Goal: Transaction & Acquisition: Purchase product/service

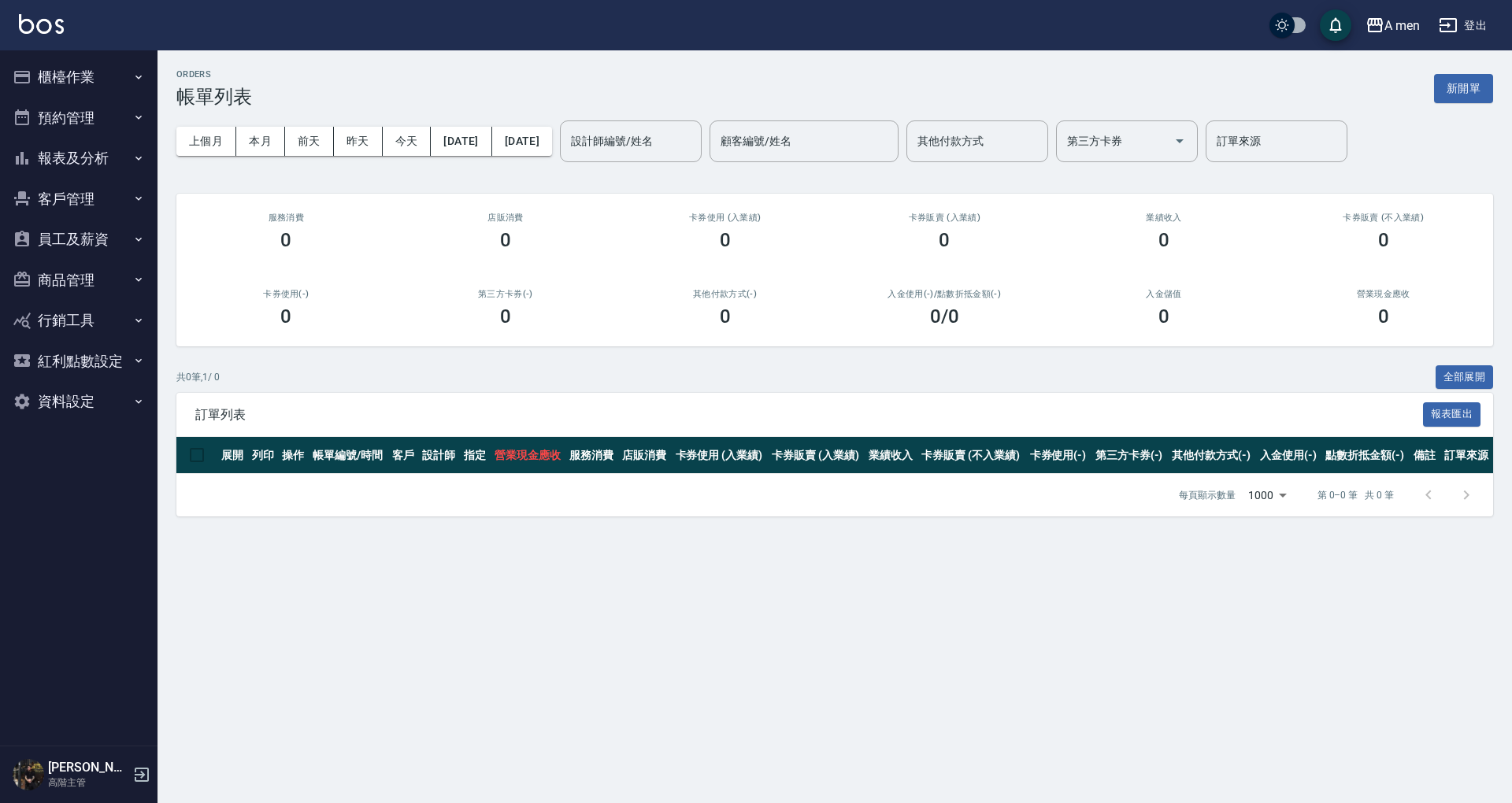
click at [39, 106] on button "預約管理" at bounding box center [79, 118] width 144 height 41
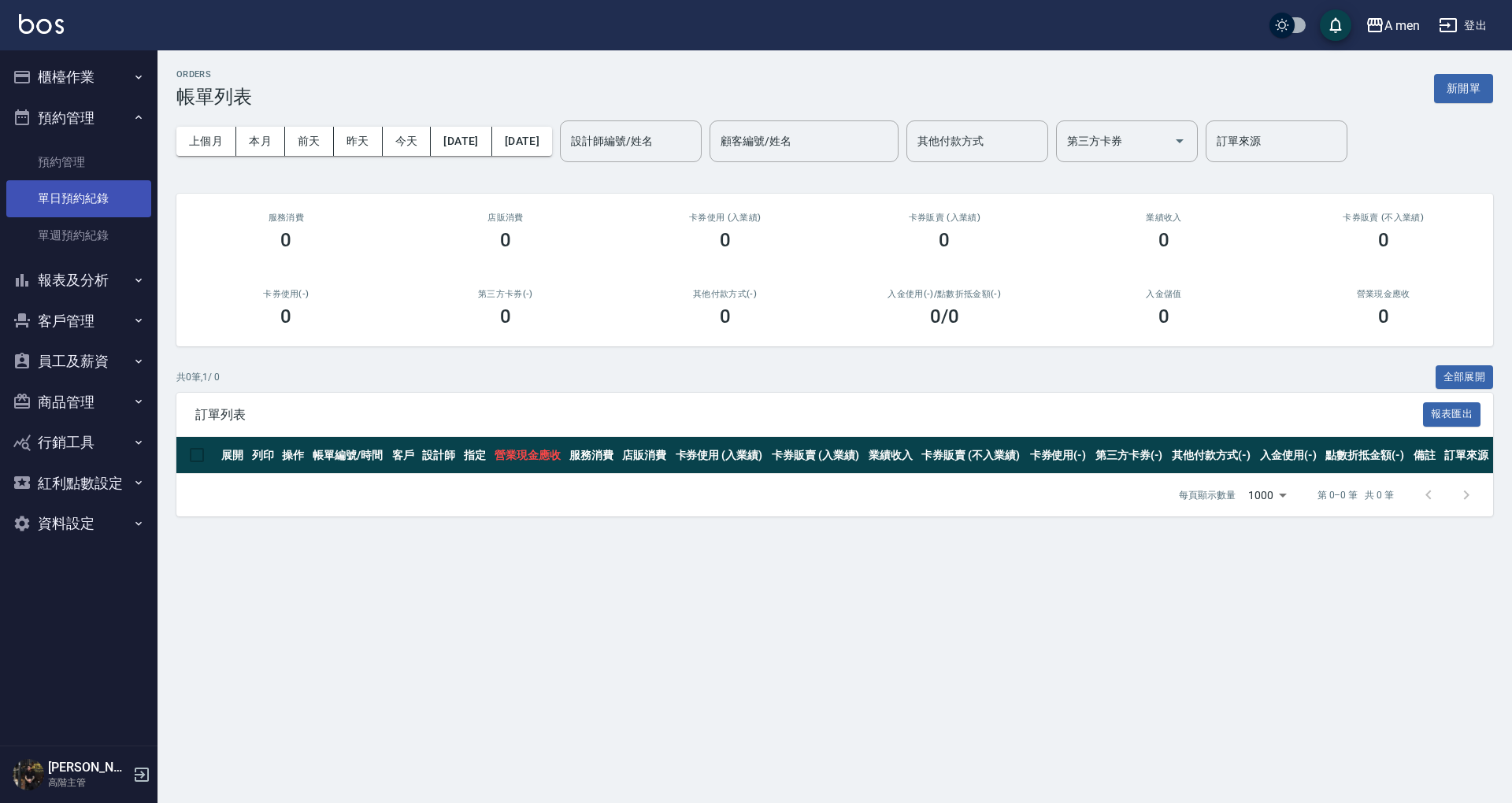
click at [90, 194] on link "單日預約紀錄" at bounding box center [79, 198] width 144 height 37
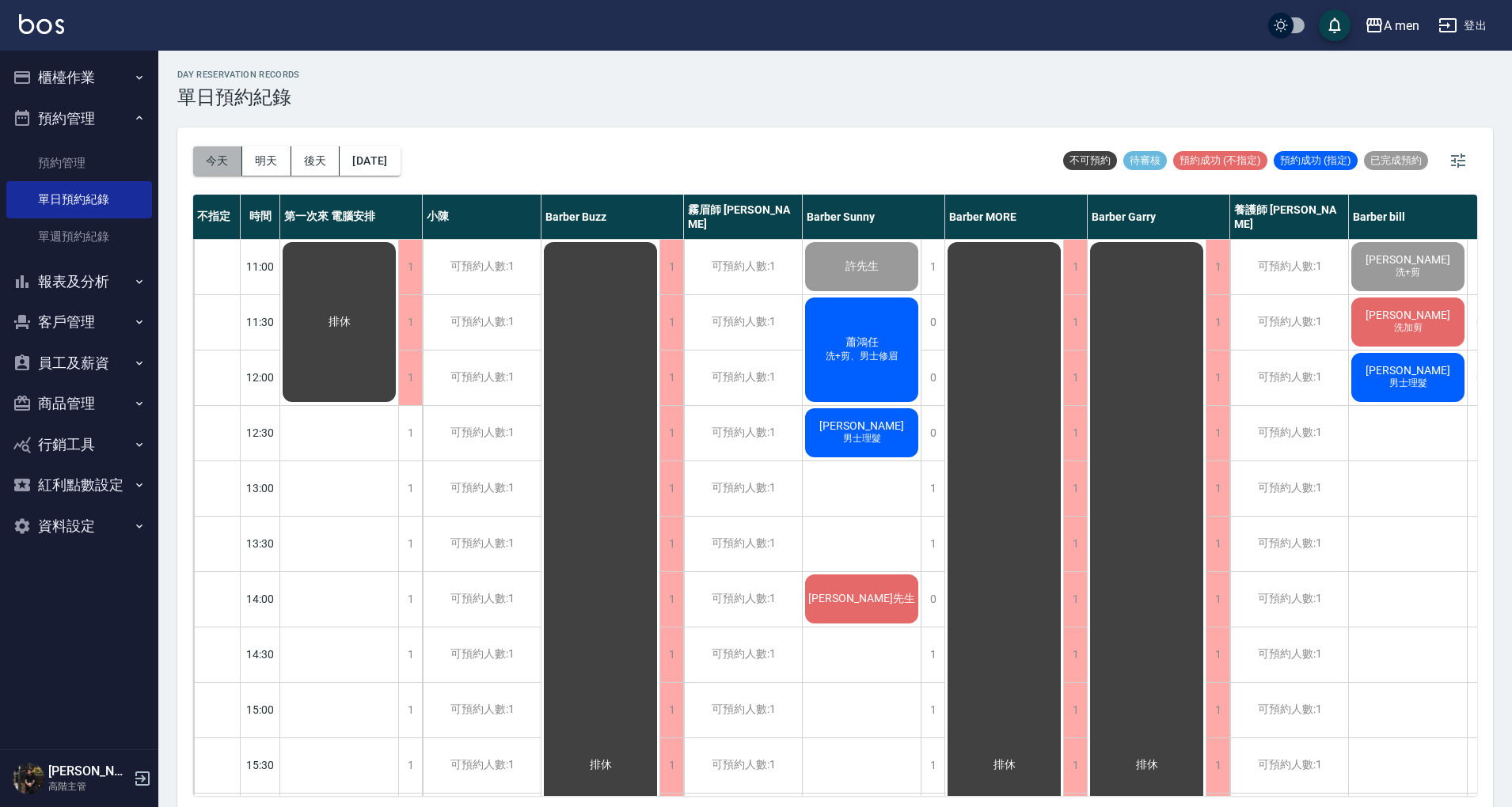
click at [215, 154] on button "今天" at bounding box center [218, 160] width 49 height 29
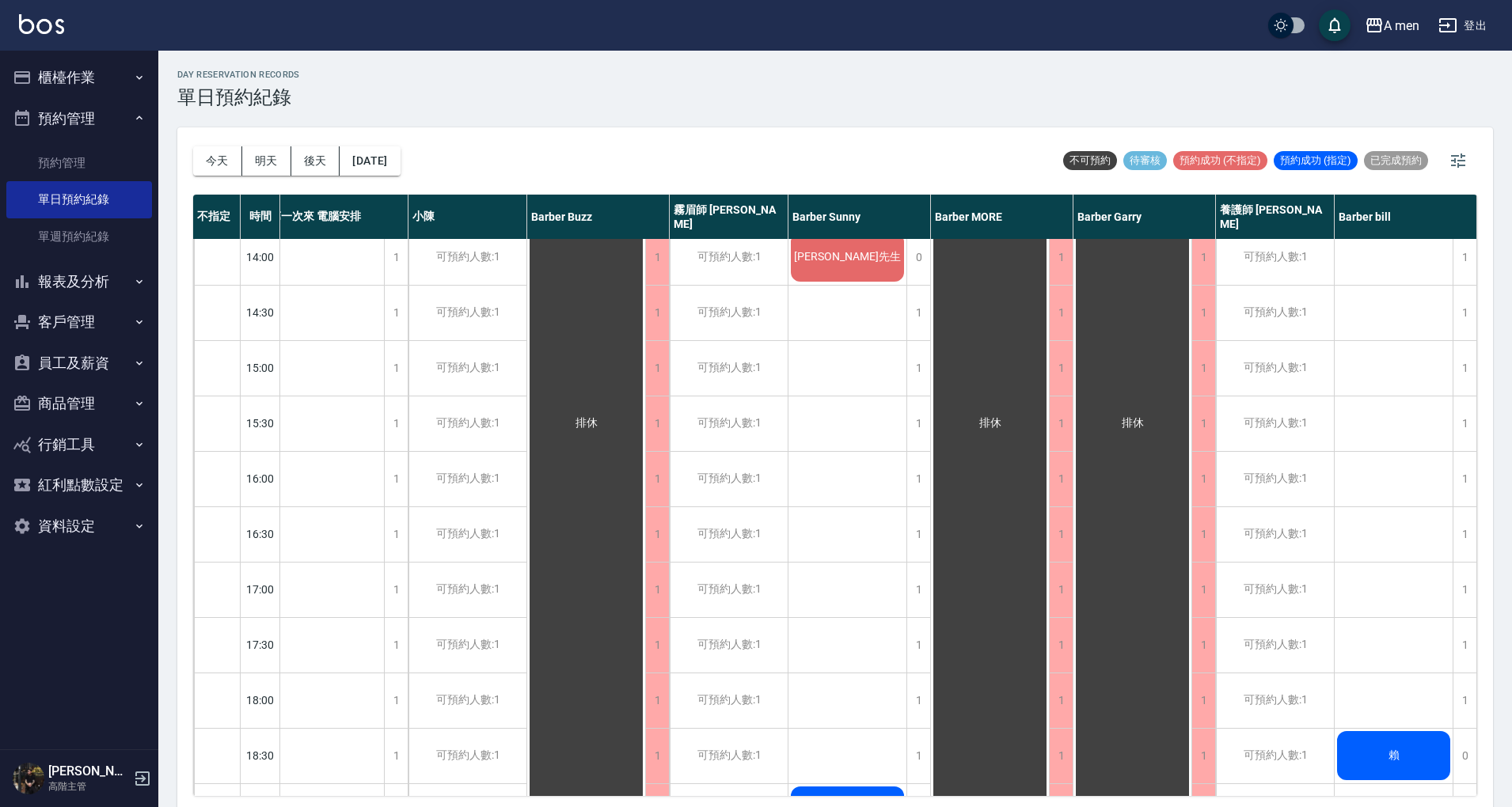
scroll to position [0, 23]
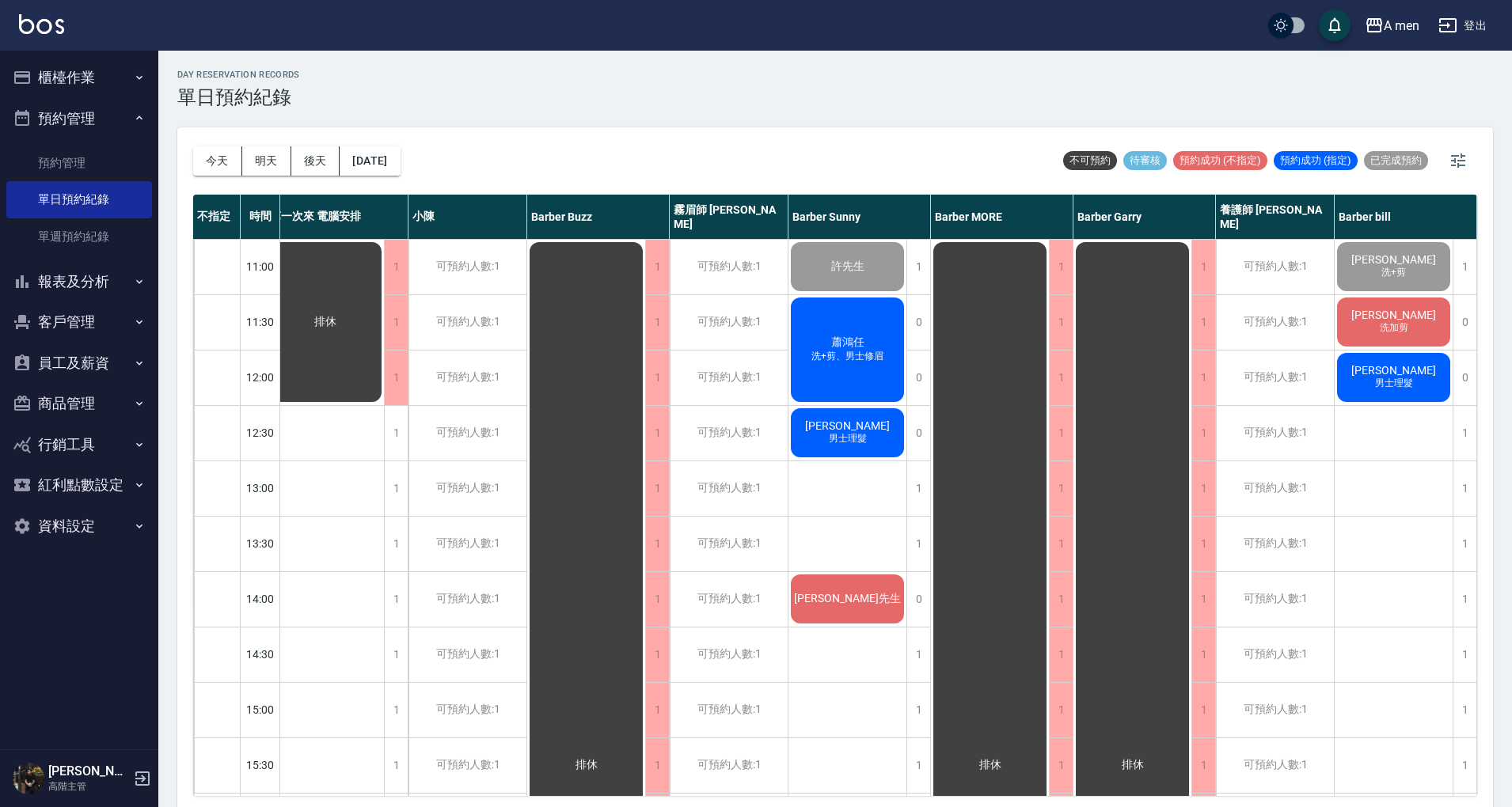
click at [856, 348] on span "蕭鴻任" at bounding box center [848, 342] width 40 height 14
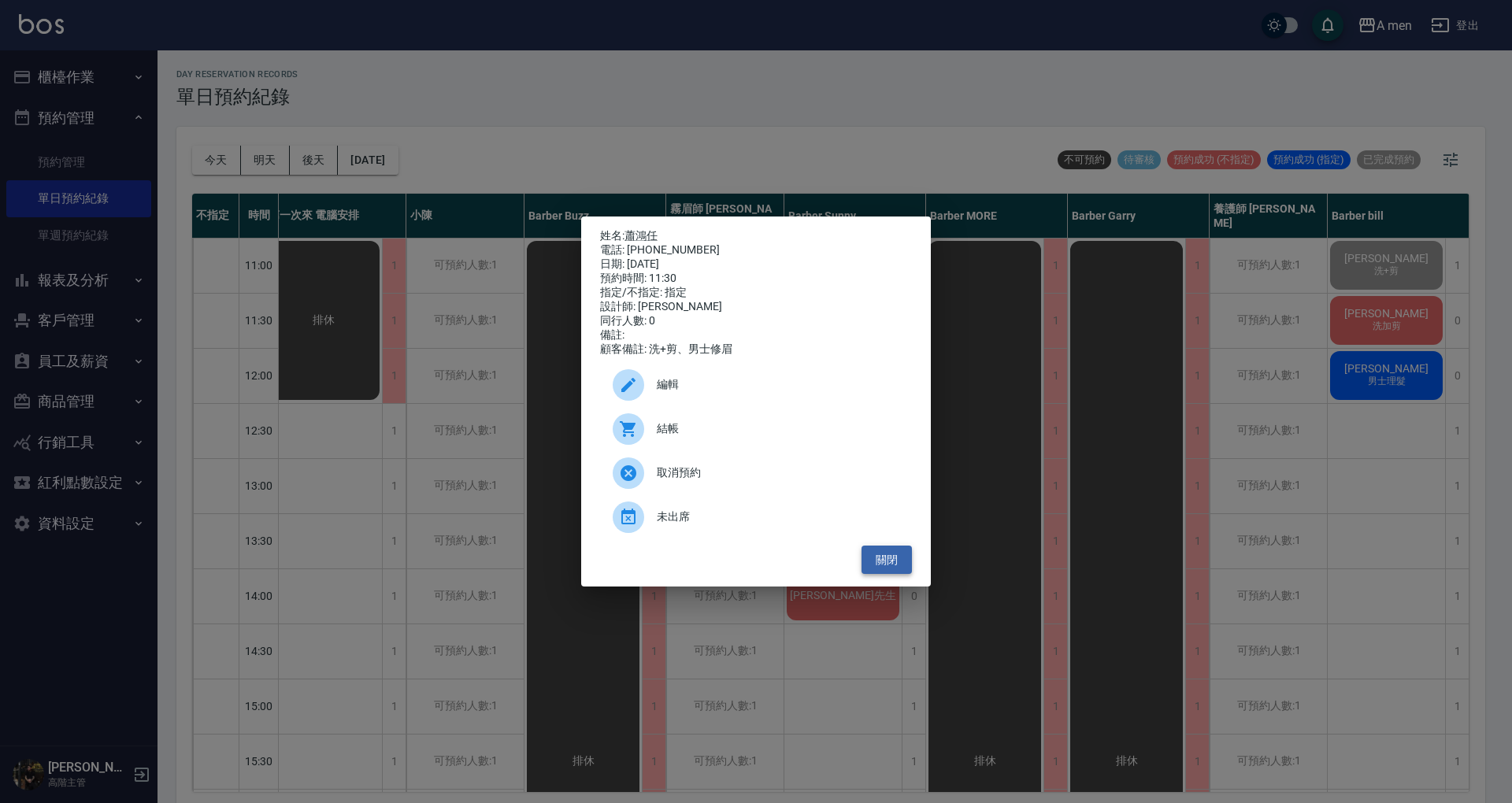
click at [888, 570] on button "關閉" at bounding box center [886, 560] width 51 height 29
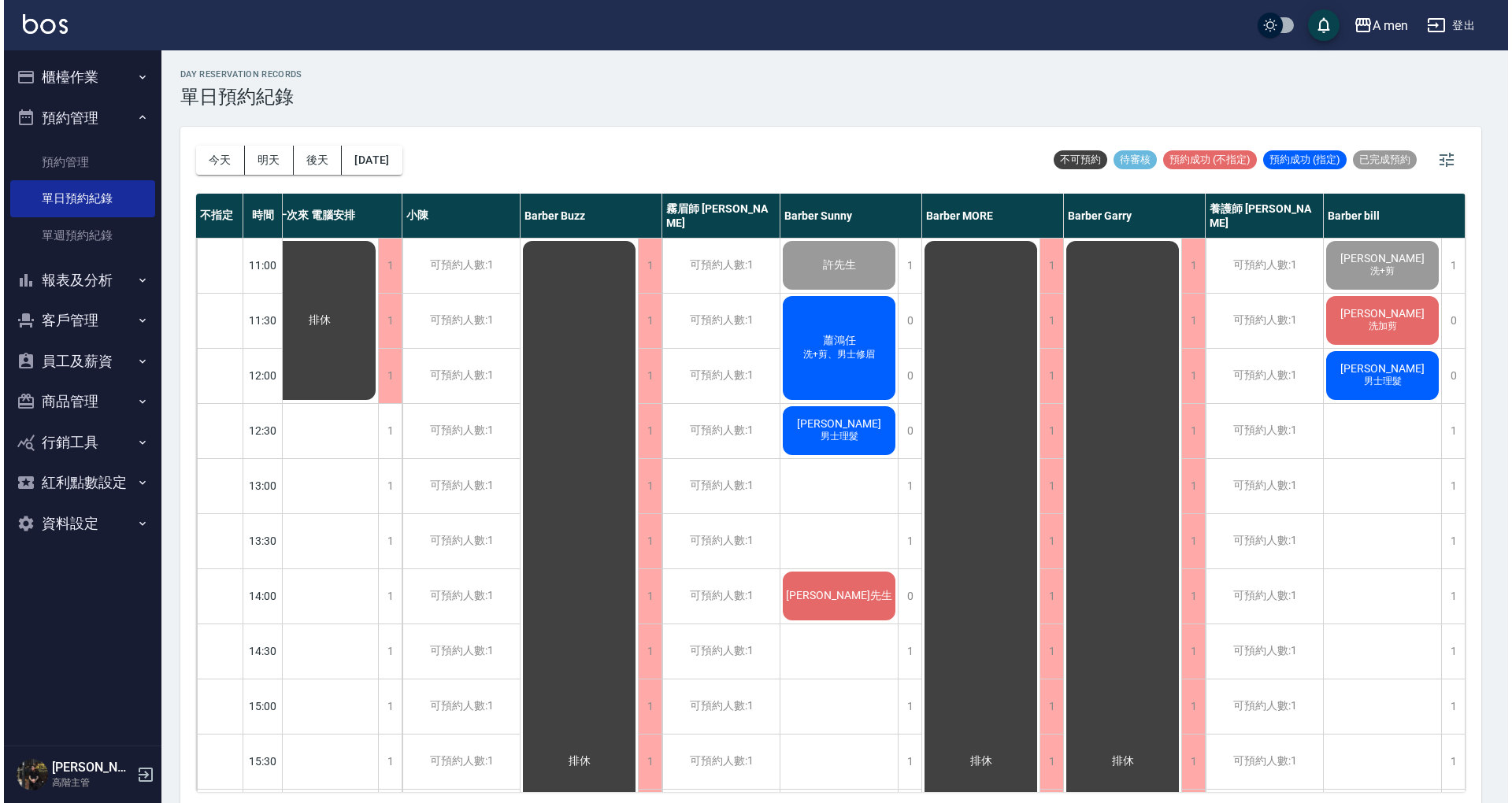
scroll to position [0, 14]
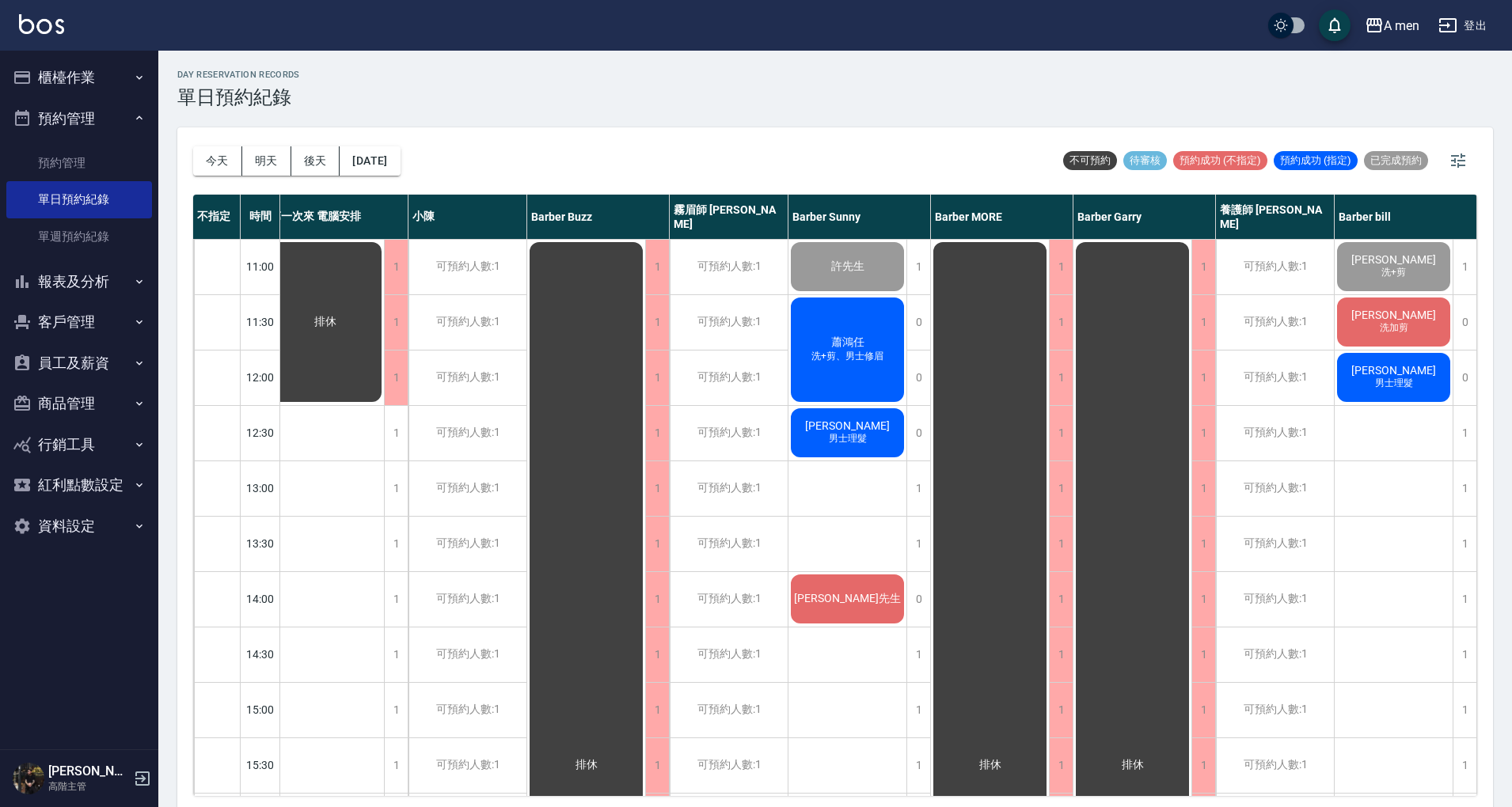
click at [856, 612] on div "[PERSON_NAME]先生" at bounding box center [847, 599] width 118 height 54
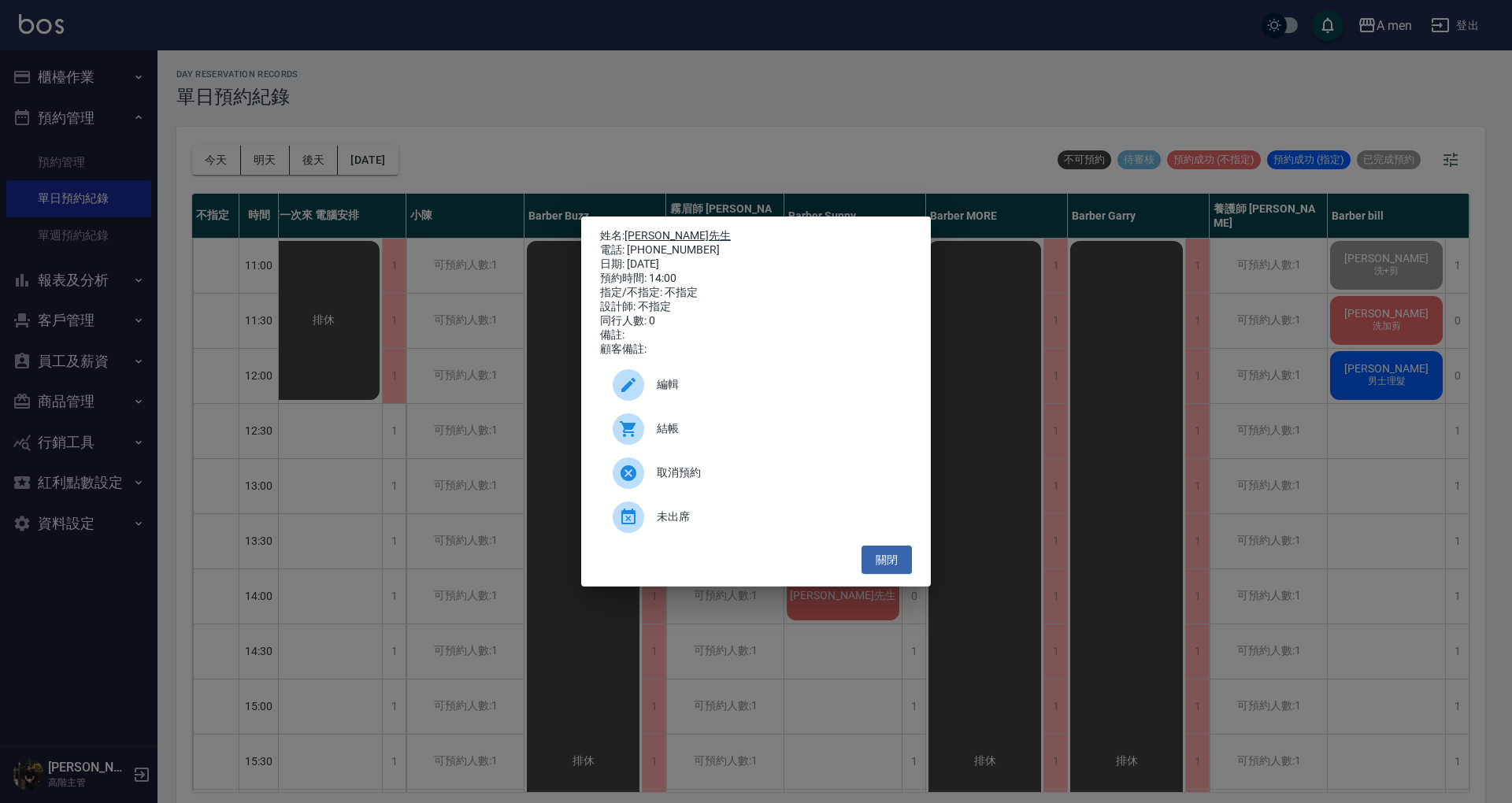
click at [646, 231] on link "[PERSON_NAME]" at bounding box center [677, 235] width 106 height 12
click at [895, 572] on button "關閉" at bounding box center [886, 560] width 51 height 29
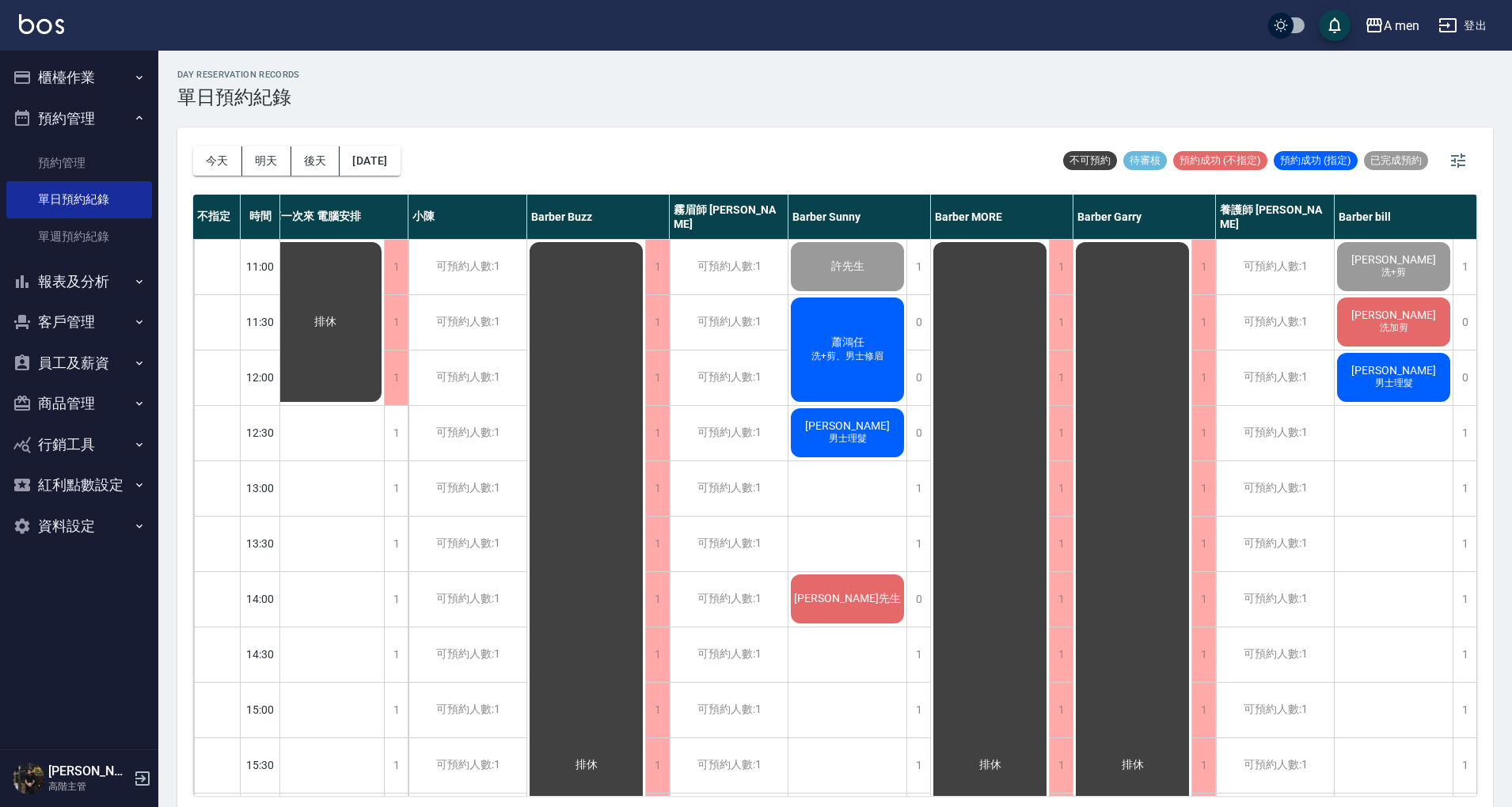
click at [1394, 392] on div "李翰 男士理髮" at bounding box center [1393, 377] width 118 height 54
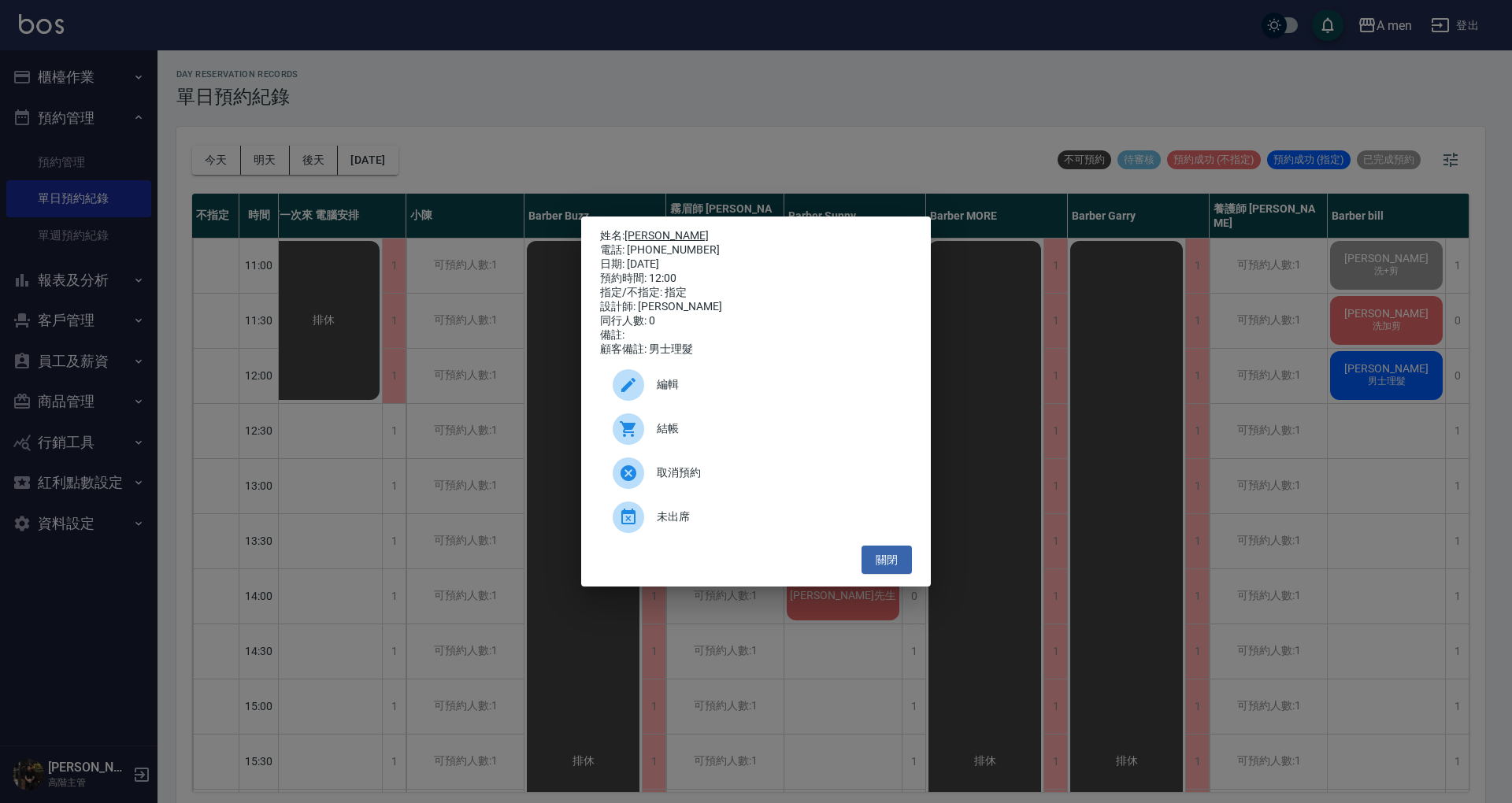
click at [642, 231] on link "李翰" at bounding box center [667, 235] width 84 height 12
click at [904, 568] on button "關閉" at bounding box center [886, 560] width 51 height 29
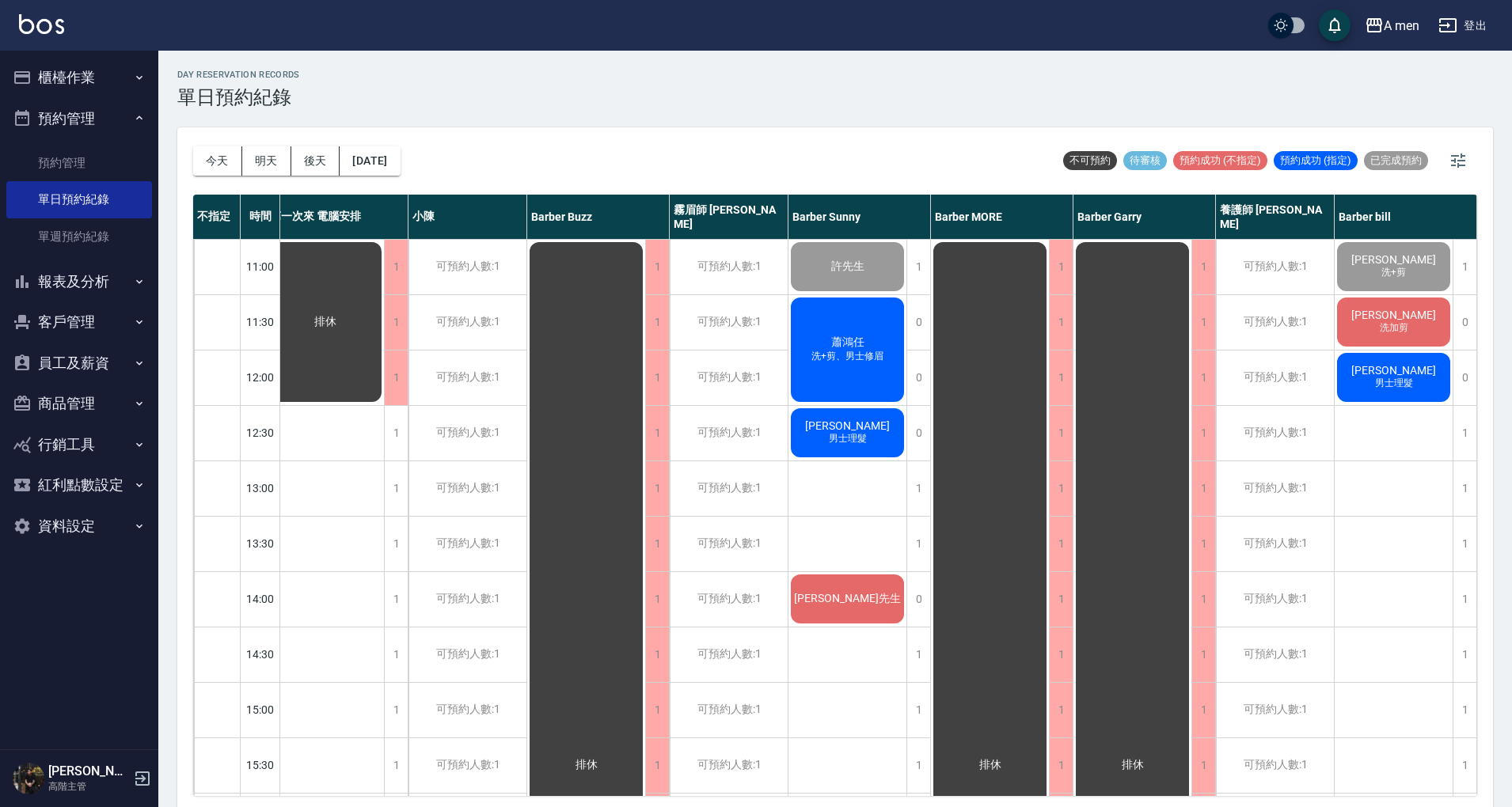
click at [871, 421] on div "卓兆麒 男士理髮" at bounding box center [847, 433] width 118 height 54
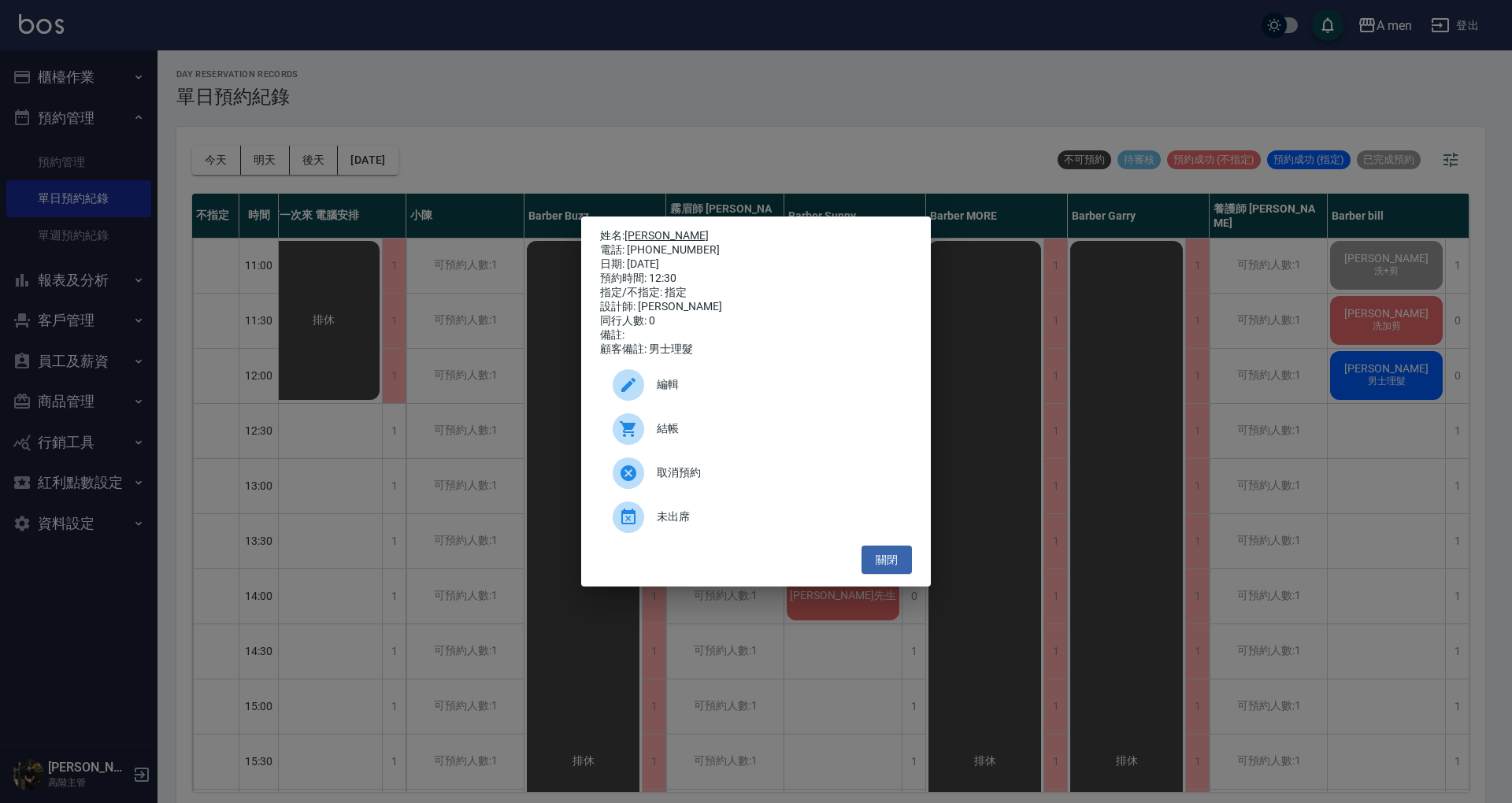
click at [652, 232] on link "[PERSON_NAME]" at bounding box center [667, 235] width 84 height 12
click at [877, 561] on button "關閉" at bounding box center [886, 560] width 51 height 29
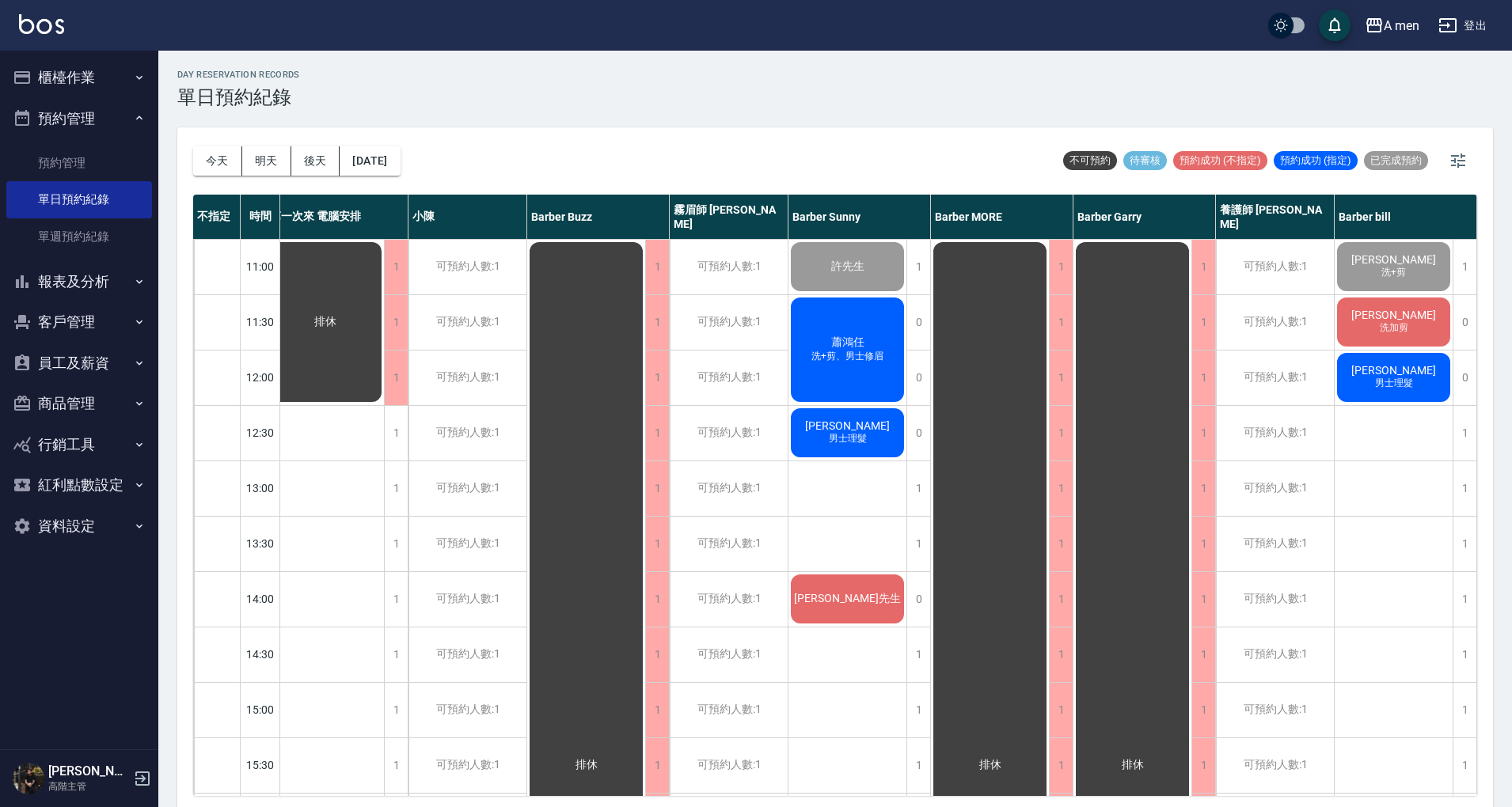
click at [870, 594] on div "[PERSON_NAME]先生" at bounding box center [847, 599] width 118 height 54
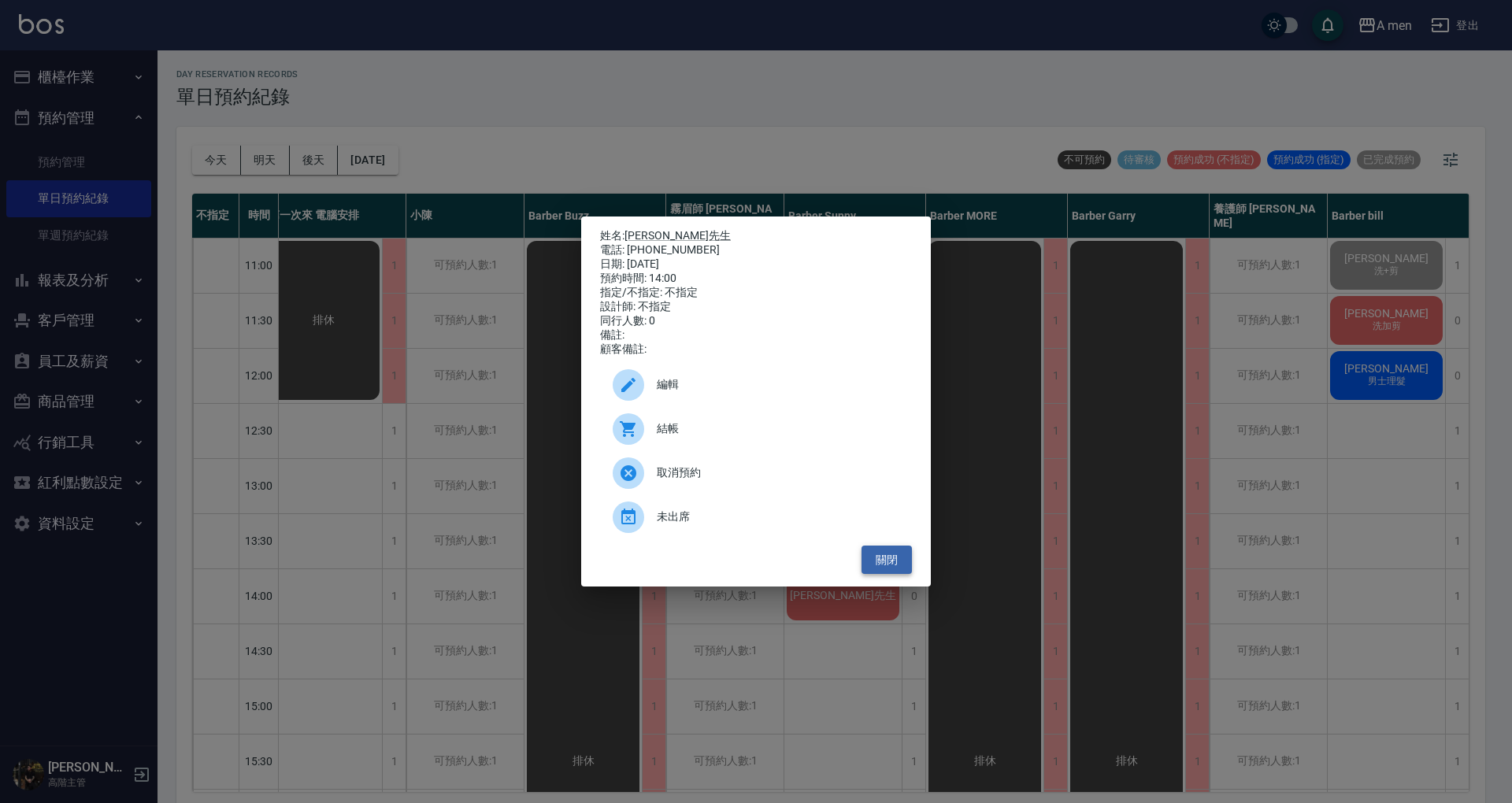
click at [900, 567] on button "關閉" at bounding box center [886, 560] width 51 height 29
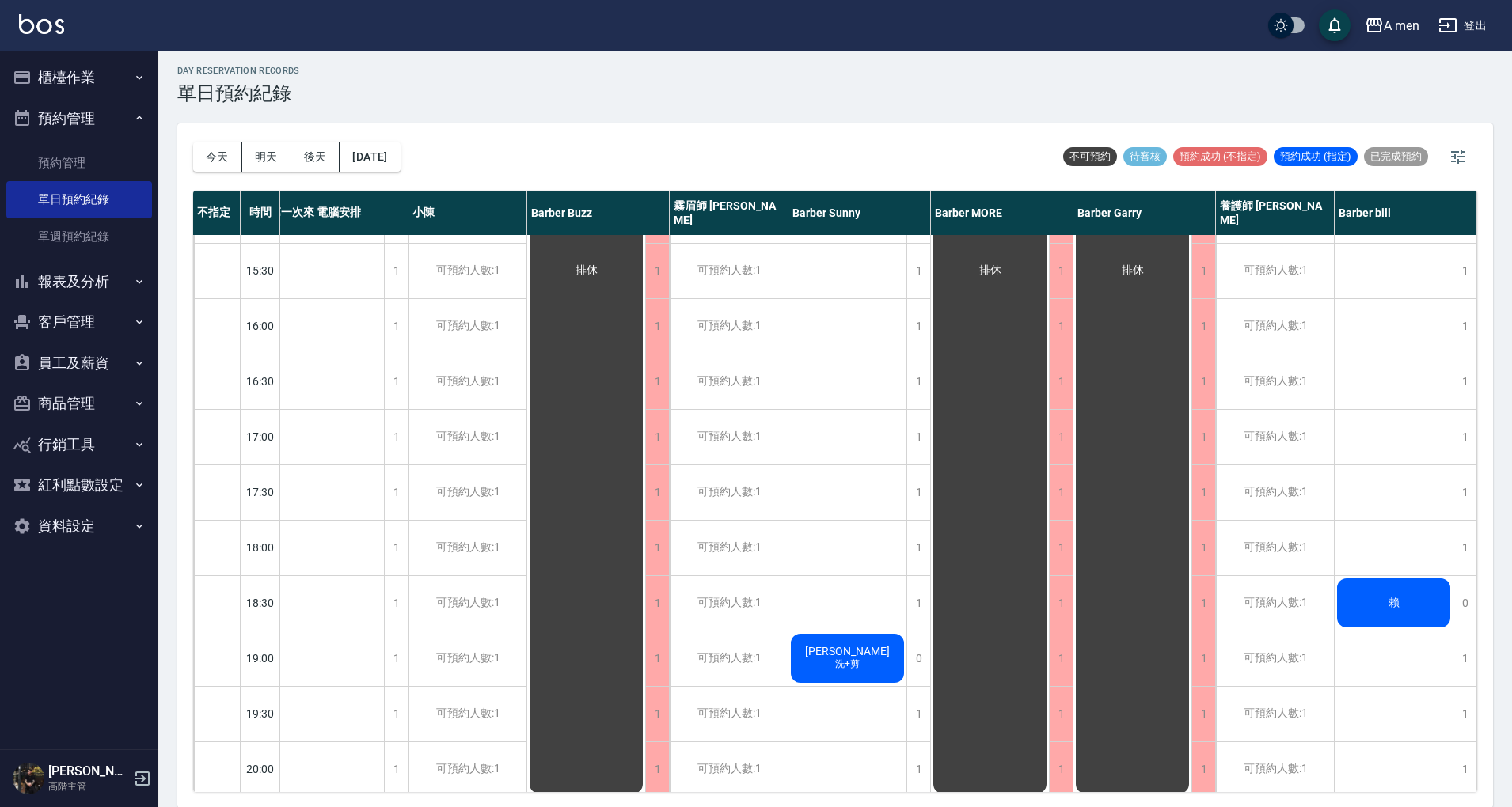
scroll to position [634, 14]
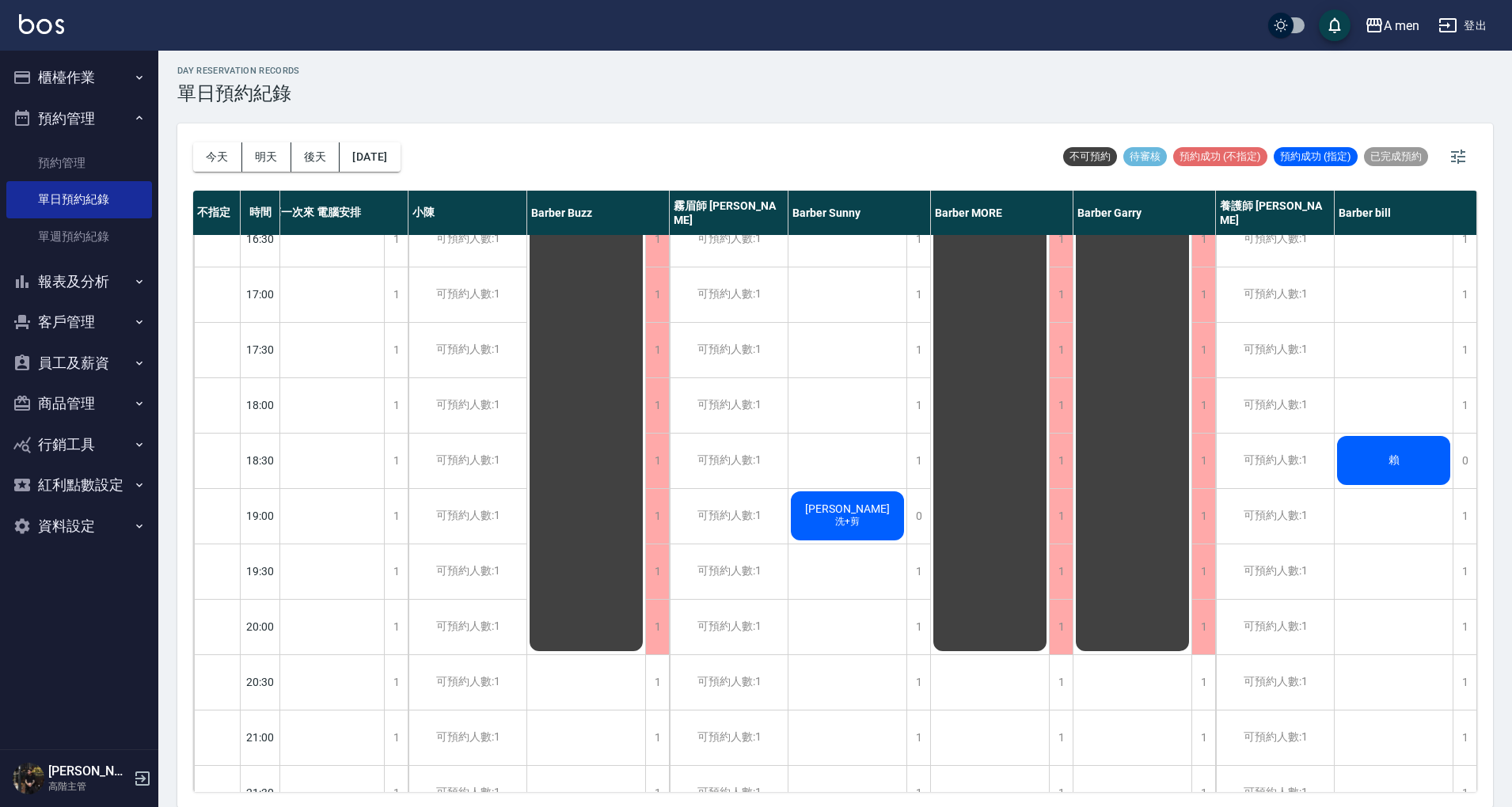
click at [816, 505] on div "薛德仲 洗+剪" at bounding box center [847, 516] width 118 height 54
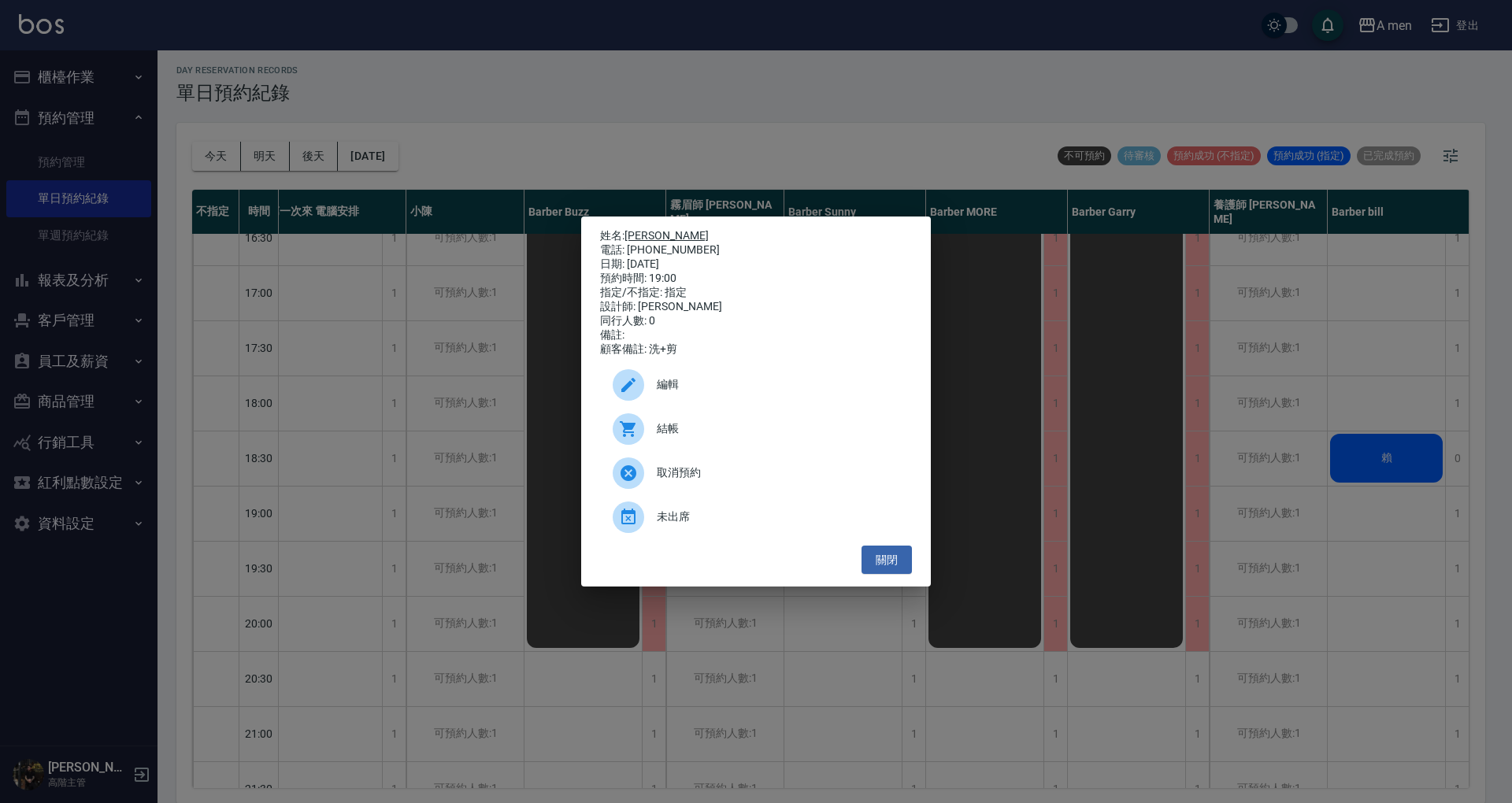
click at [655, 235] on link "[PERSON_NAME]" at bounding box center [667, 235] width 84 height 12
click at [900, 575] on button "關閉" at bounding box center [886, 560] width 51 height 29
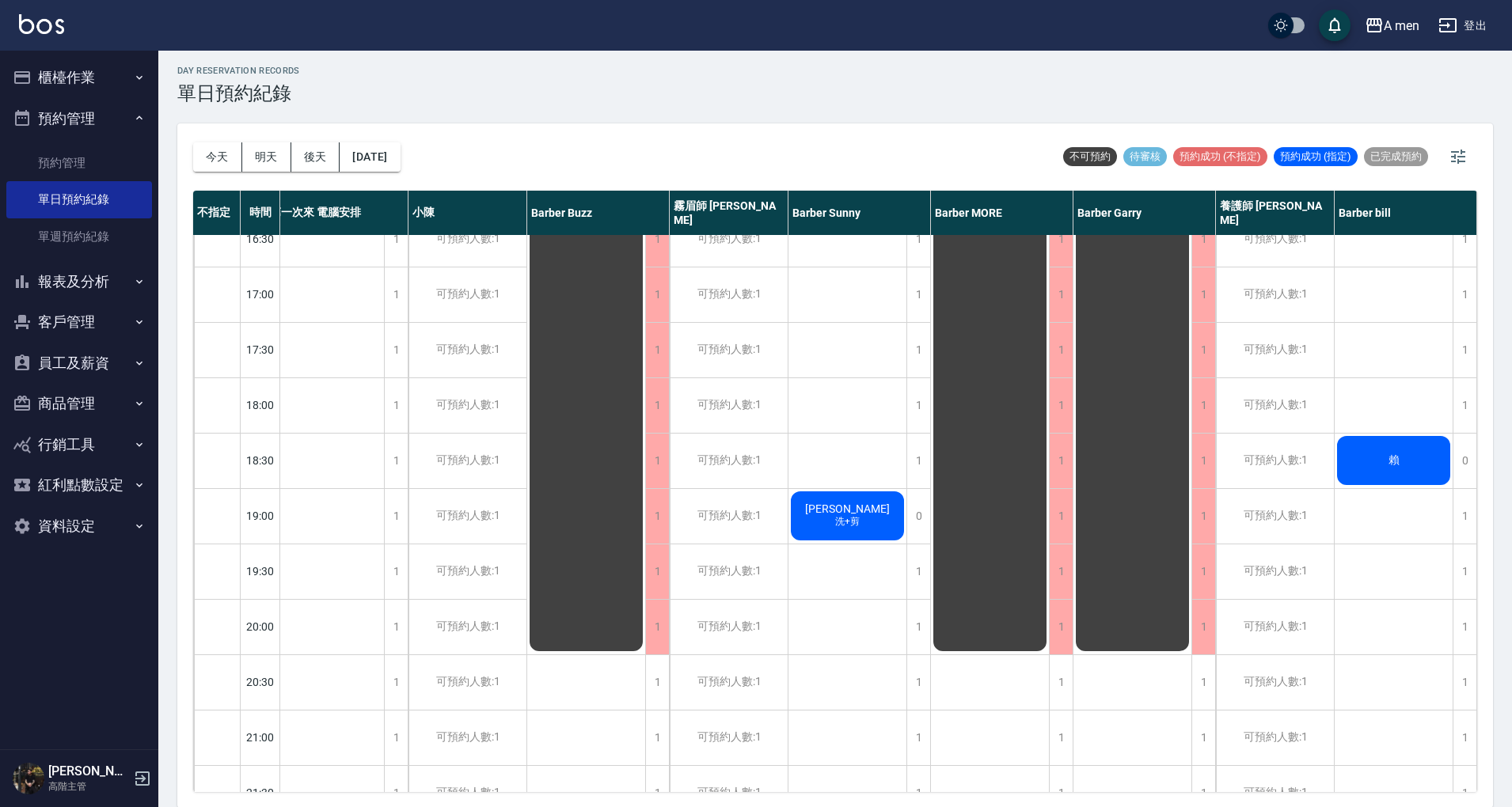
click at [863, 571] on div "許先生 [PERSON_NAME]+剪、男士修眉 [PERSON_NAME] 男士理髮 [PERSON_NAME]先生 [PERSON_NAME]+剪" at bounding box center [848, 294] width 119 height 1385
click at [635, 127] on div "今天 明天 後天 2025/09/16 不可預約 待審核 預約成功 (不指定) 預約成功 (指定) 已完成預約" at bounding box center [836, 156] width 1285 height 67
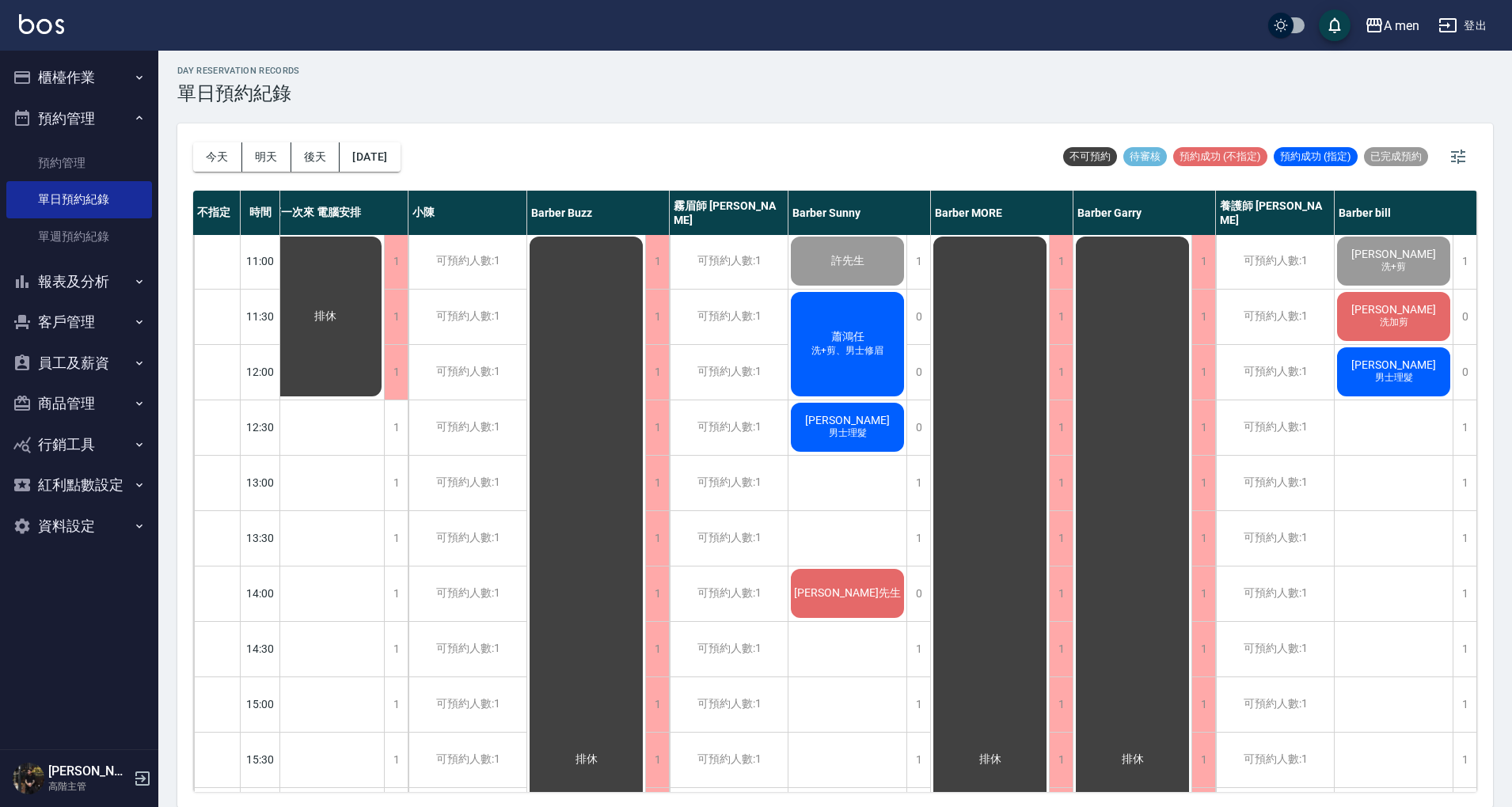
scroll to position [0, 14]
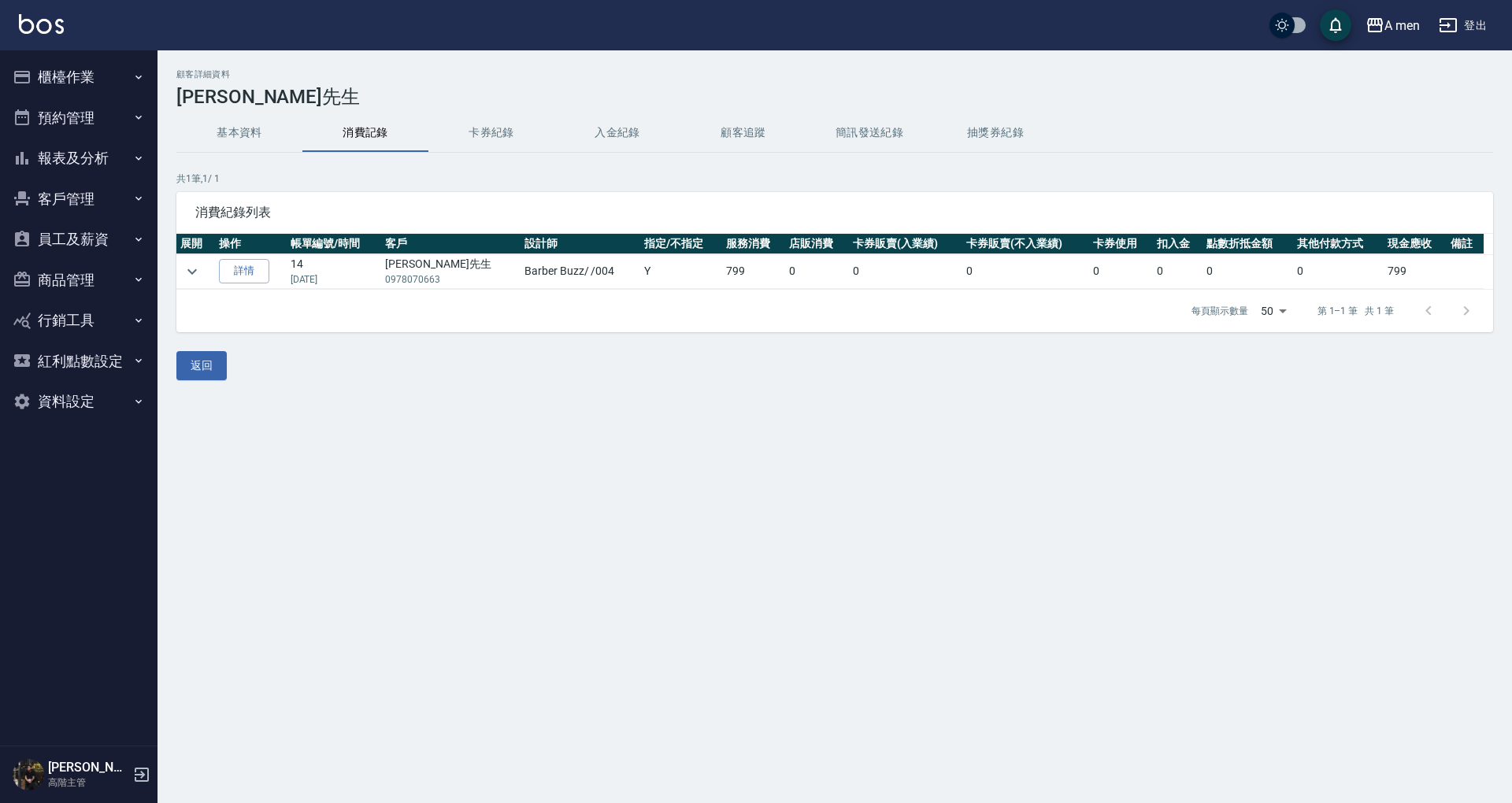
click at [386, 149] on button "消費記錄" at bounding box center [365, 133] width 126 height 38
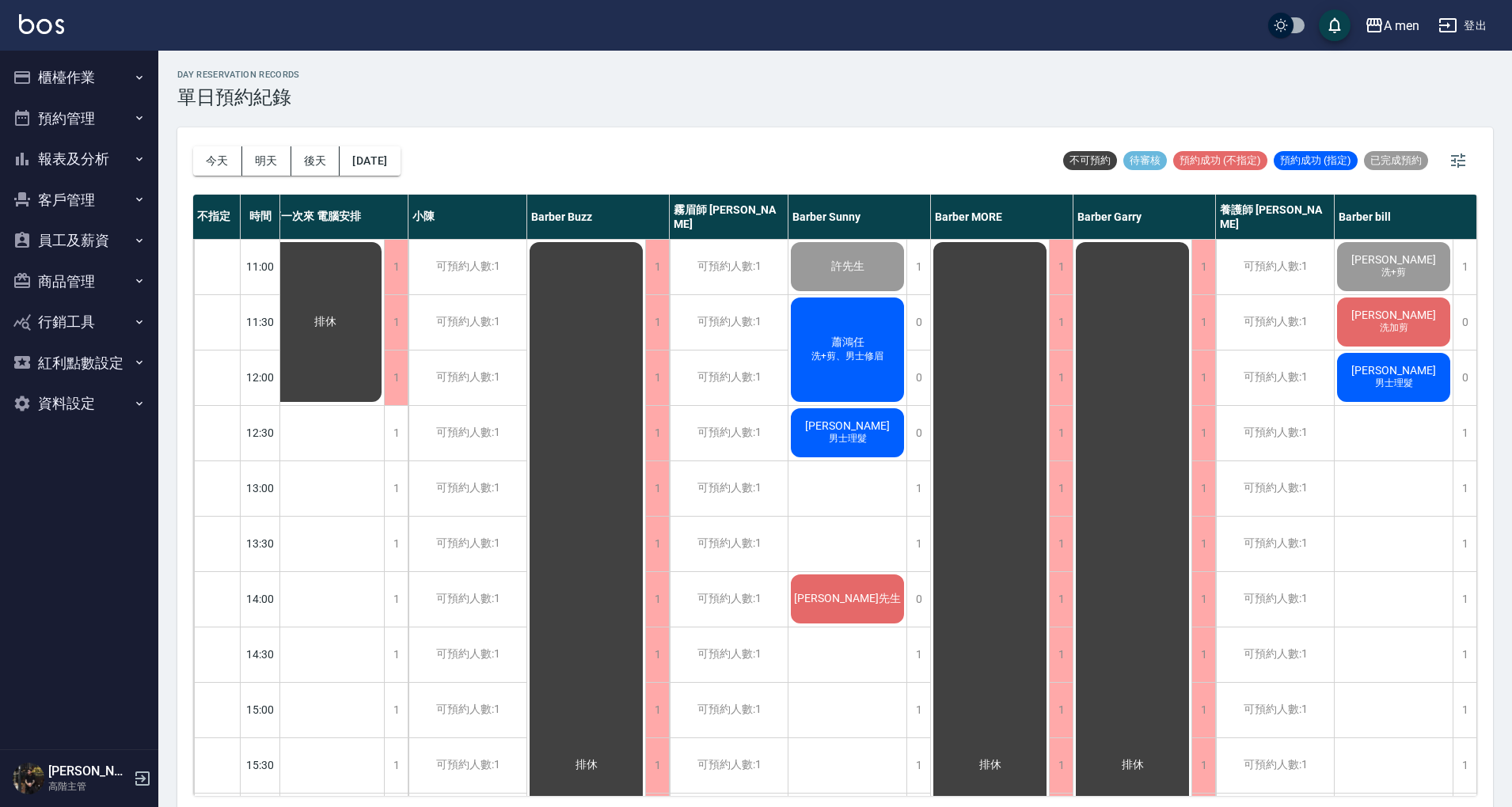
click at [1171, 180] on div "今天 明天 後天 2025/09/16 不可預約 待審核 預約成功 (不指定) 預約成功 (指定) 已完成預約" at bounding box center [836, 160] width 1285 height 67
click at [997, 128] on div "今天 明天 後天 2025/09/16 不可預約 待審核 預約成功 (不指定) 預約成功 (指定) 已完成預約" at bounding box center [836, 160] width 1285 height 67
click at [1381, 366] on span "[PERSON_NAME]" at bounding box center [1394, 370] width 91 height 12
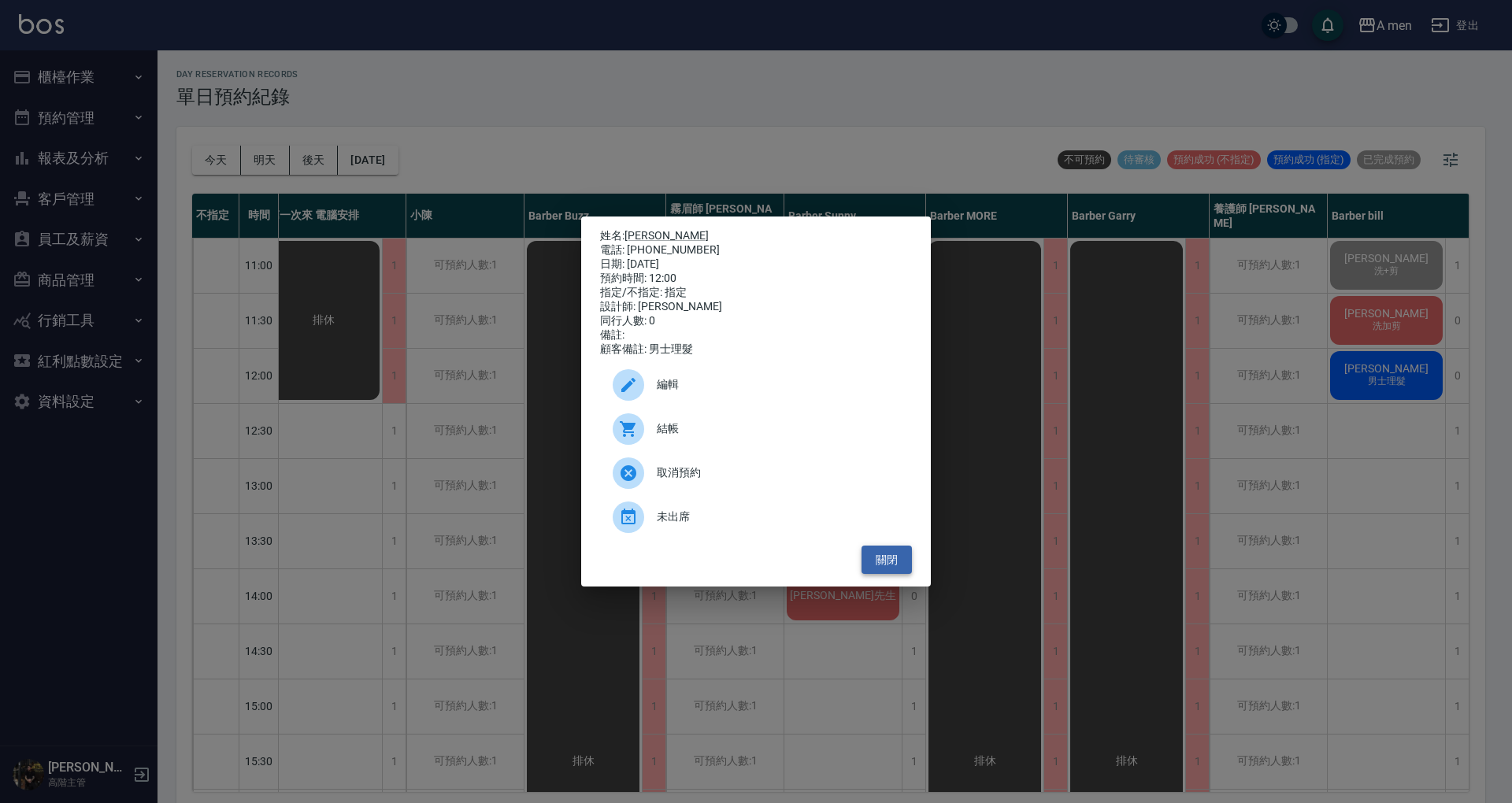
click at [896, 572] on button "關閉" at bounding box center [886, 560] width 51 height 29
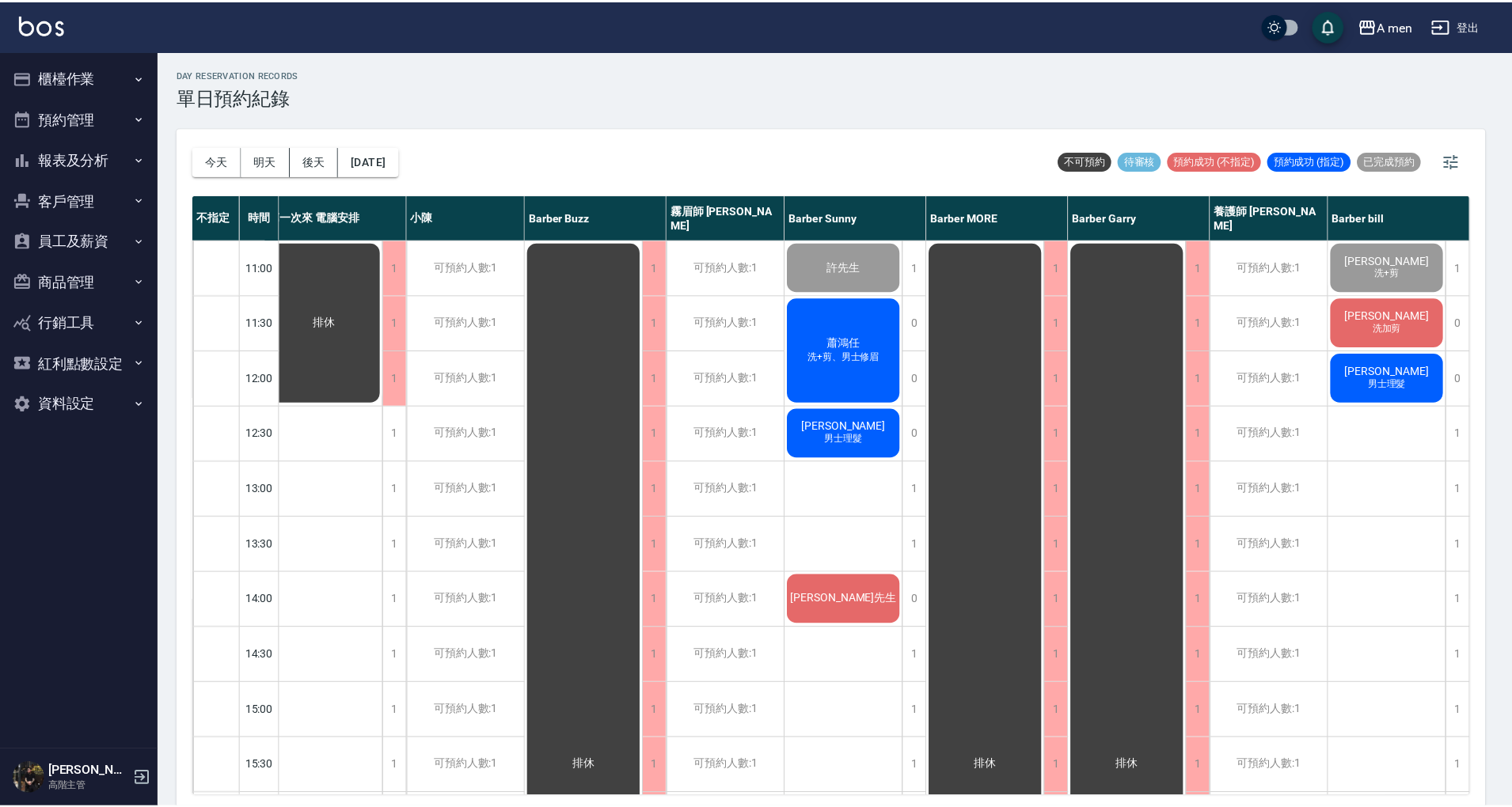
scroll to position [0, 14]
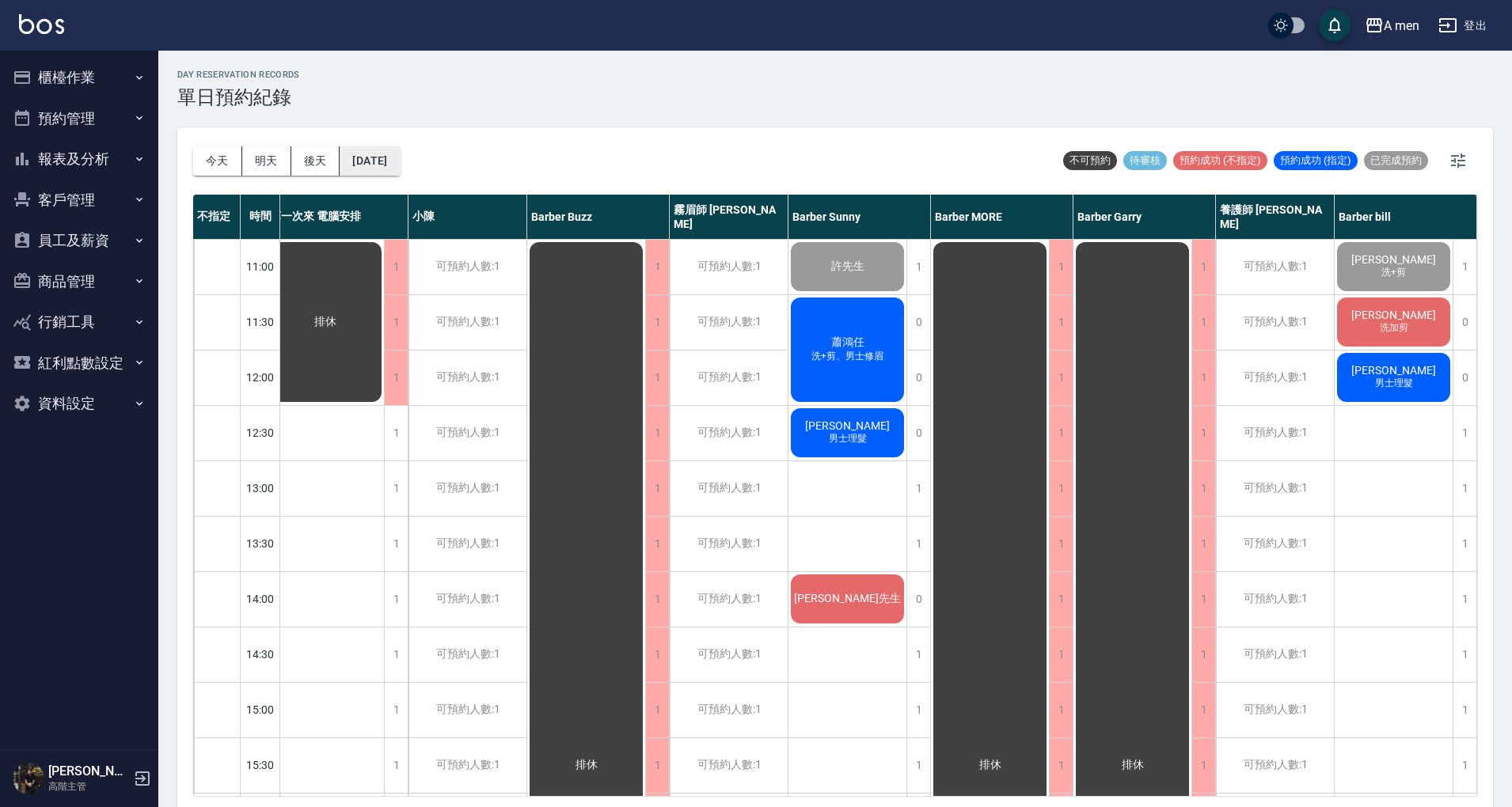
click at [400, 164] on button "[DATE]" at bounding box center [370, 160] width 60 height 29
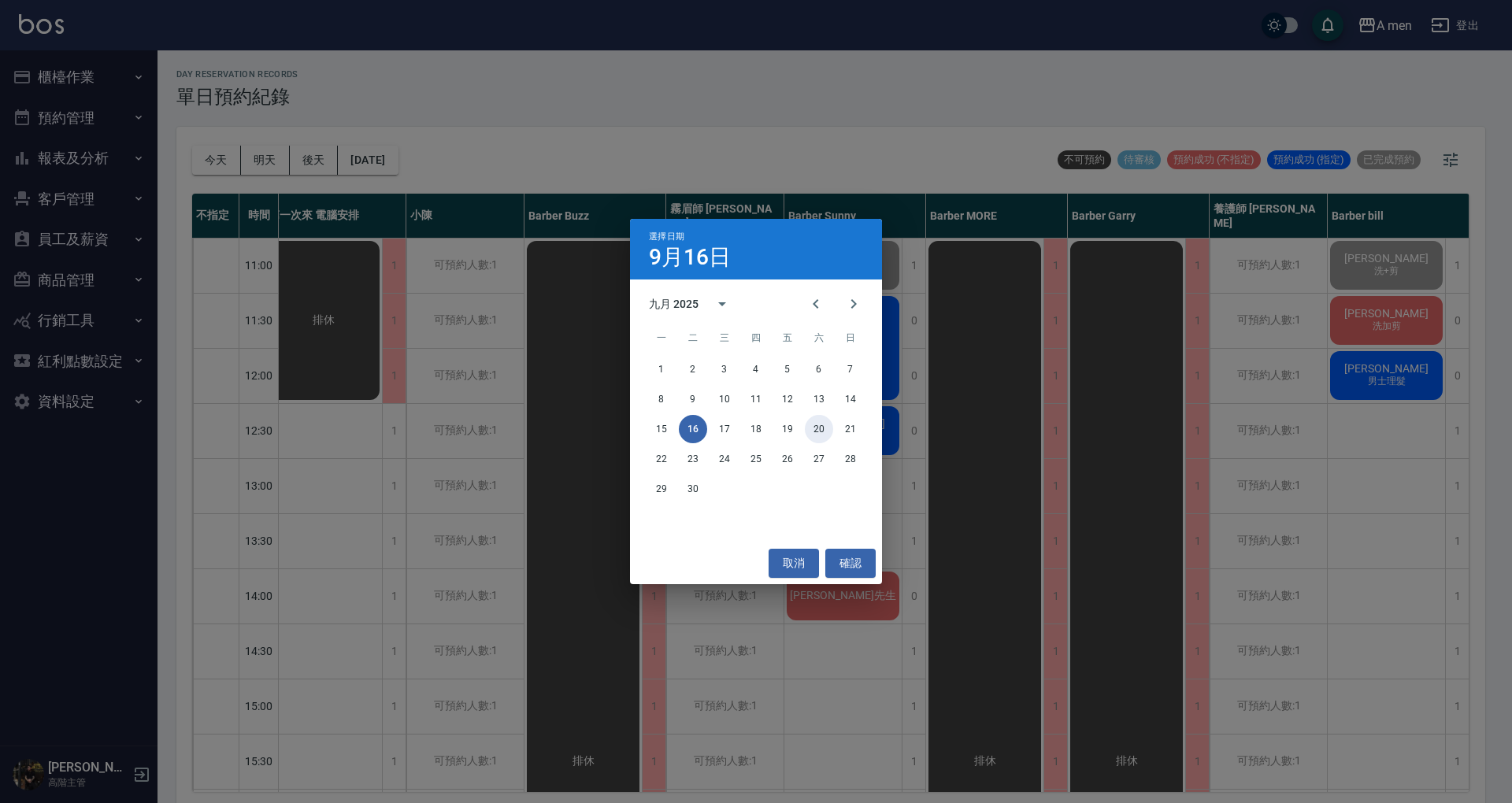
click at [817, 421] on button "20" at bounding box center [819, 429] width 28 height 28
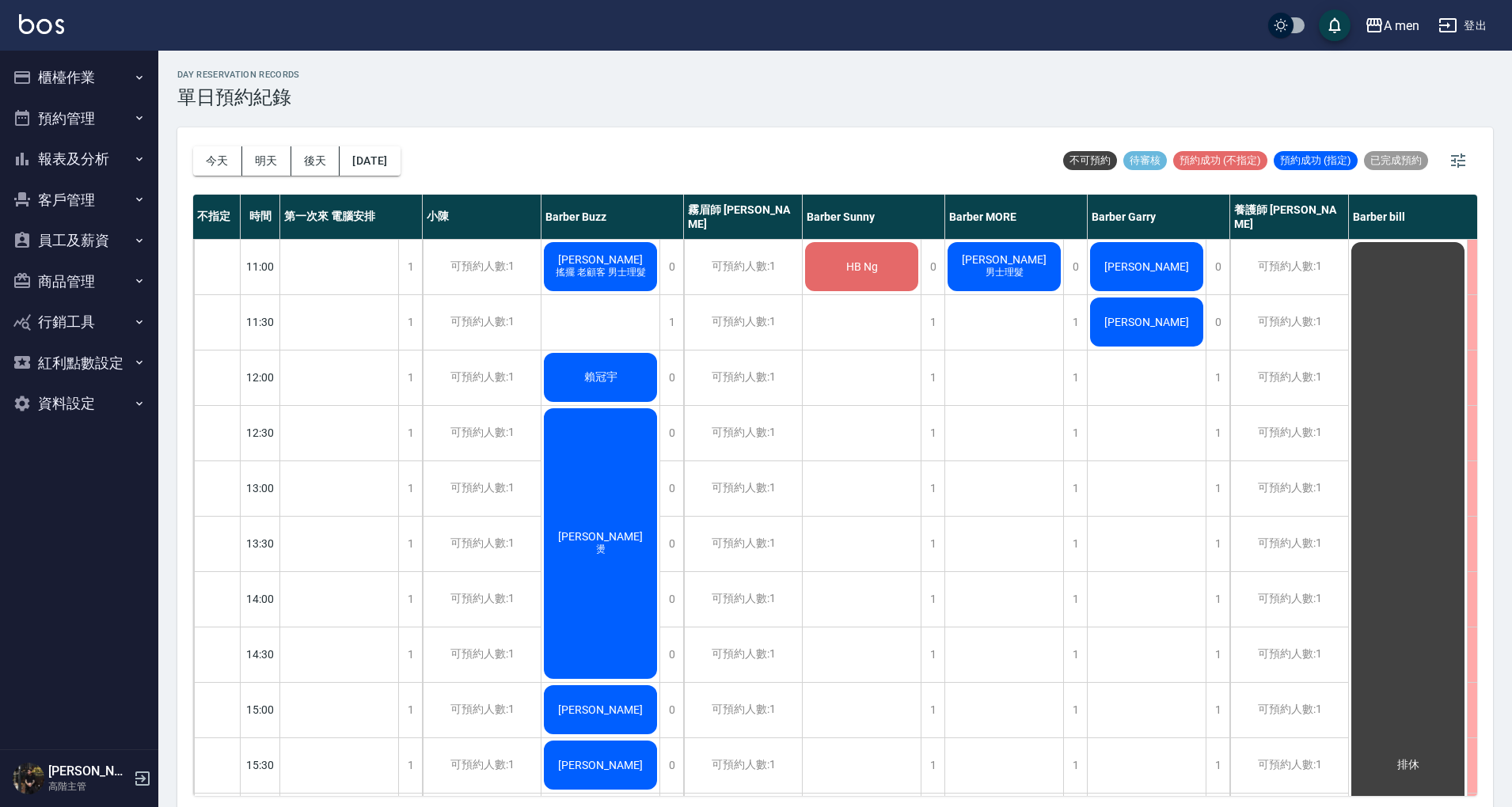
click at [434, 166] on div "今天 明天 後天 2025/09/20 不可預約 待審核 預約成功 (不指定) 預約成功 (指定) 已完成預約" at bounding box center [836, 160] width 1285 height 67
click at [399, 159] on button "2025/09/20" at bounding box center [370, 160] width 60 height 29
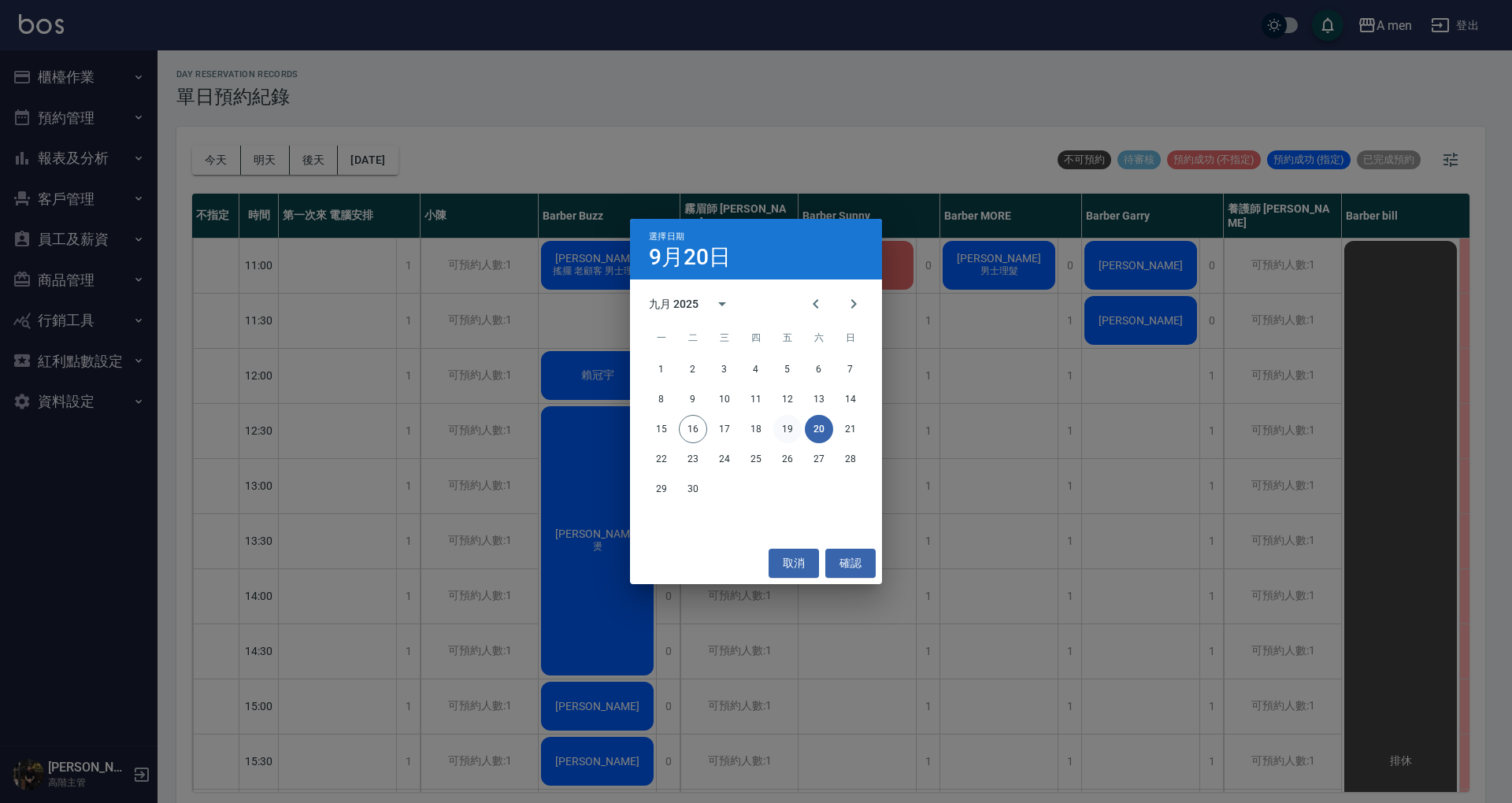
click at [792, 430] on button "19" at bounding box center [787, 429] width 28 height 28
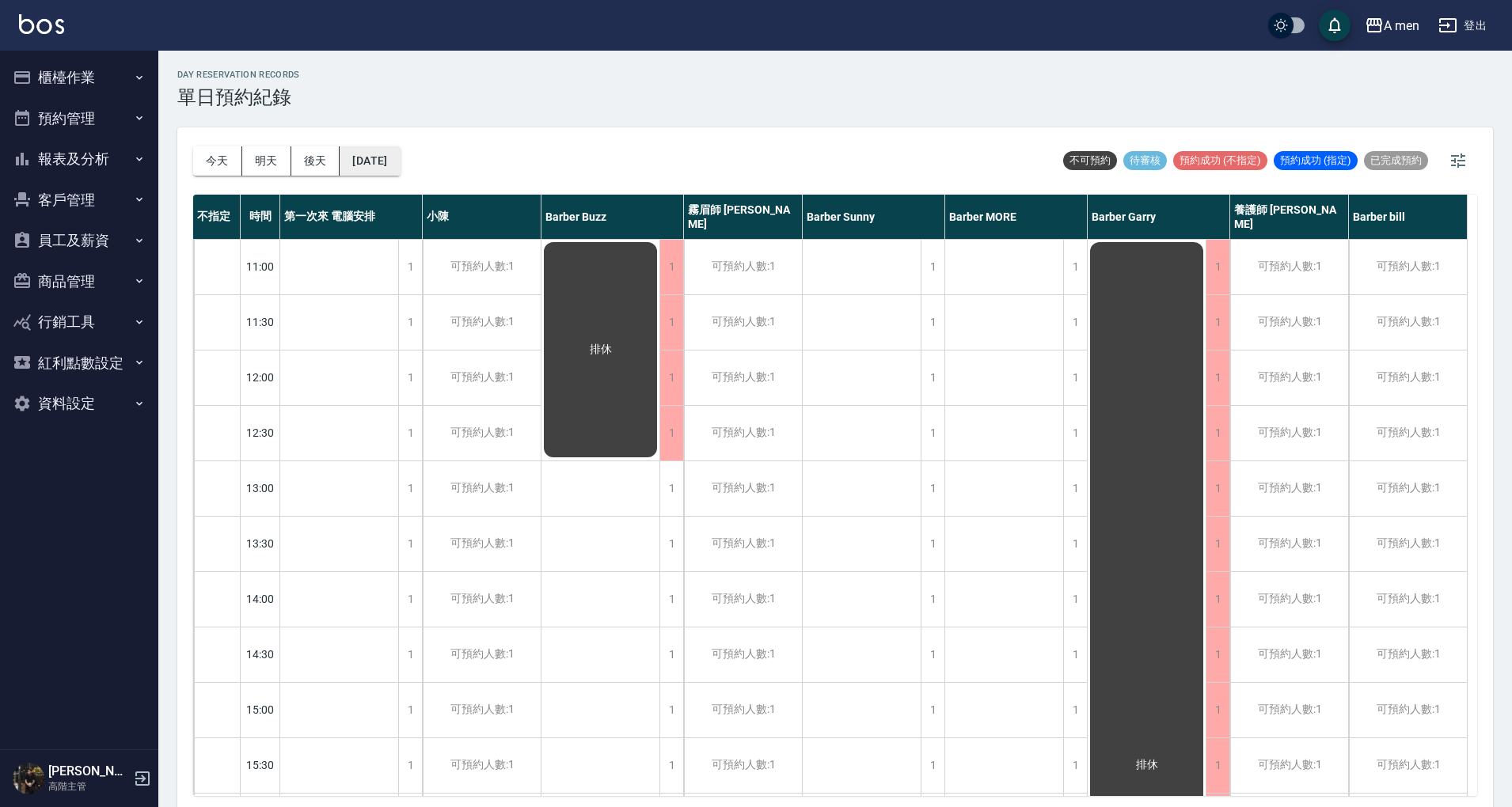
click at [400, 157] on button "2025/09/19" at bounding box center [370, 160] width 60 height 29
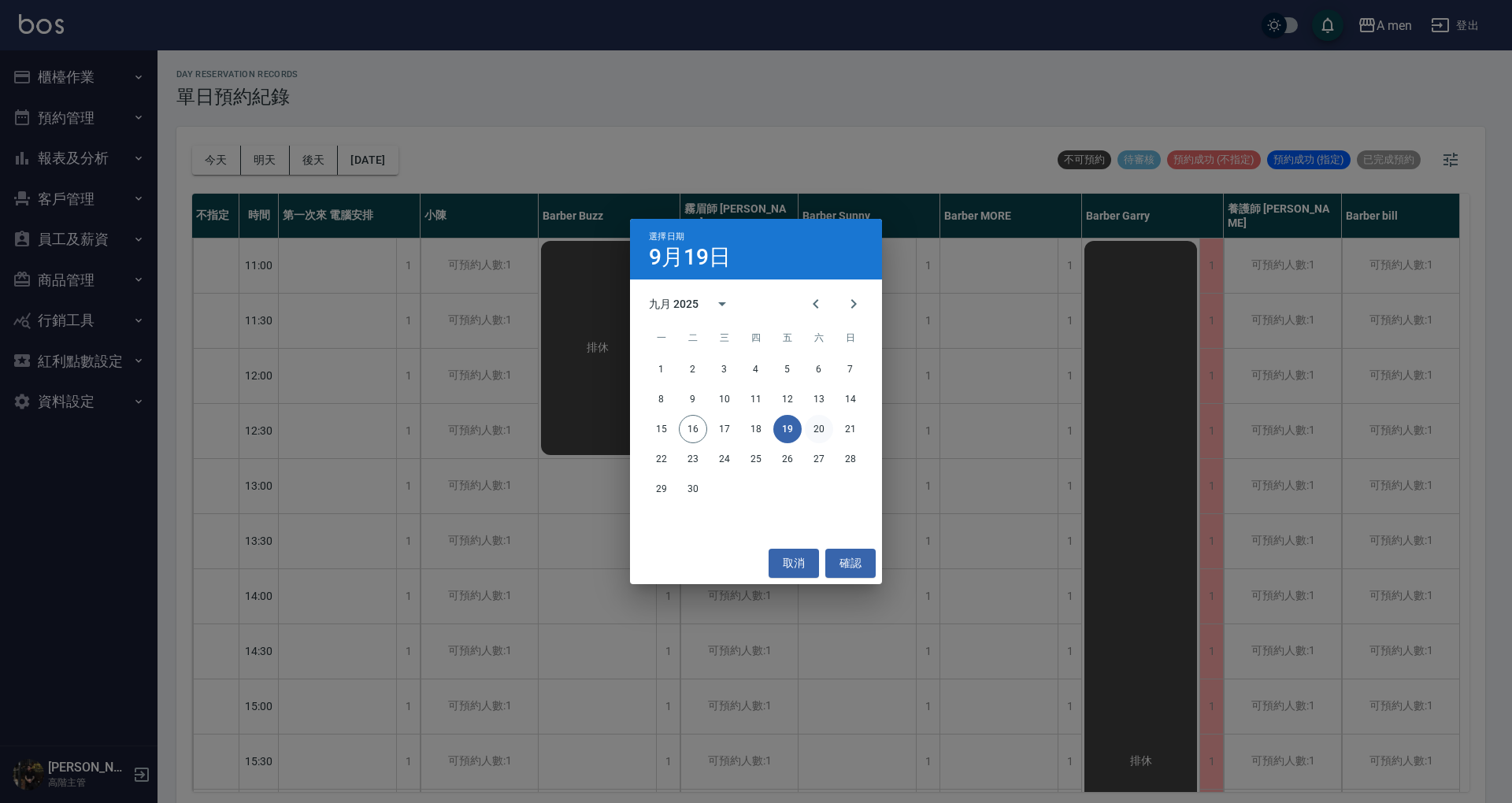
click at [821, 426] on button "20" at bounding box center [819, 429] width 28 height 28
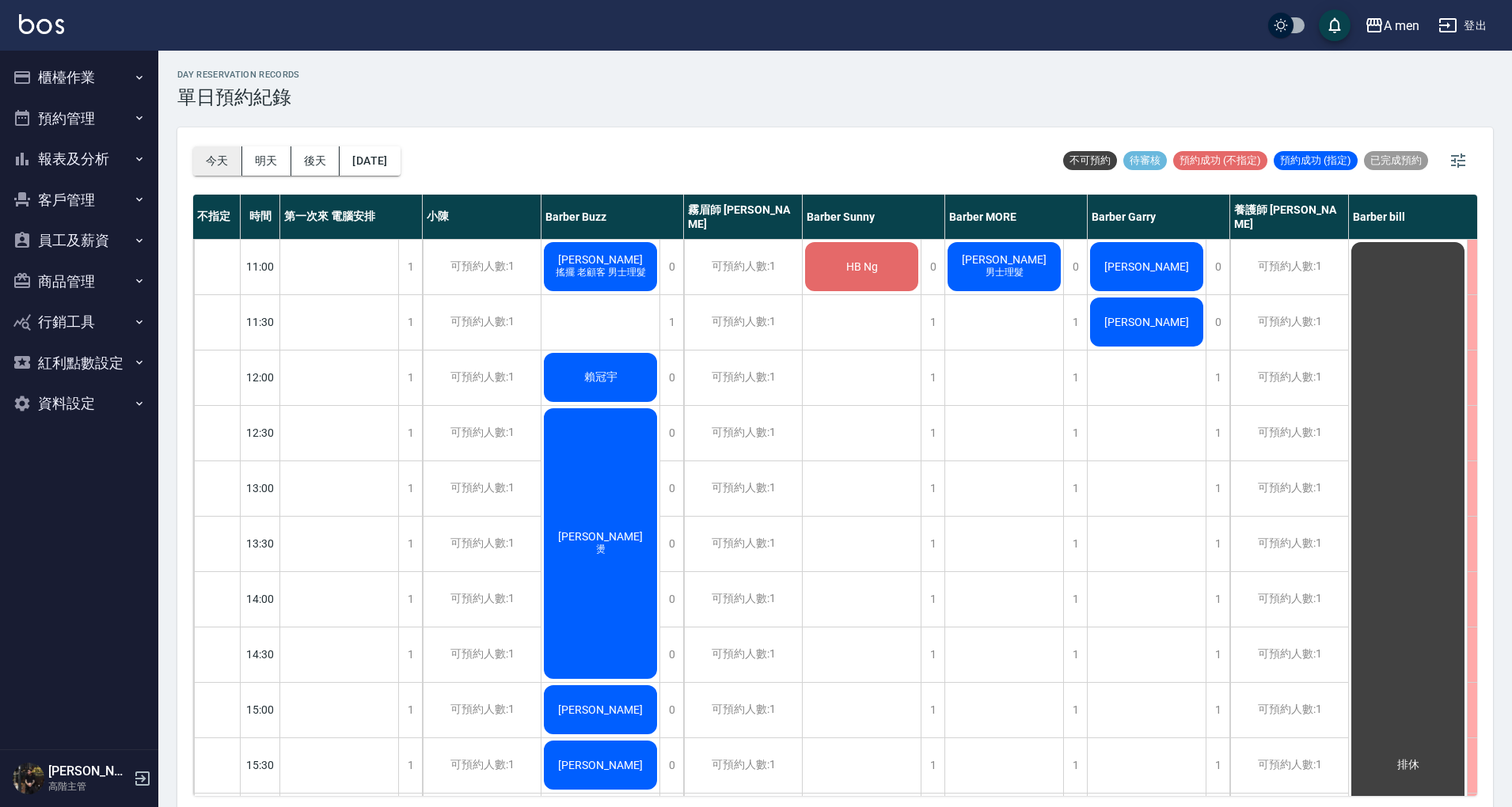
click at [217, 156] on button "今天" at bounding box center [218, 160] width 49 height 29
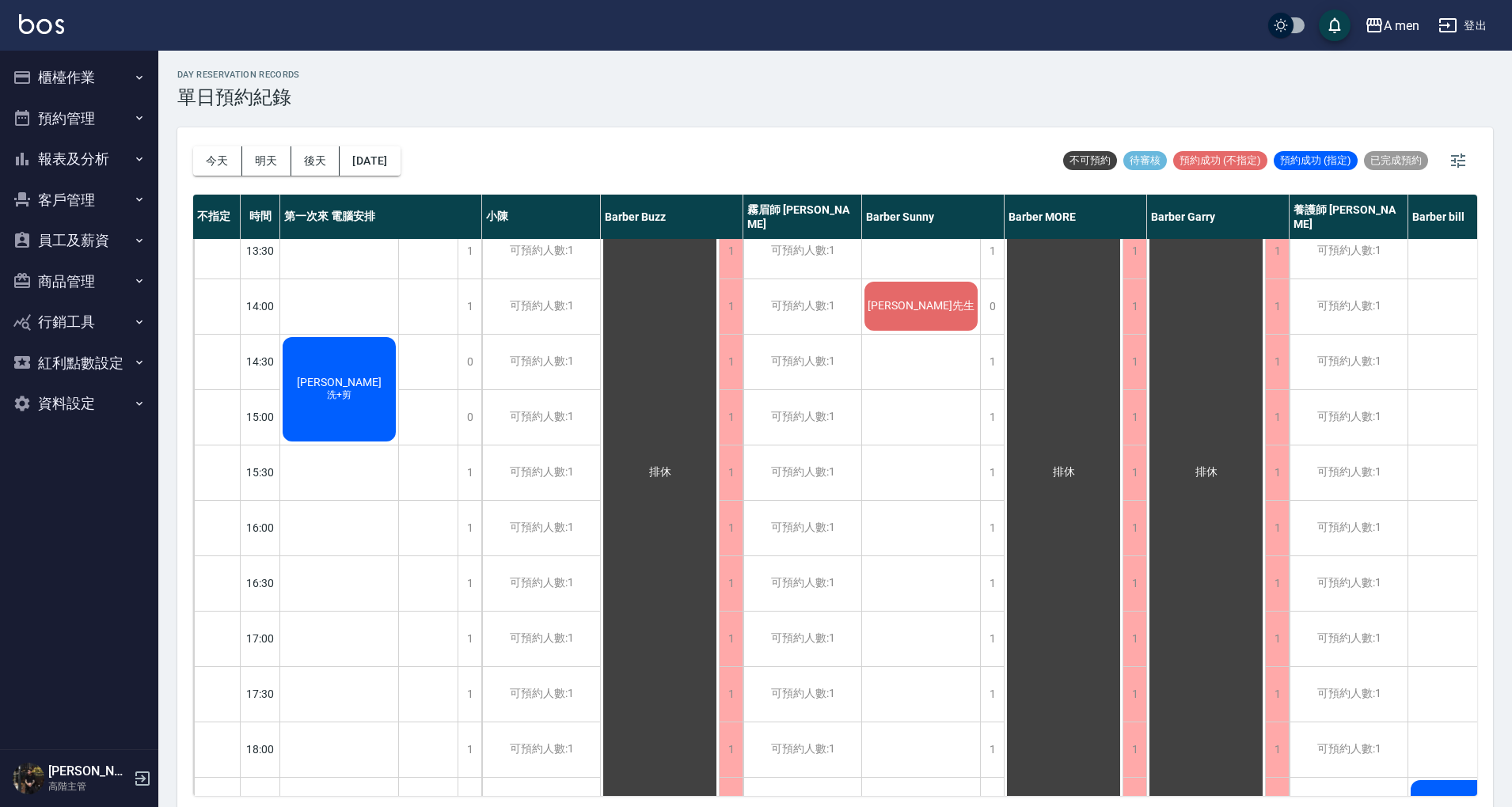
scroll to position [317, 0]
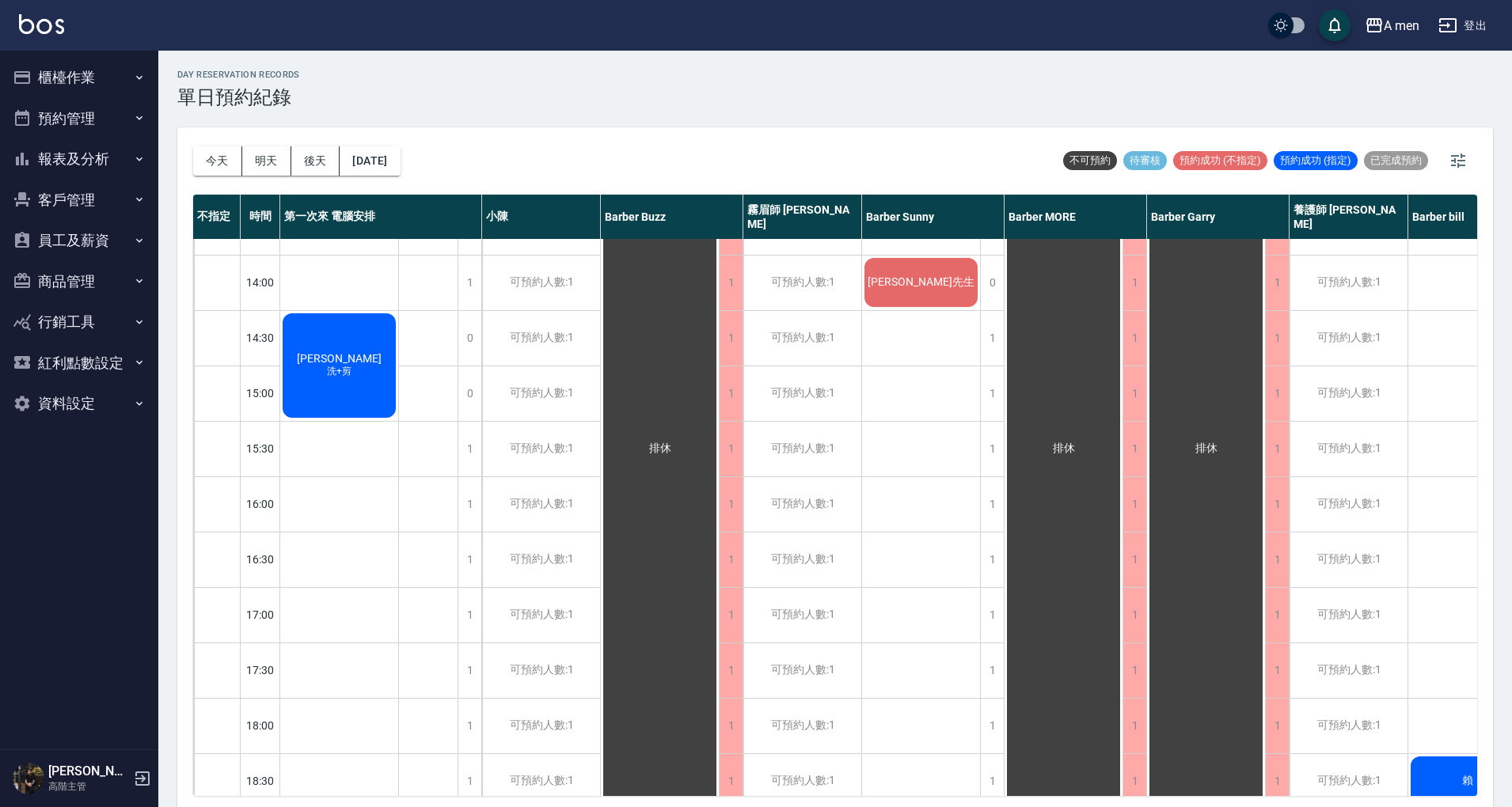
click at [366, 353] on div "陳彥旭 洗+剪" at bounding box center [339, 366] width 118 height 109
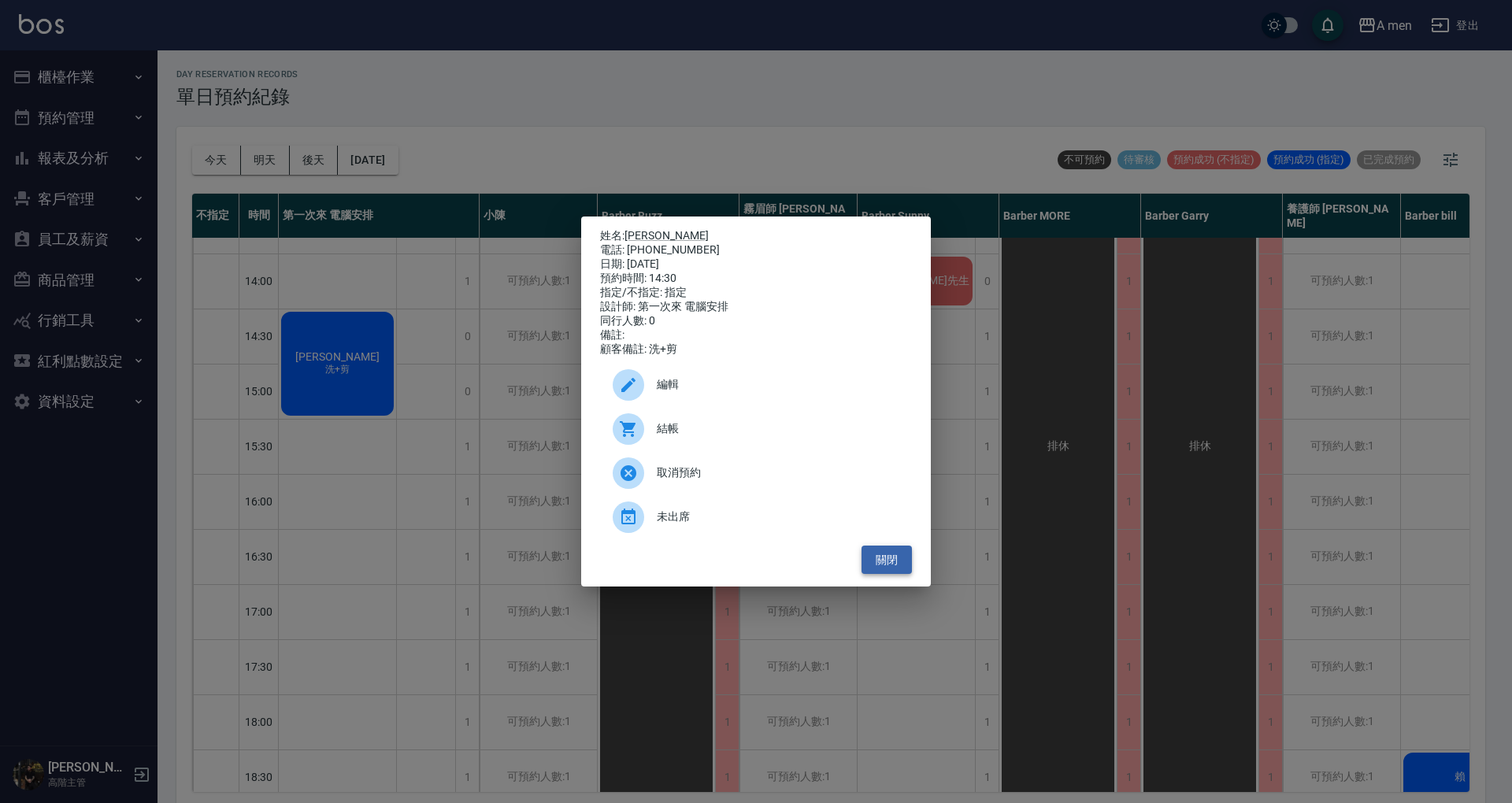
click at [895, 568] on button "關閉" at bounding box center [886, 560] width 51 height 29
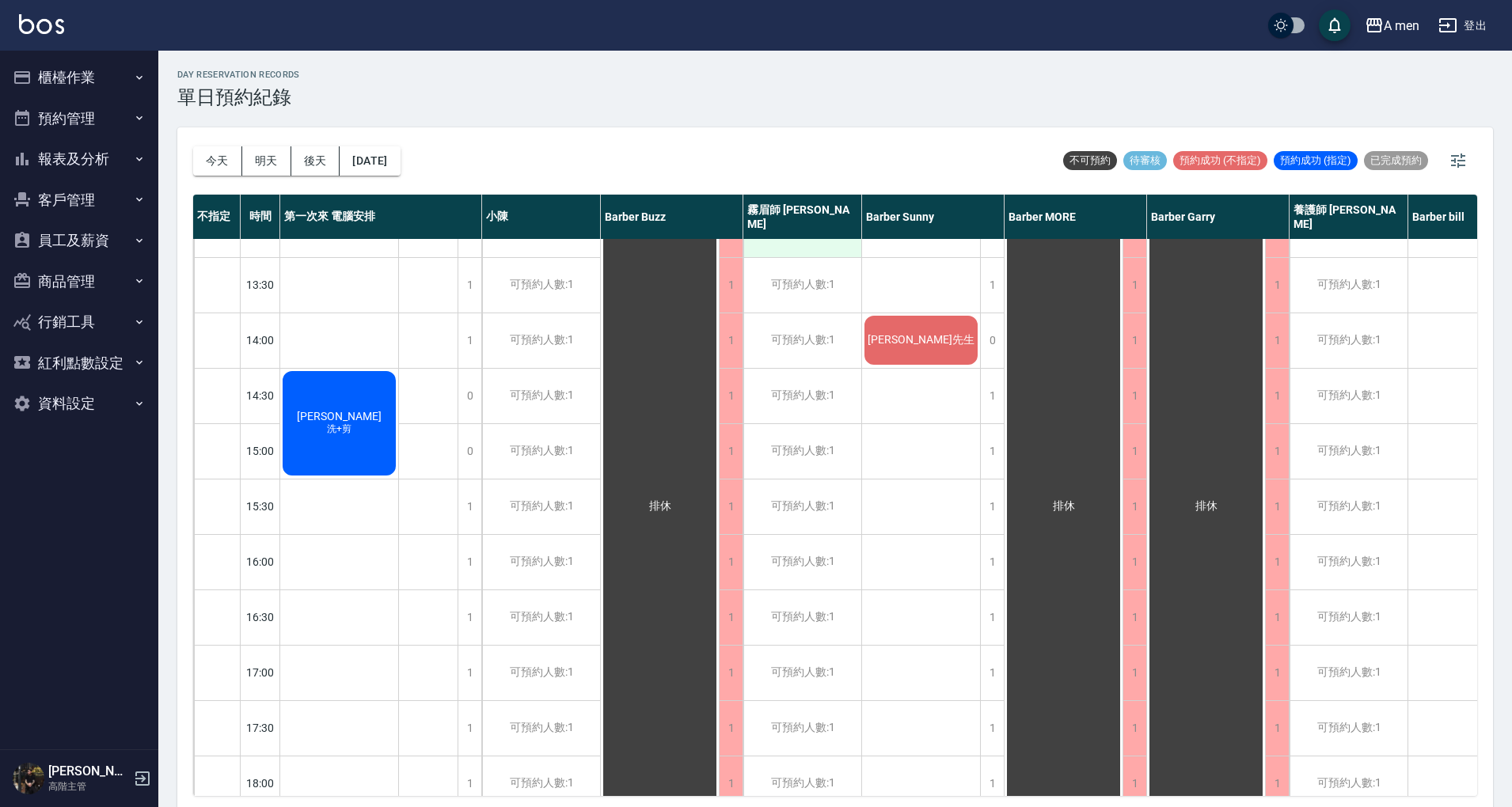
scroll to position [0, 0]
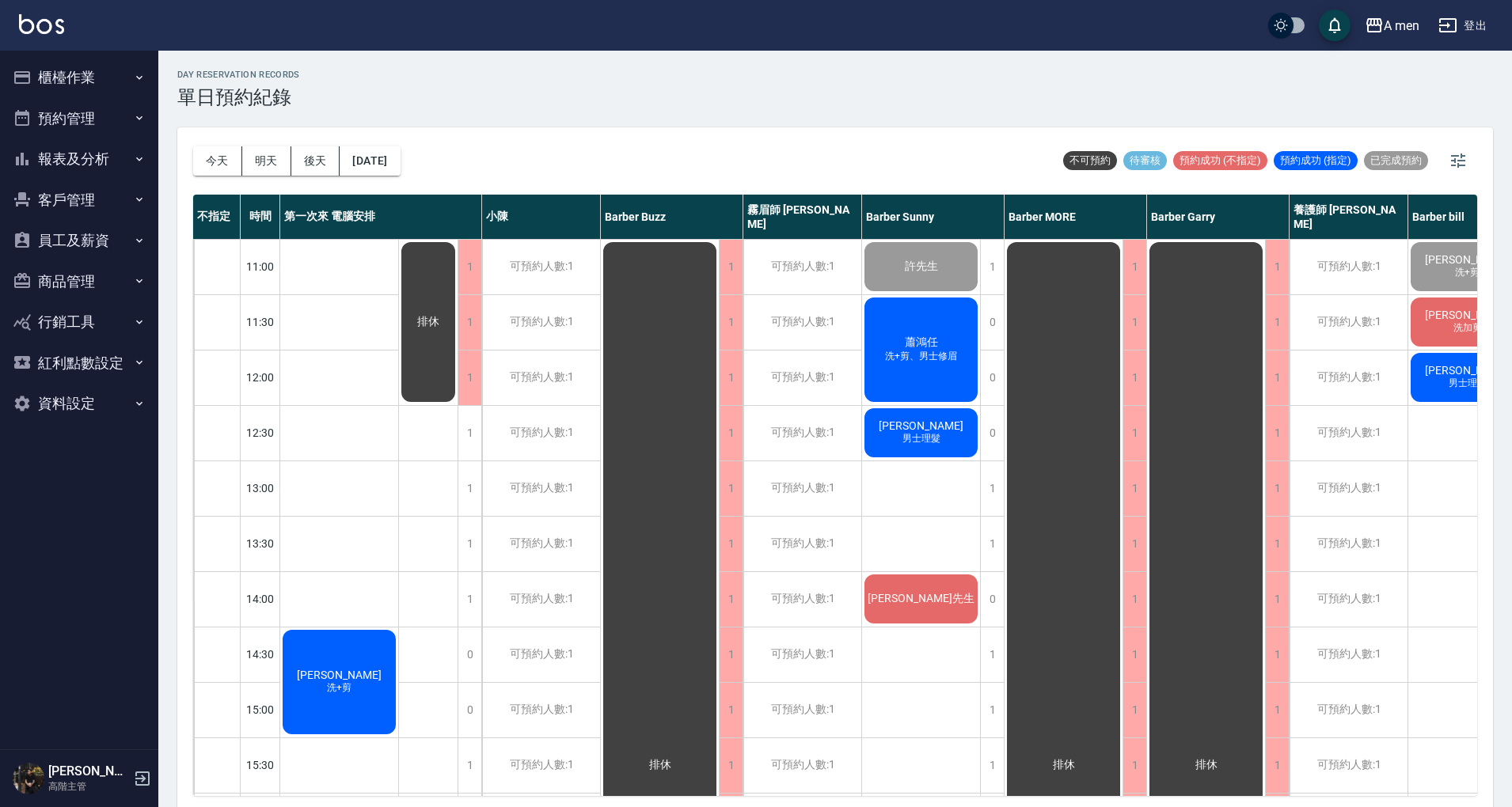
click at [916, 273] on span "許先生" at bounding box center [922, 266] width 40 height 14
click at [347, 665] on div "陳彥旭 洗+剪" at bounding box center [339, 683] width 118 height 109
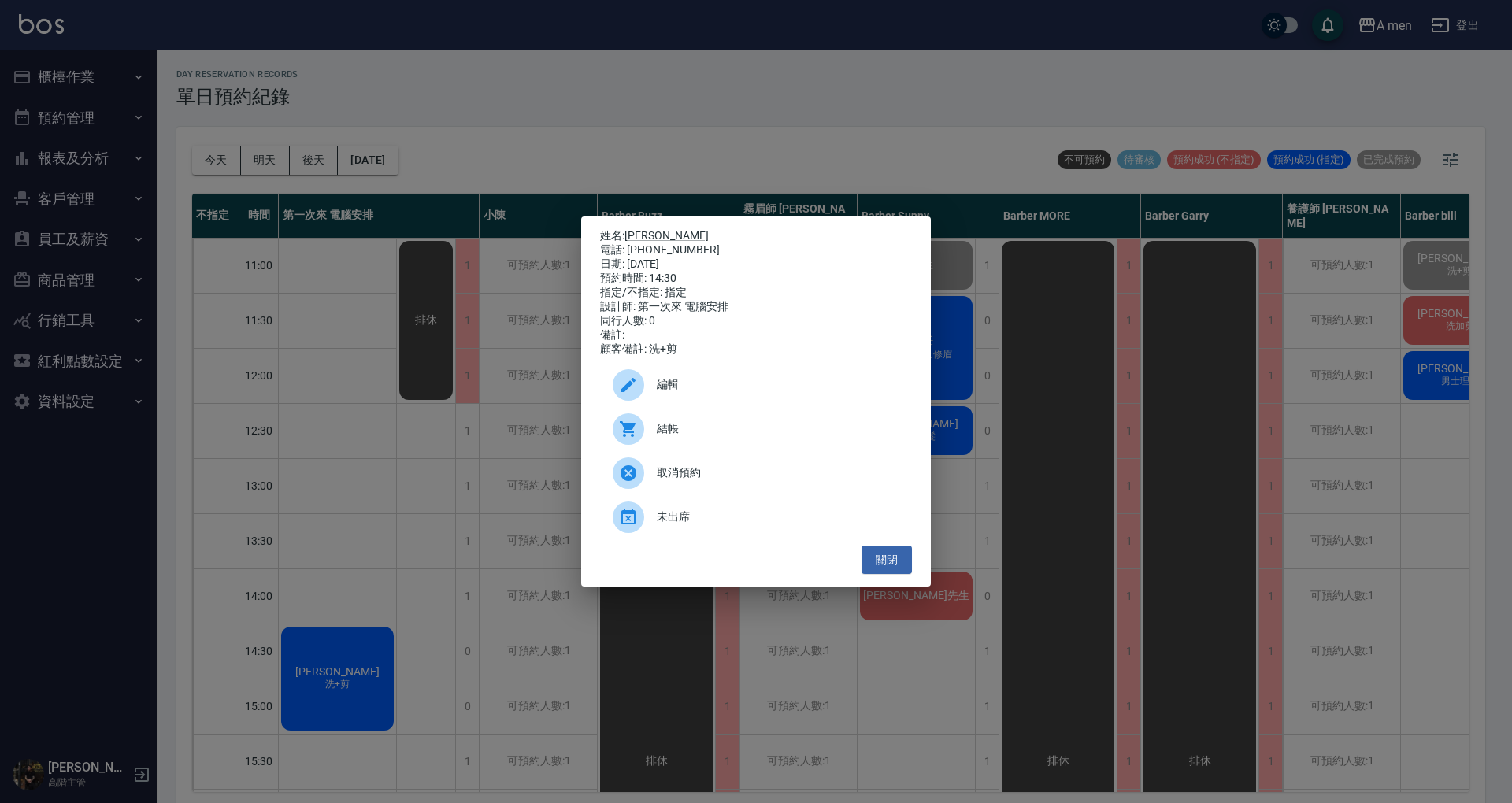
click at [675, 407] on div "編輯" at bounding box center [756, 385] width 311 height 44
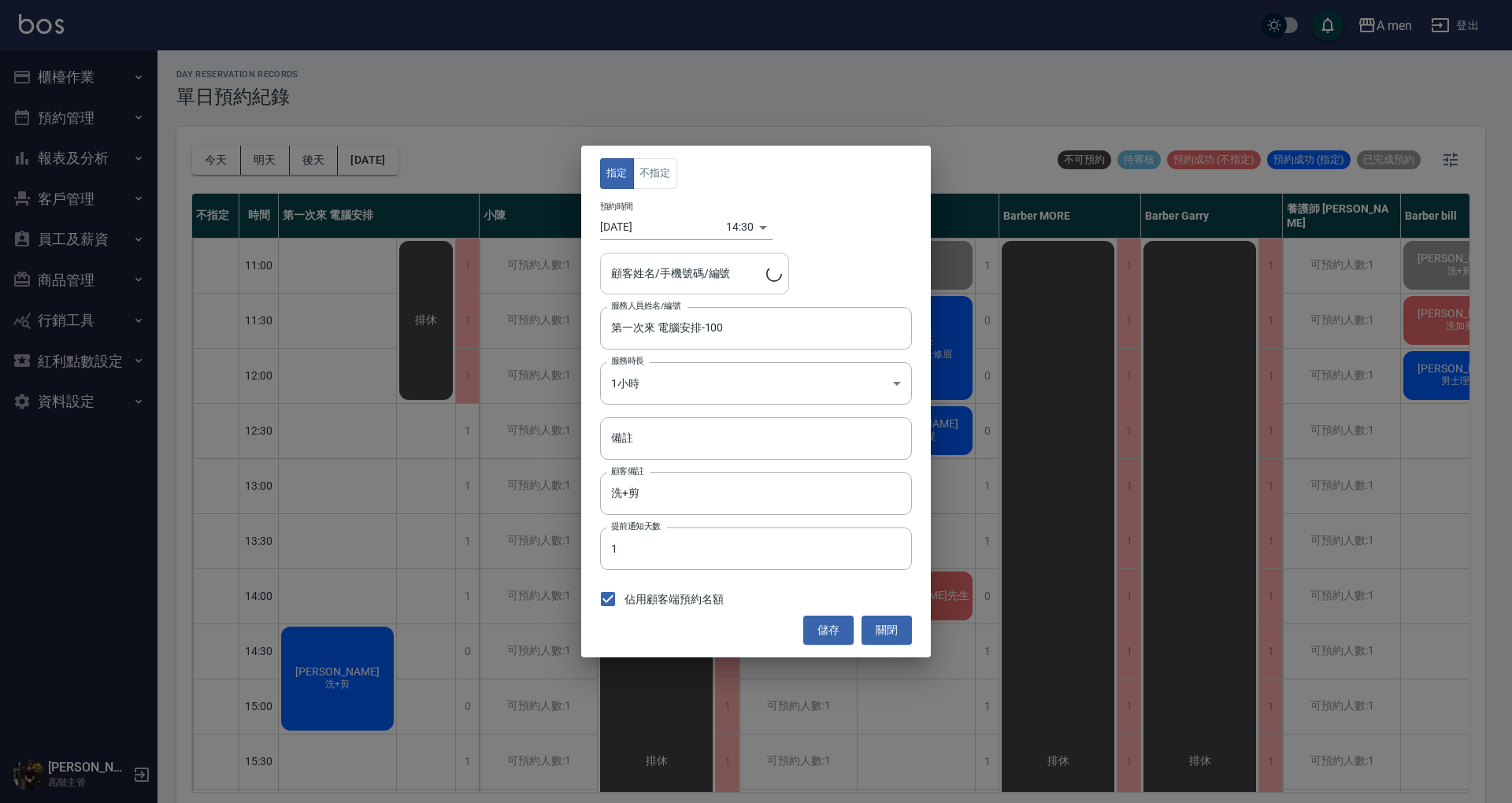
type input "陳彥旭/0925032961"
click at [705, 328] on input "第一次來 電腦安排-100" at bounding box center [744, 327] width 274 height 27
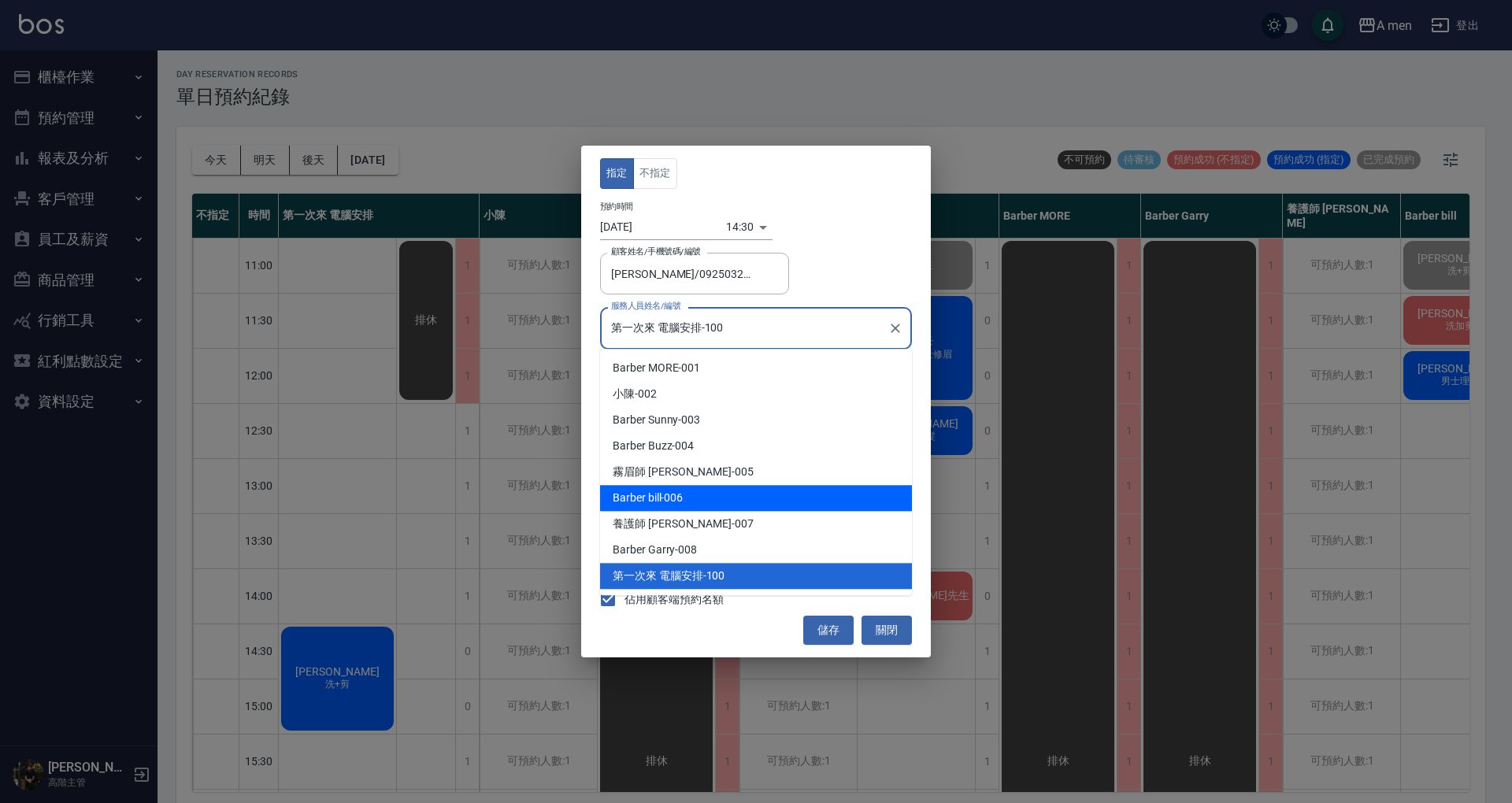
click at [804, 493] on div "Barber bill -006" at bounding box center [756, 498] width 311 height 26
type input "Barber bill-006"
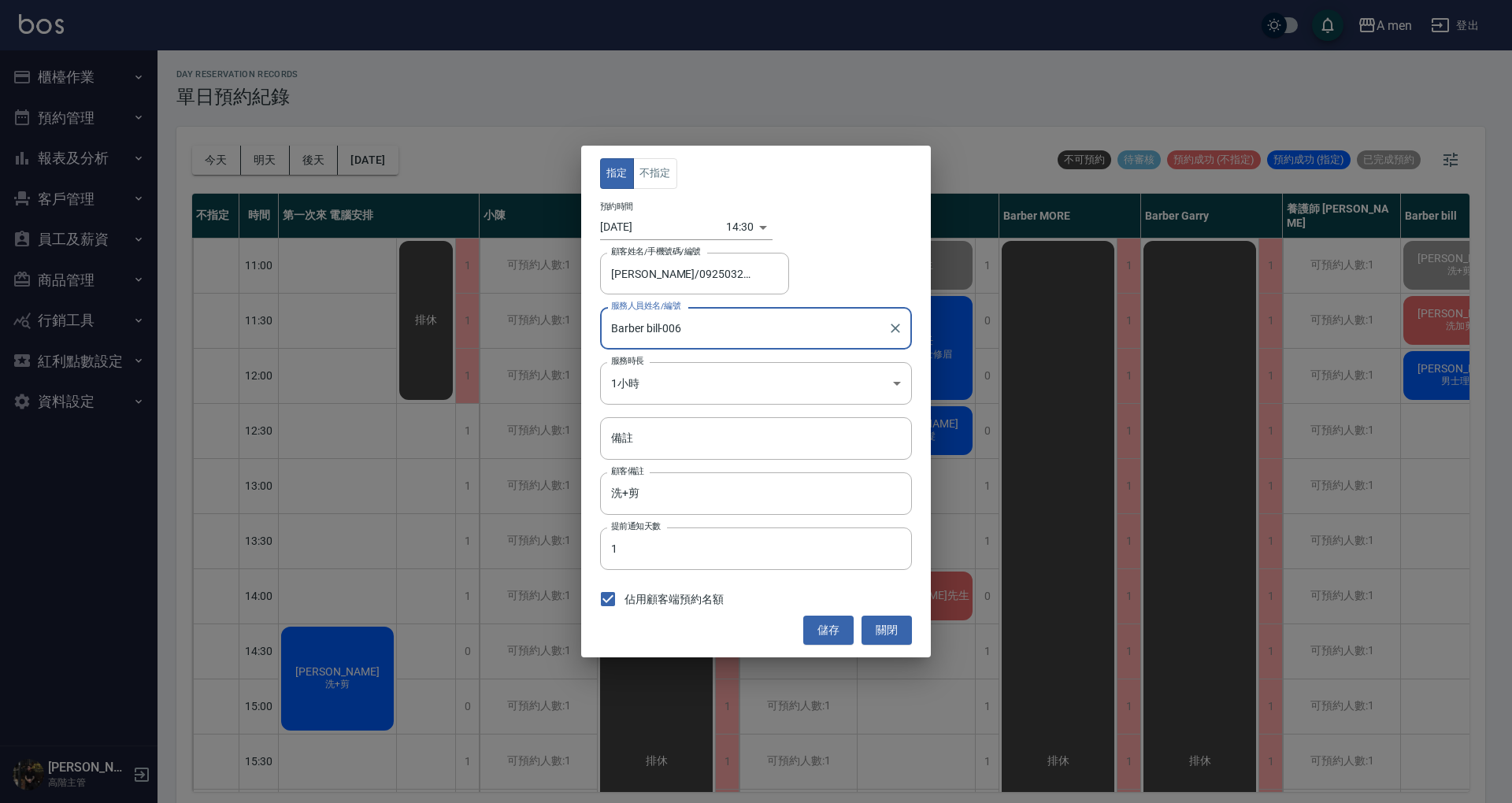
click at [758, 232] on div "14:30 1758004200000" at bounding box center [749, 227] width 47 height 26
click at [741, 219] on body "A men 登出 櫃檯作業 打帳單 帳單列表 營業儀表板 現金收支登錄 高階收支登錄 材料自購登錄 每日結帳 排班表 現場電腦打卡 掃碼打卡 預約管理 預約管…" at bounding box center [756, 403] width 1512 height 808
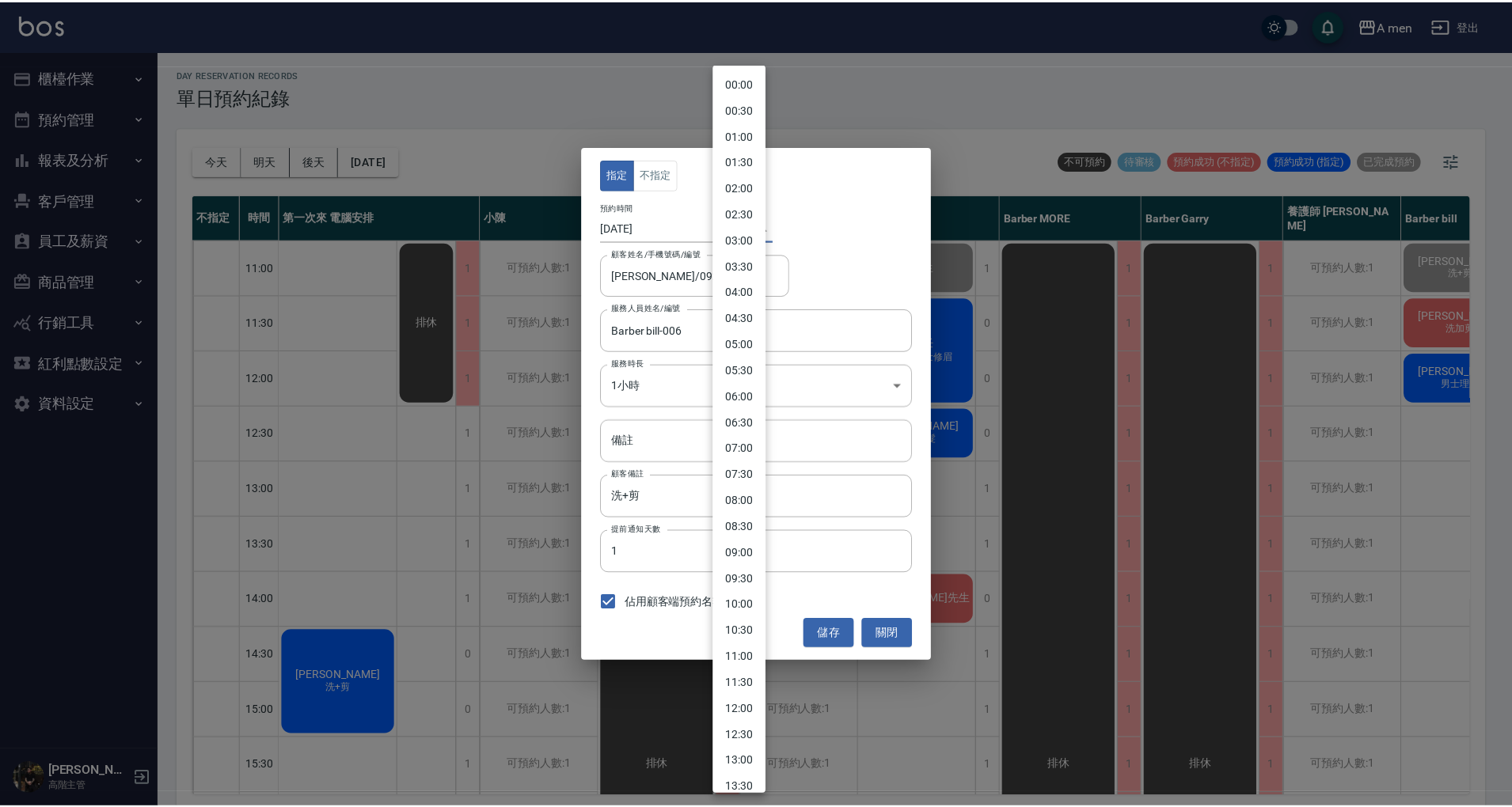
scroll to position [411, 0]
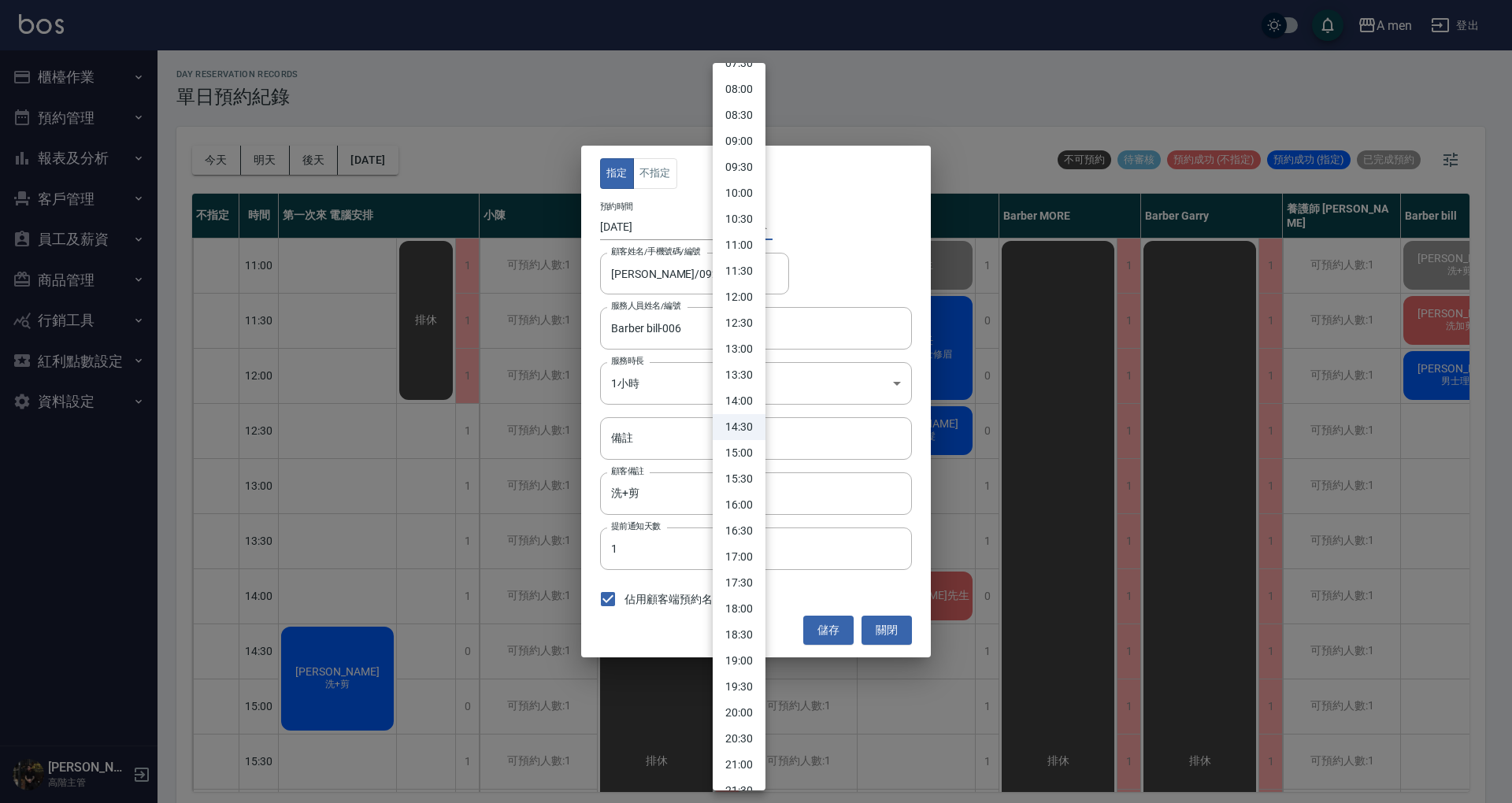
click at [838, 236] on div at bounding box center [756, 402] width 1512 height 803
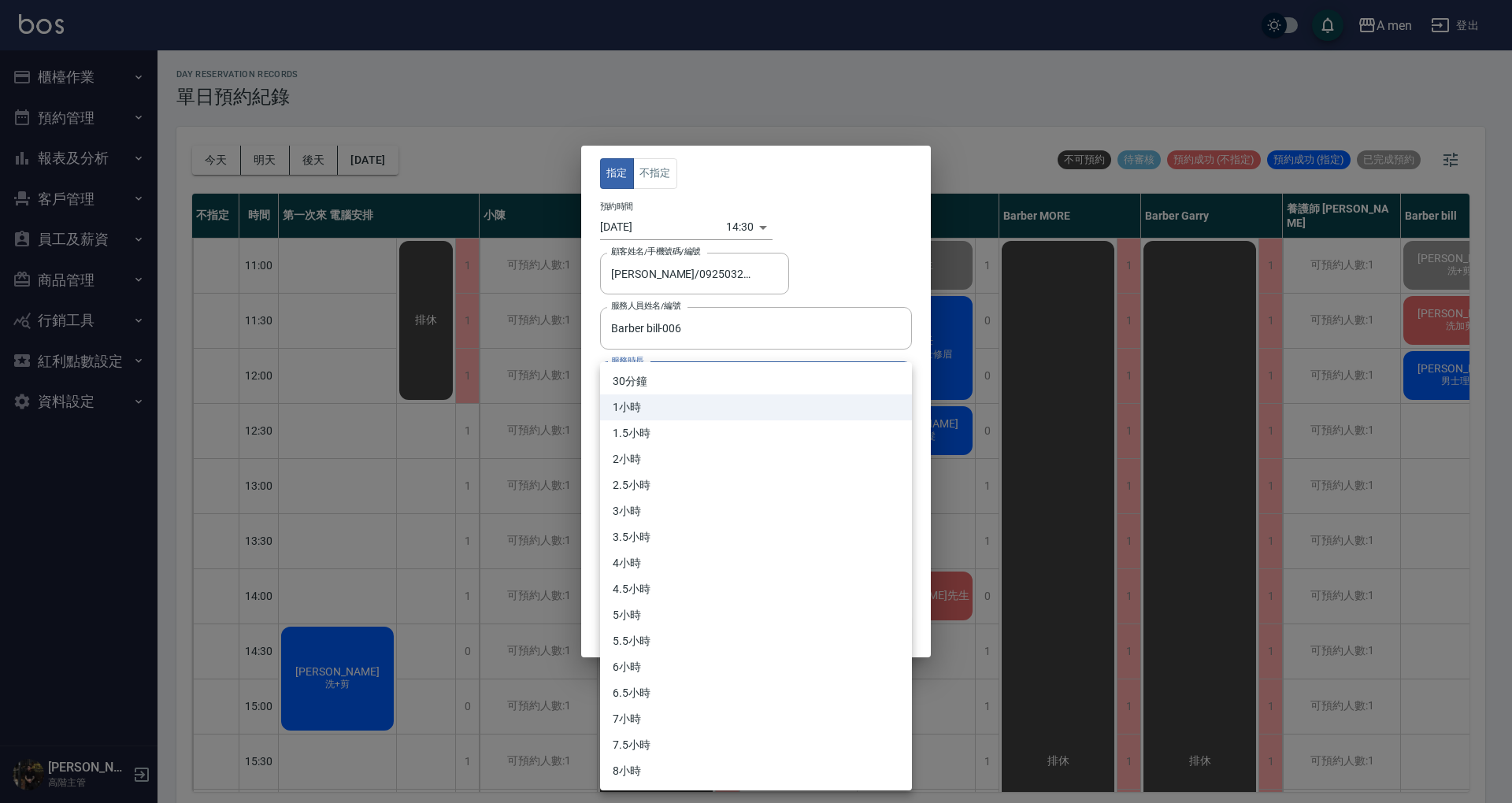
click at [748, 378] on body "A men 登出 櫃檯作業 打帳單 帳單列表 營業儀表板 現金收支登錄 高階收支登錄 材料自購登錄 每日結帳 排班表 現場電腦打卡 掃碼打卡 預約管理 預約管…" at bounding box center [756, 403] width 1512 height 808
click at [743, 381] on li "30分鐘" at bounding box center [756, 382] width 311 height 26
type input "1"
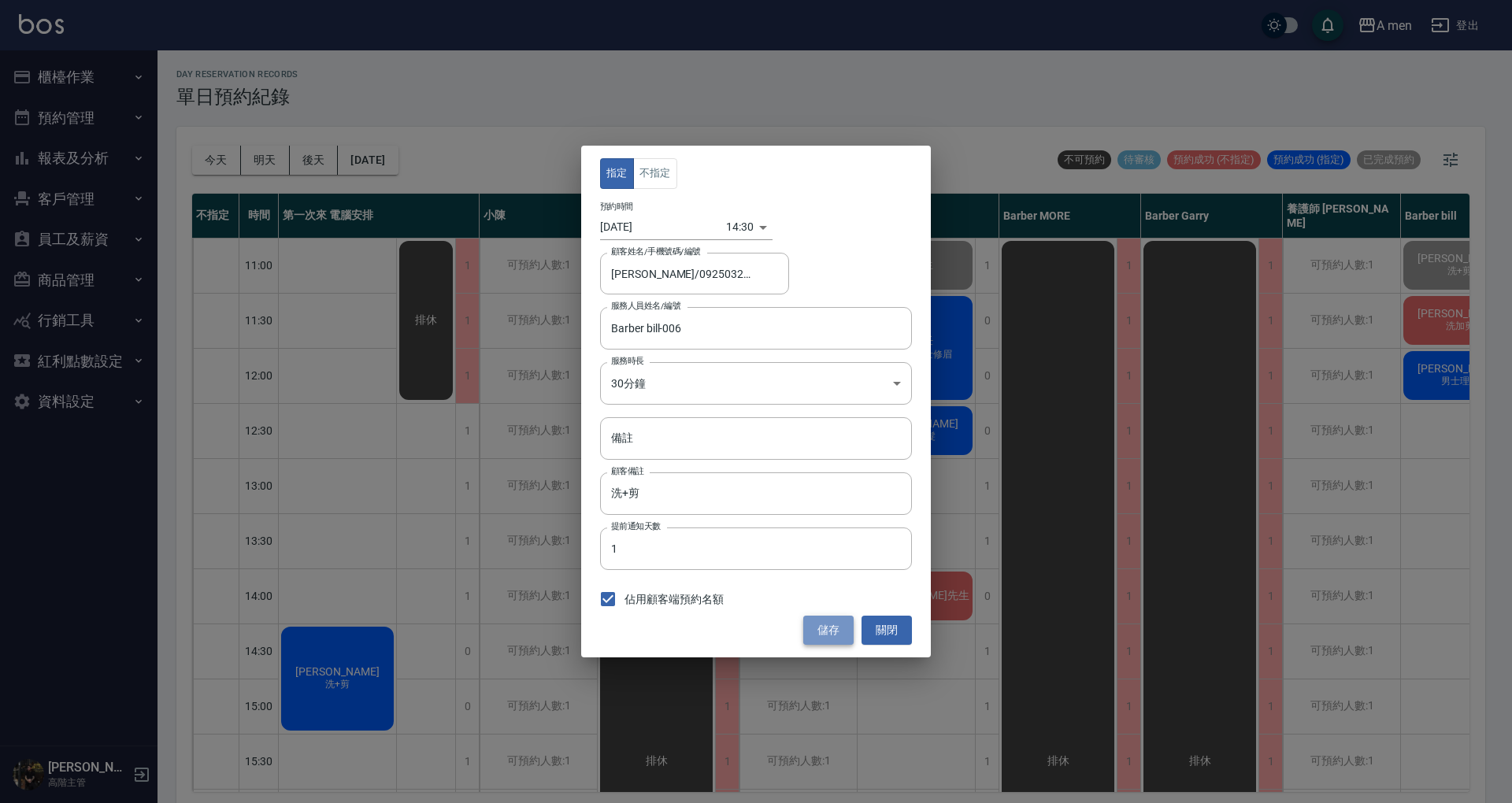
click at [825, 626] on button "儲存" at bounding box center [828, 629] width 51 height 29
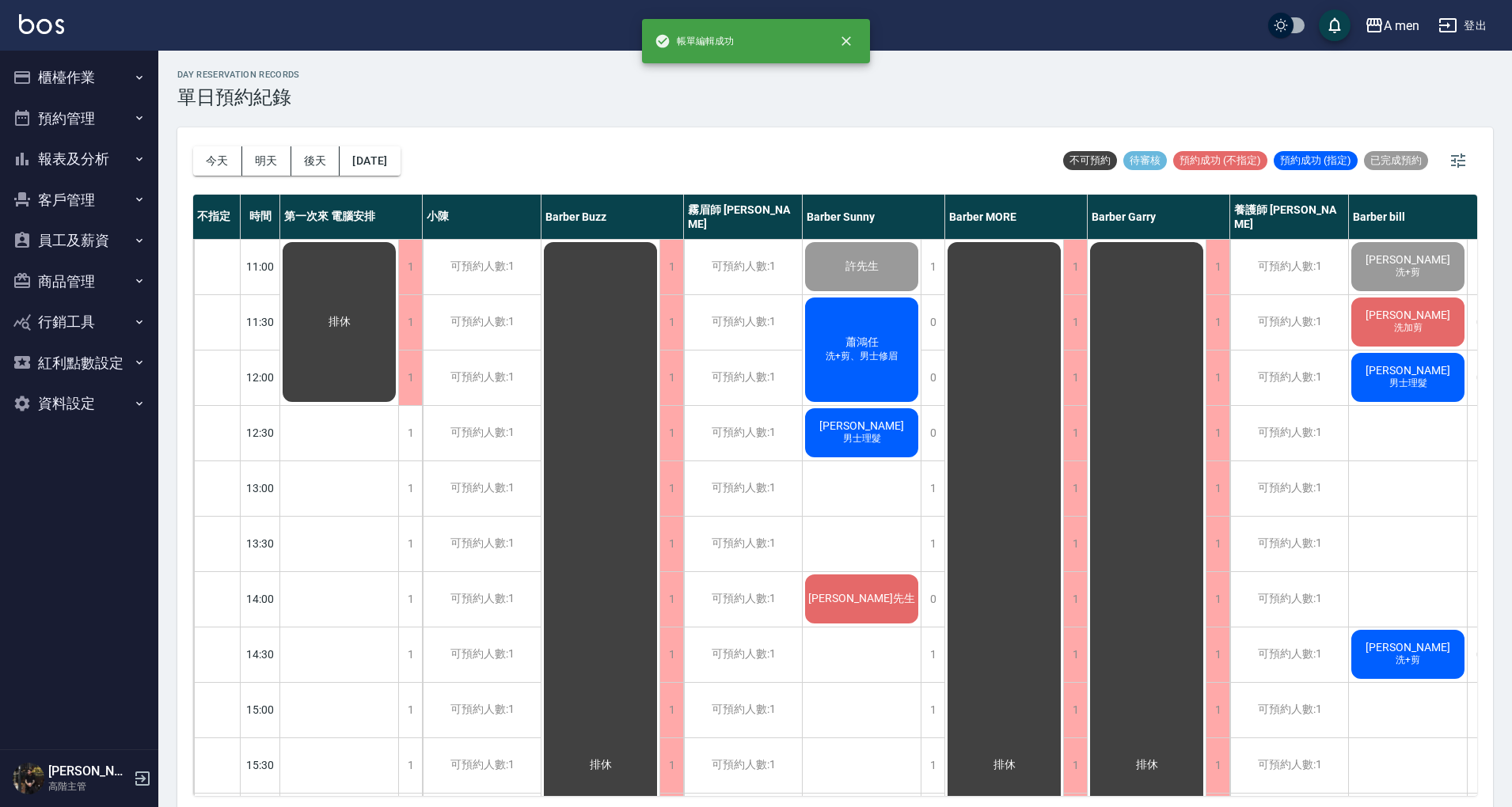
click at [1432, 656] on div "陳彥旭 洗+剪" at bounding box center [1408, 654] width 118 height 54
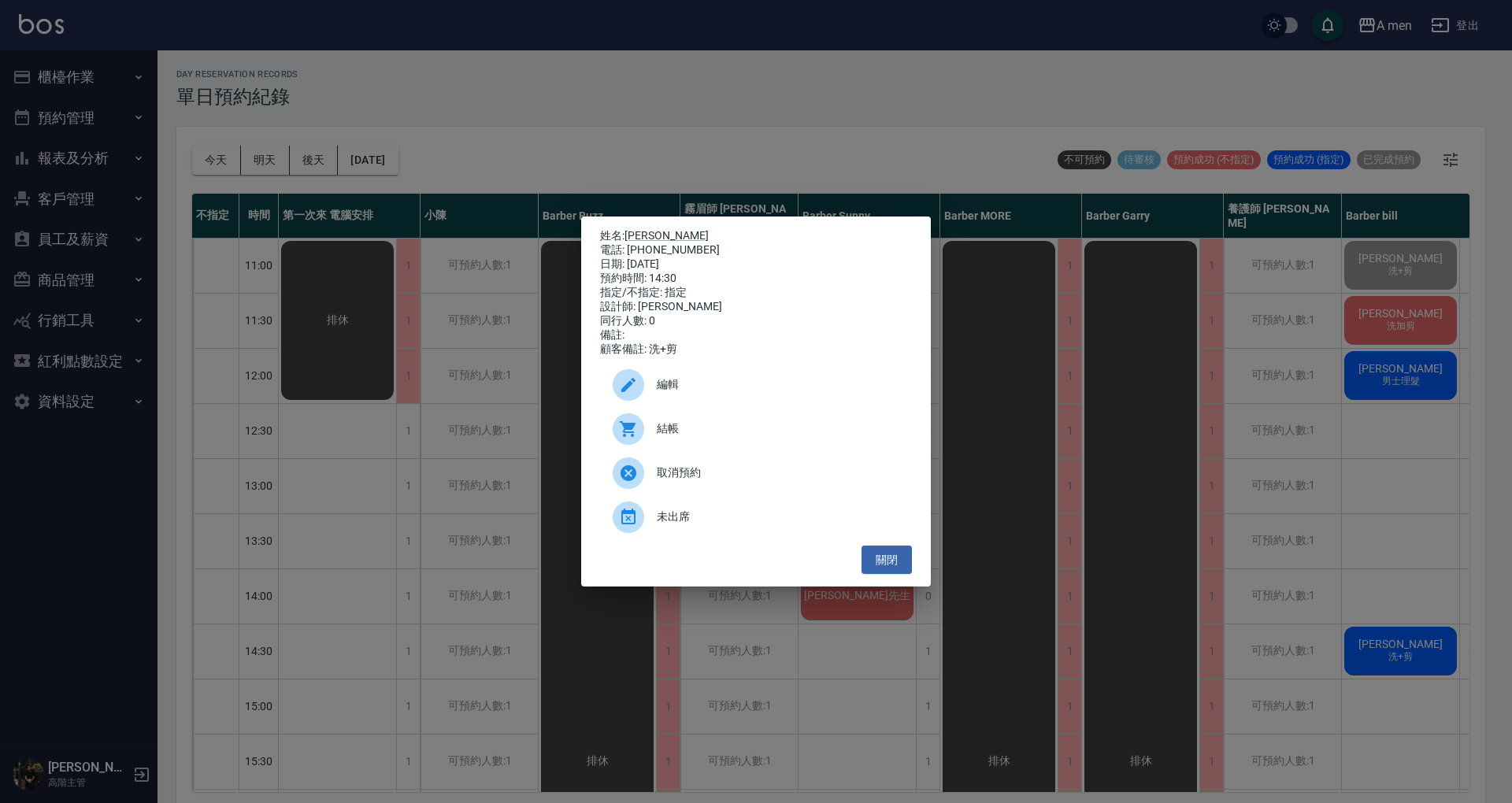
click at [797, 393] on span "編輯" at bounding box center [778, 385] width 243 height 17
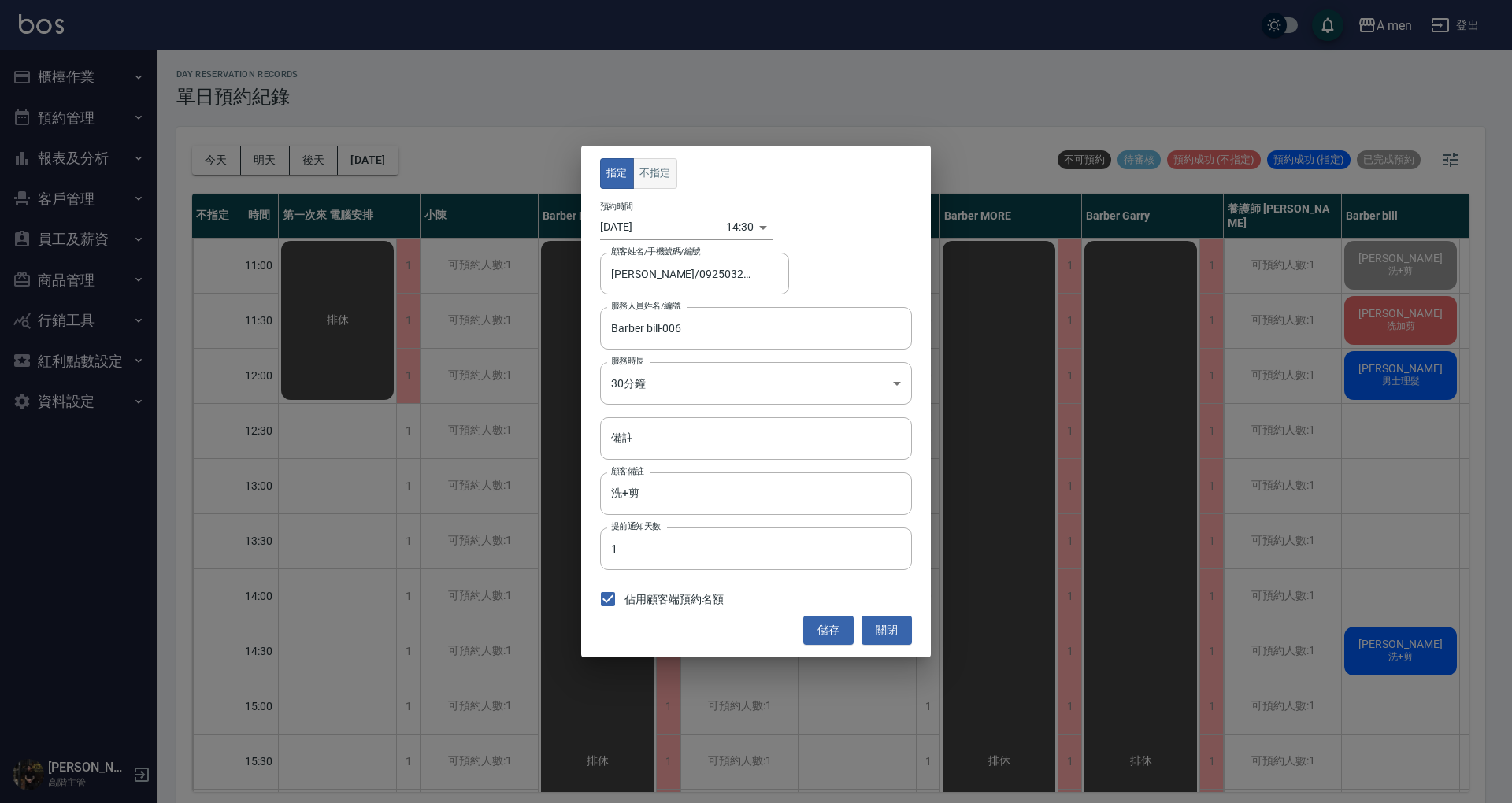
click at [663, 176] on button "不指定" at bounding box center [655, 174] width 44 height 31
click at [837, 633] on button "儲存" at bounding box center [828, 629] width 51 height 29
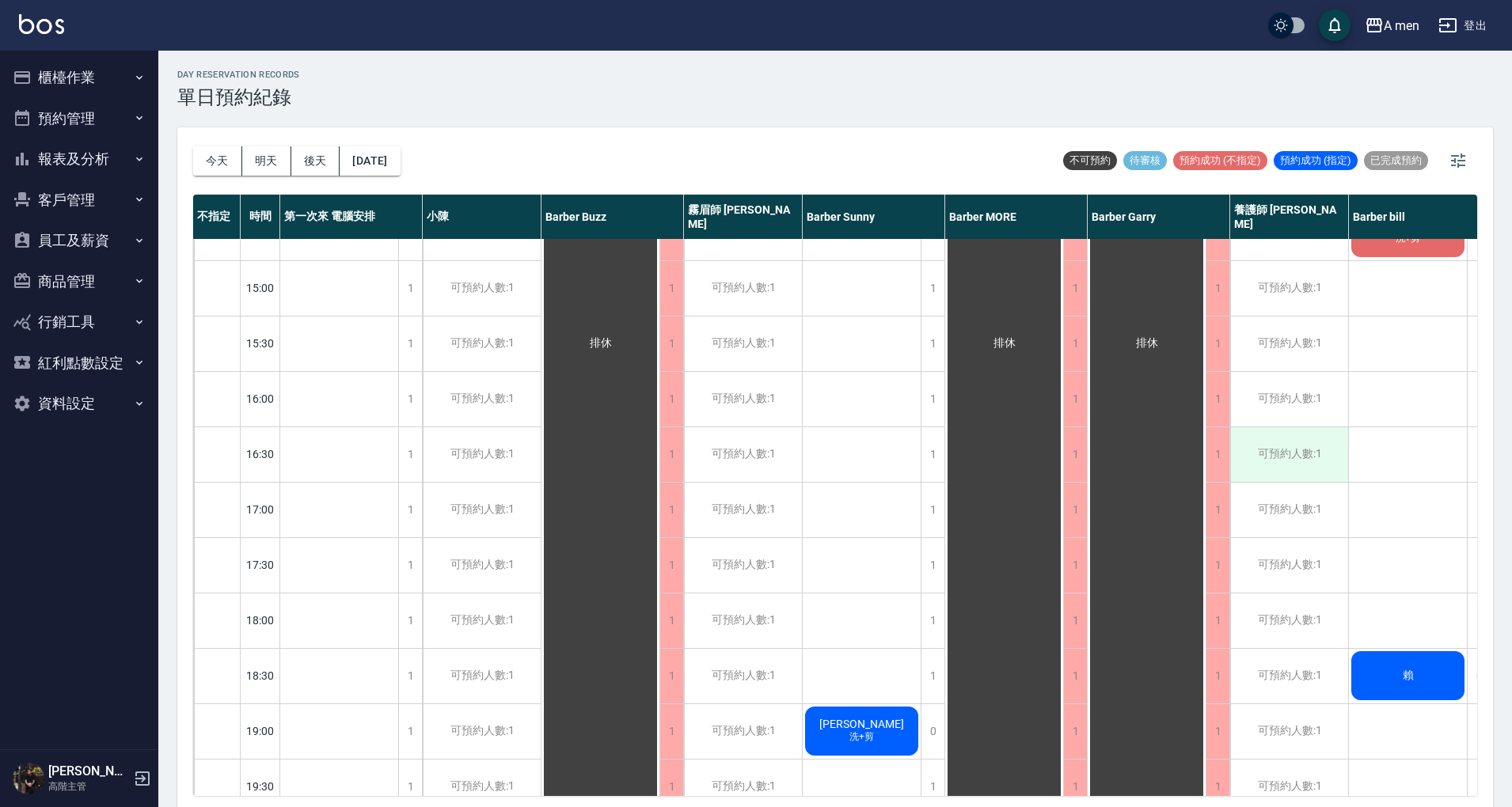
scroll to position [0, 0]
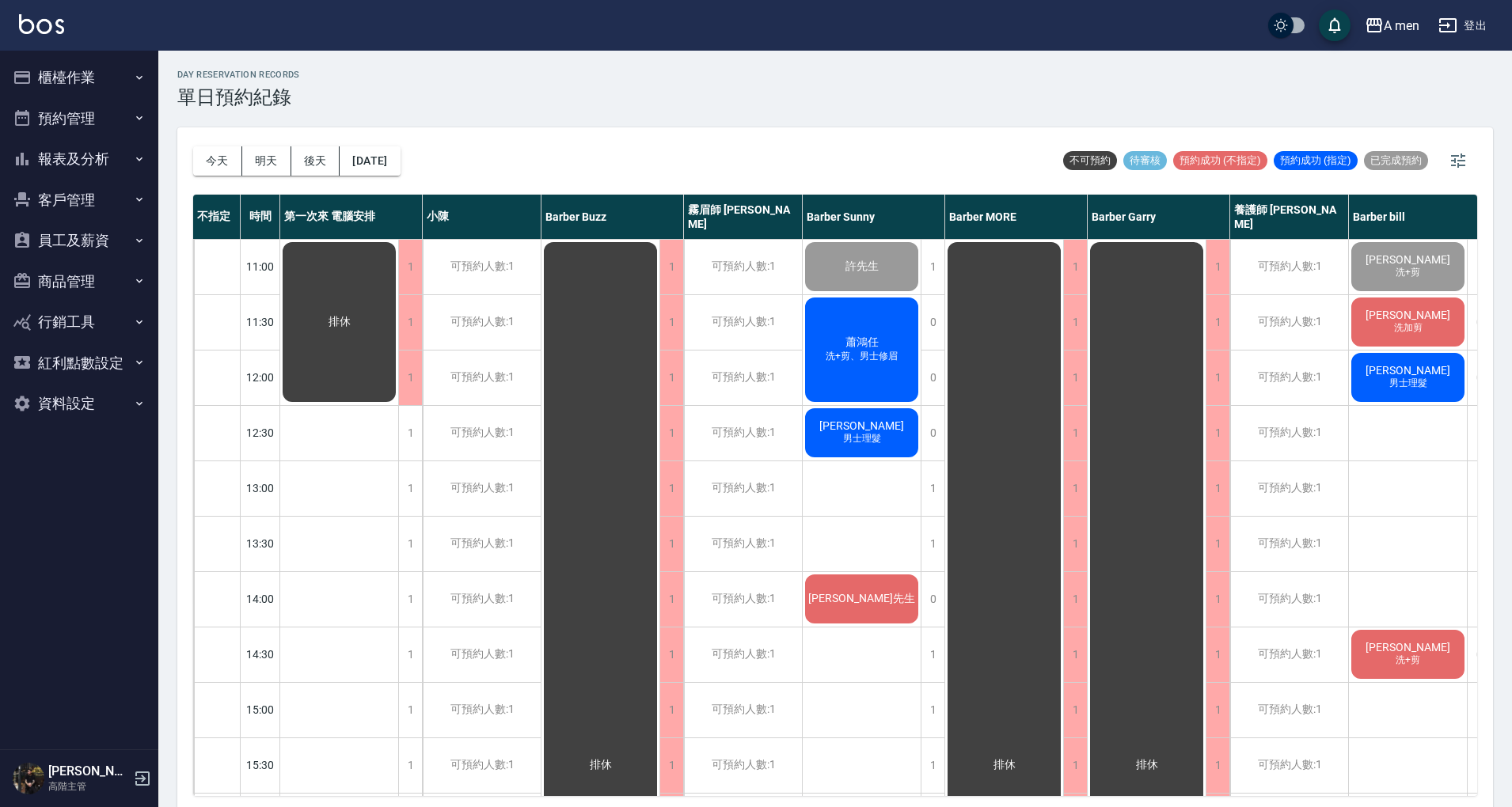
click at [1419, 387] on span "男士理髮" at bounding box center [1408, 384] width 44 height 13
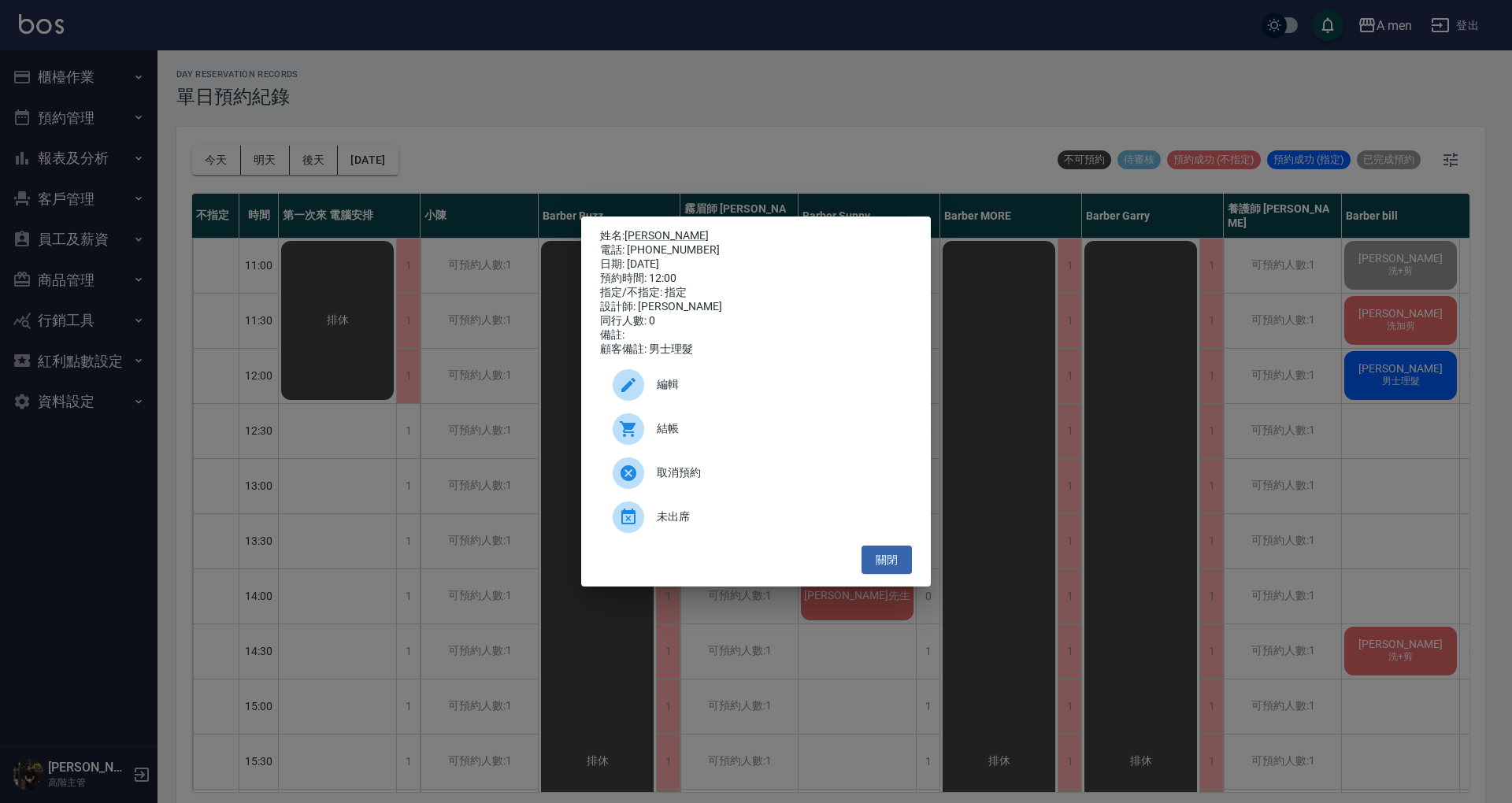
click at [682, 432] on span "結帳" at bounding box center [778, 429] width 243 height 17
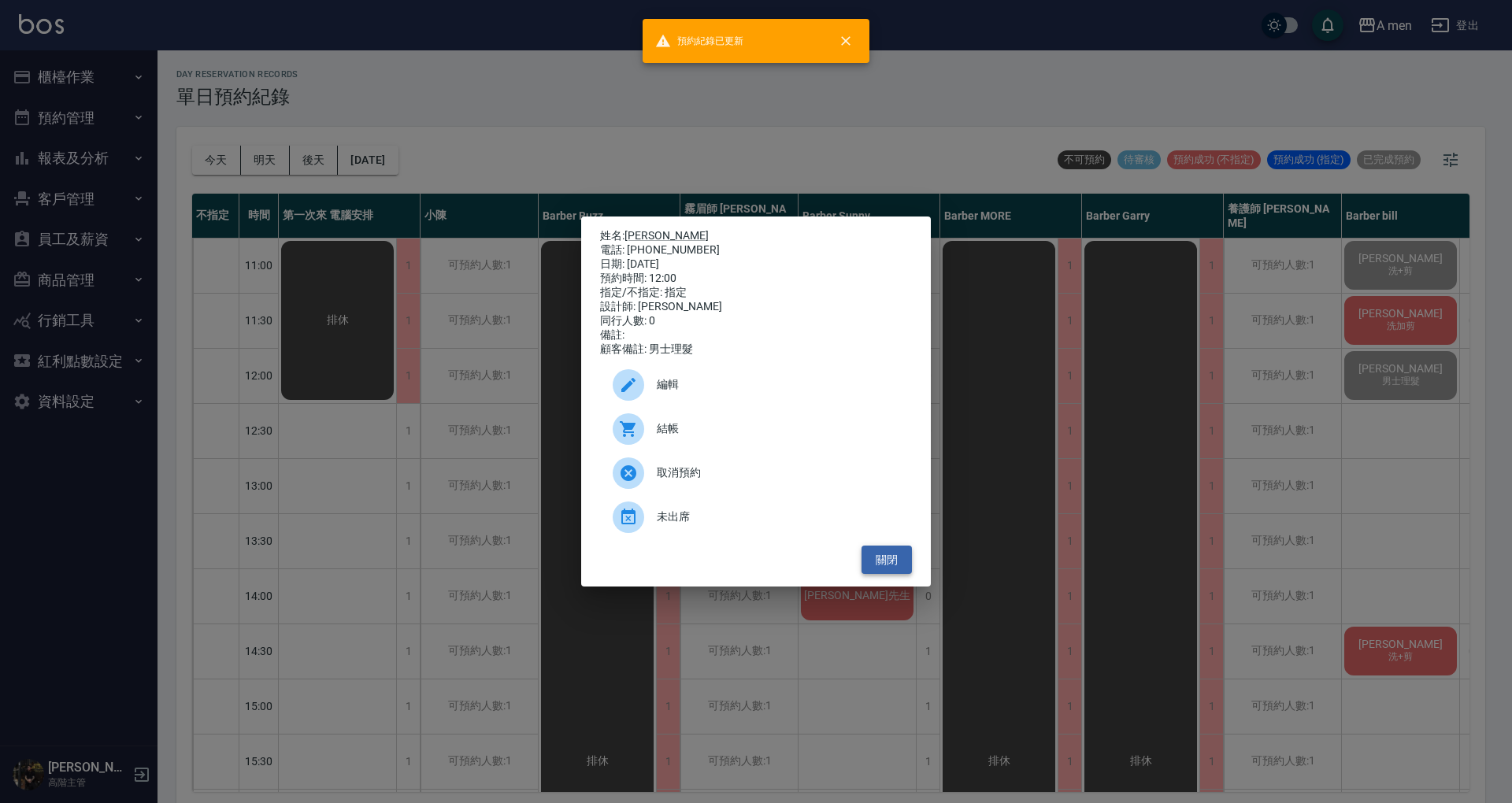
click at [909, 575] on button "關閉" at bounding box center [886, 560] width 51 height 29
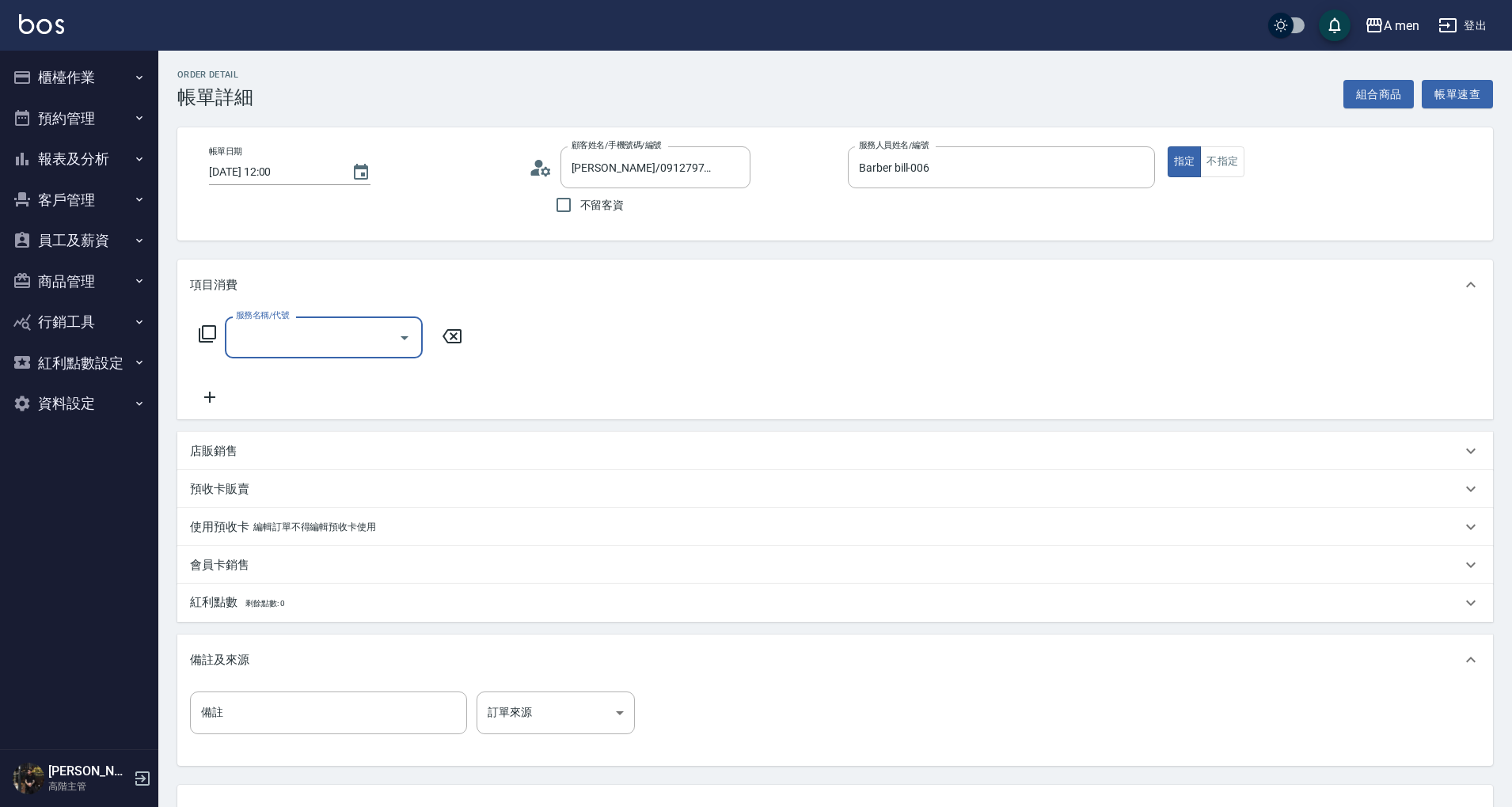
click at [328, 348] on input "服務名稱/代號" at bounding box center [312, 337] width 160 height 27
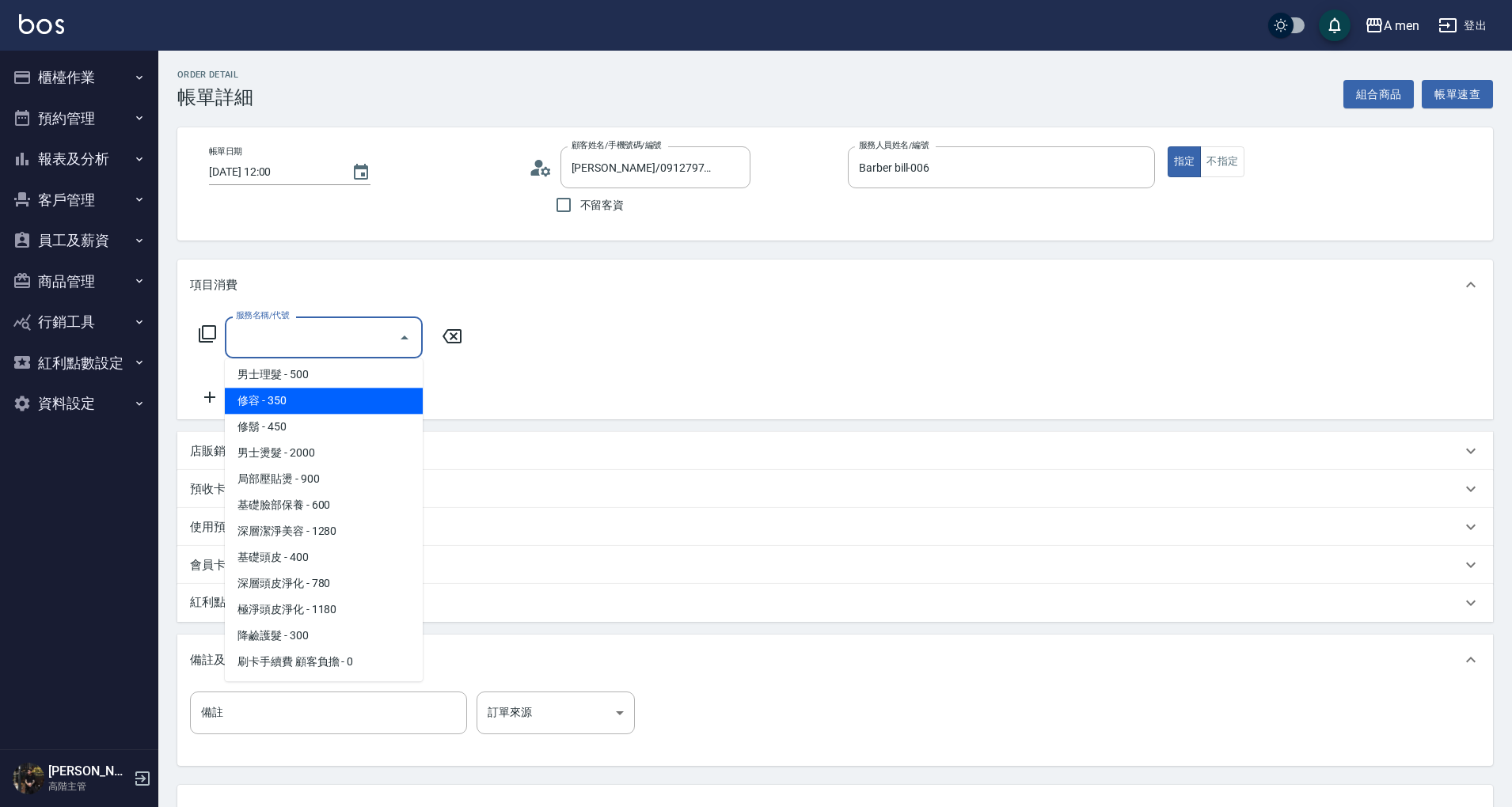
scroll to position [342, 0]
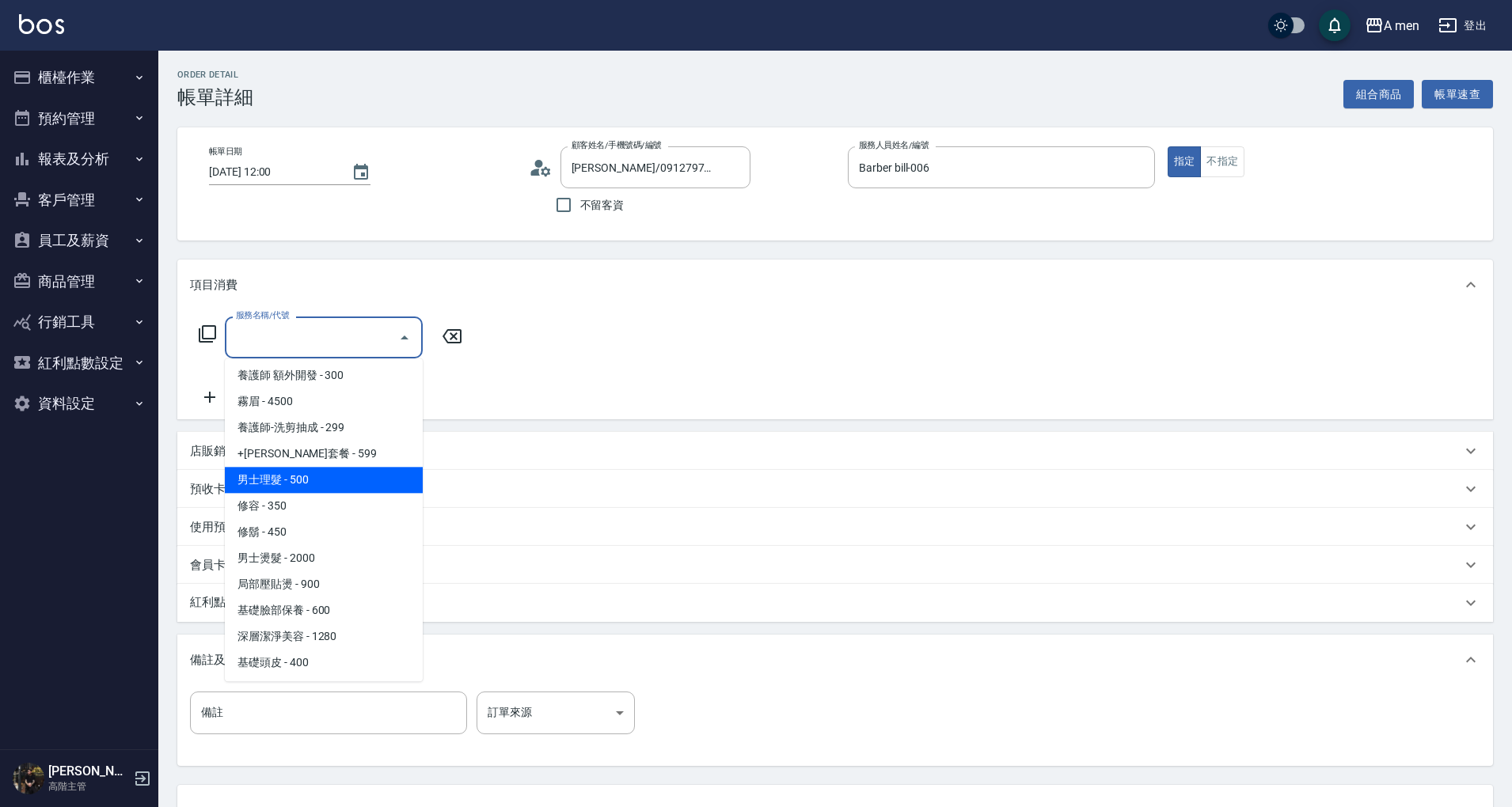
click at [331, 475] on span "男士理髮 - 500" at bounding box center [324, 480] width 198 height 26
type input "男士理髮(A01)"
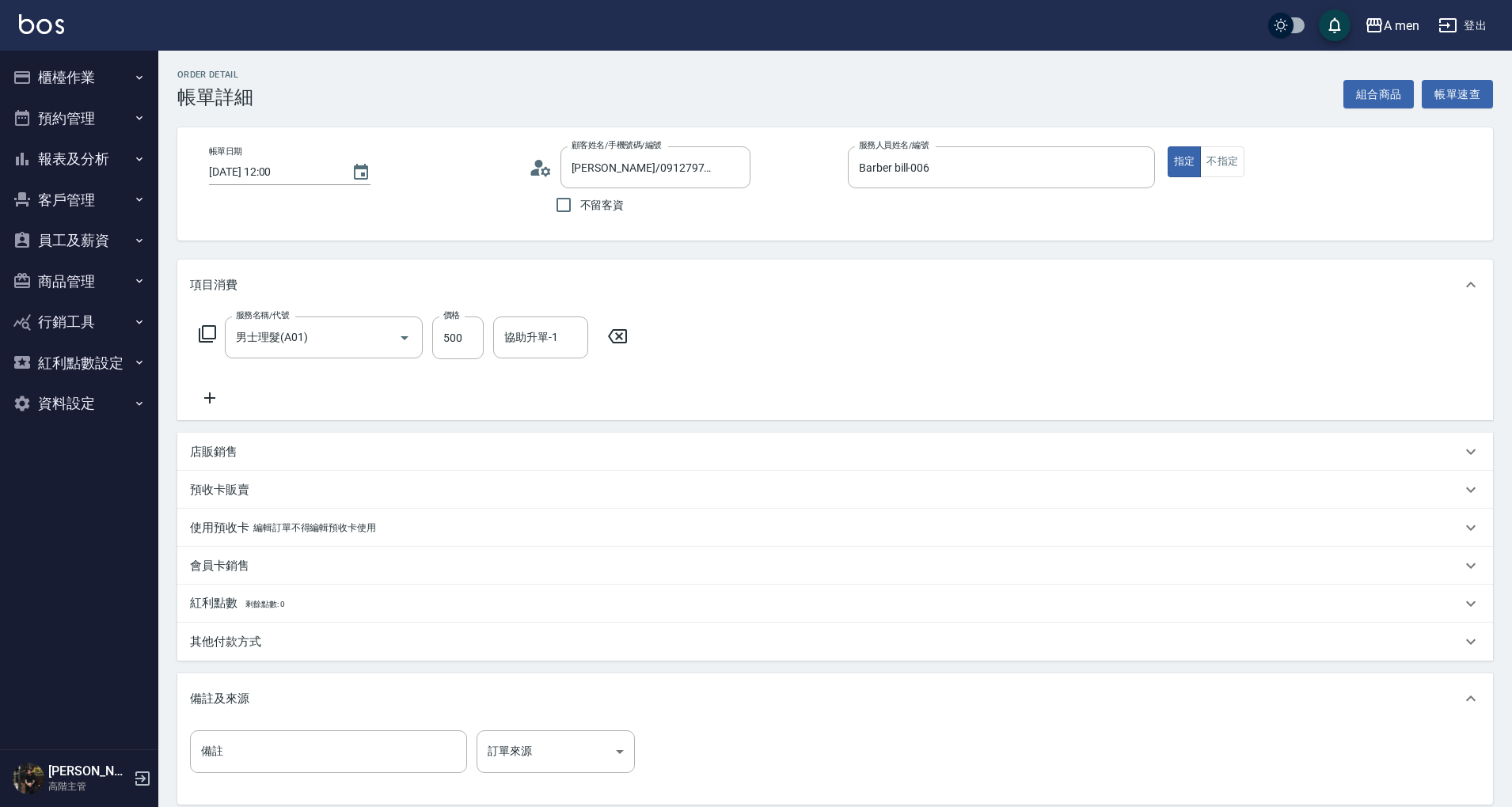
click at [718, 384] on div "服務名稱/代號 男士理髮(A01) 服務名稱/代號 價格 500 價格 協助升單-1 協助升單-1" at bounding box center [835, 365] width 1316 height 110
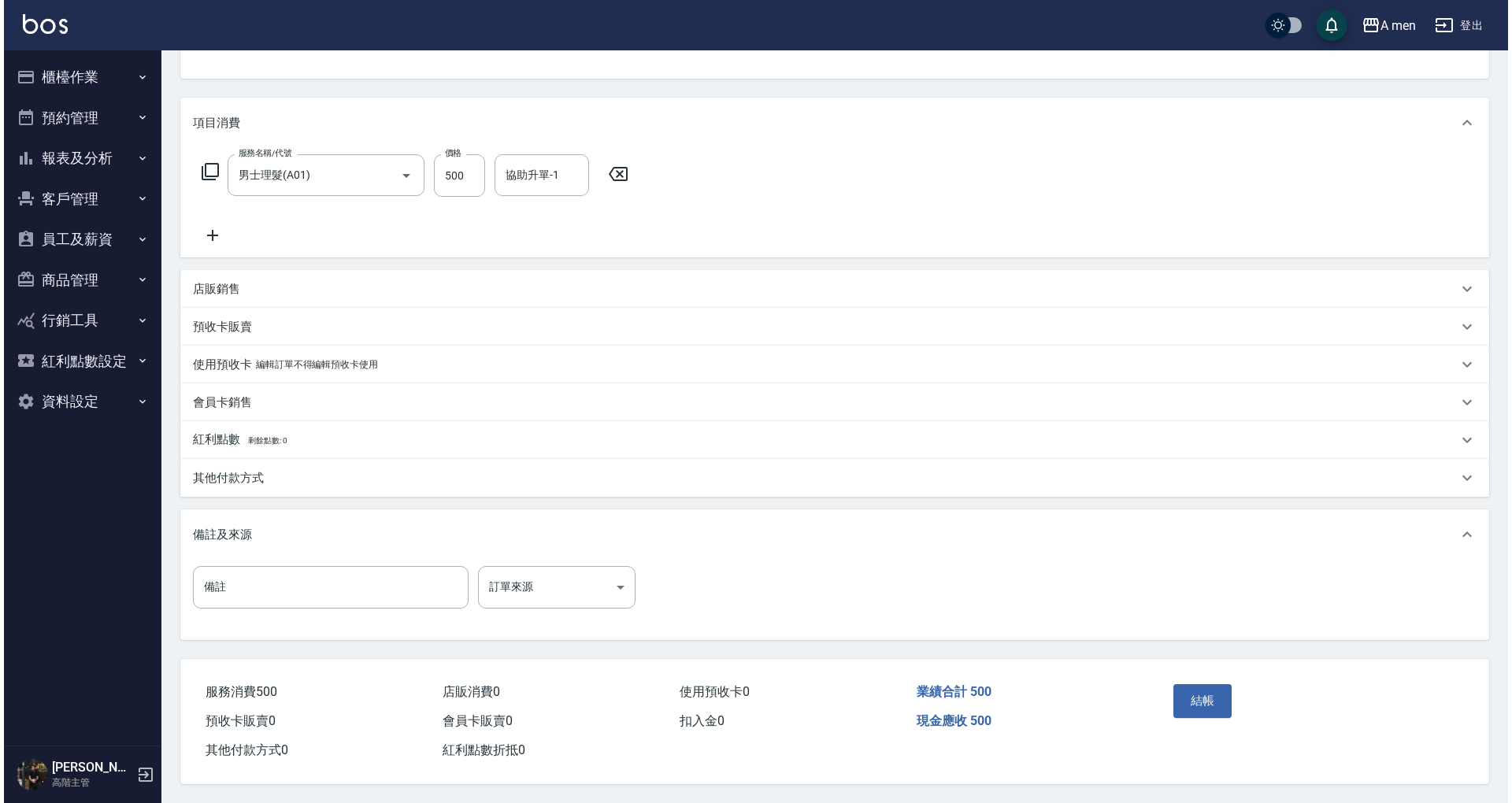
scroll to position [166, 0]
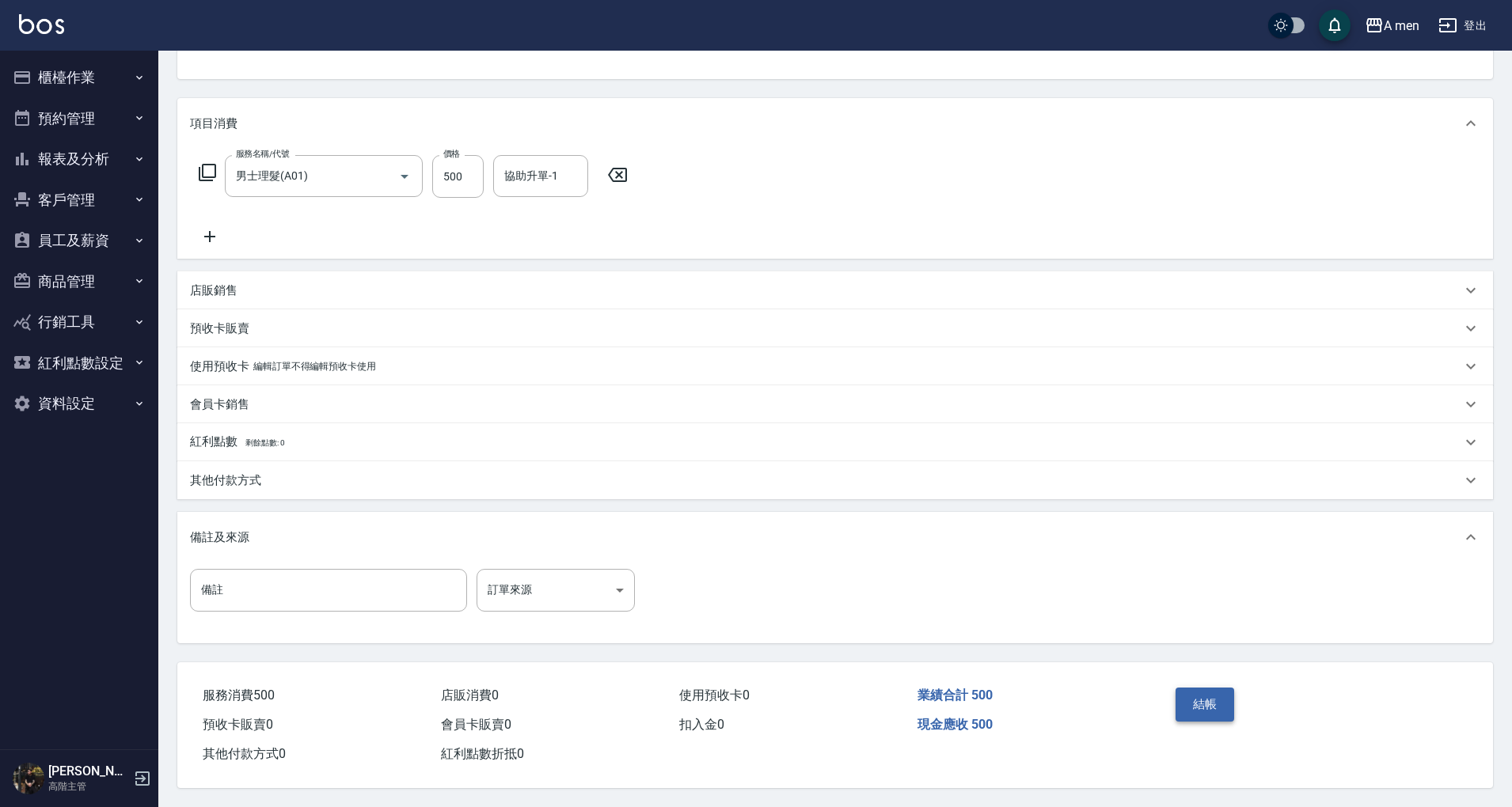
click at [1212, 715] on button "結帳" at bounding box center [1205, 704] width 59 height 33
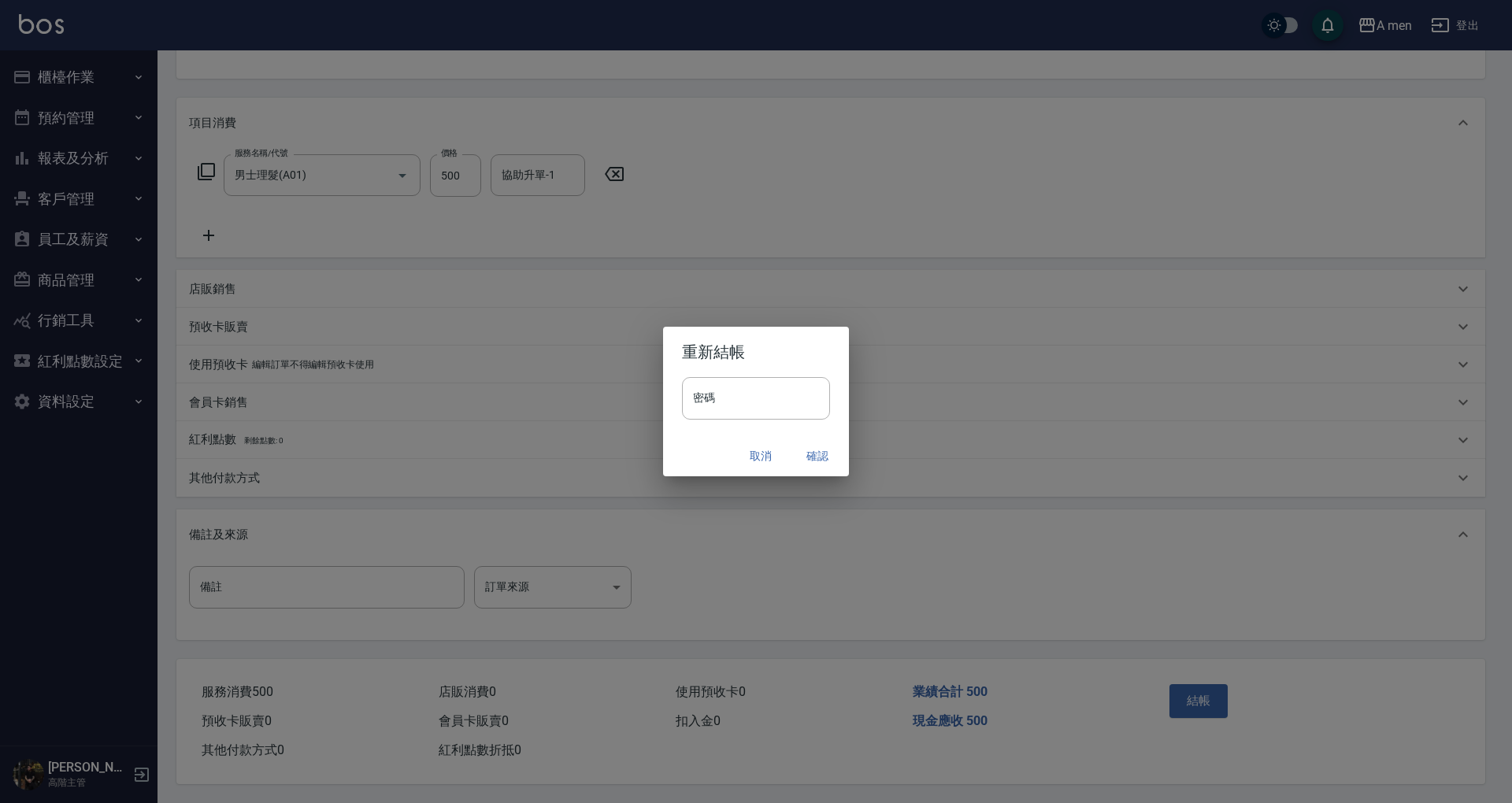
click at [808, 449] on button "確認" at bounding box center [818, 456] width 51 height 29
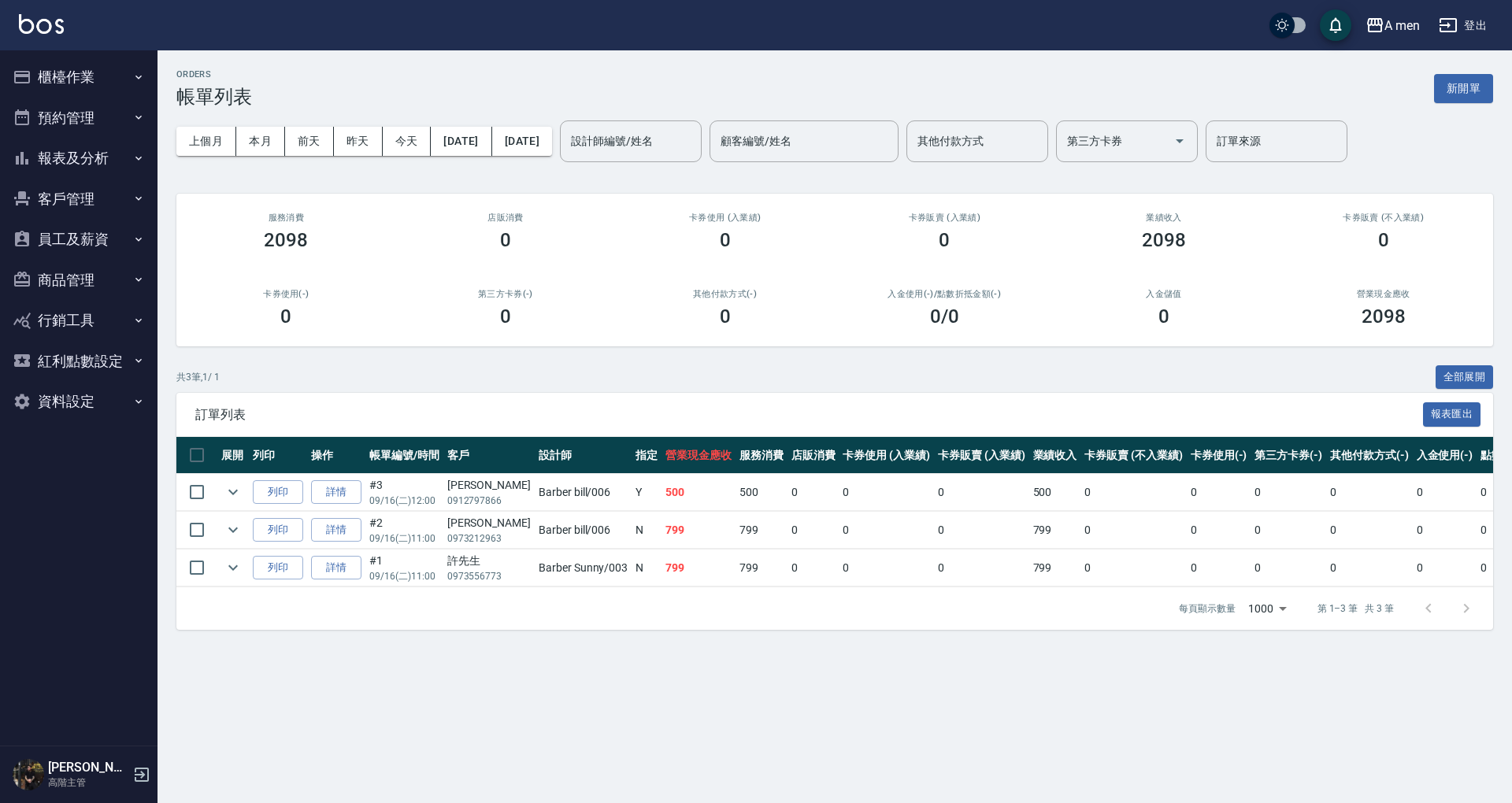
drag, startPoint x: 88, startPoint y: 189, endPoint x: 97, endPoint y: 208, distance: 21.0
click at [88, 194] on button "客戶管理" at bounding box center [79, 200] width 144 height 41
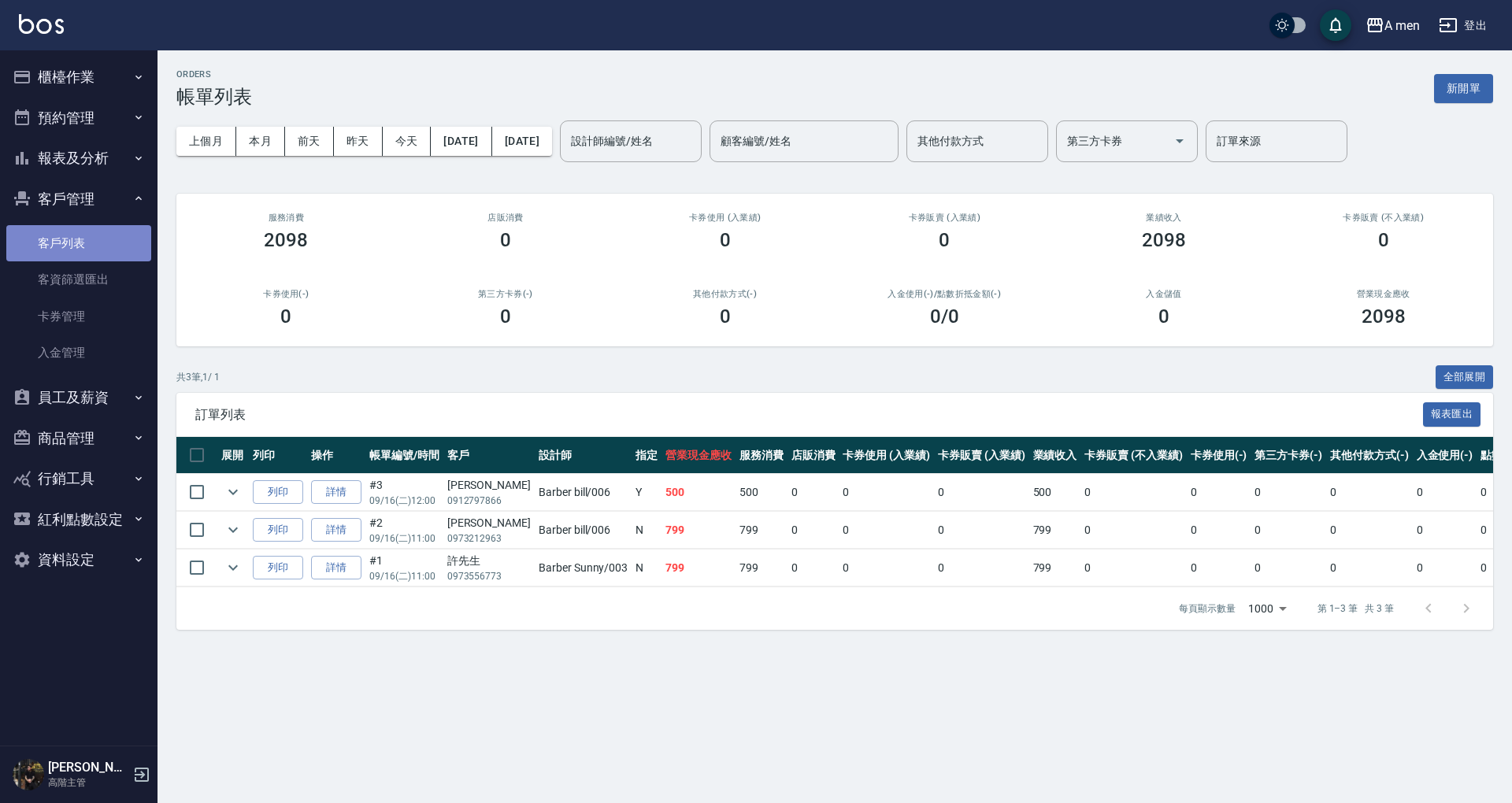
drag, startPoint x: 96, startPoint y: 247, endPoint x: 284, endPoint y: 159, distance: 207.6
click at [95, 248] on link "客戶列表" at bounding box center [79, 243] width 144 height 37
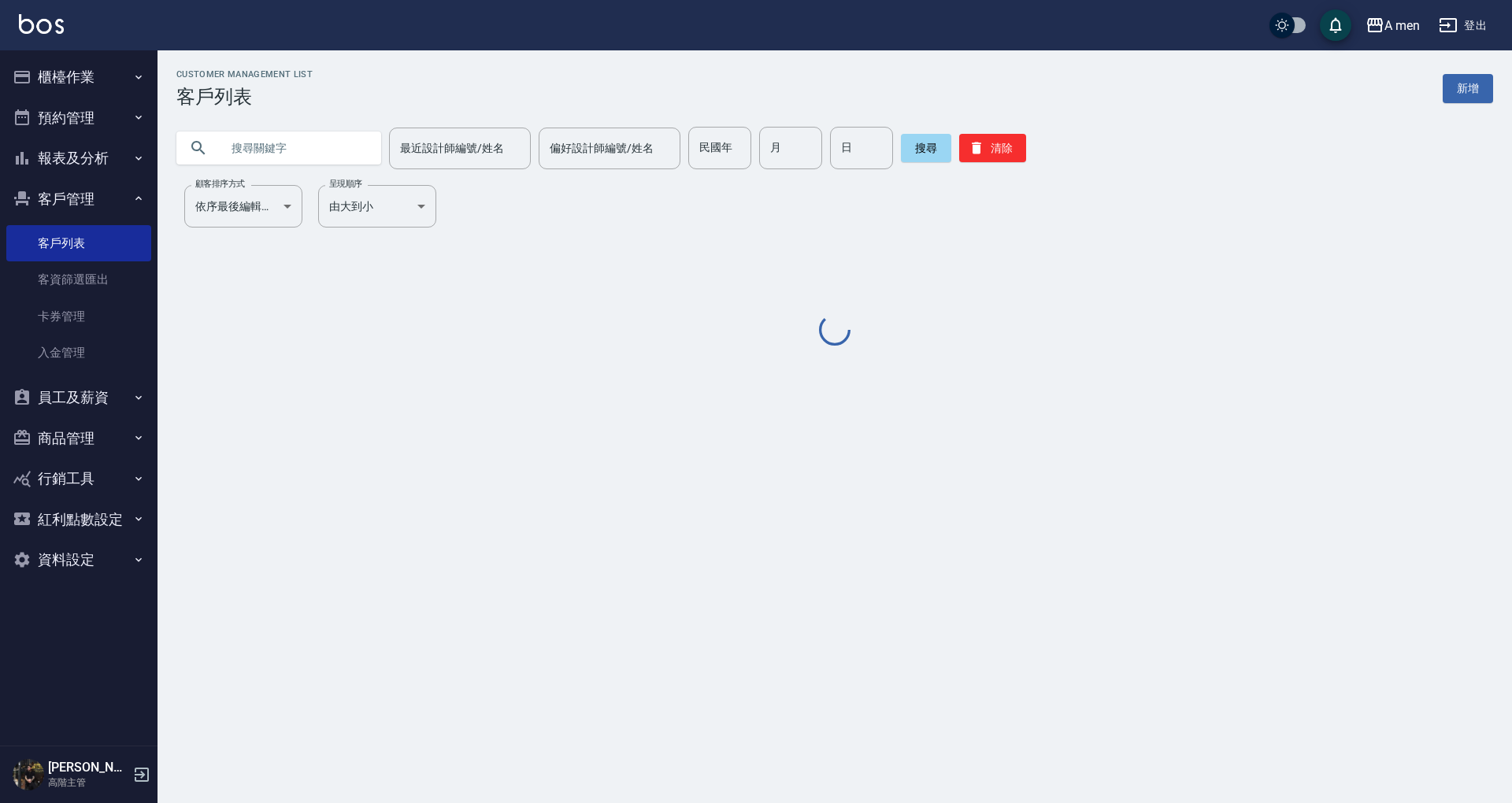
click at [307, 132] on input "text" at bounding box center [295, 147] width 148 height 42
paste input "0958255558"
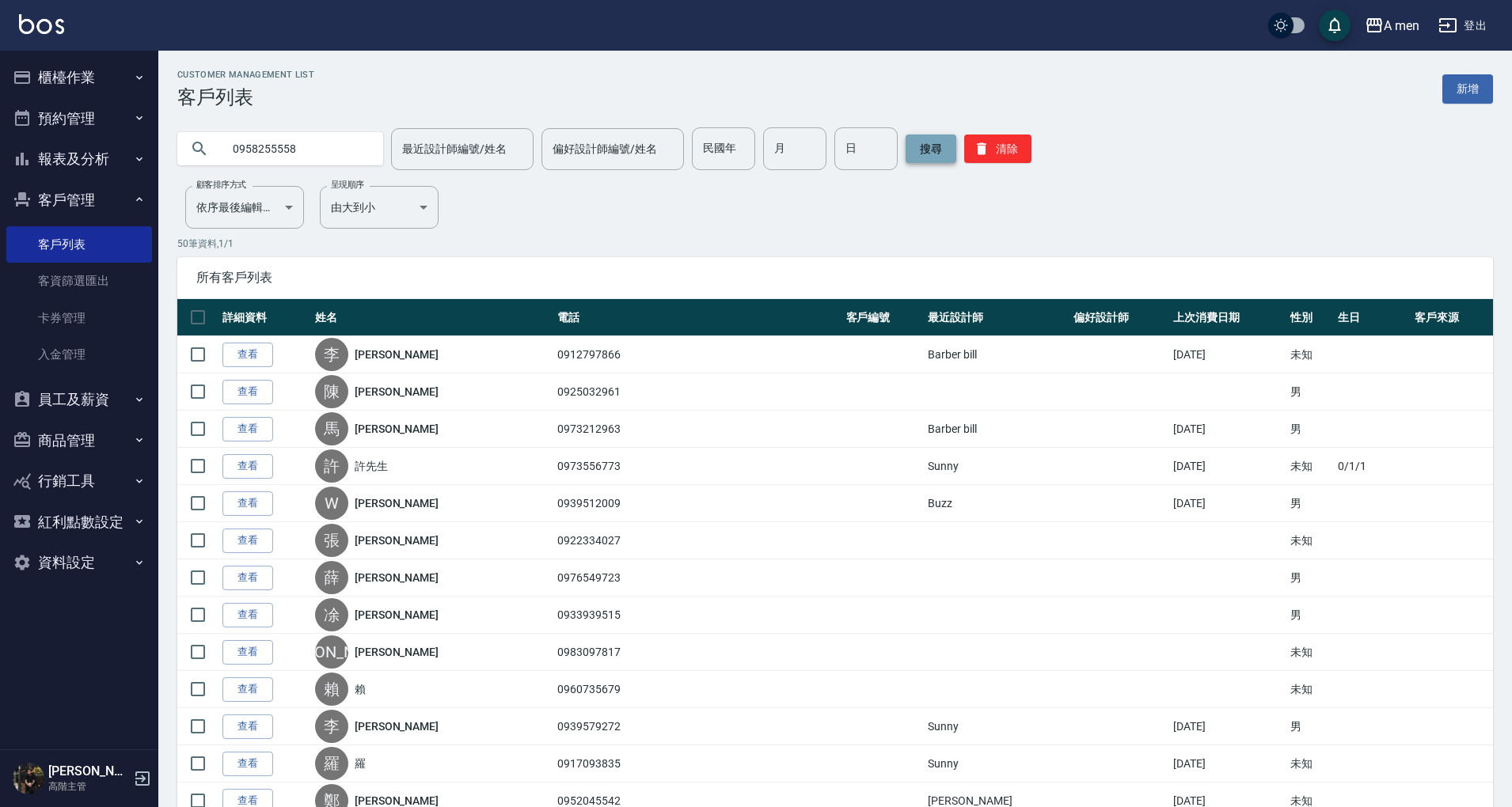
type input "0958255558"
click at [921, 154] on button "搜尋" at bounding box center [931, 149] width 51 height 28
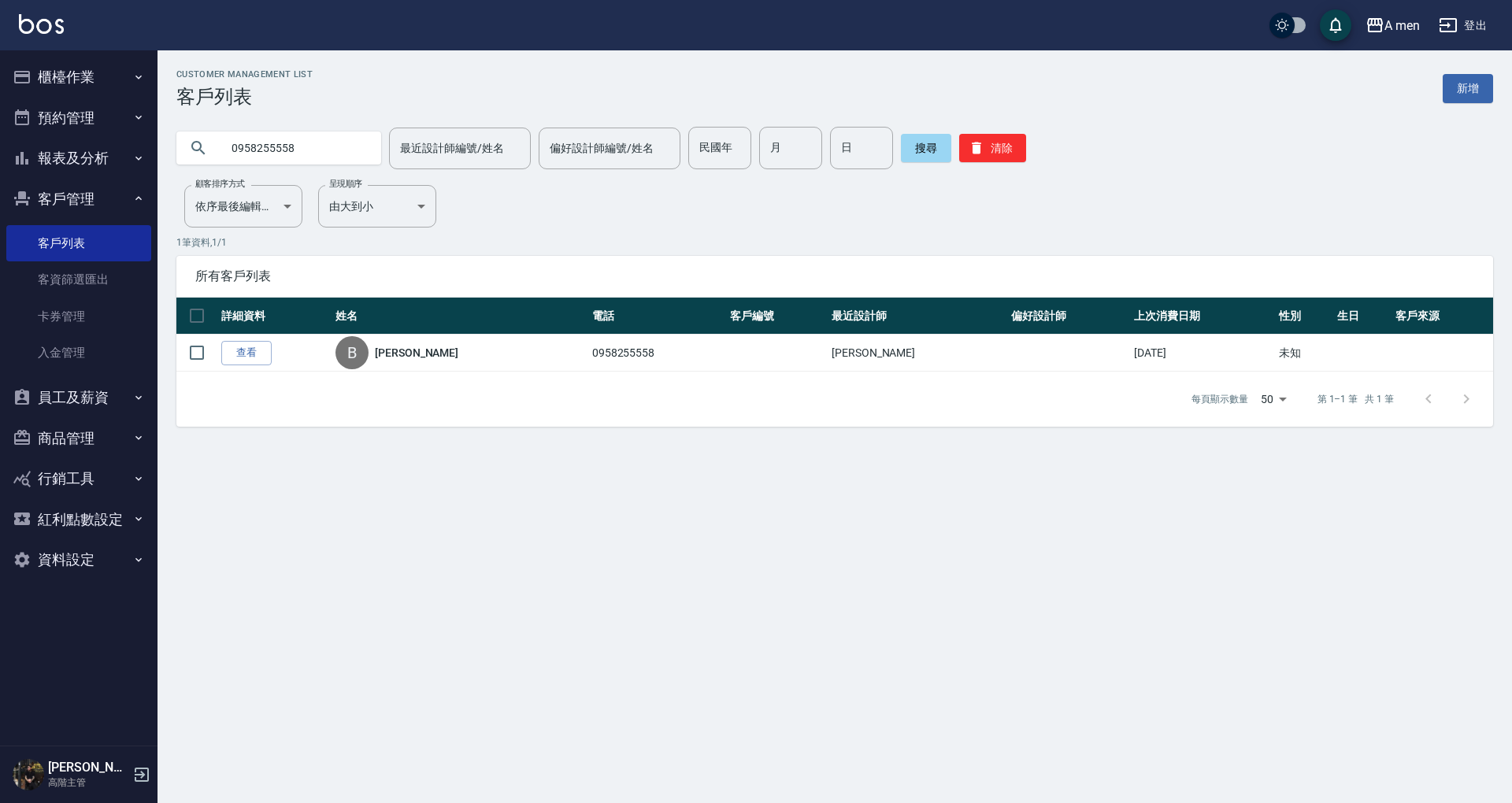
click at [251, 351] on link "查看" at bounding box center [247, 354] width 51 height 24
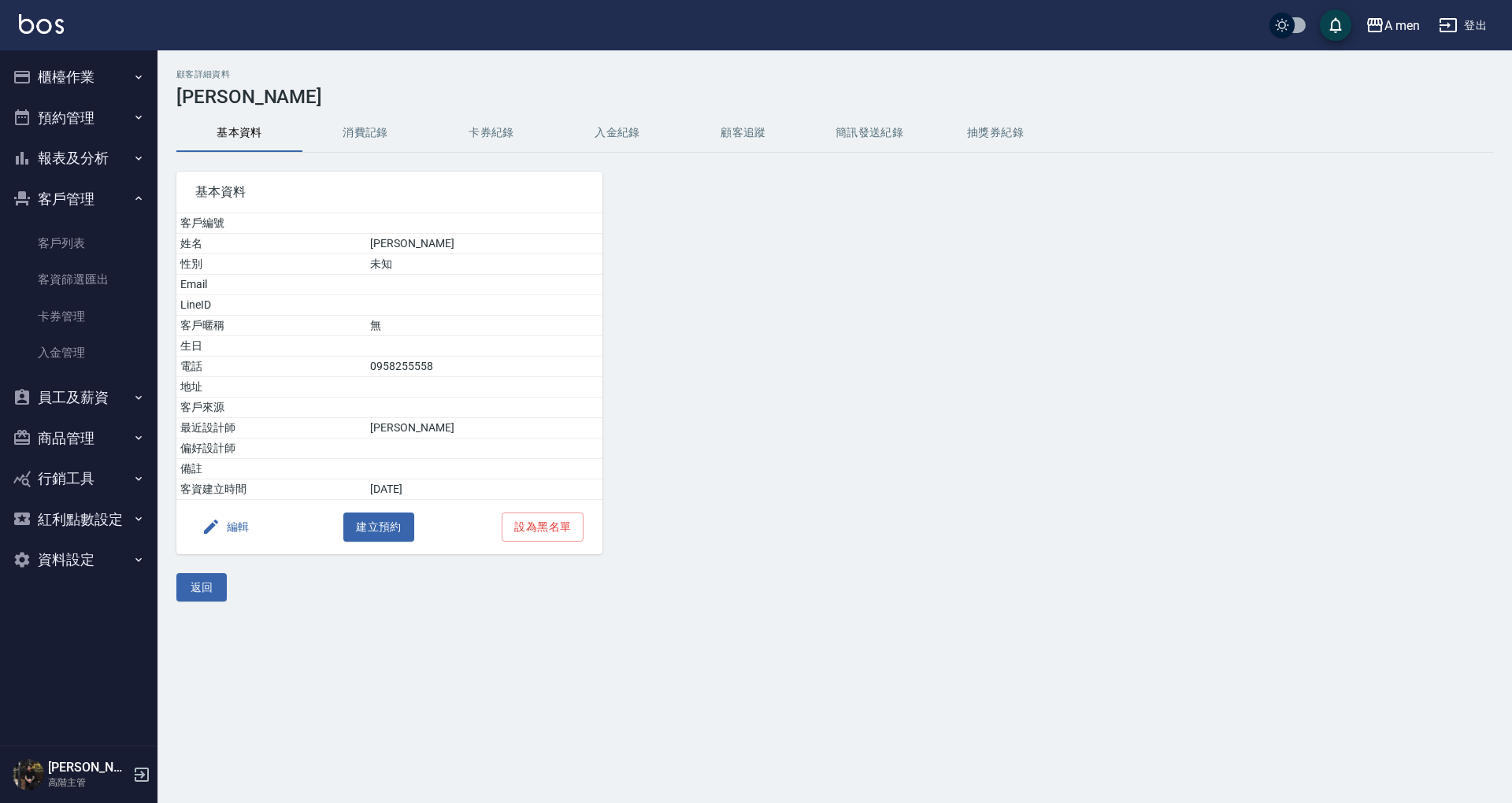
click at [370, 156] on div "基本資料 客戶編號 姓名 [PERSON_NAME] 性別 未知 Email LineID 客戶暱稱 無 生日 電話 [PHONE_NUMBER] 地址 客戶…" at bounding box center [380, 354] width 445 height 402
click at [359, 116] on button "消費記錄" at bounding box center [365, 133] width 126 height 38
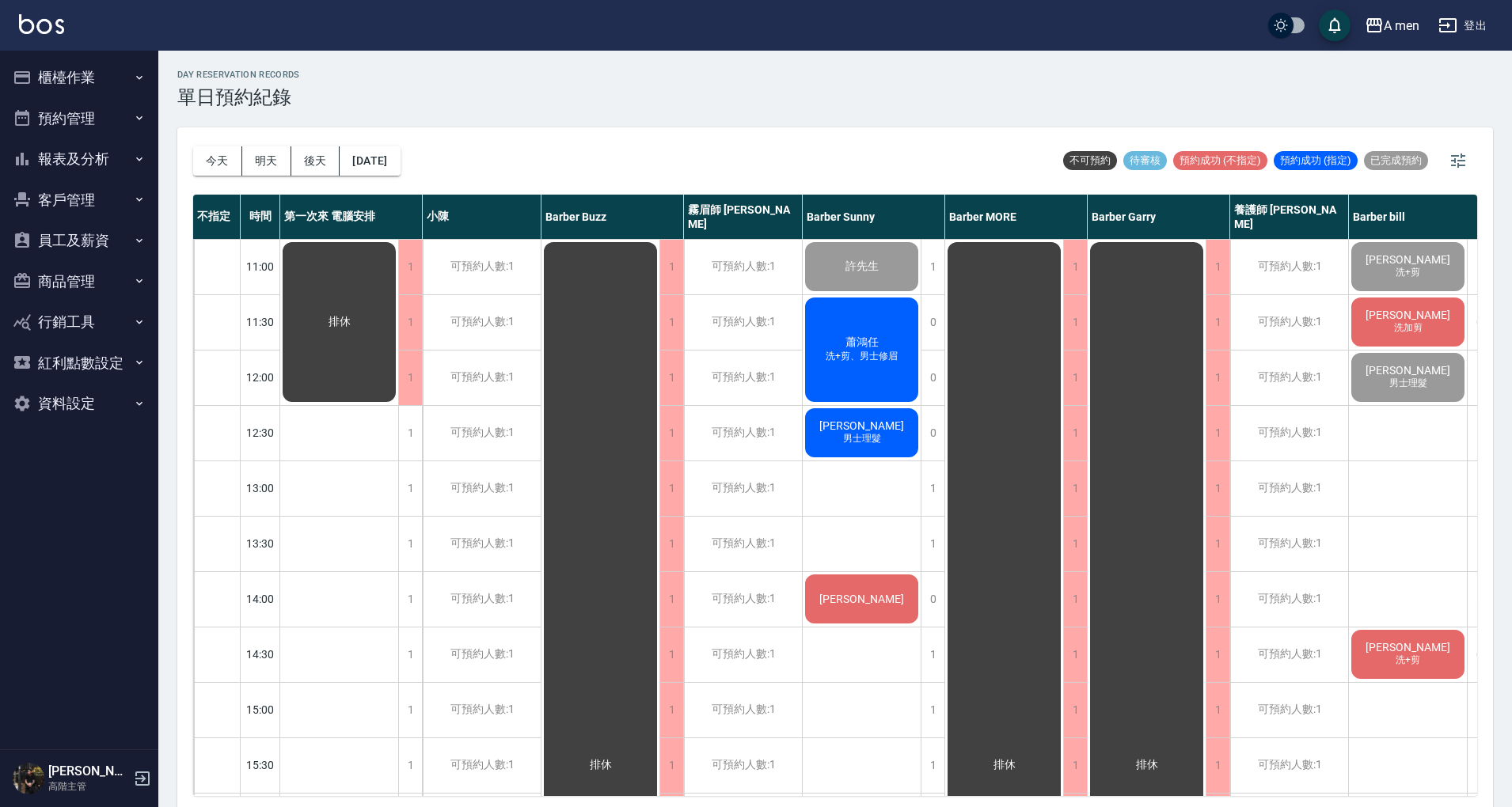
scroll to position [0, 23]
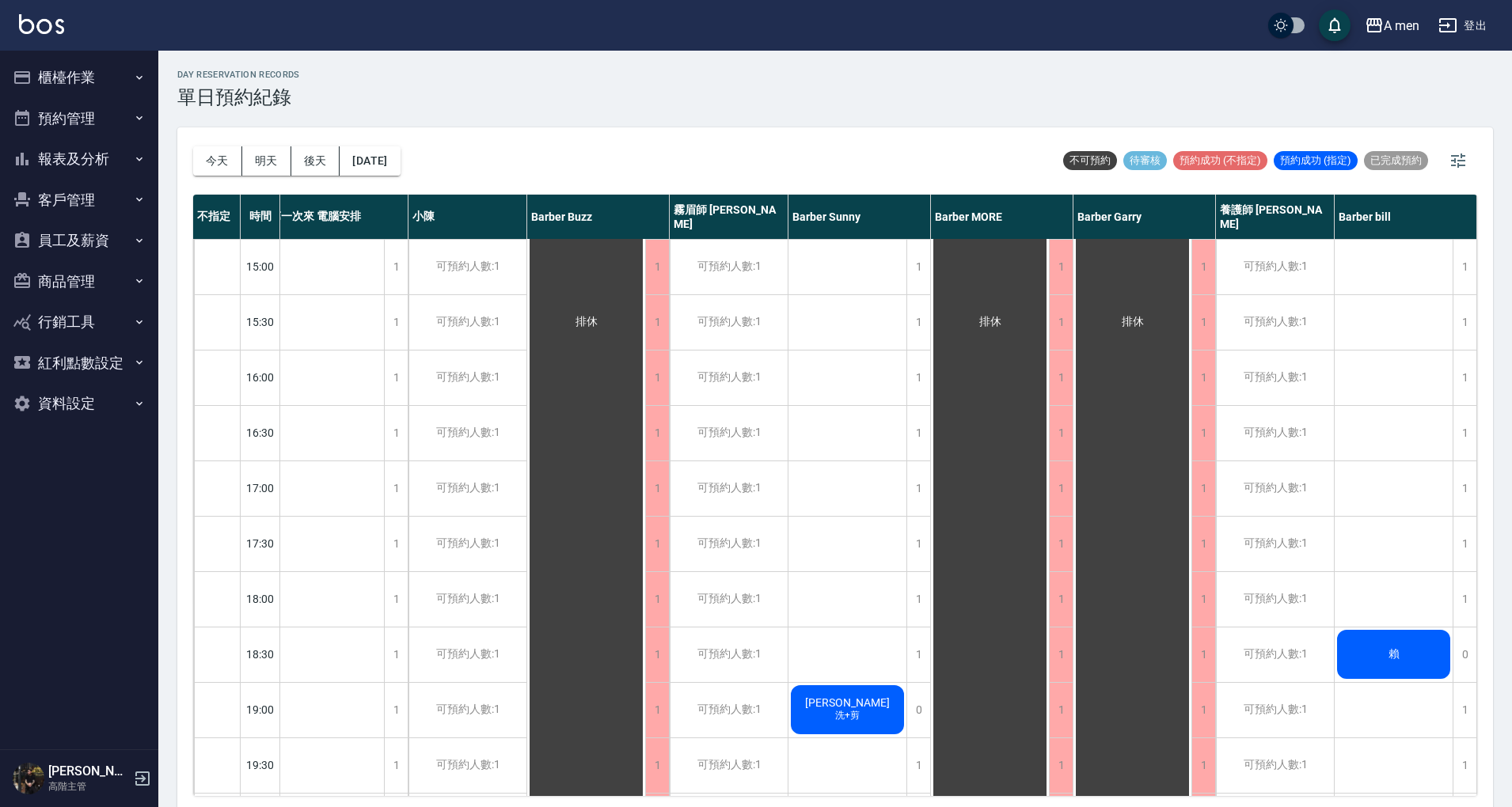
scroll to position [634, 23]
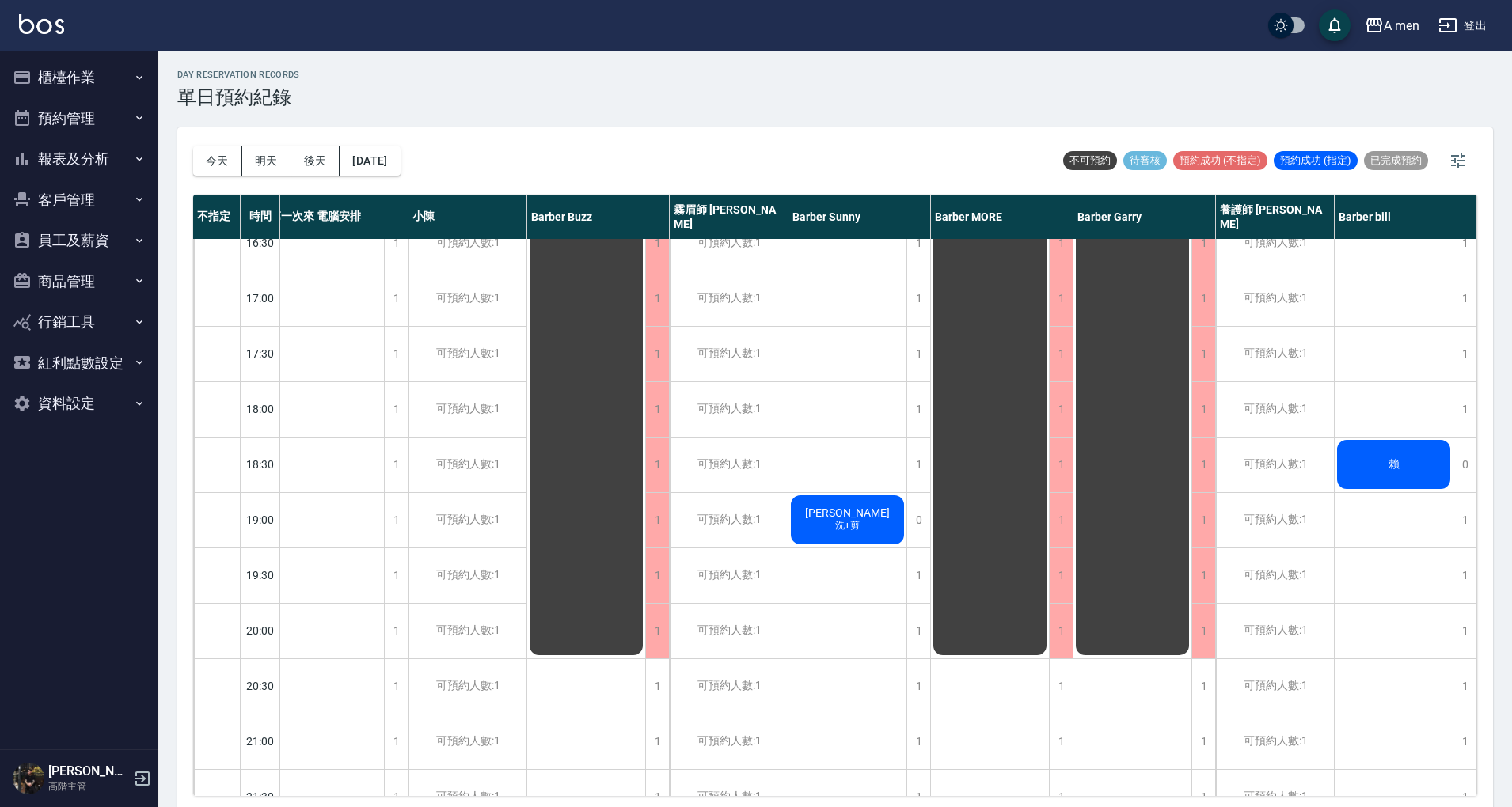
click at [861, 407] on div "許先生 [PERSON_NAME]+剪、男士修眉 [PERSON_NAME] 男士理髮 [PERSON_NAME]先生 [PERSON_NAME]+剪" at bounding box center [848, 298] width 119 height 1385
click at [1380, 415] on div "馬克 洗+剪 張藝懷 洗加剪 李翰 男士理髮 陳彥旭 洗+剪 賴" at bounding box center [1394, 298] width 119 height 1385
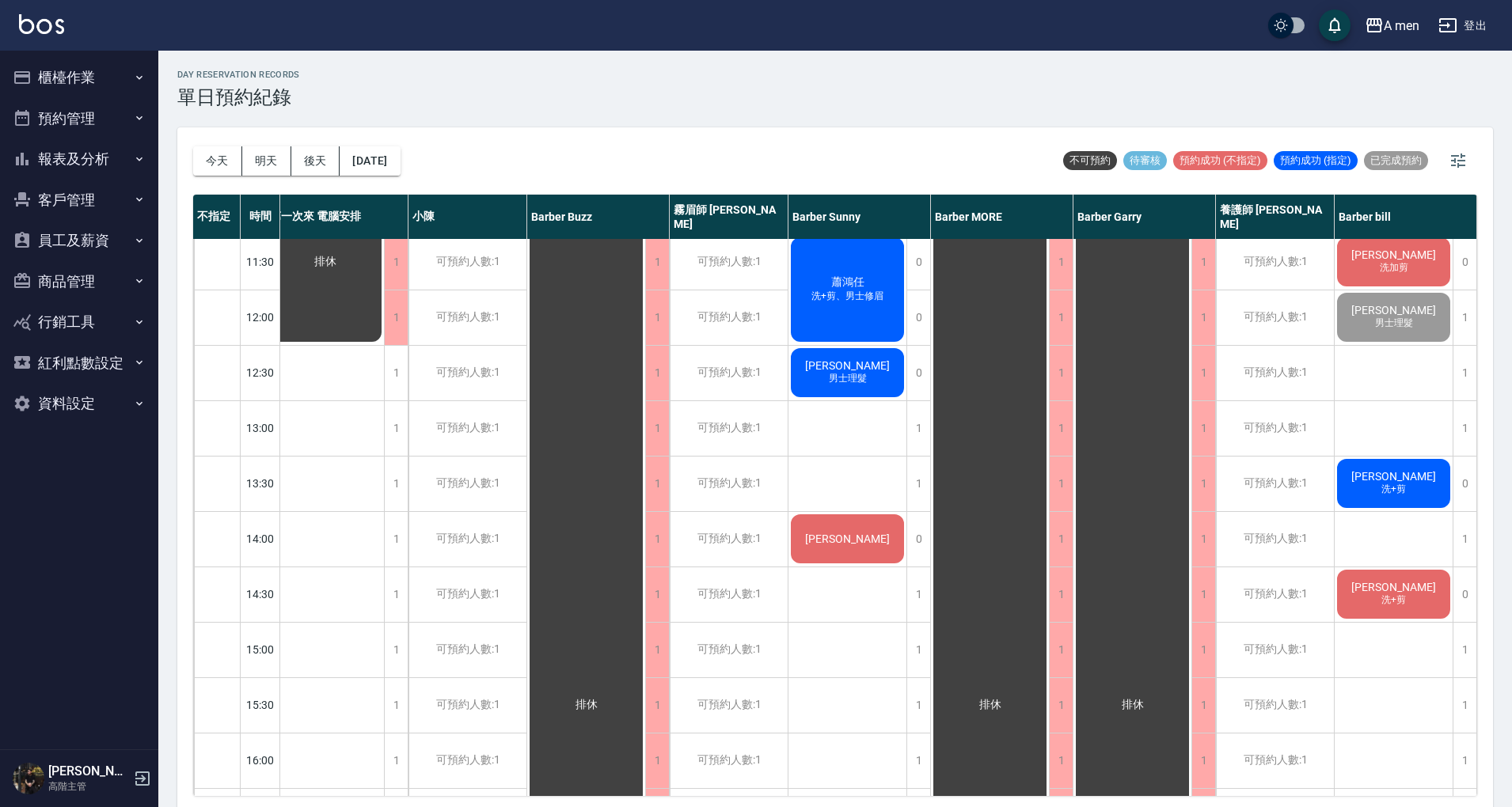
scroll to position [0, 23]
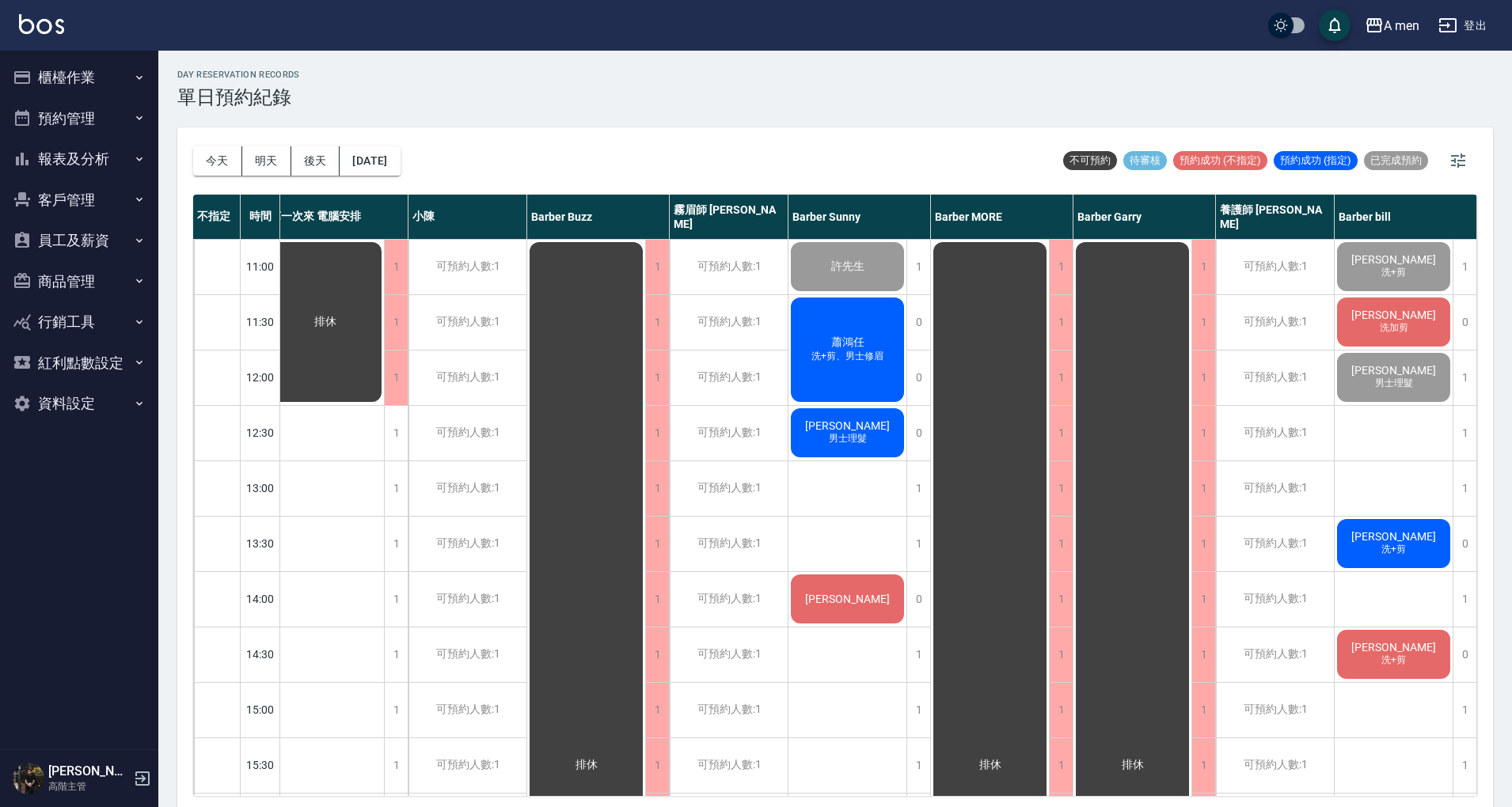
click at [898, 151] on div "今天 明天 後天 2025/09/16 不可預約 待審核 預約成功 (不指定) 預約成功 (指定) 已完成預約" at bounding box center [836, 160] width 1285 height 67
click at [864, 456] on div "卓兆麒 男士理髮" at bounding box center [847, 433] width 118 height 54
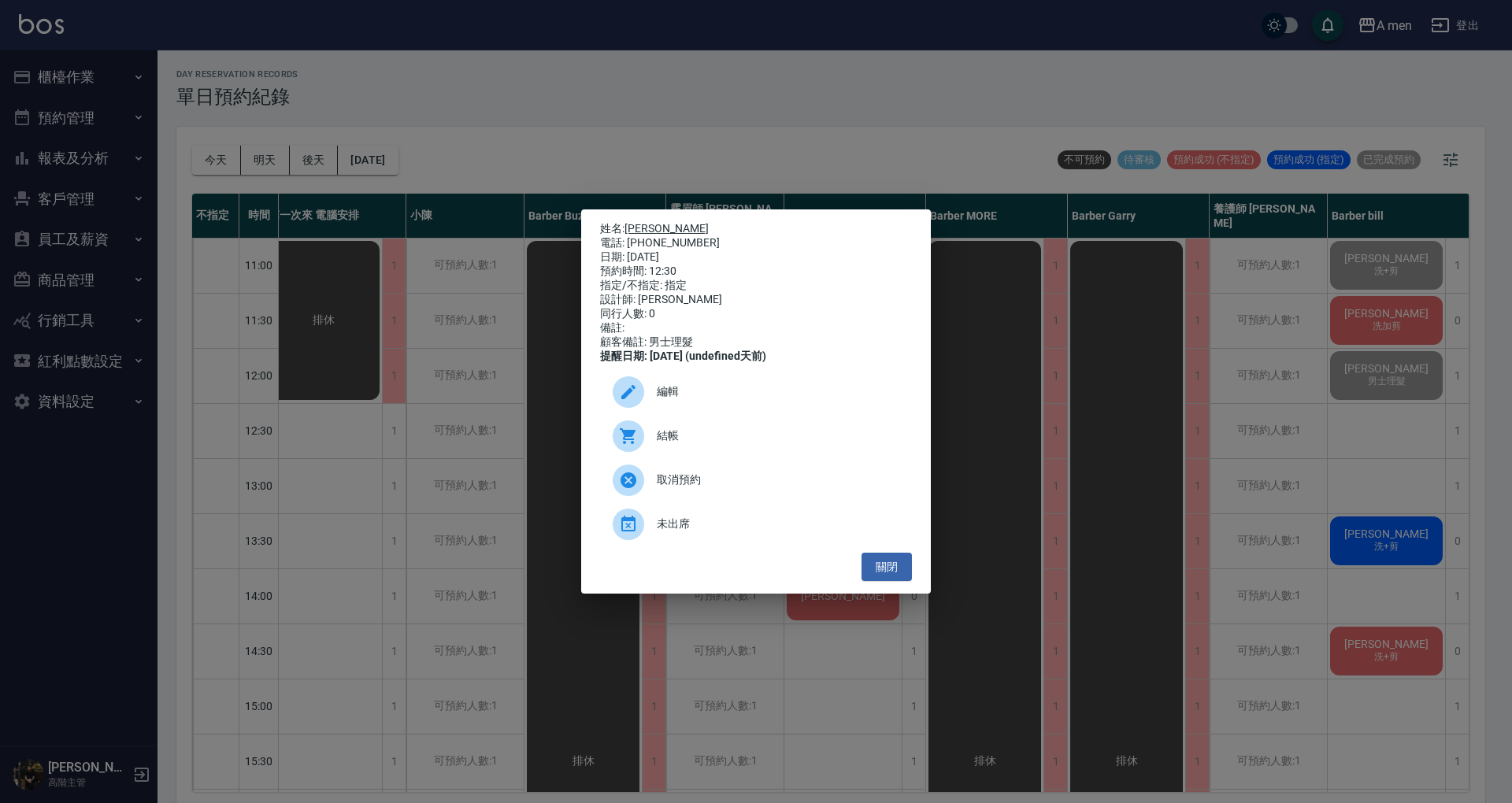
click at [650, 223] on link "[PERSON_NAME]" at bounding box center [667, 228] width 84 height 12
click at [872, 569] on button "關閉" at bounding box center [886, 567] width 51 height 29
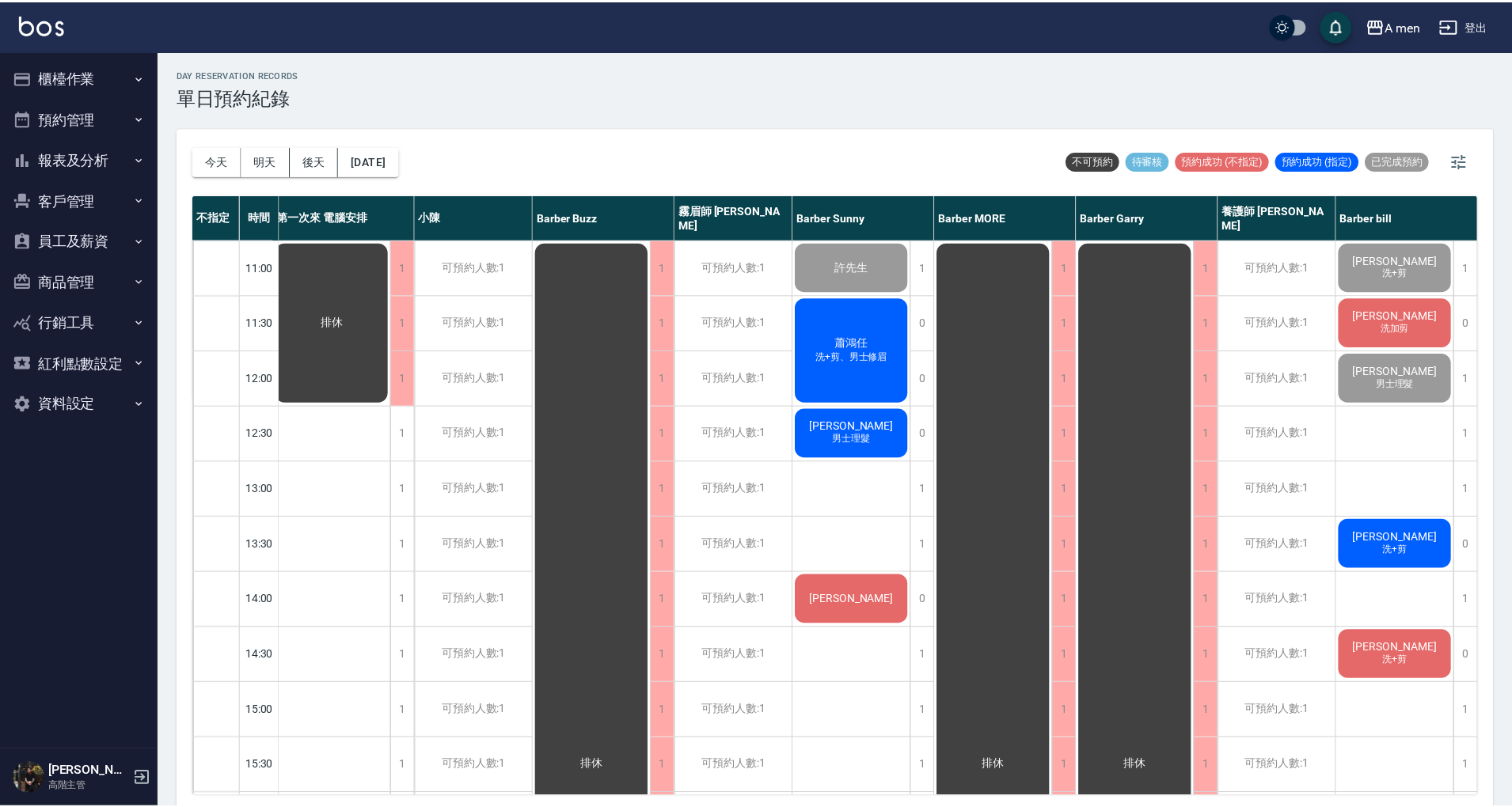
scroll to position [0, 14]
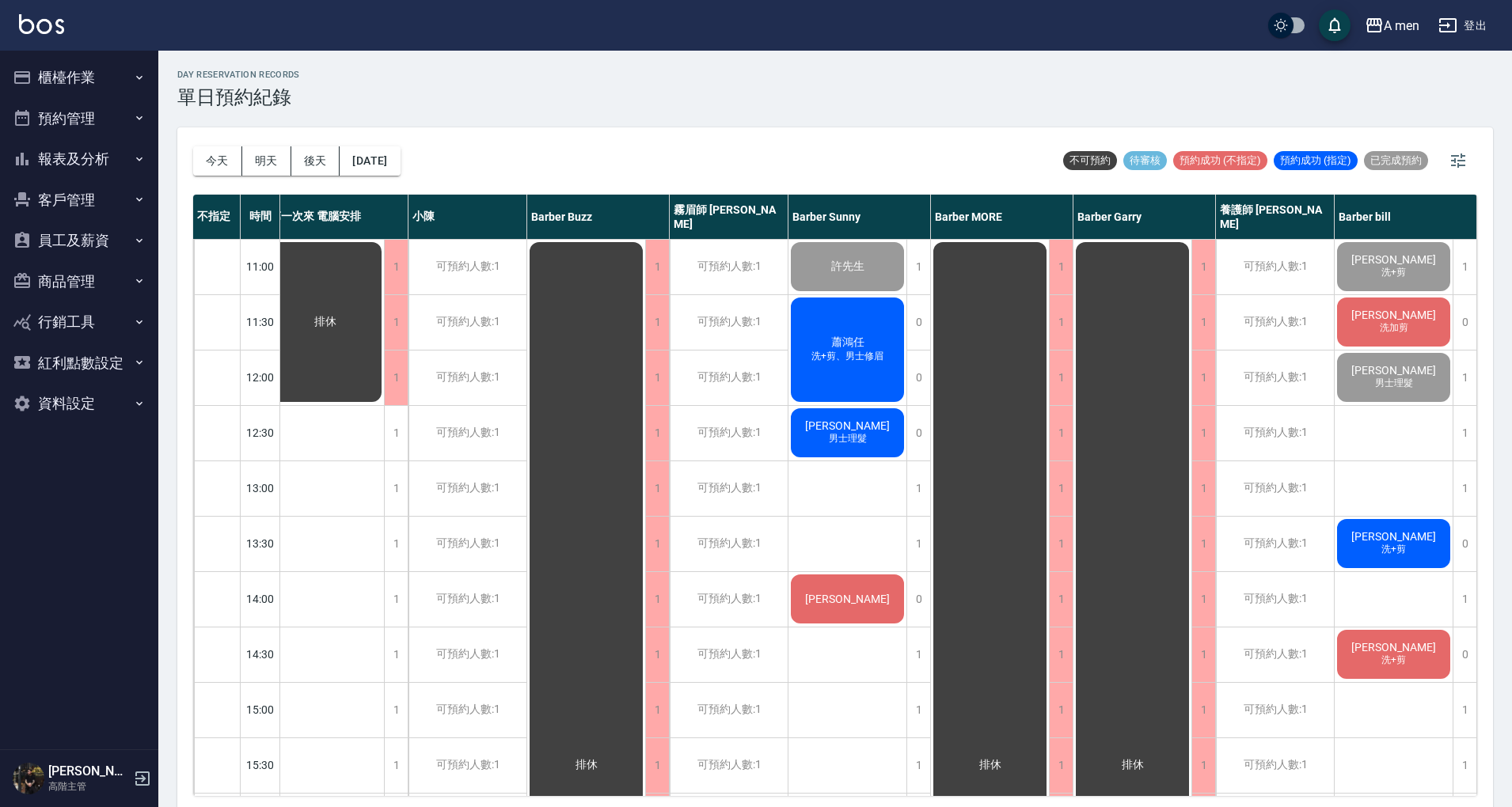
click at [871, 438] on div "卓兆麒 男士理髮" at bounding box center [847, 433] width 118 height 54
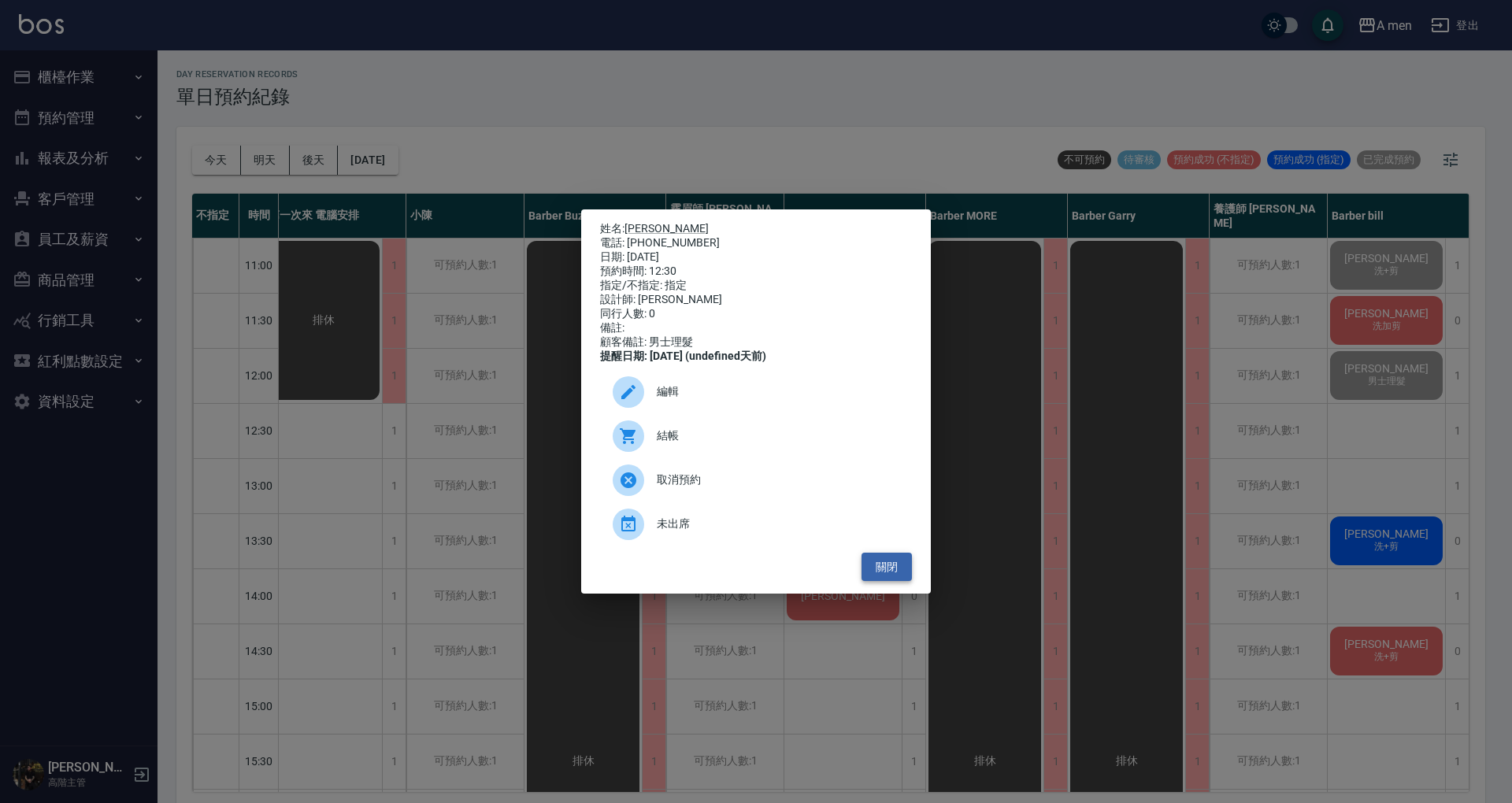
click at [903, 573] on button "關閉" at bounding box center [886, 567] width 51 height 29
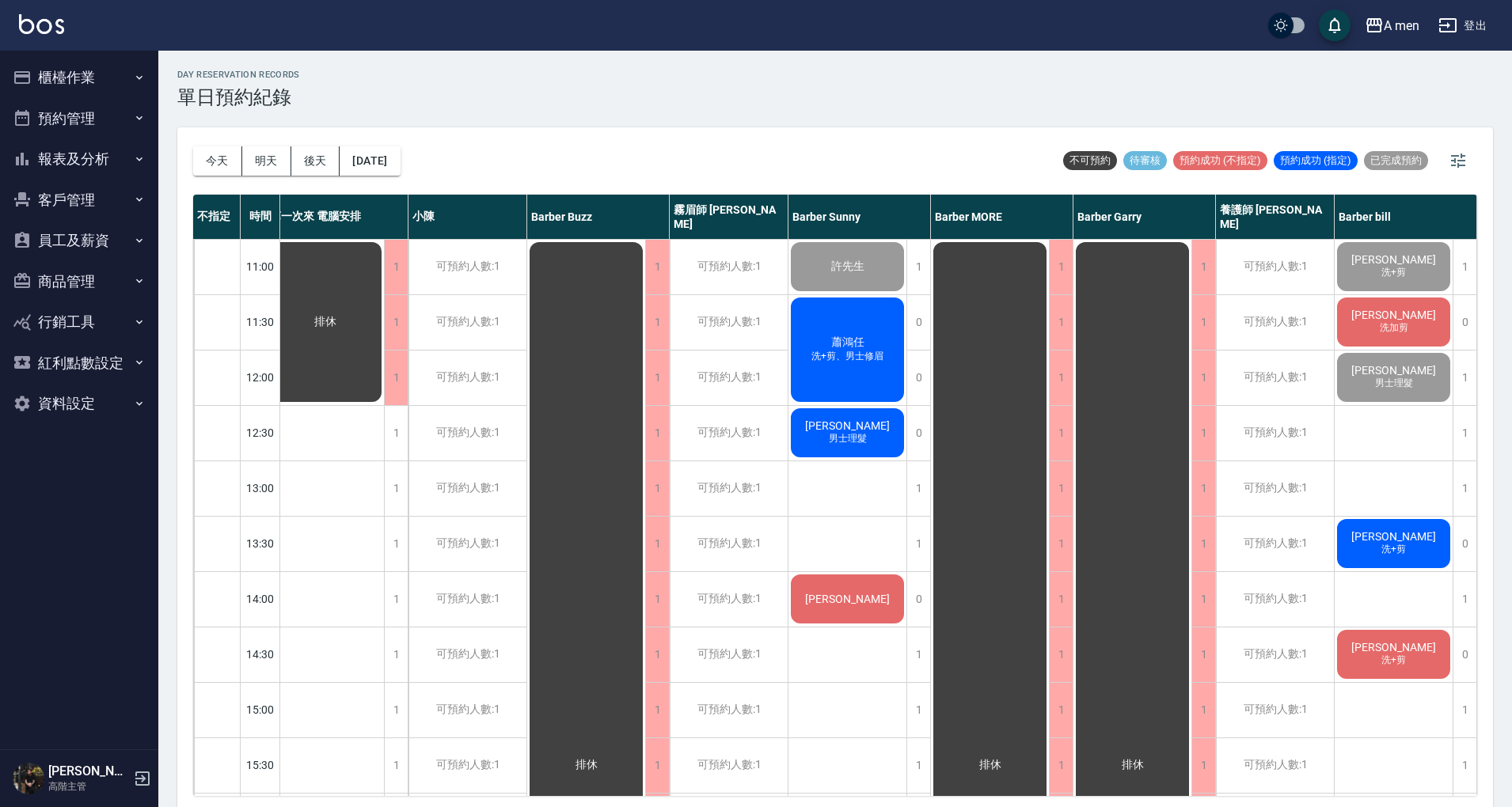
drag, startPoint x: 837, startPoint y: 318, endPoint x: 827, endPoint y: 314, distance: 10.8
click at [827, 314] on div "蕭鴻任 洗+剪、男士修眉" at bounding box center [847, 350] width 118 height 109
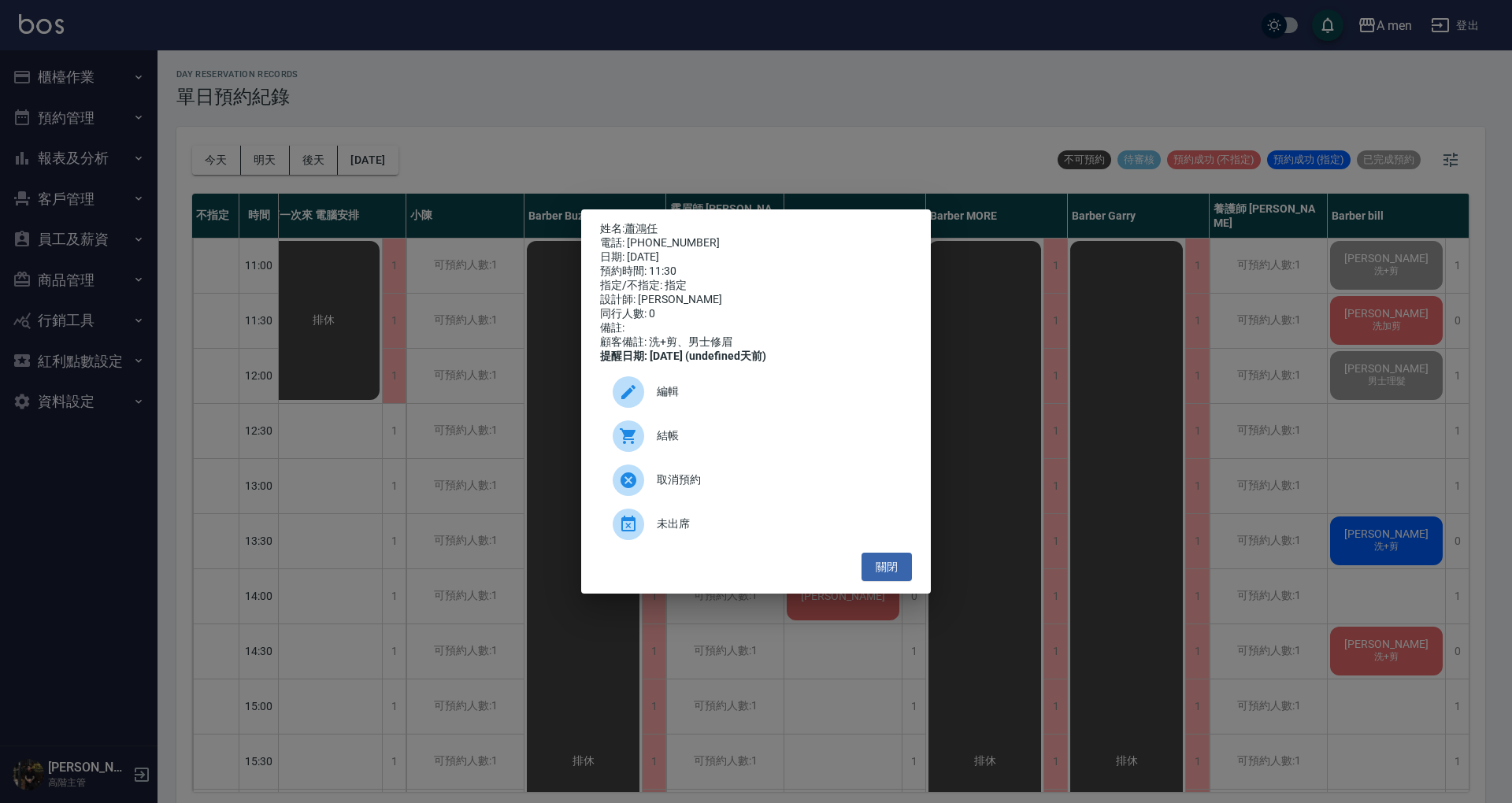
click at [915, 575] on div "姓名: 蕭鴻任 電話: 0910818451 日期: 2025/09/16 預約時間: 11:30 指定/不指定: 指定 設計師: Barber Sunny …" at bounding box center [756, 402] width 350 height 386
click at [891, 567] on button "關閉" at bounding box center [886, 567] width 51 height 29
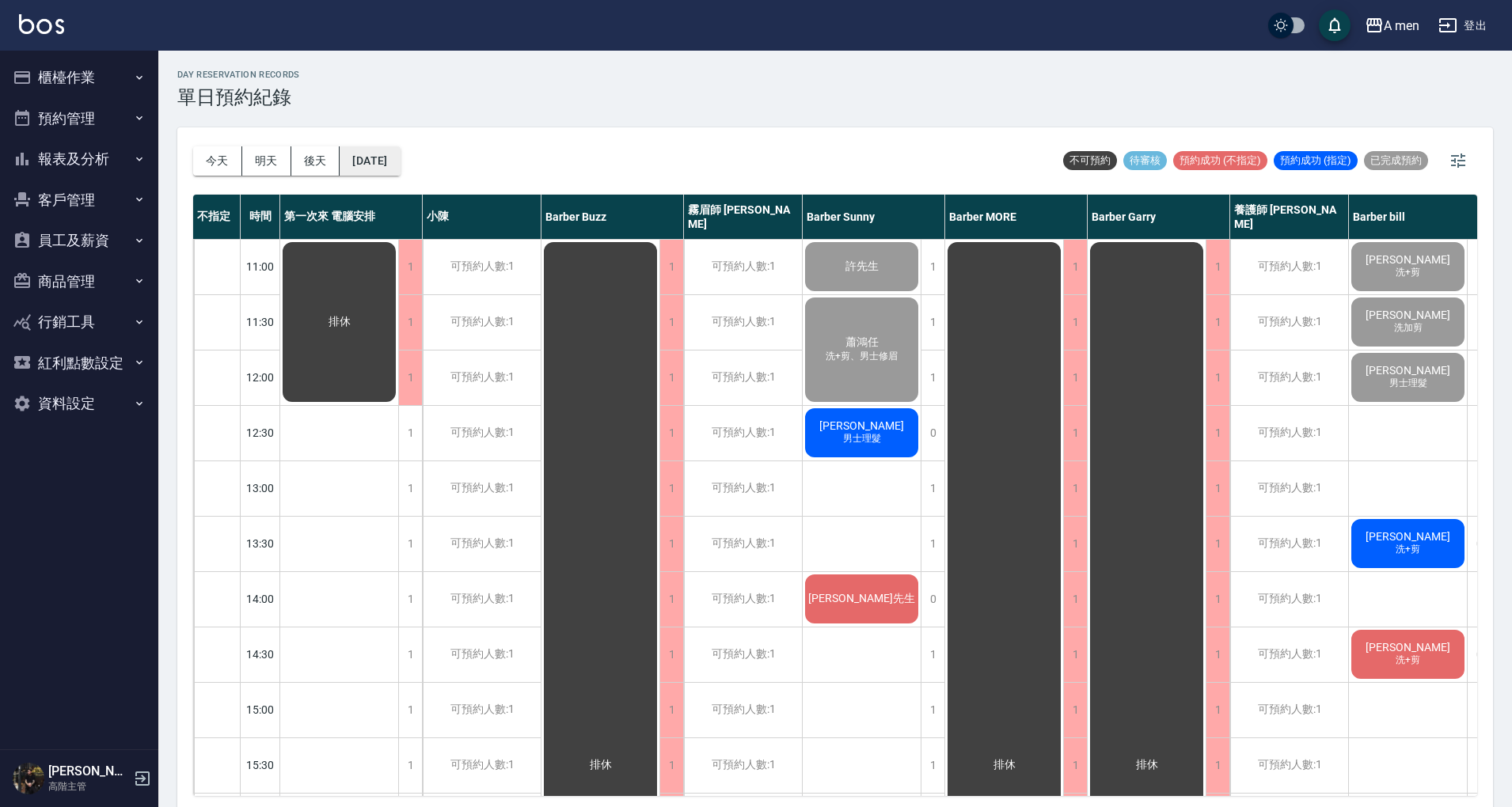
click at [380, 156] on button "[DATE]" at bounding box center [370, 160] width 60 height 29
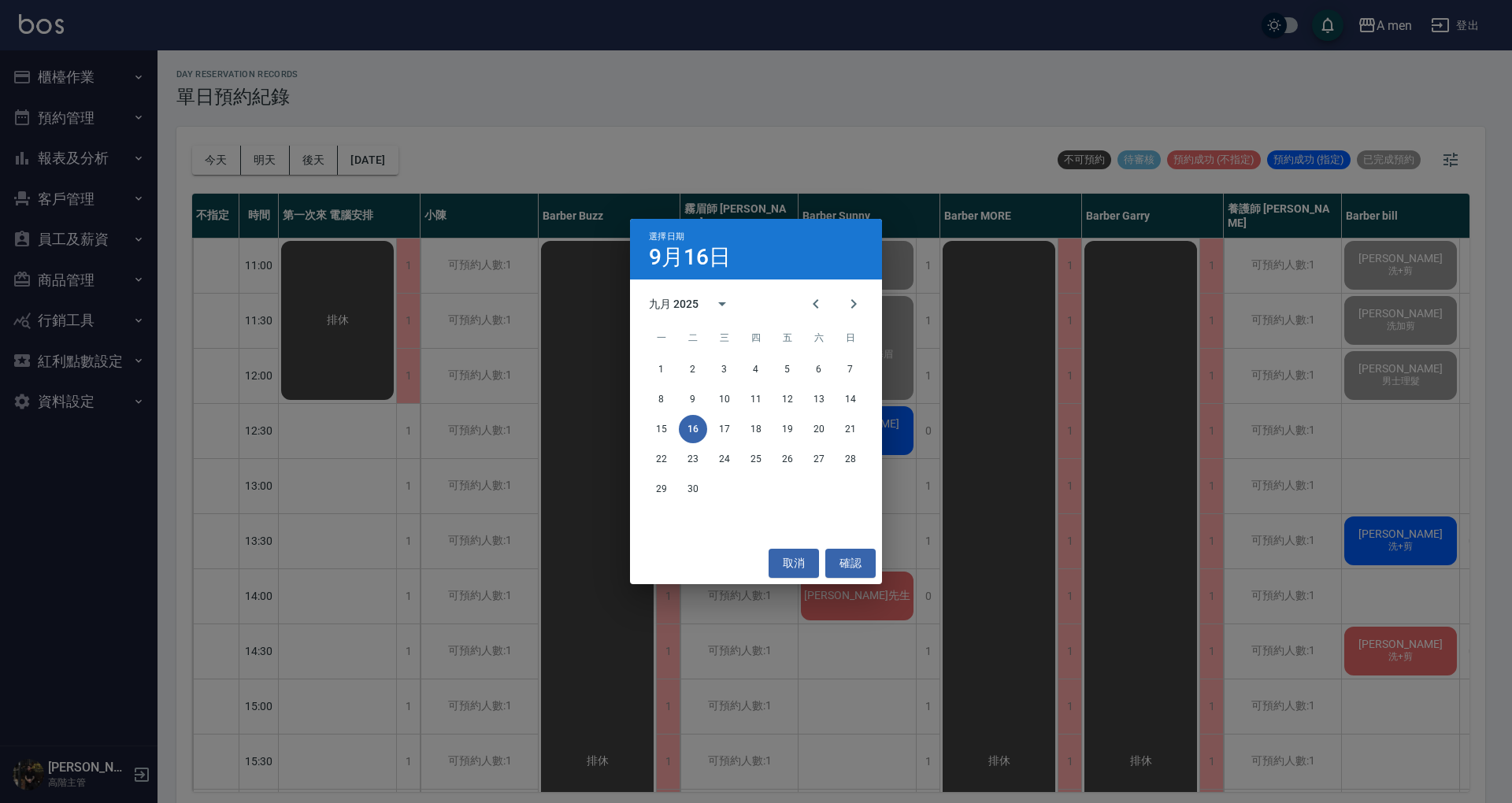
click at [649, 296] on div "九月 2025" at bounding box center [673, 305] width 50 height 17
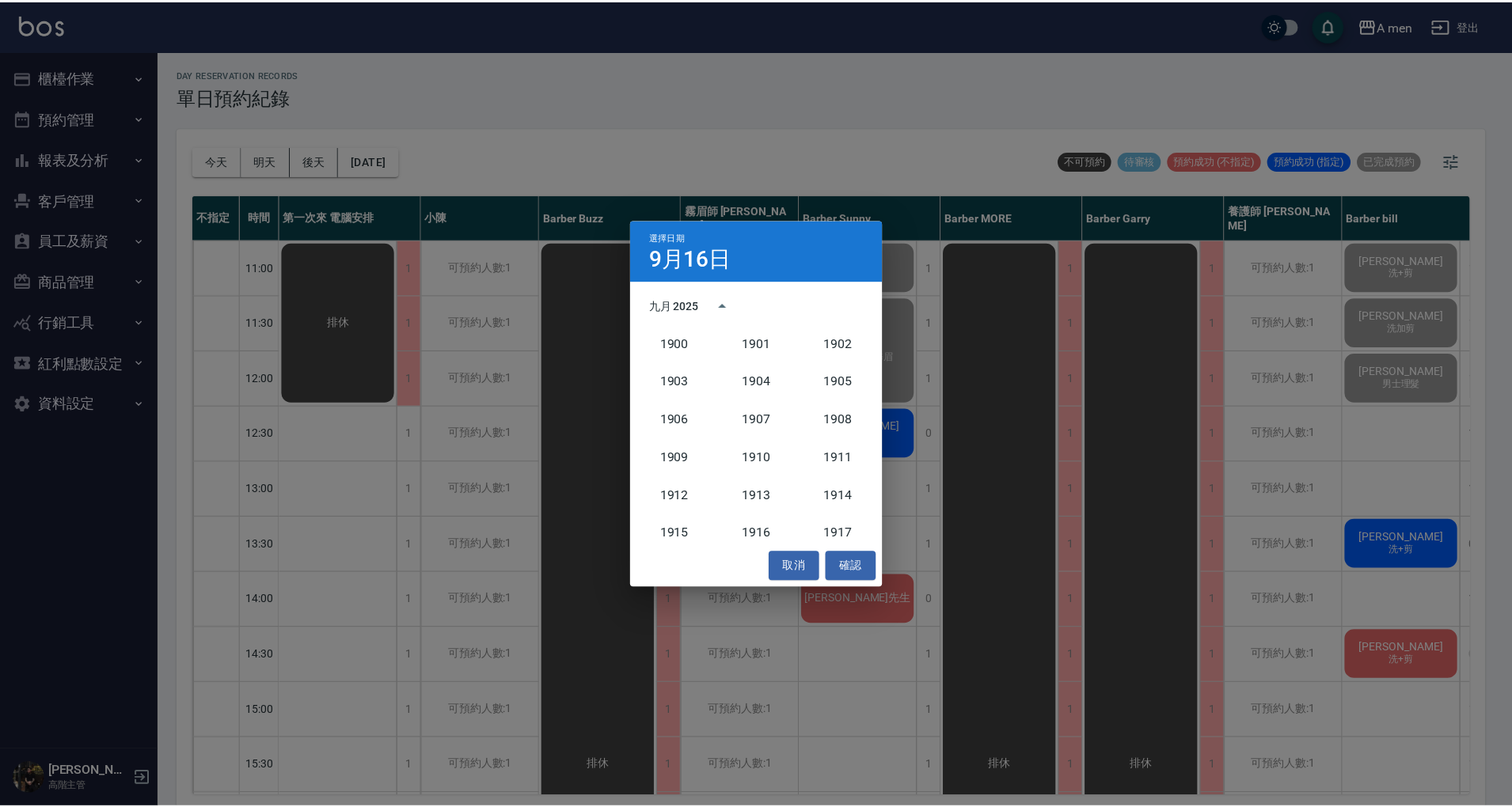
scroll to position [1466, 0]
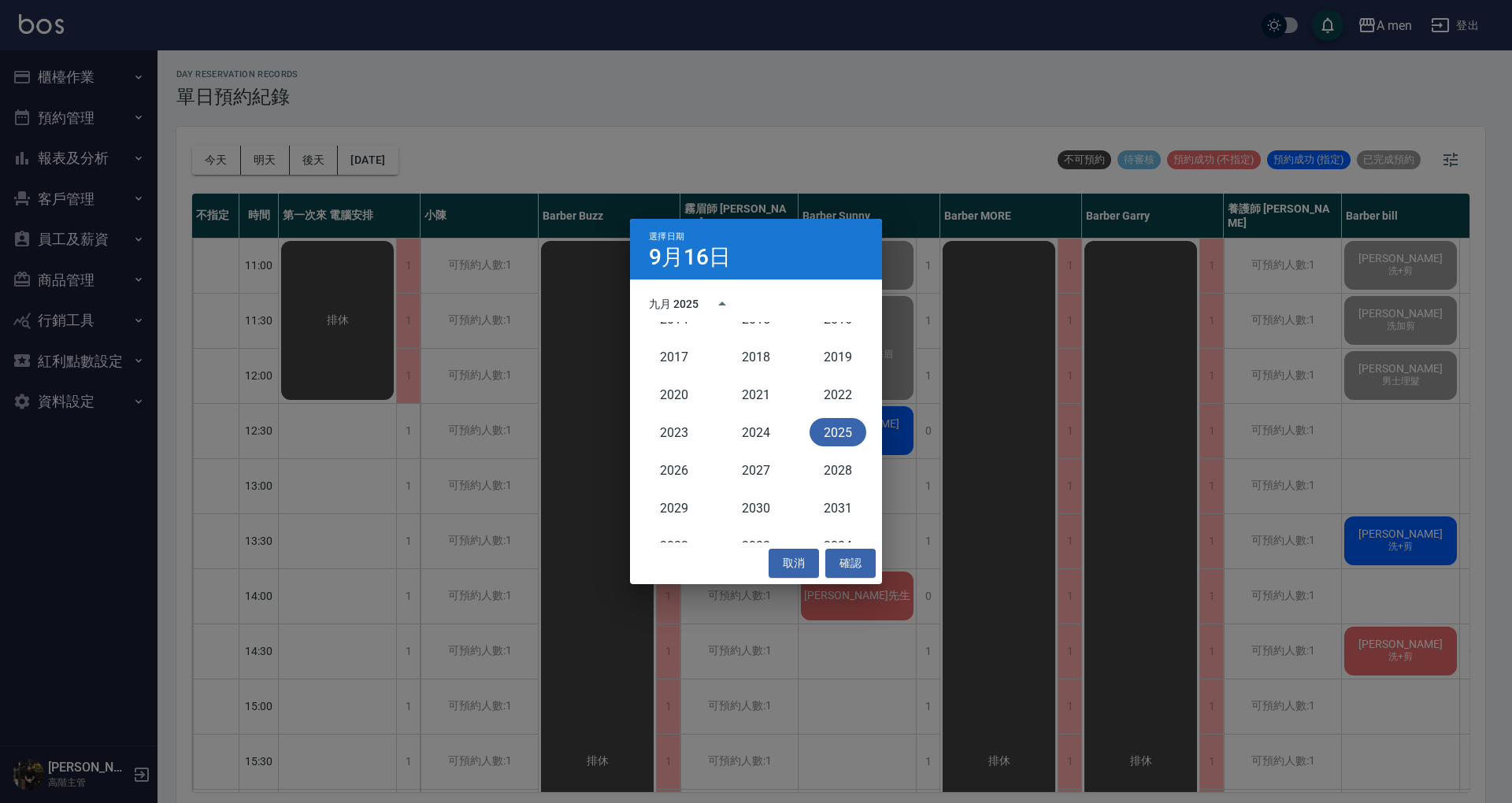
click at [688, 300] on div "九月 2025" at bounding box center [673, 305] width 50 height 17
click at [850, 316] on button "Next month" at bounding box center [854, 304] width 38 height 38
click at [729, 373] on button "1" at bounding box center [724, 370] width 28 height 28
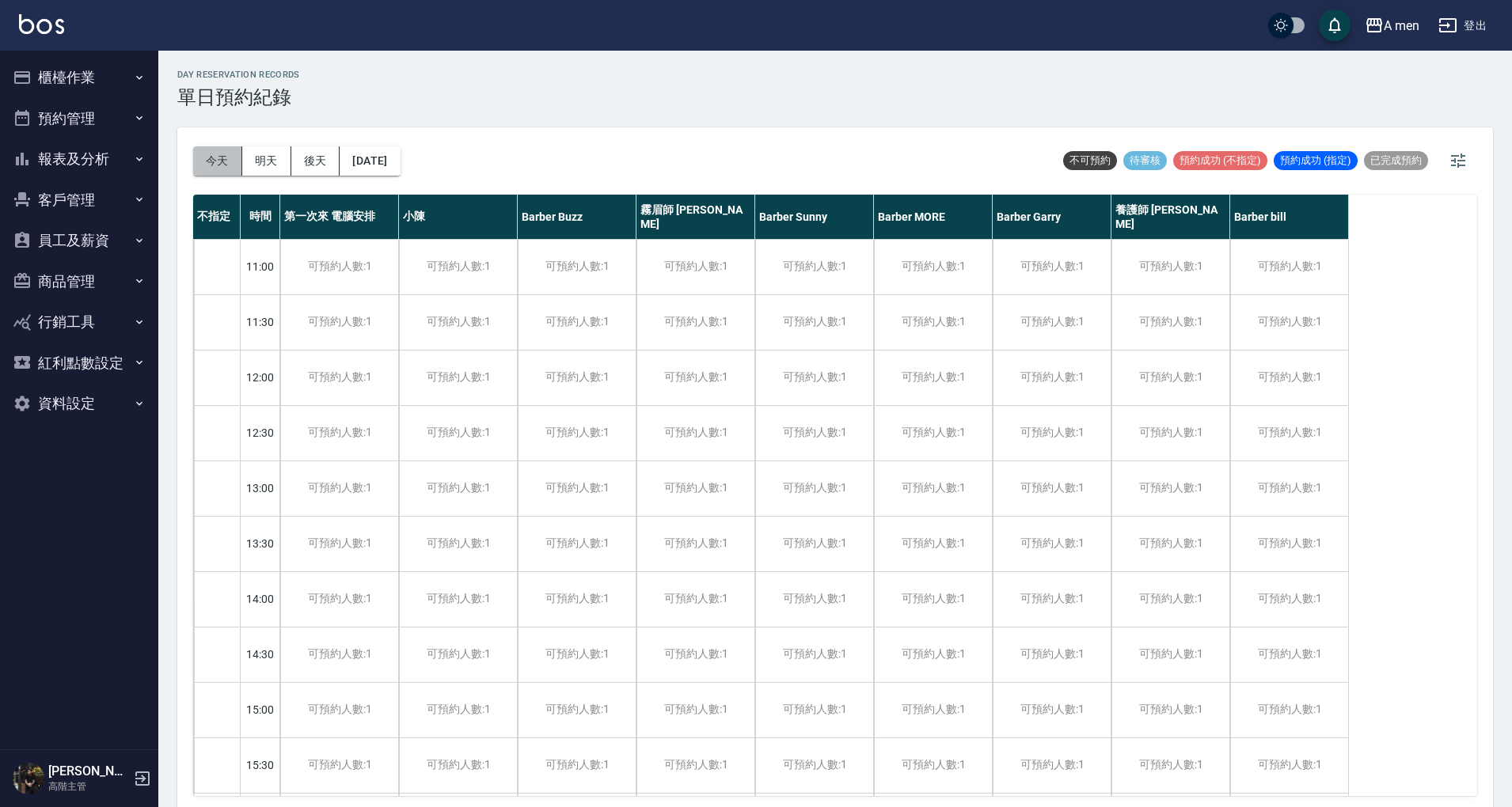
click at [233, 147] on button "今天" at bounding box center [218, 160] width 49 height 29
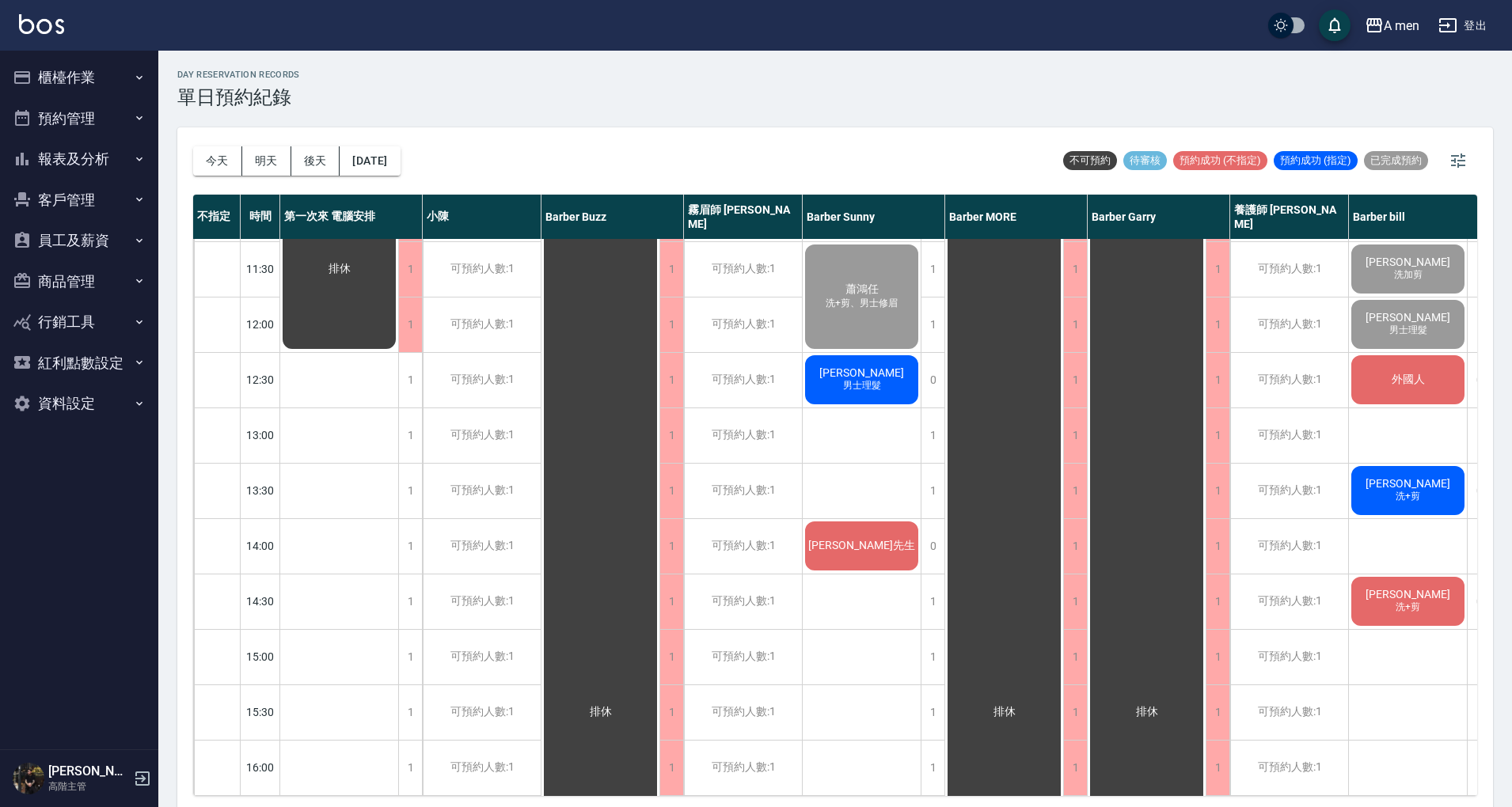
scroll to position [106, 0]
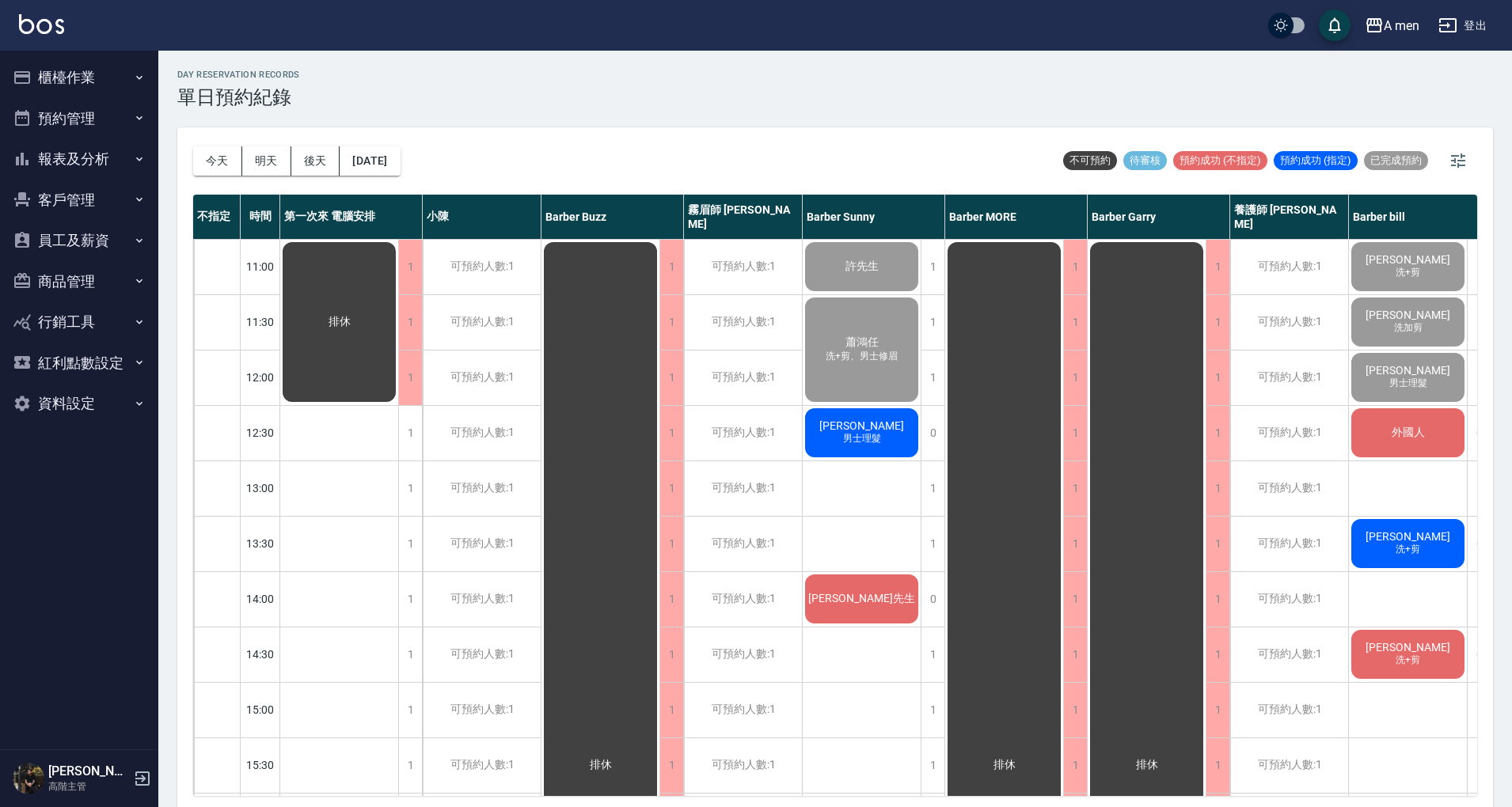
scroll to position [40, 0]
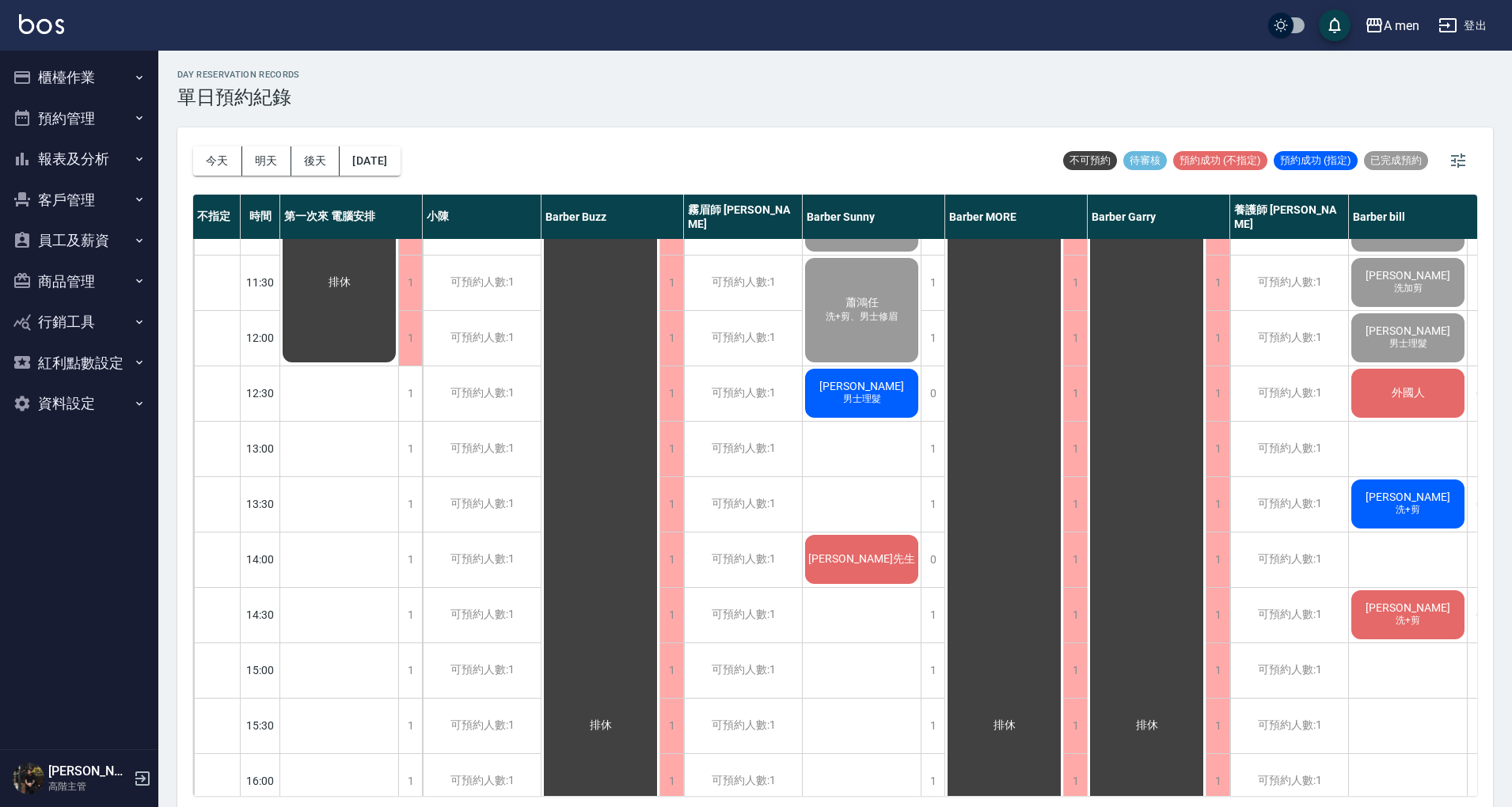
drag, startPoint x: 1471, startPoint y: 448, endPoint x: 1427, endPoint y: 470, distance: 49.2
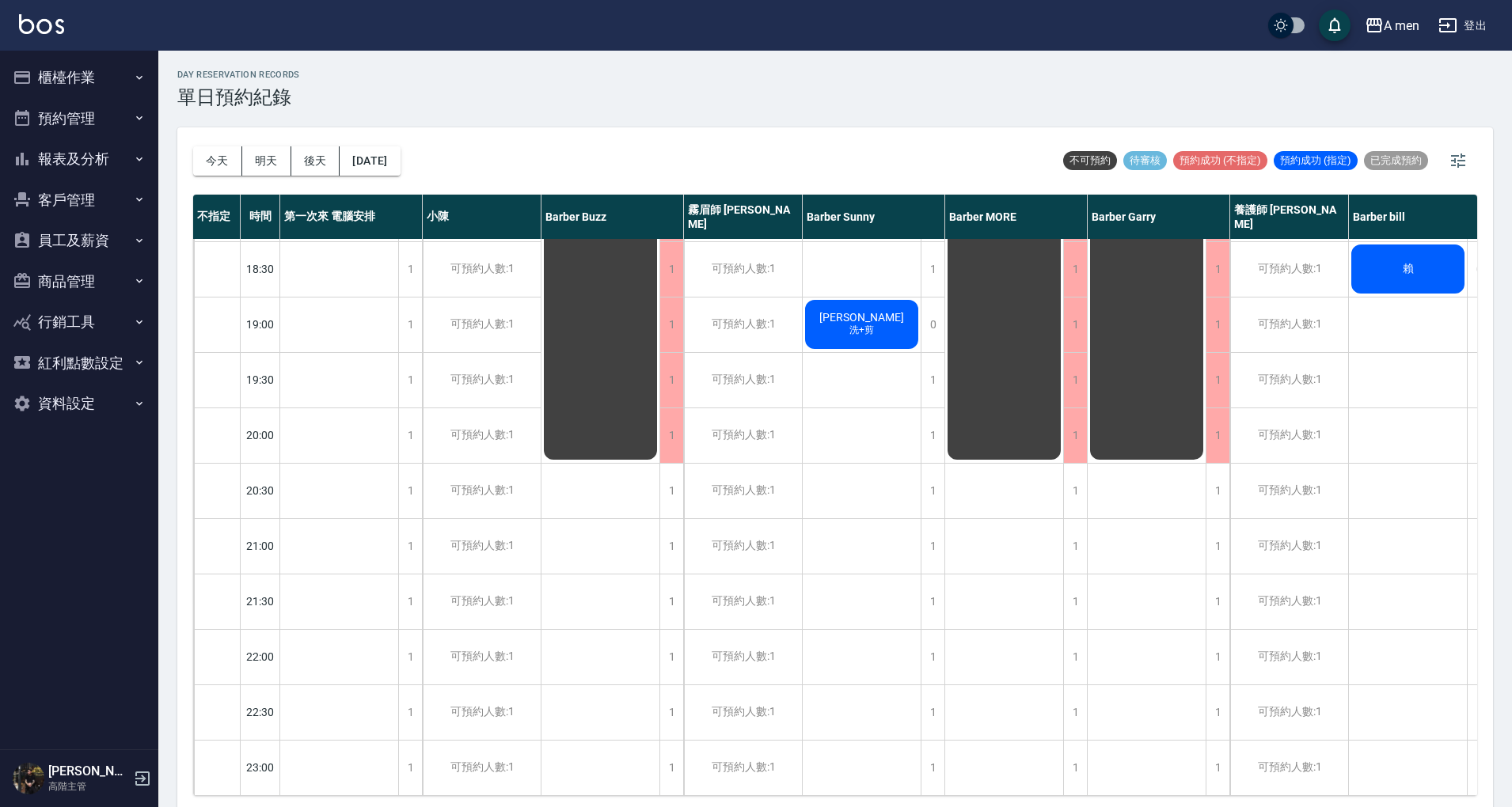
scroll to position [0, 0]
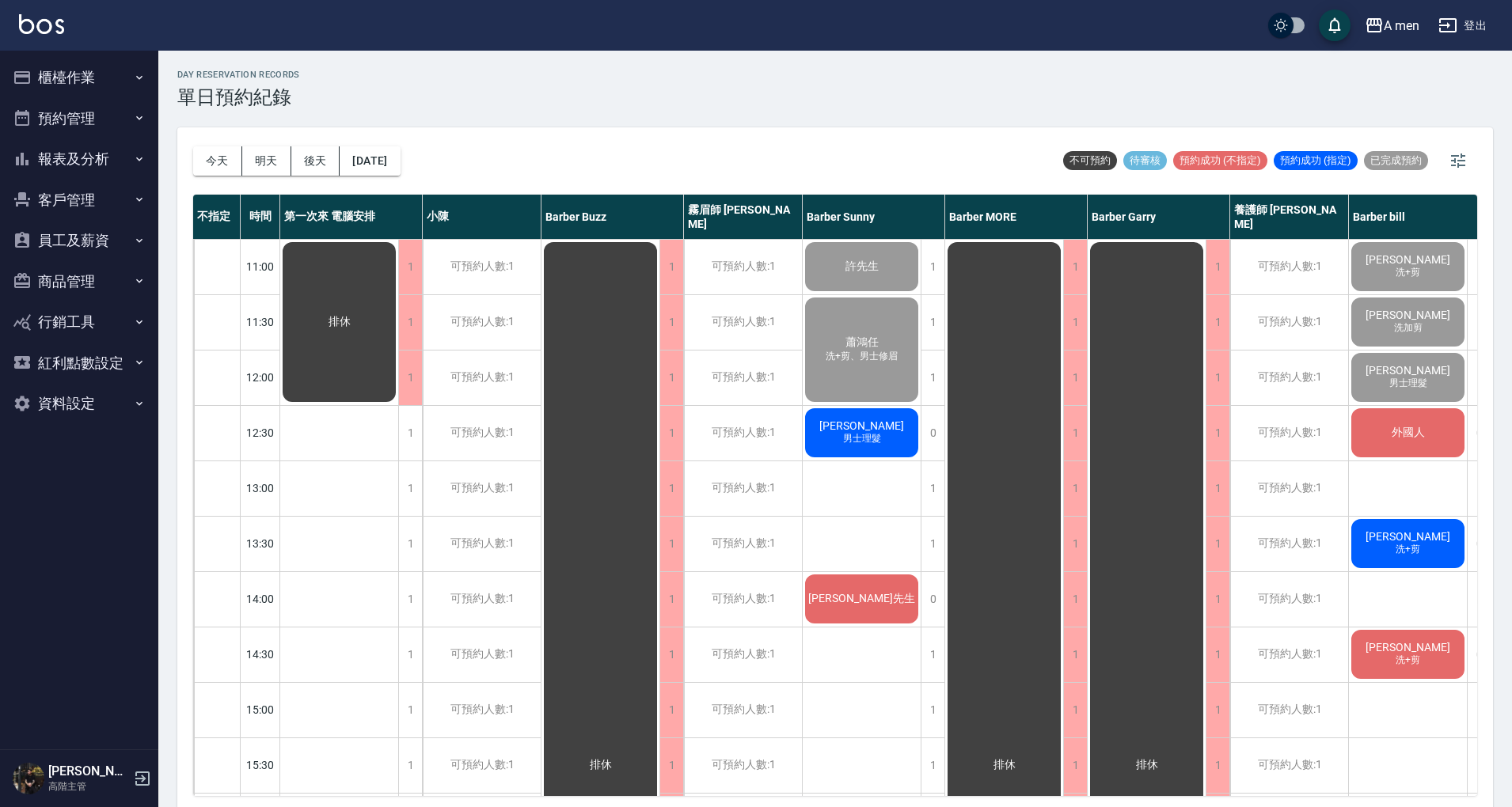
click at [1415, 440] on span "外國人" at bounding box center [1409, 433] width 40 height 14
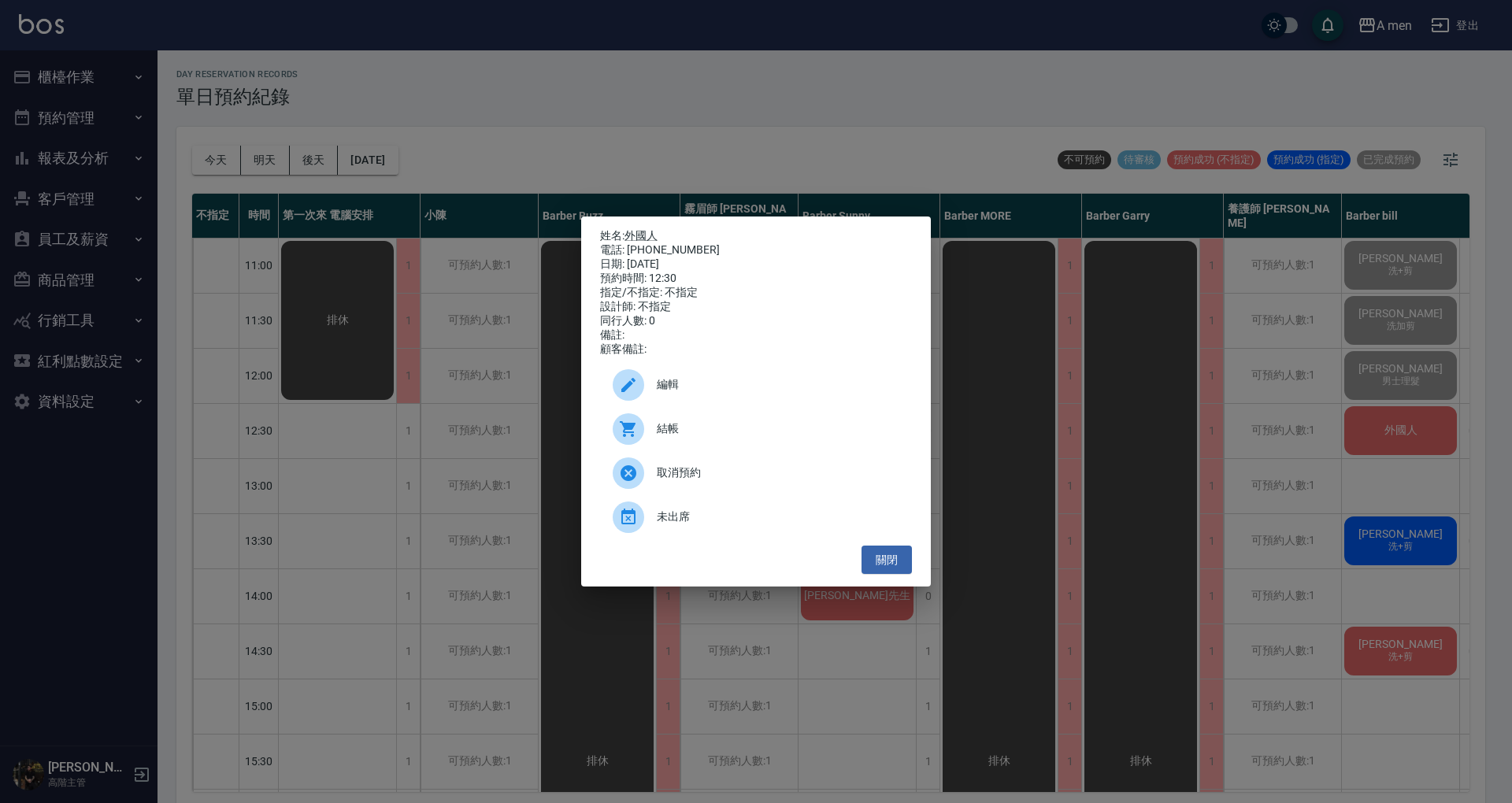
click at [768, 393] on span "編輯" at bounding box center [778, 385] width 243 height 17
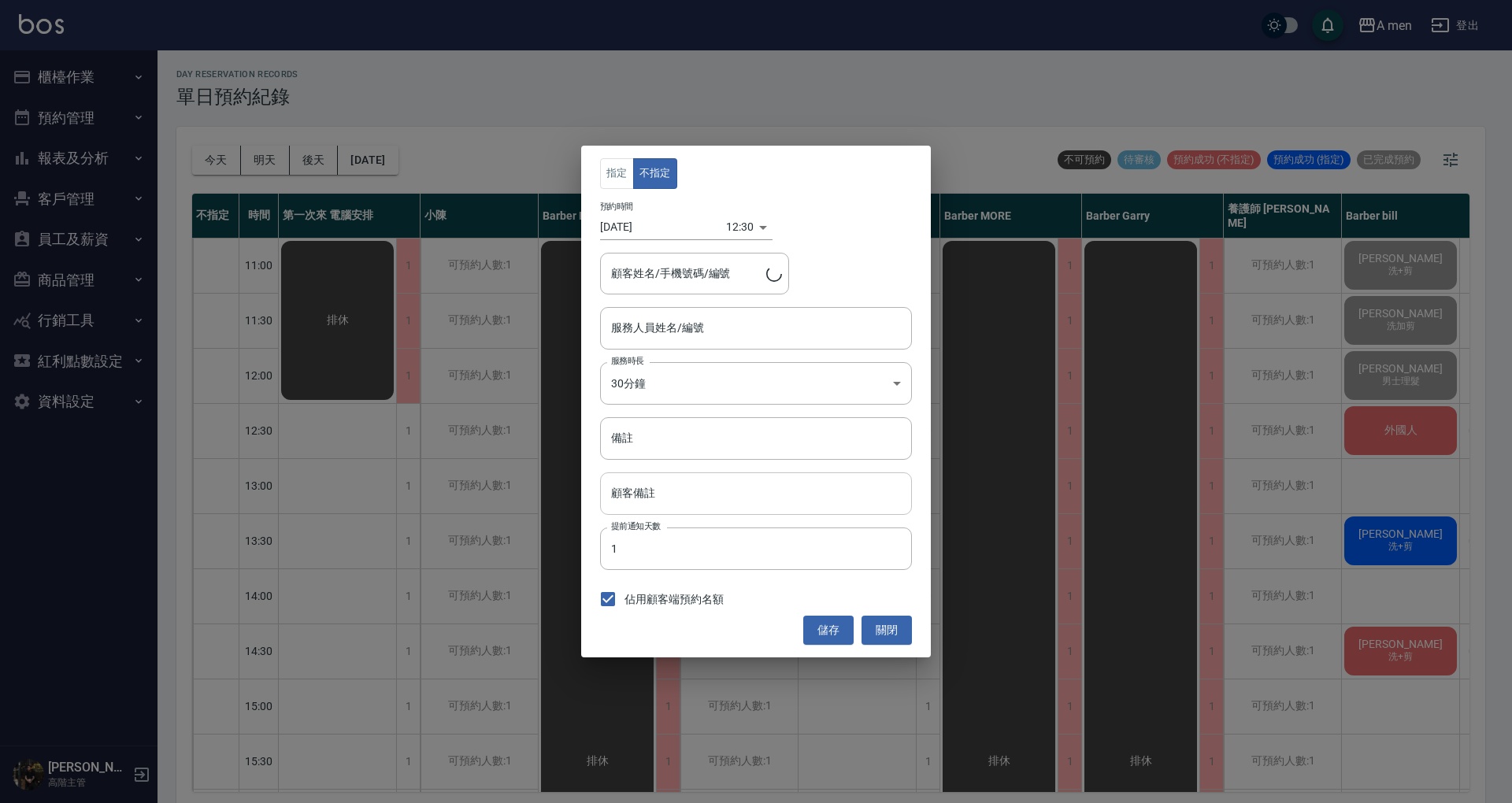
type input "Barber bill-006"
type input "外國人/00000000000000"
click at [731, 432] on input "備註" at bounding box center [756, 438] width 311 height 42
click at [809, 504] on input "顧客備註" at bounding box center [756, 493] width 311 height 42
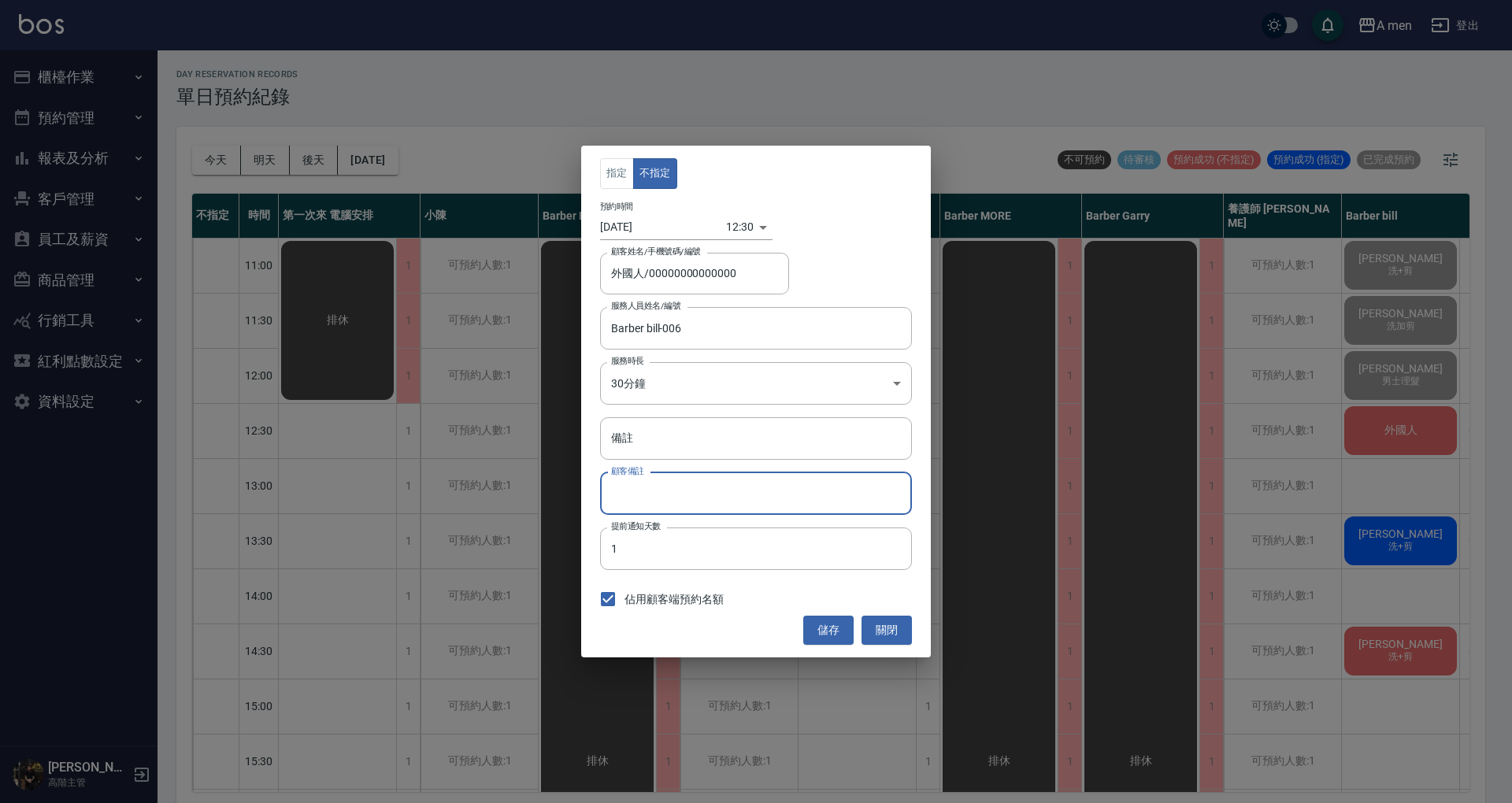
click at [809, 504] on input "顧客備註" at bounding box center [756, 493] width 311 height 42
click at [773, 437] on input "備註" at bounding box center [756, 438] width 311 height 42
type input "檢"
type input "剪髮加修容"
click at [825, 617] on button "儲存" at bounding box center [828, 629] width 51 height 29
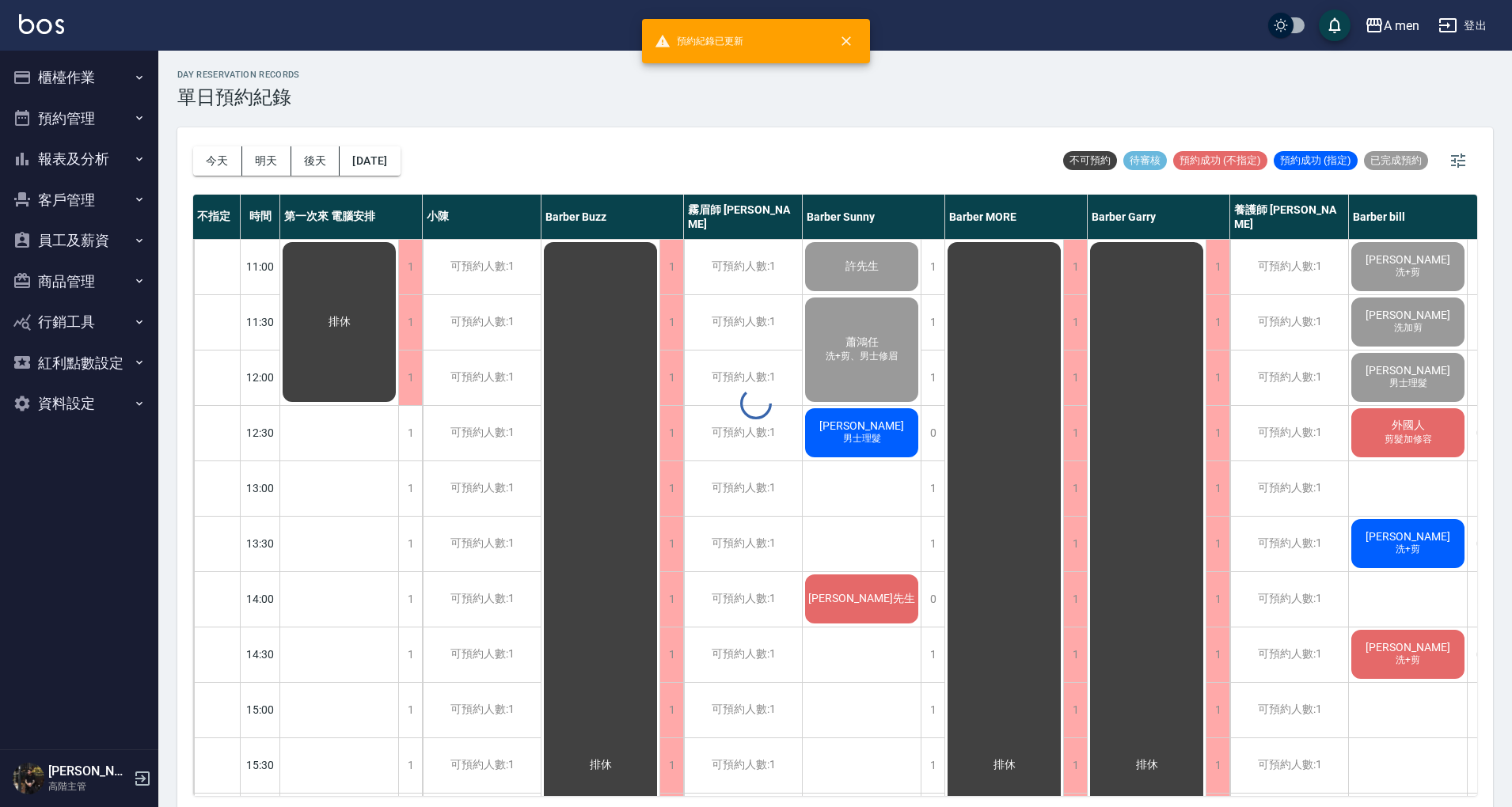
click at [875, 492] on div at bounding box center [756, 404] width 1512 height 807
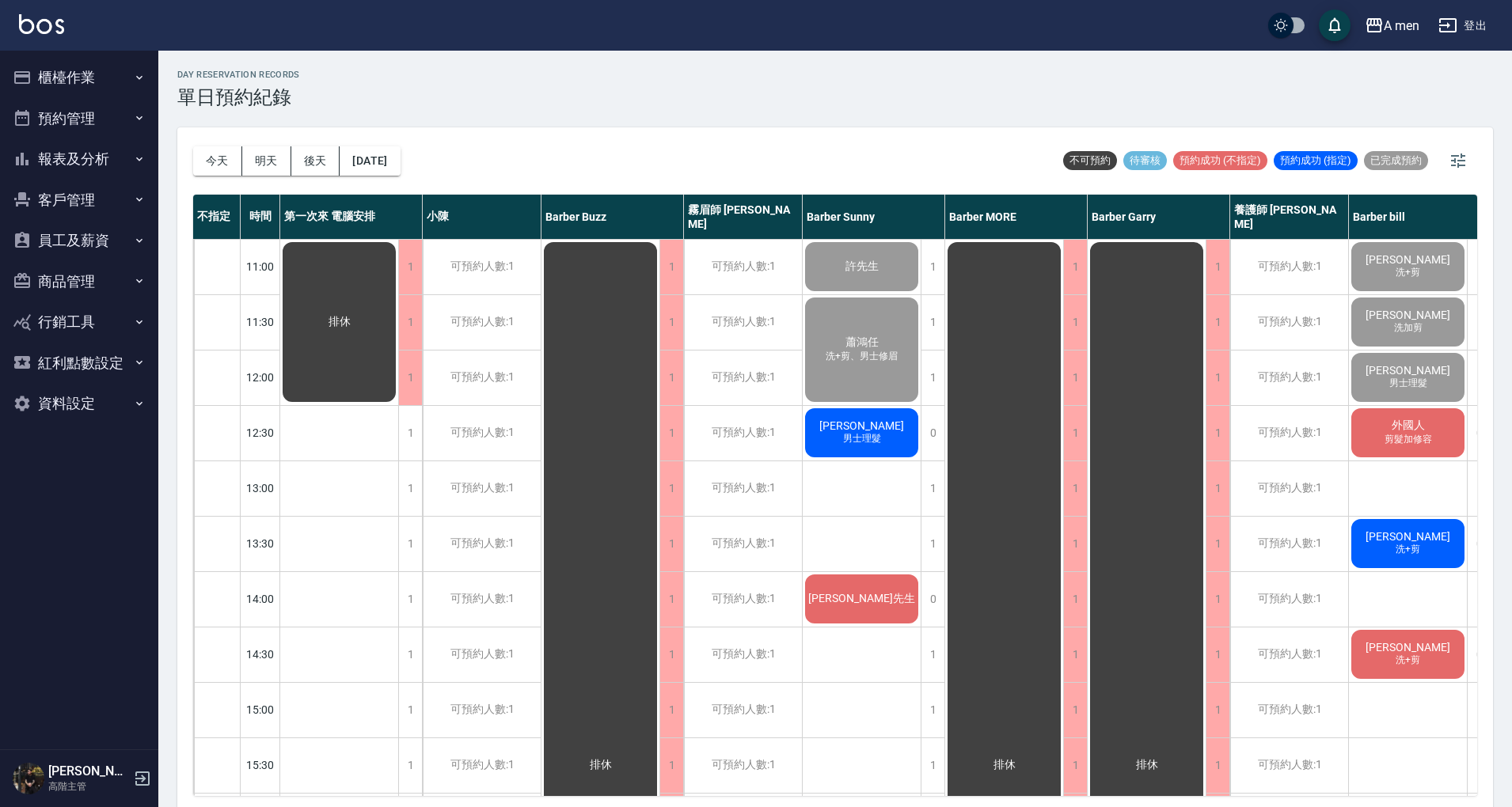
scroll to position [0, 23]
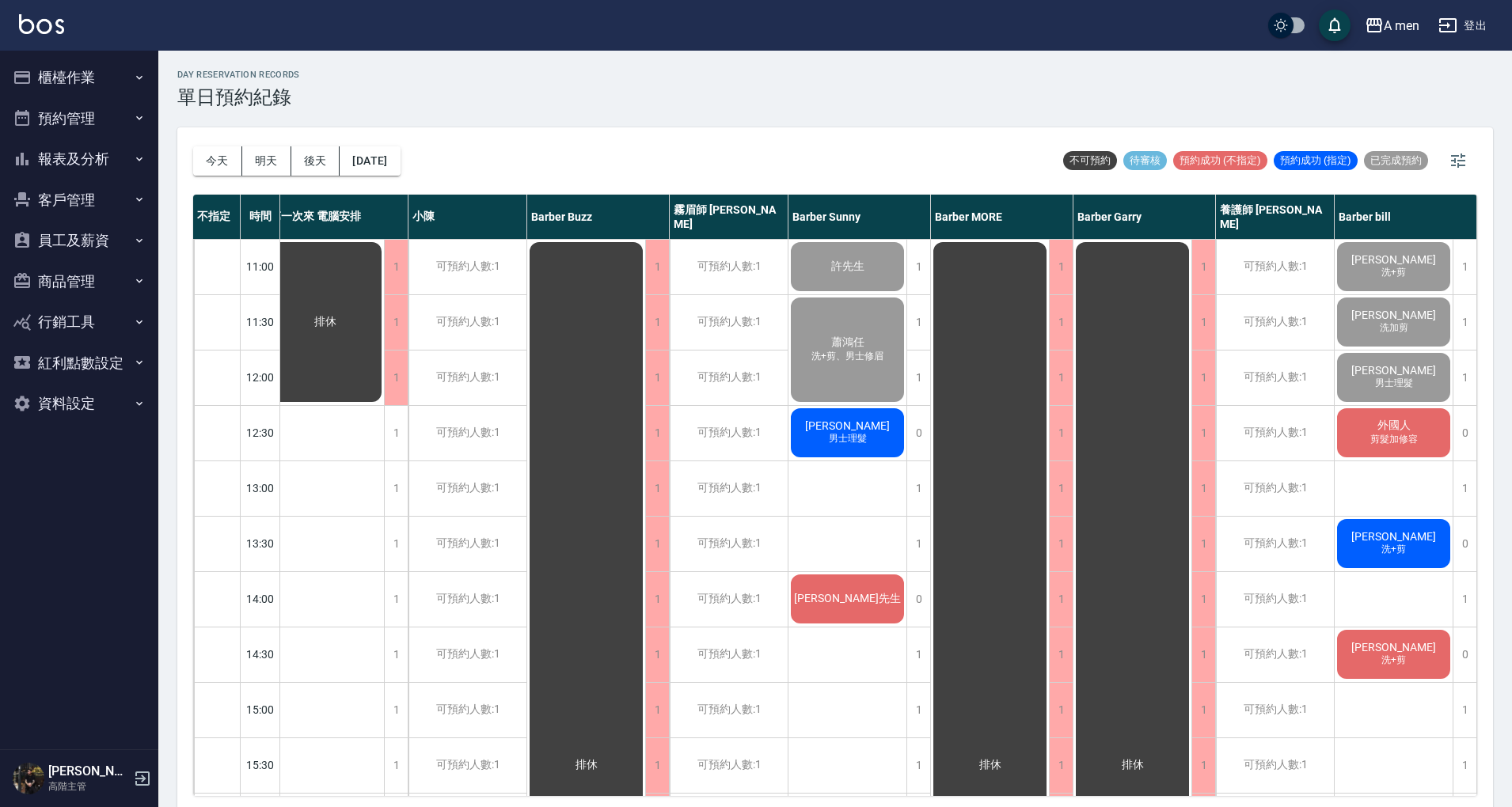
click at [1387, 552] on span "洗+剪" at bounding box center [1394, 550] width 31 height 13
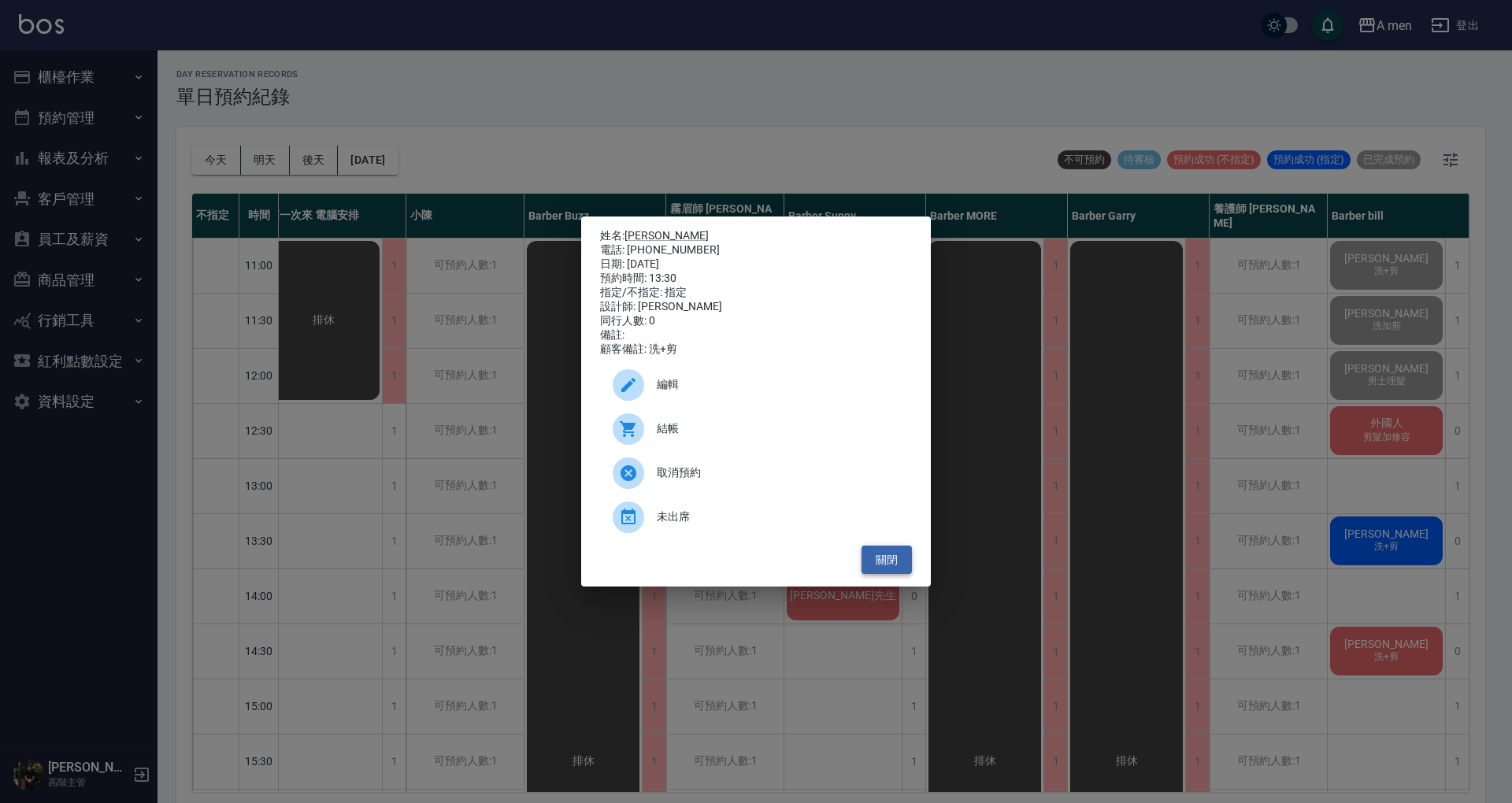
click at [891, 568] on button "關閉" at bounding box center [886, 560] width 51 height 29
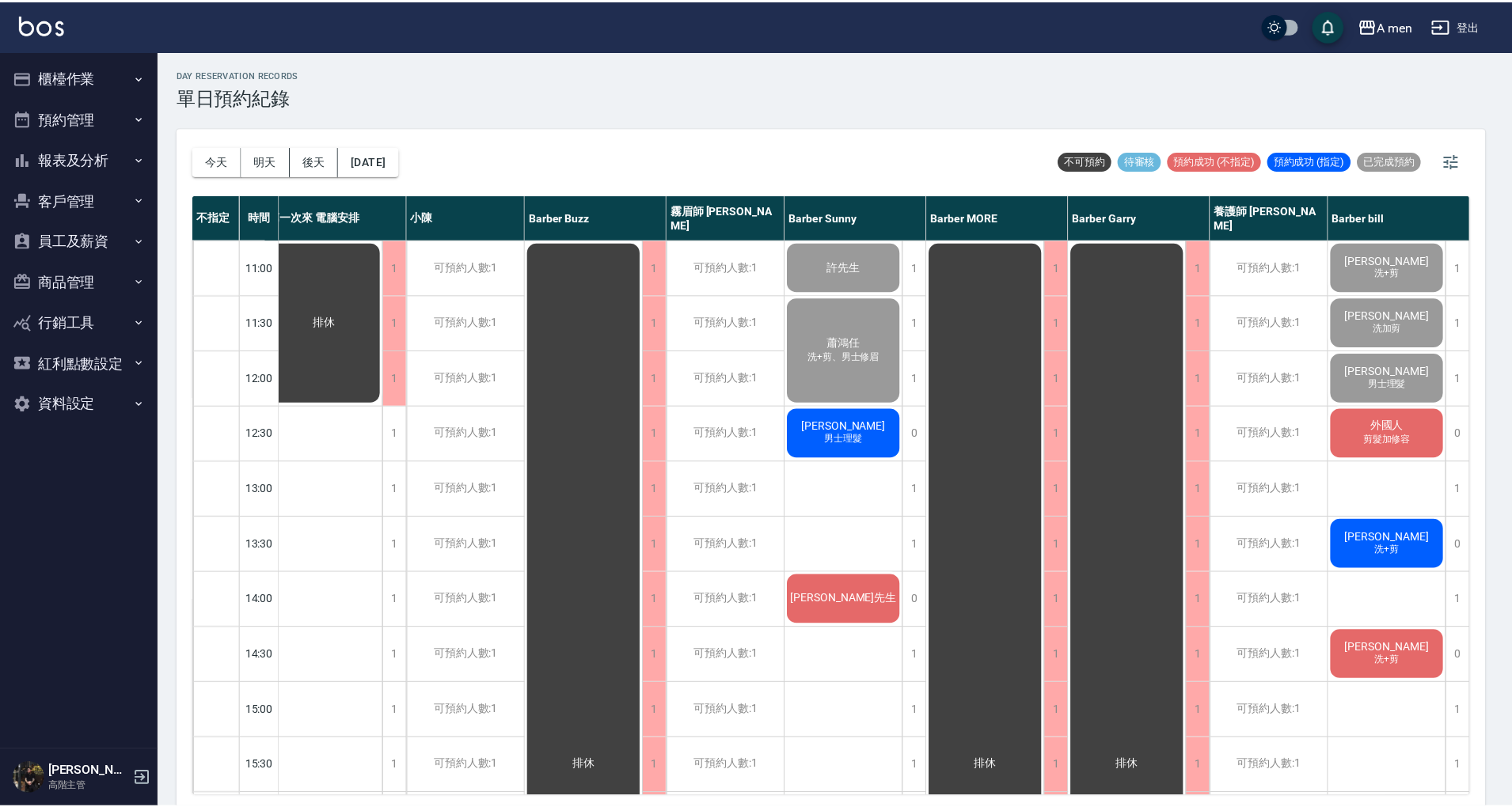
scroll to position [0, 14]
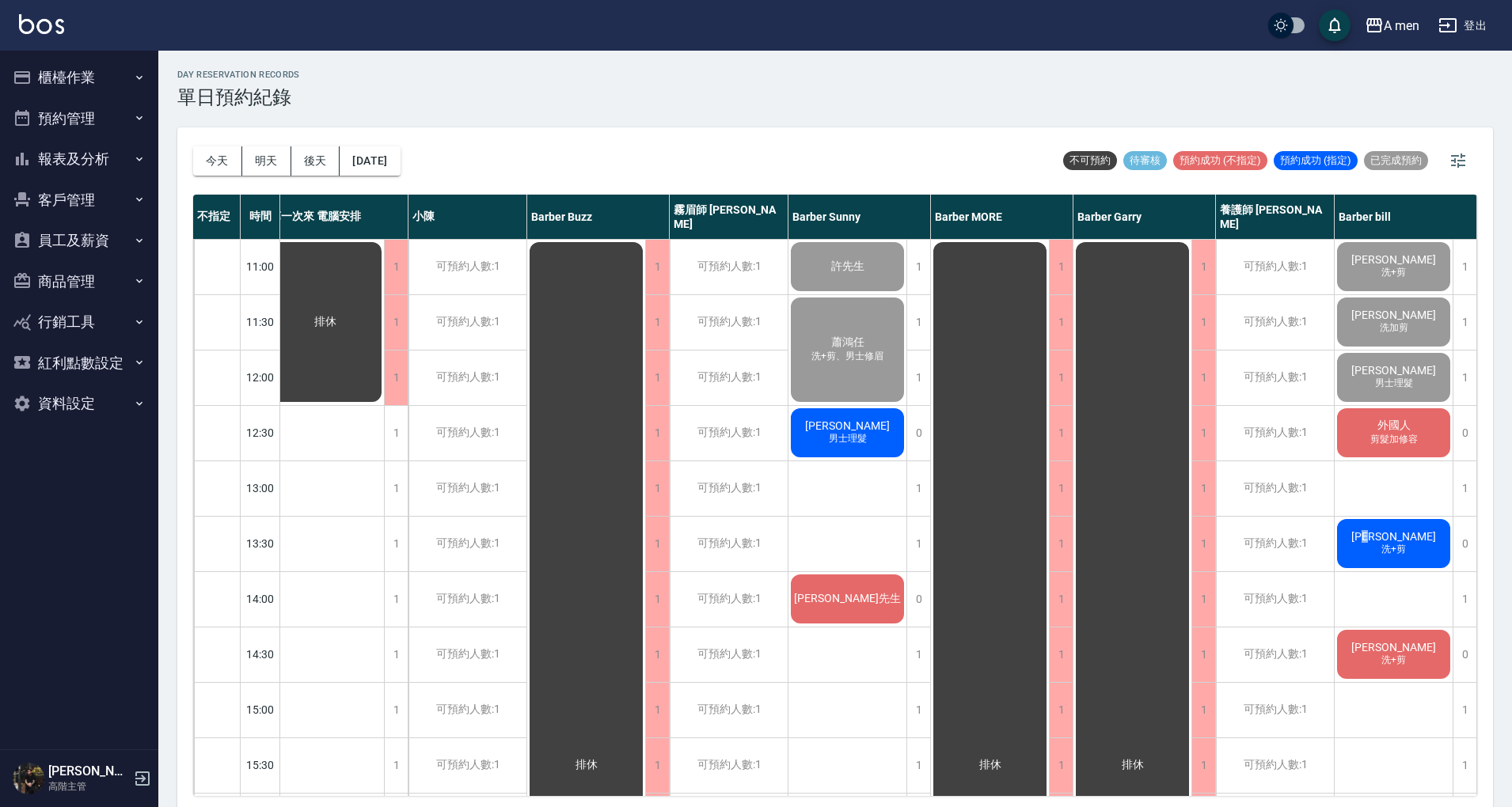
click at [1380, 540] on span "Ryan Huang" at bounding box center [1394, 535] width 91 height 12
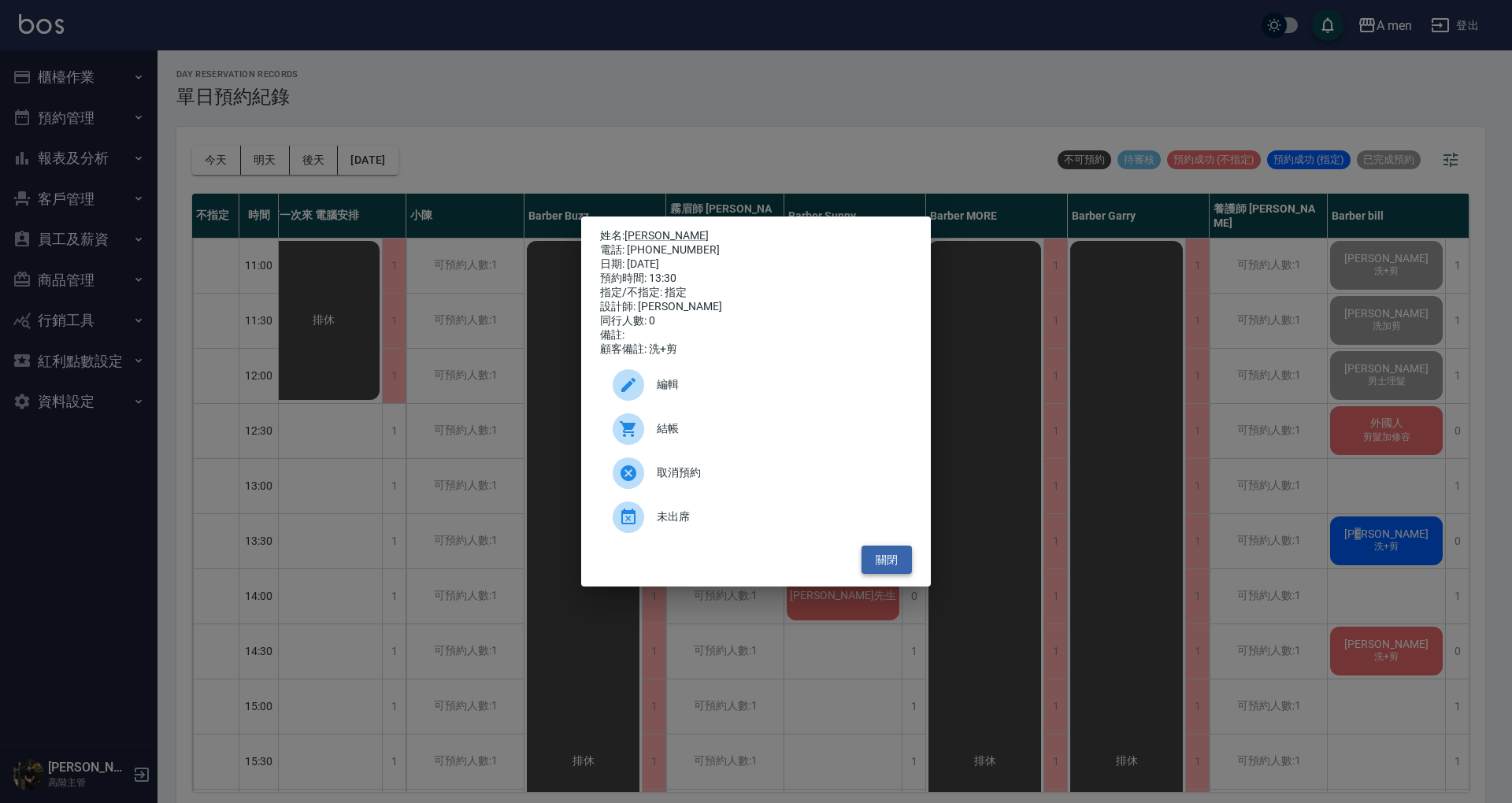
click at [895, 554] on button "關閉" at bounding box center [886, 560] width 51 height 29
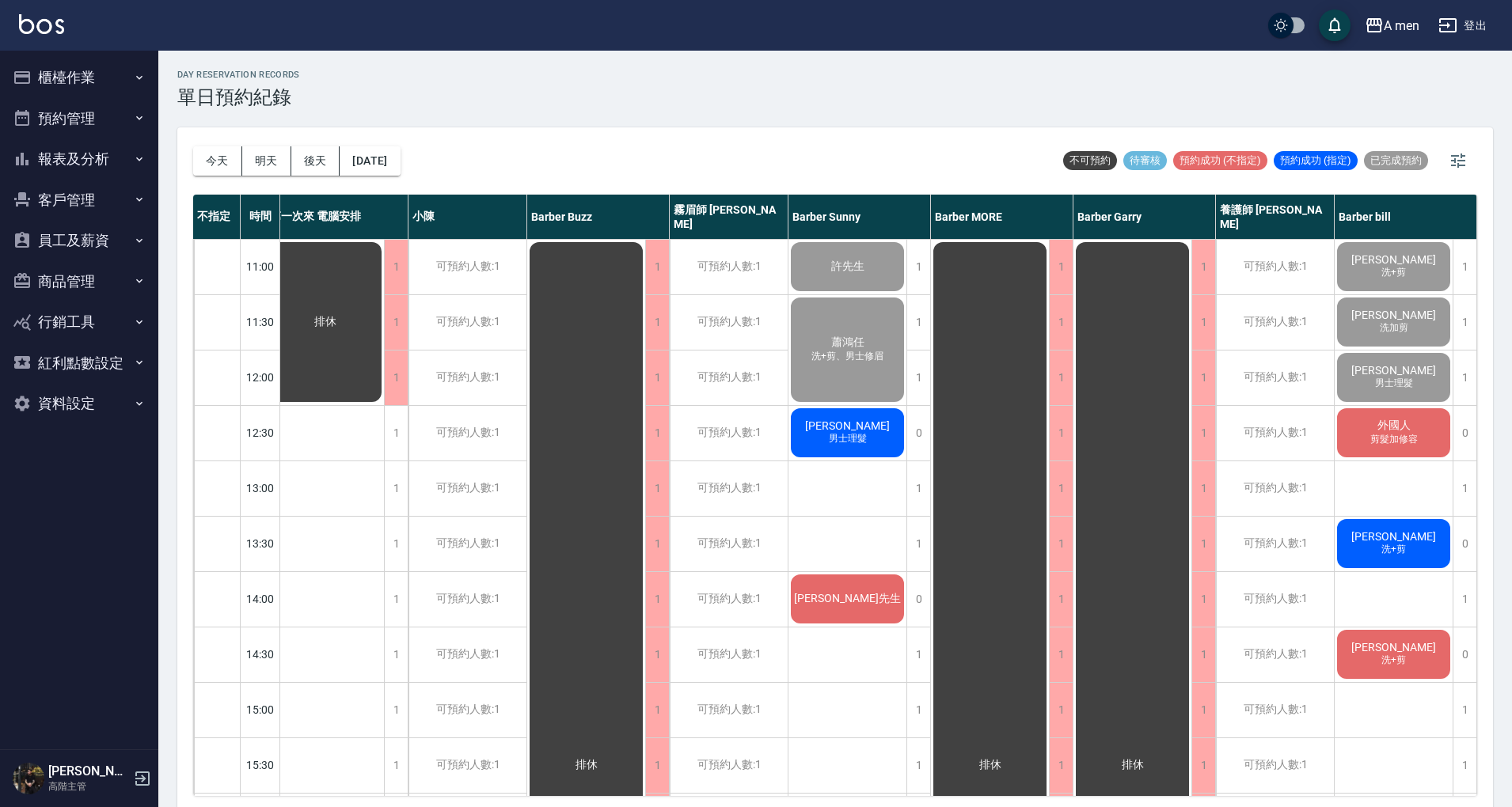
click at [904, 90] on div "day Reservation records 單日預約紀錄" at bounding box center [835, 89] width 1316 height 39
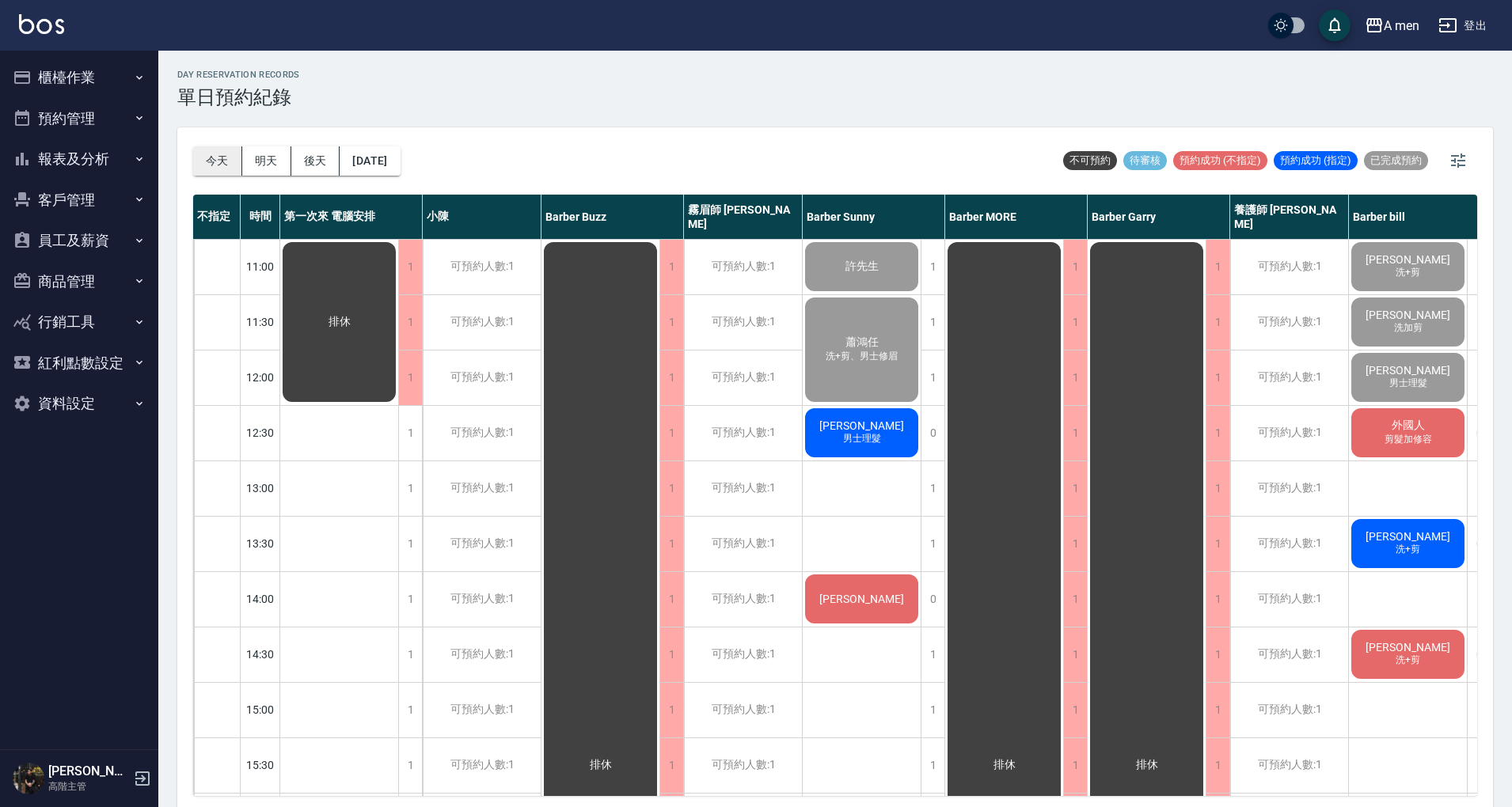
click at [223, 153] on button "今天" at bounding box center [218, 160] width 49 height 29
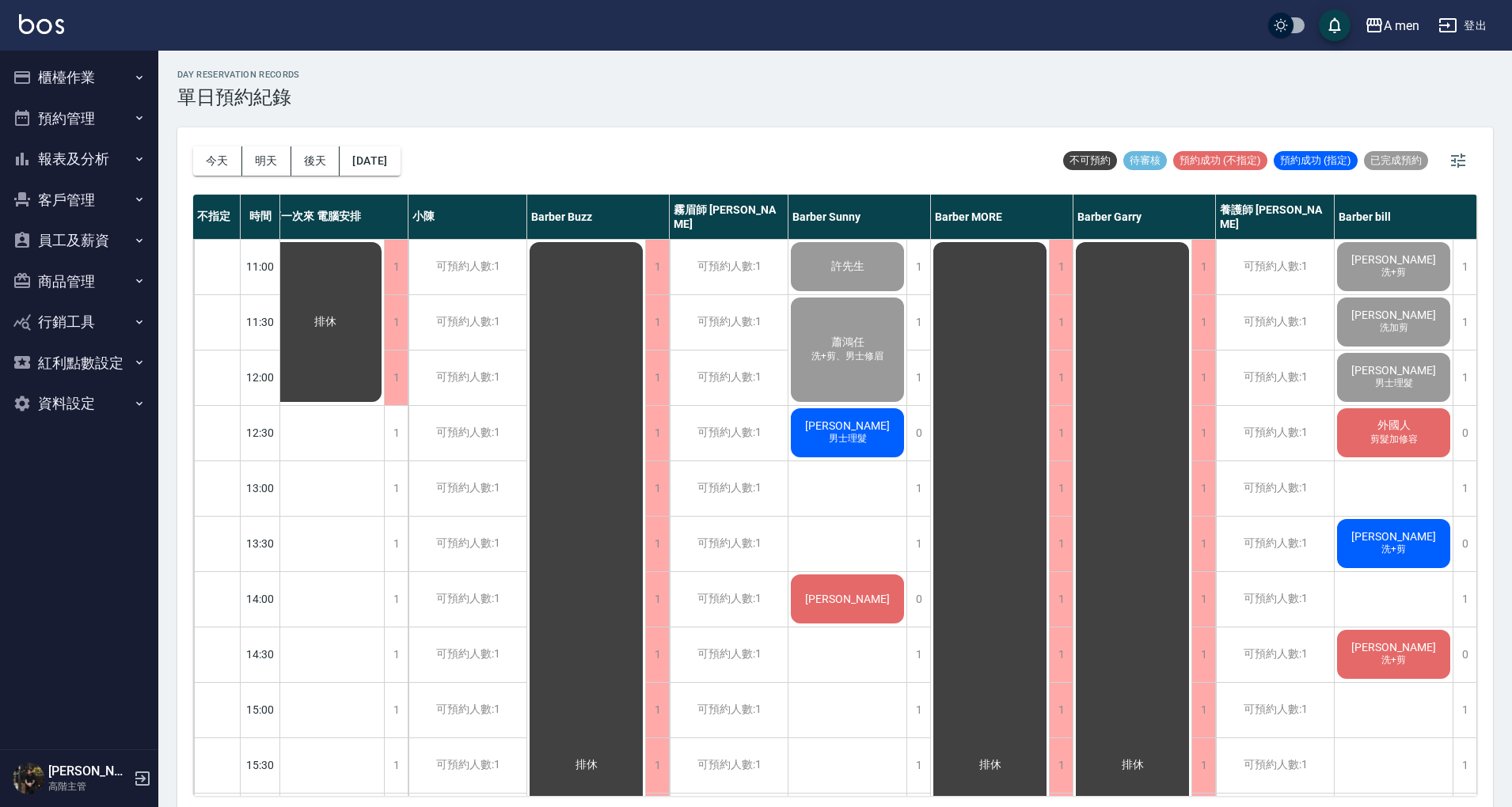
click at [713, 162] on div "今天 明天 後天 2025/09/16 不可預約 待審核 預約成功 (不指定) 預約成功 (指定) 已完成預約" at bounding box center [836, 160] width 1285 height 67
click at [543, 135] on div "今天 明天 後天 2025/09/16 不可預約 待審核 預約成功 (不指定) 預約成功 (指定) 已完成預約" at bounding box center [836, 160] width 1285 height 67
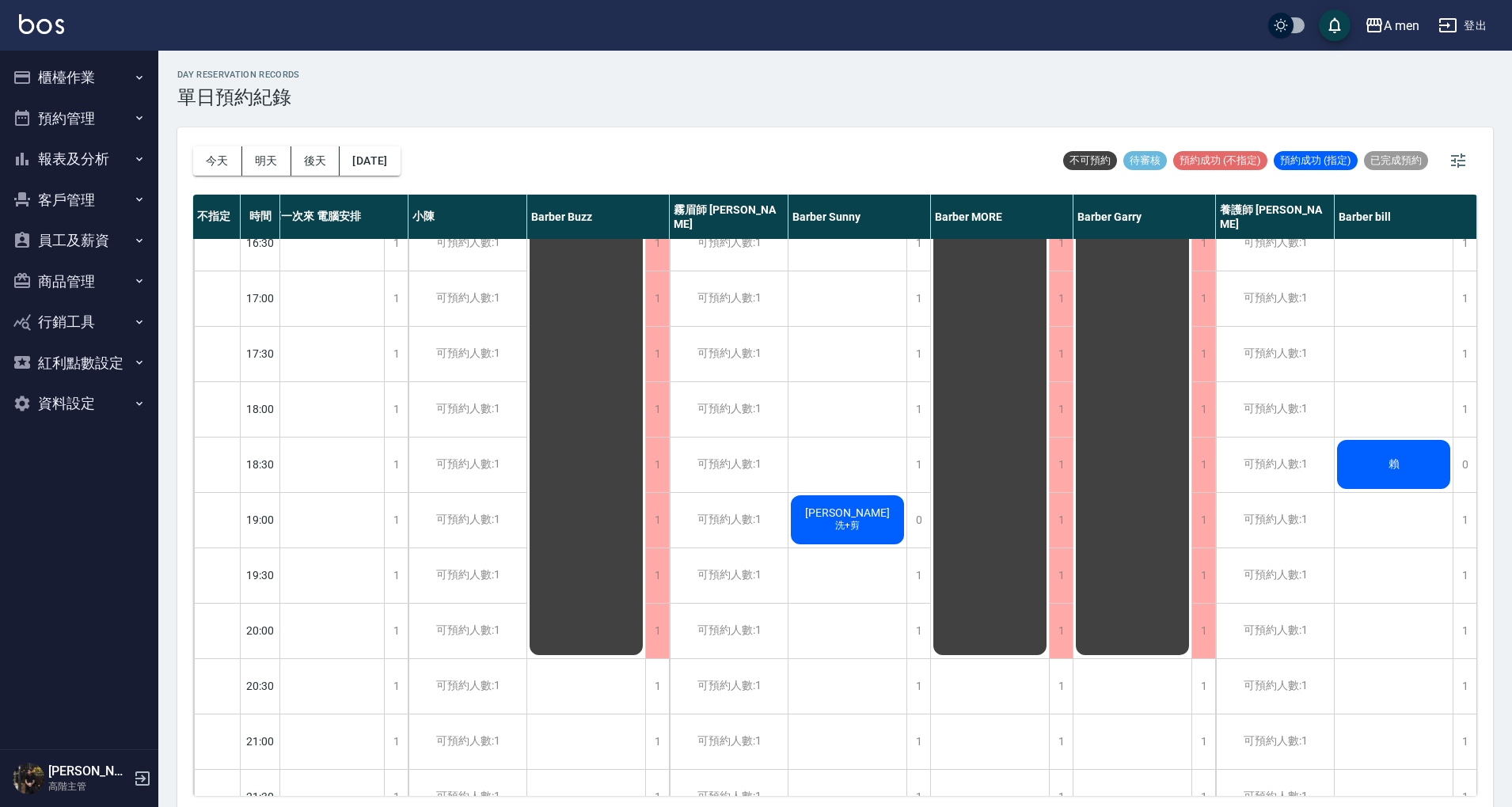
scroll to position [738, 23]
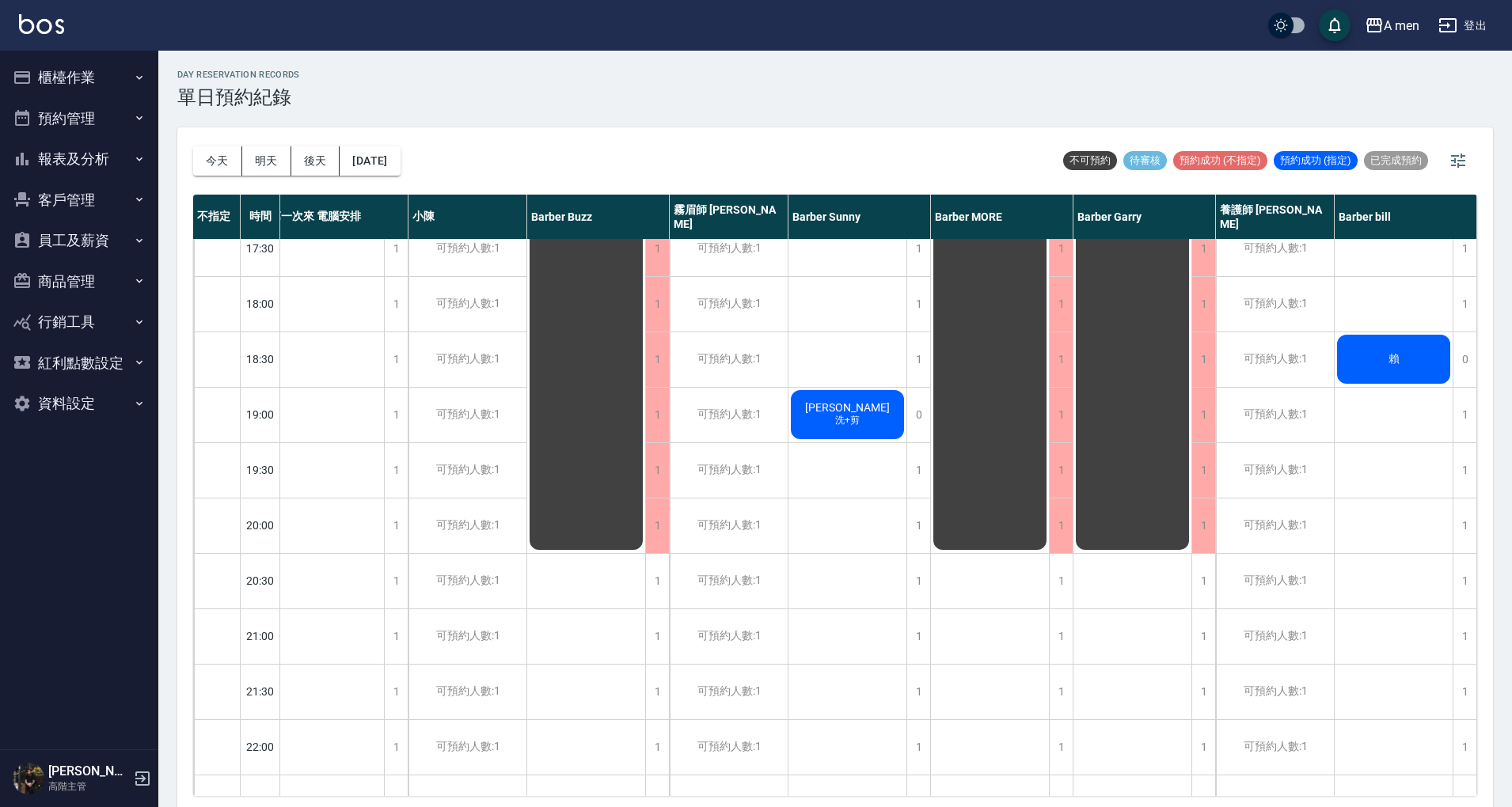
click at [855, 417] on span "洗+剪" at bounding box center [847, 420] width 31 height 13
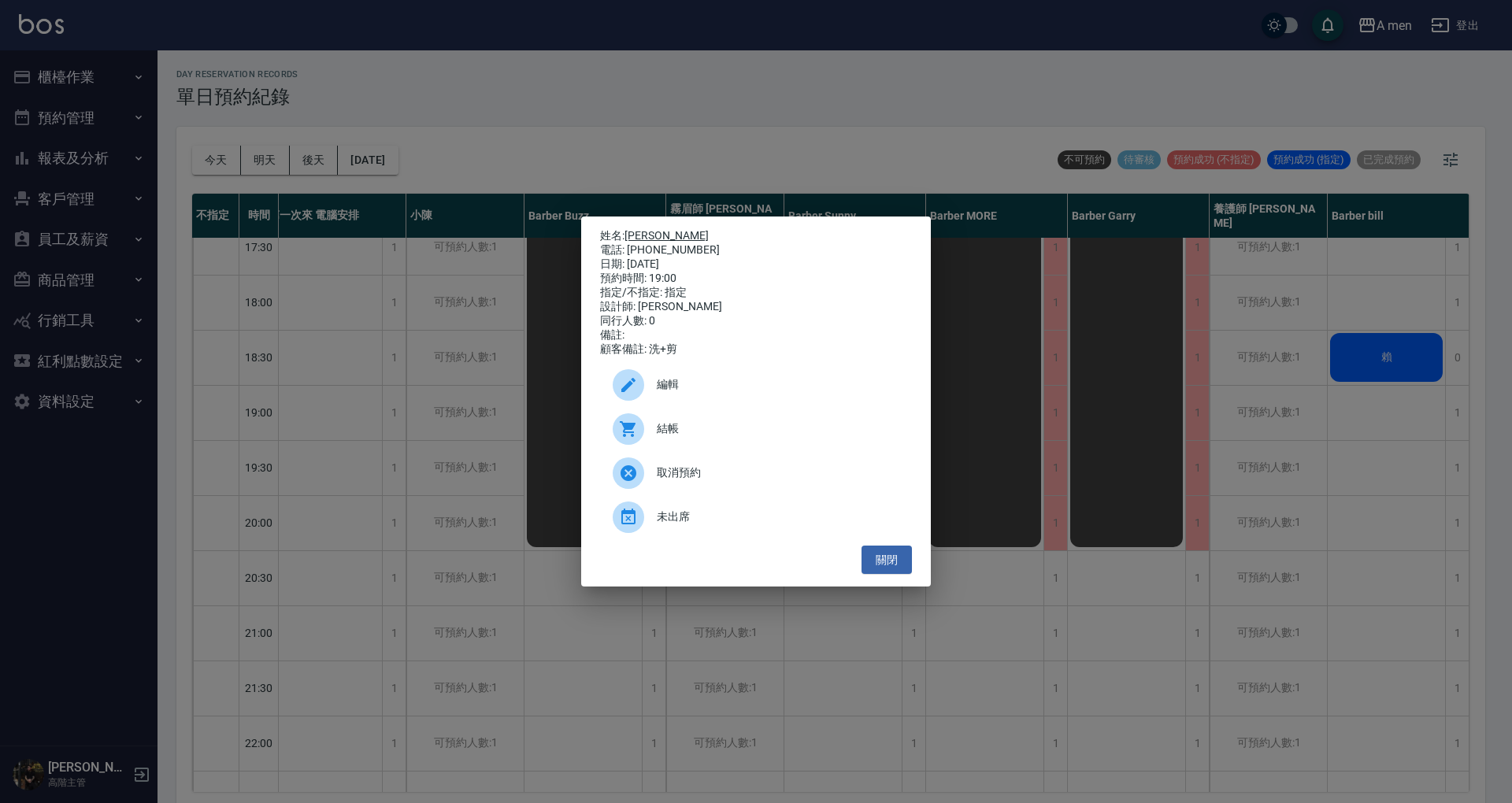
click at [640, 232] on link "[PERSON_NAME]" at bounding box center [667, 235] width 84 height 12
click at [903, 567] on button "關閉" at bounding box center [886, 560] width 51 height 29
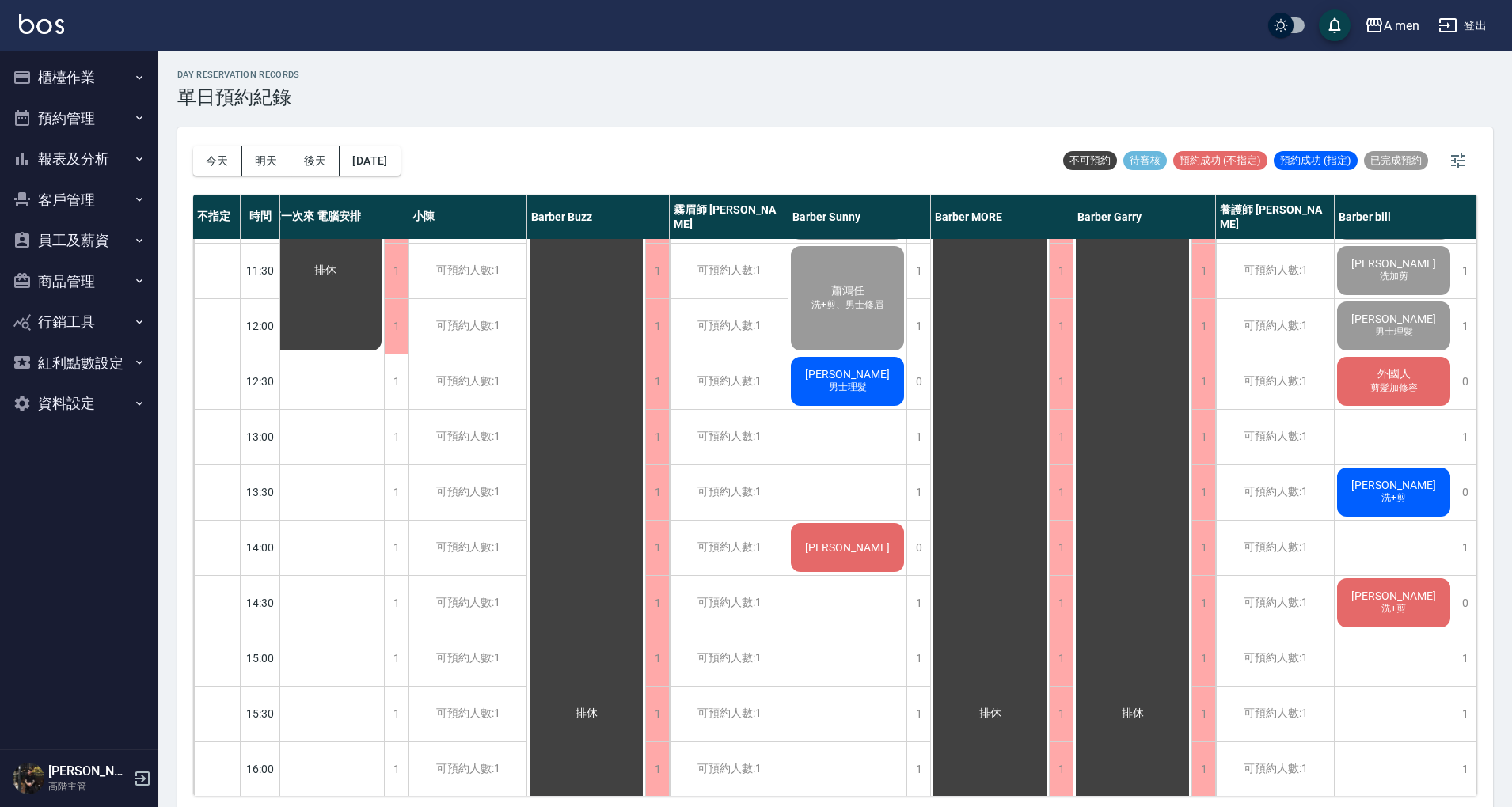
scroll to position [0, 14]
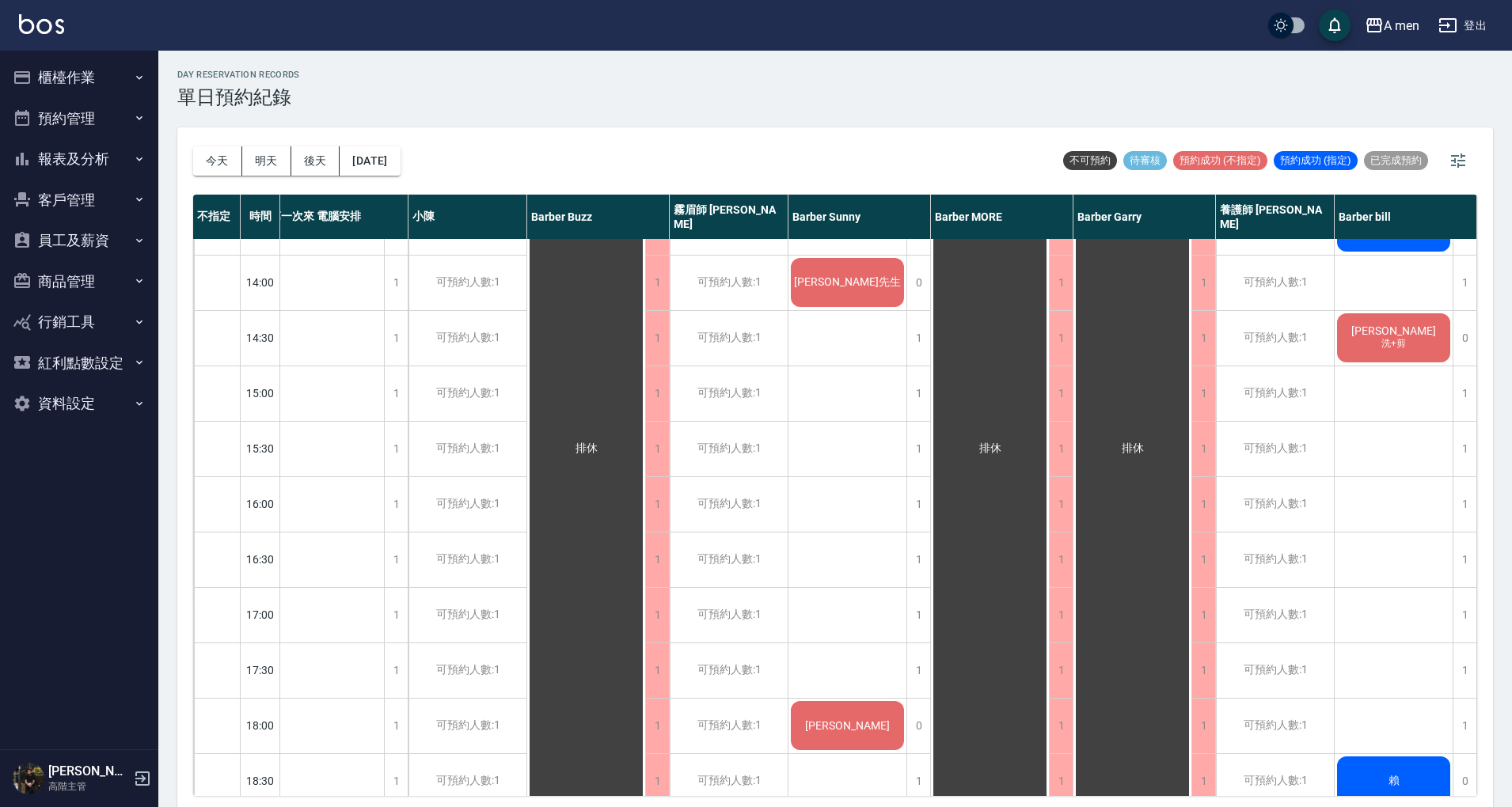
scroll to position [634, 23]
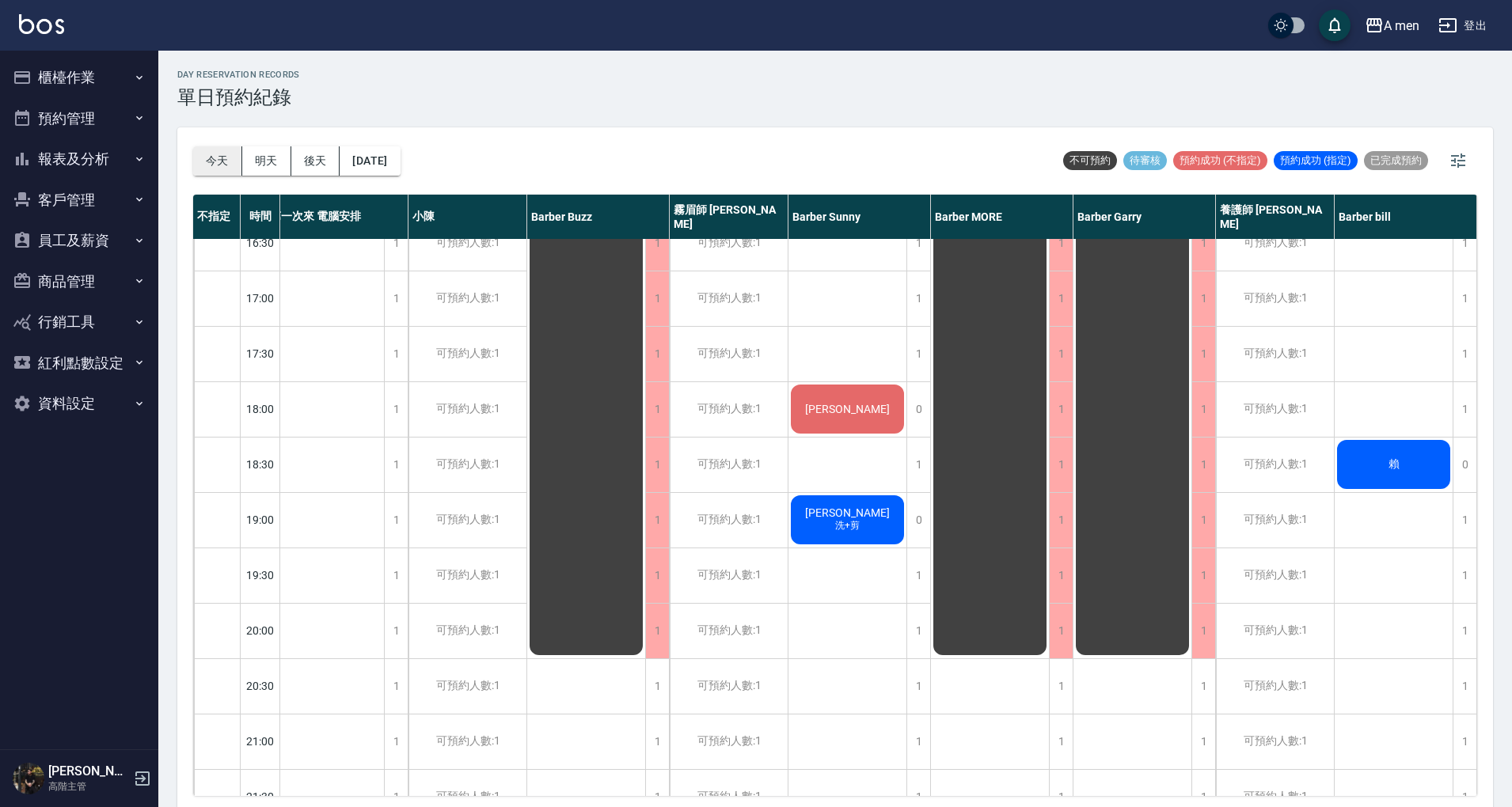
click at [227, 168] on button "今天" at bounding box center [218, 160] width 49 height 29
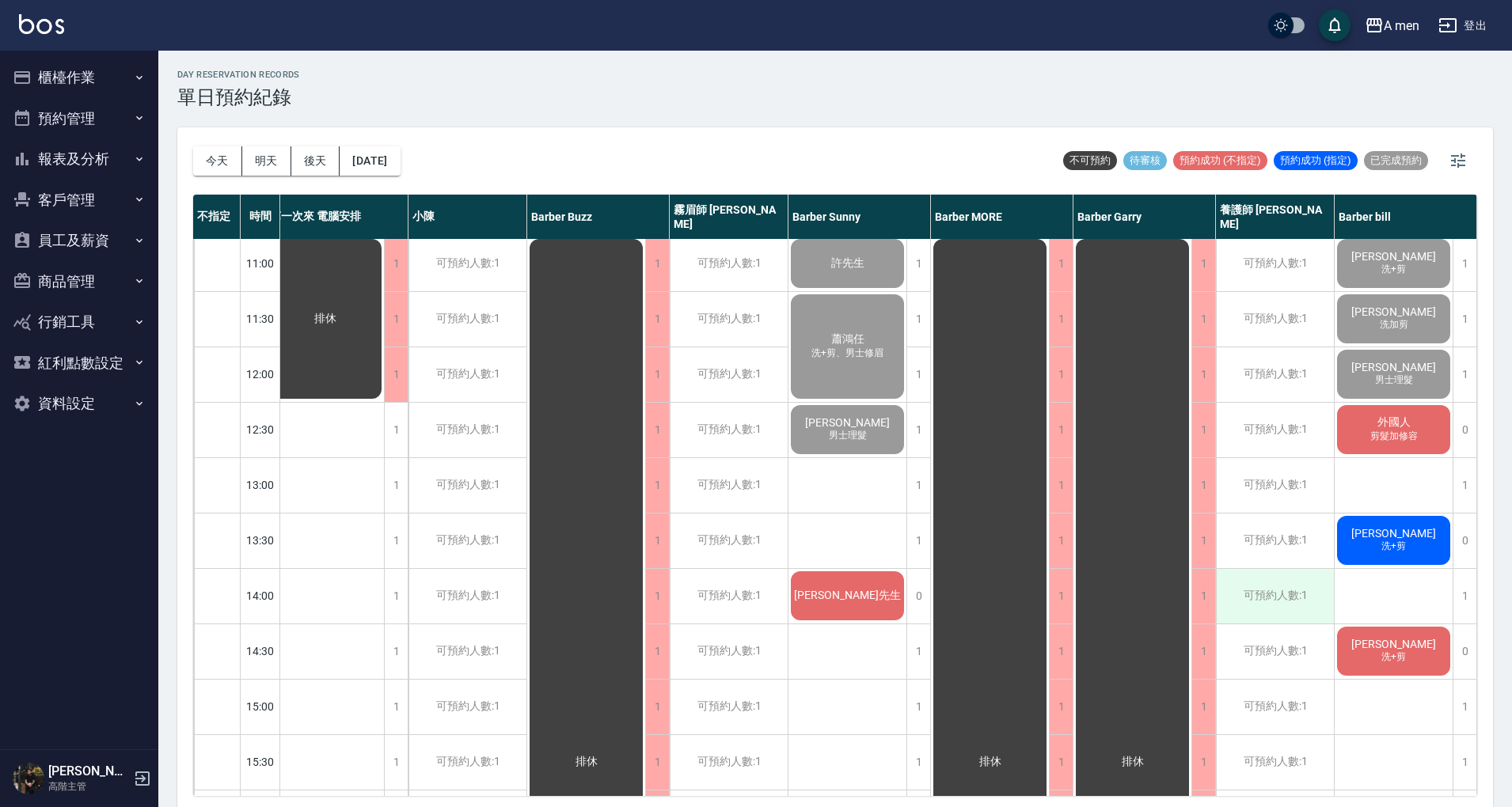
scroll to position [0, 23]
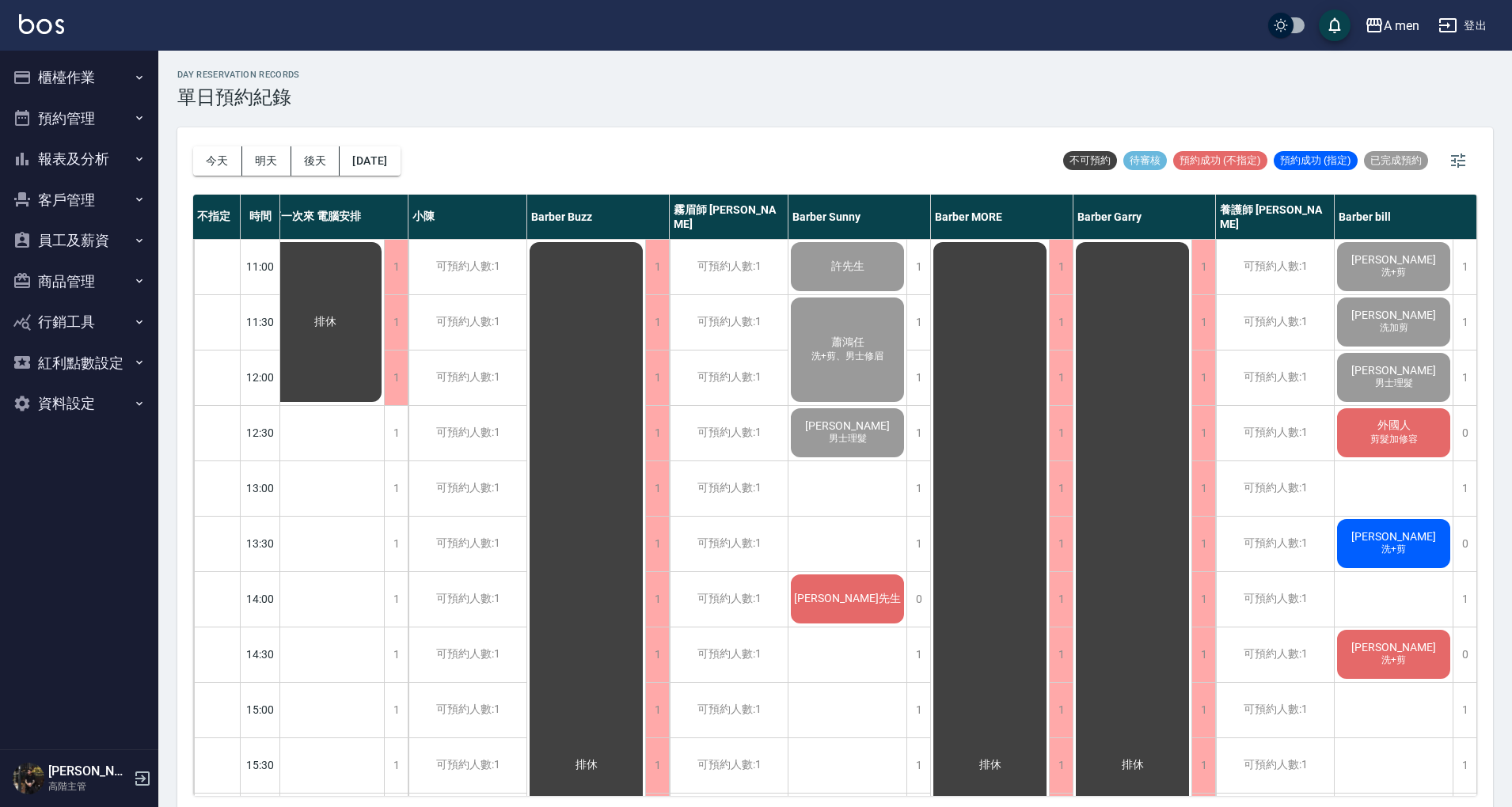
click at [802, 144] on div "[DATE] [DATE] [DATE] [DATE] 不可預約 待審核 預約成功 (不指定) 預約成功 (指定) 已完成預約" at bounding box center [836, 160] width 1285 height 67
click at [834, 163] on div "[DATE] [DATE] [DATE] [DATE] 不可預約 待審核 預約成功 (不指定) 預約成功 (指定) 已完成預約" at bounding box center [836, 160] width 1285 height 67
click at [664, 162] on div "[DATE] [DATE] [DATE] [DATE] 不可預約 待審核 預約成功 (不指定) 預約成功 (指定) 已完成預約" at bounding box center [836, 160] width 1285 height 67
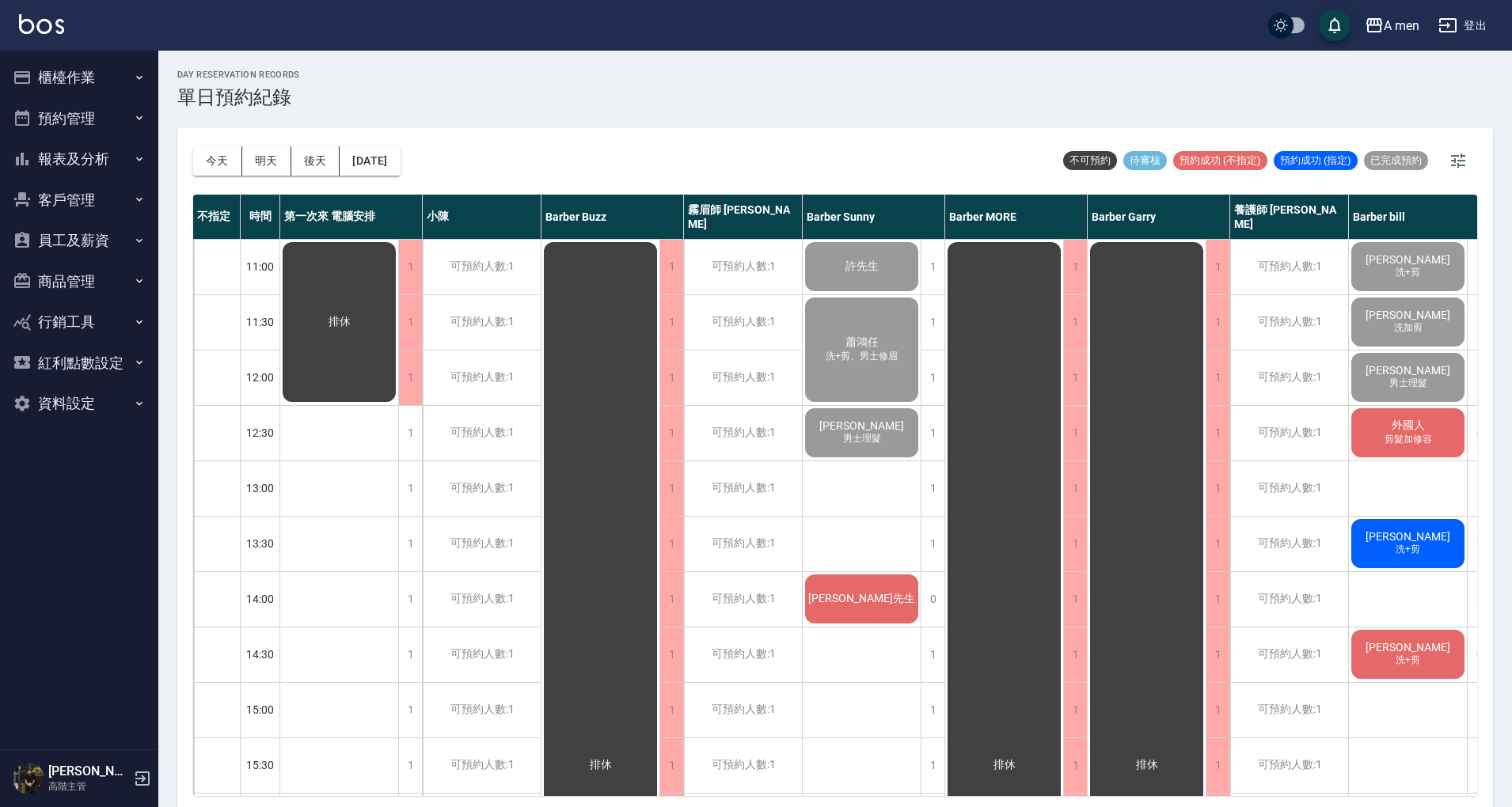
click at [1238, 115] on div "day Reservation records 單日預約紀錄 [DATE] [DATE] [DATE] [DATE] 不可預約 待審核 預約成功 (不指定) …" at bounding box center [836, 432] width 1354 height 762
click at [1257, 131] on div "[DATE] [DATE] [DATE] [DATE] 不可預約 待審核 預約成功 (不指定) 預約成功 (指定) 已完成預約" at bounding box center [836, 160] width 1285 height 67
drag, startPoint x: 895, startPoint y: 52, endPoint x: 855, endPoint y: 44, distance: 40.8
click at [894, 51] on div "day Reservation records 單日預約紀錄 今天 明天 後天 2025/09/16 不可預約 待審核 預約成功 (不指定) 預約成功 (指定…" at bounding box center [836, 432] width 1354 height 762
drag, startPoint x: 229, startPoint y: 172, endPoint x: 511, endPoint y: 554, distance: 474.8
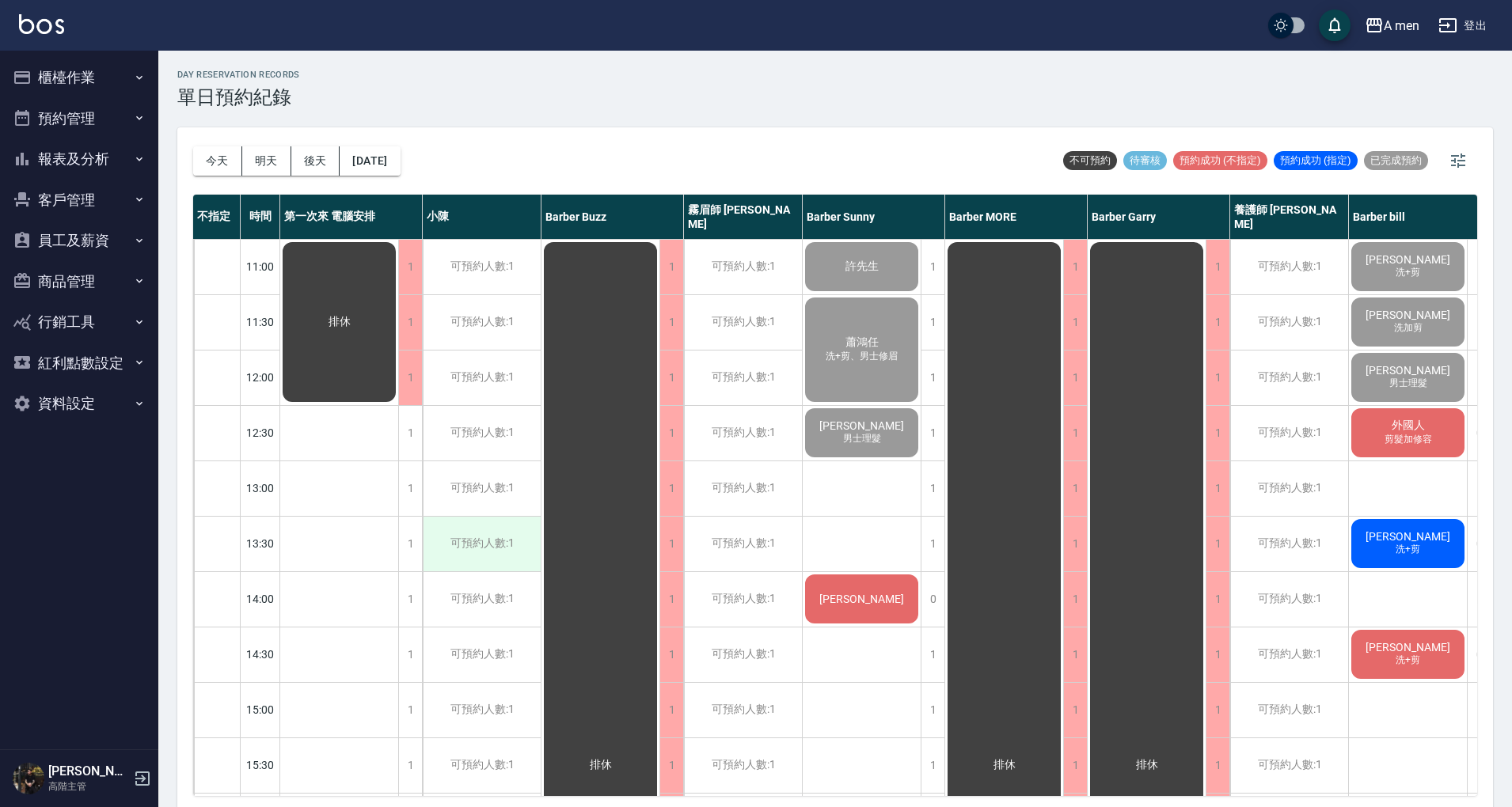
click at [228, 172] on button "今天" at bounding box center [218, 160] width 49 height 29
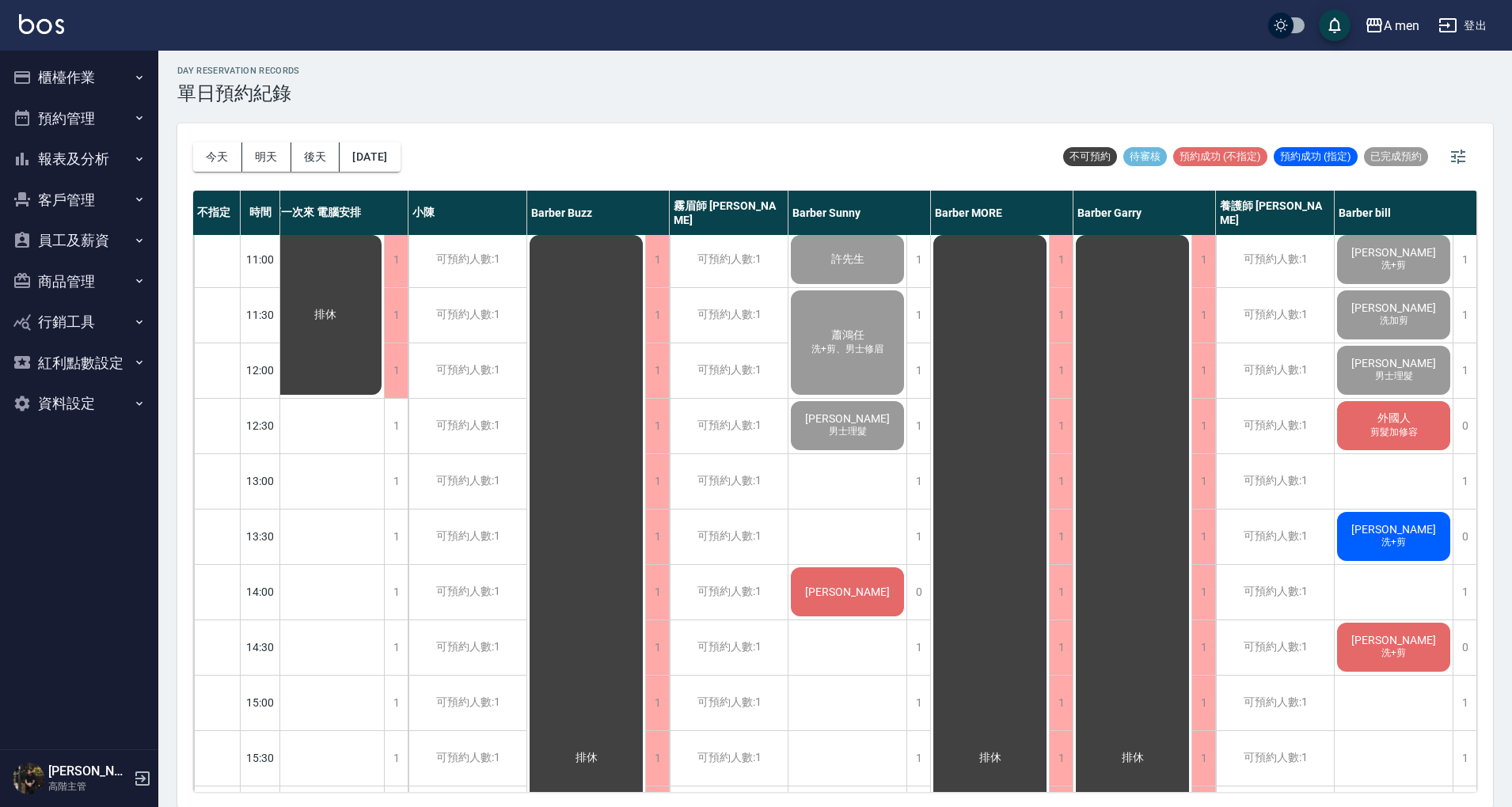
scroll to position [0, 23]
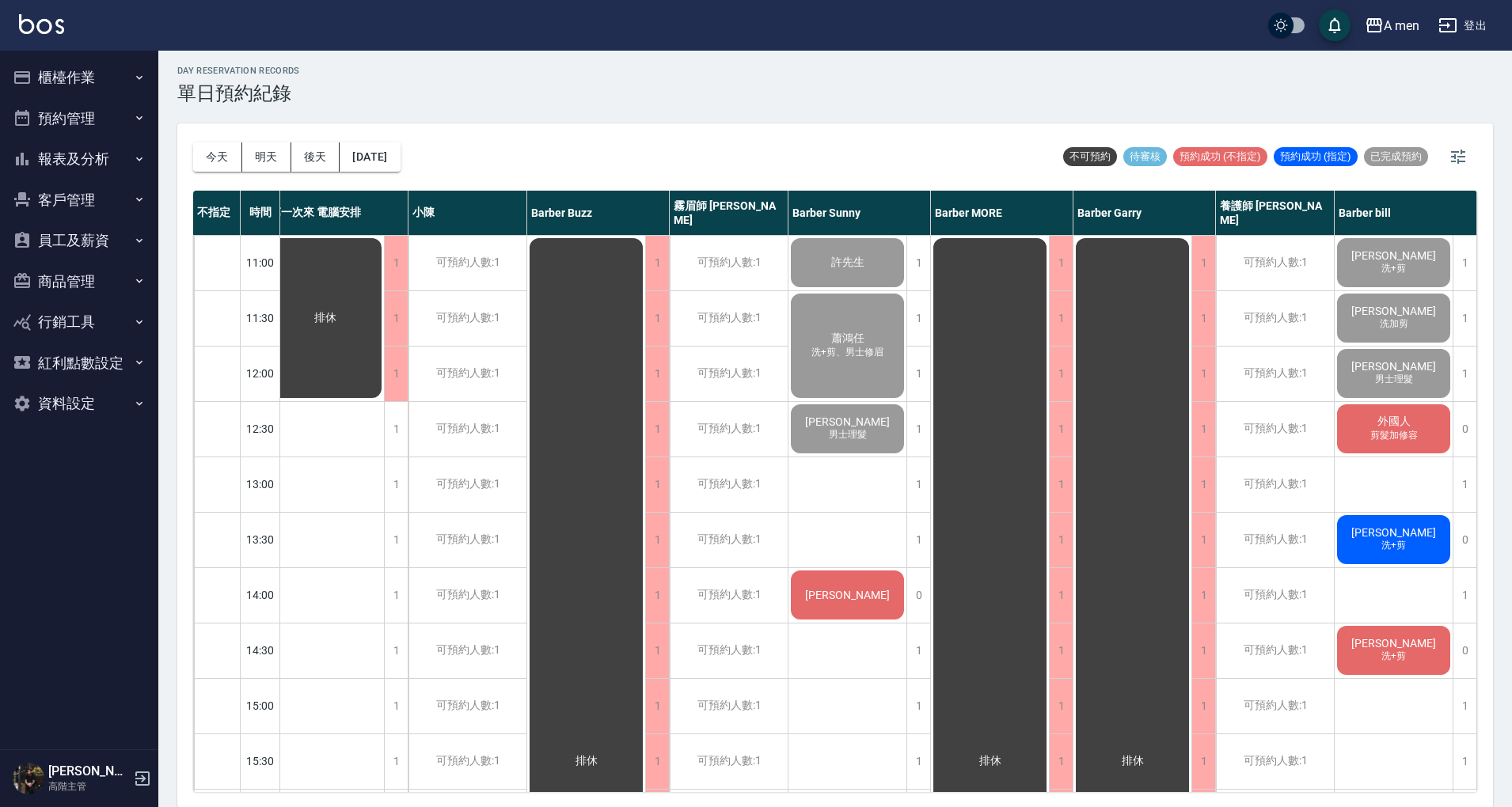
click at [905, 148] on div "[DATE] [DATE] [DATE] [DATE] 不可預約 待審核 預約成功 (不指定) 預約成功 (指定) 已完成預約" at bounding box center [836, 156] width 1285 height 67
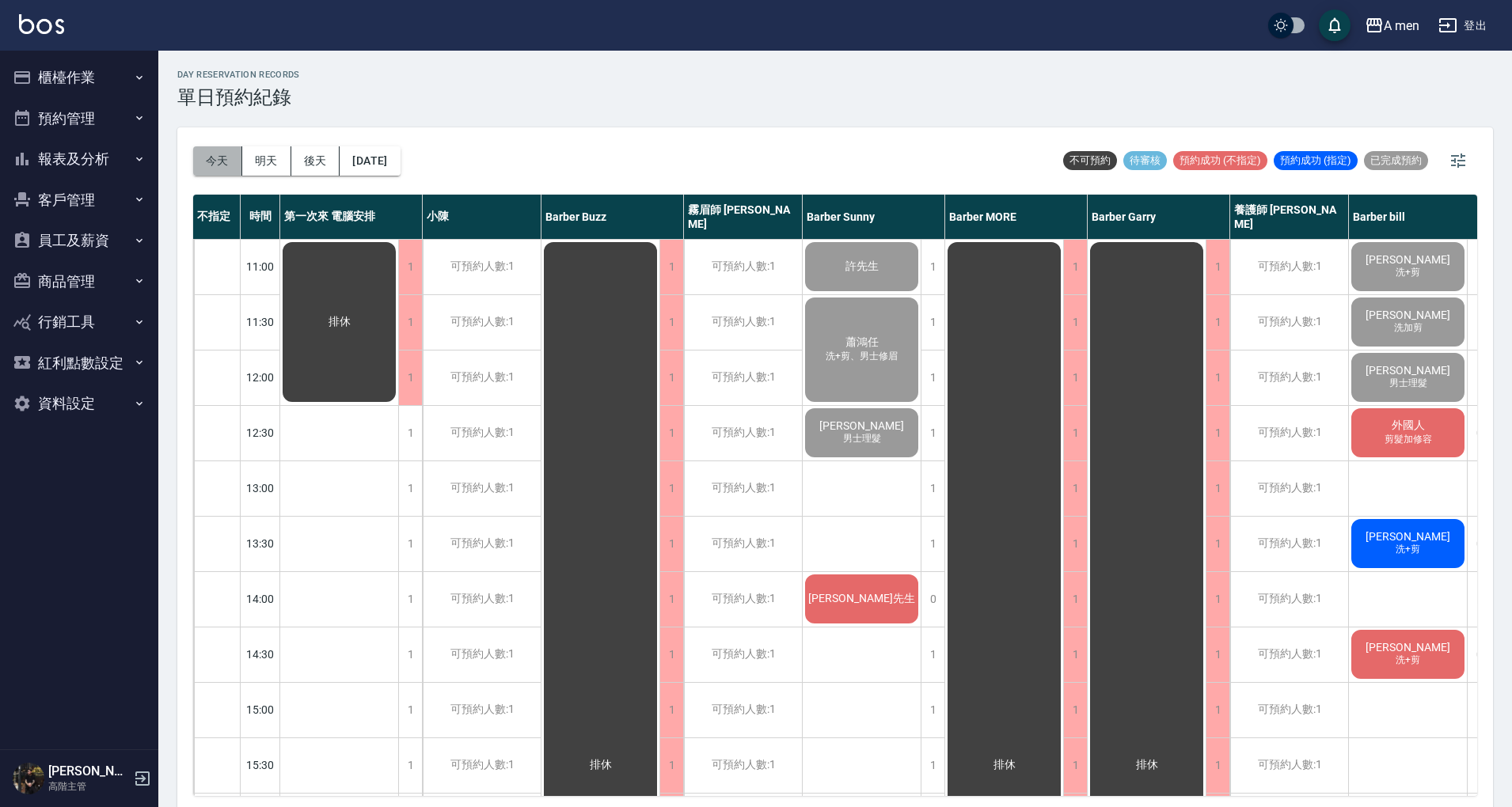
click at [229, 160] on button "今天" at bounding box center [218, 160] width 49 height 29
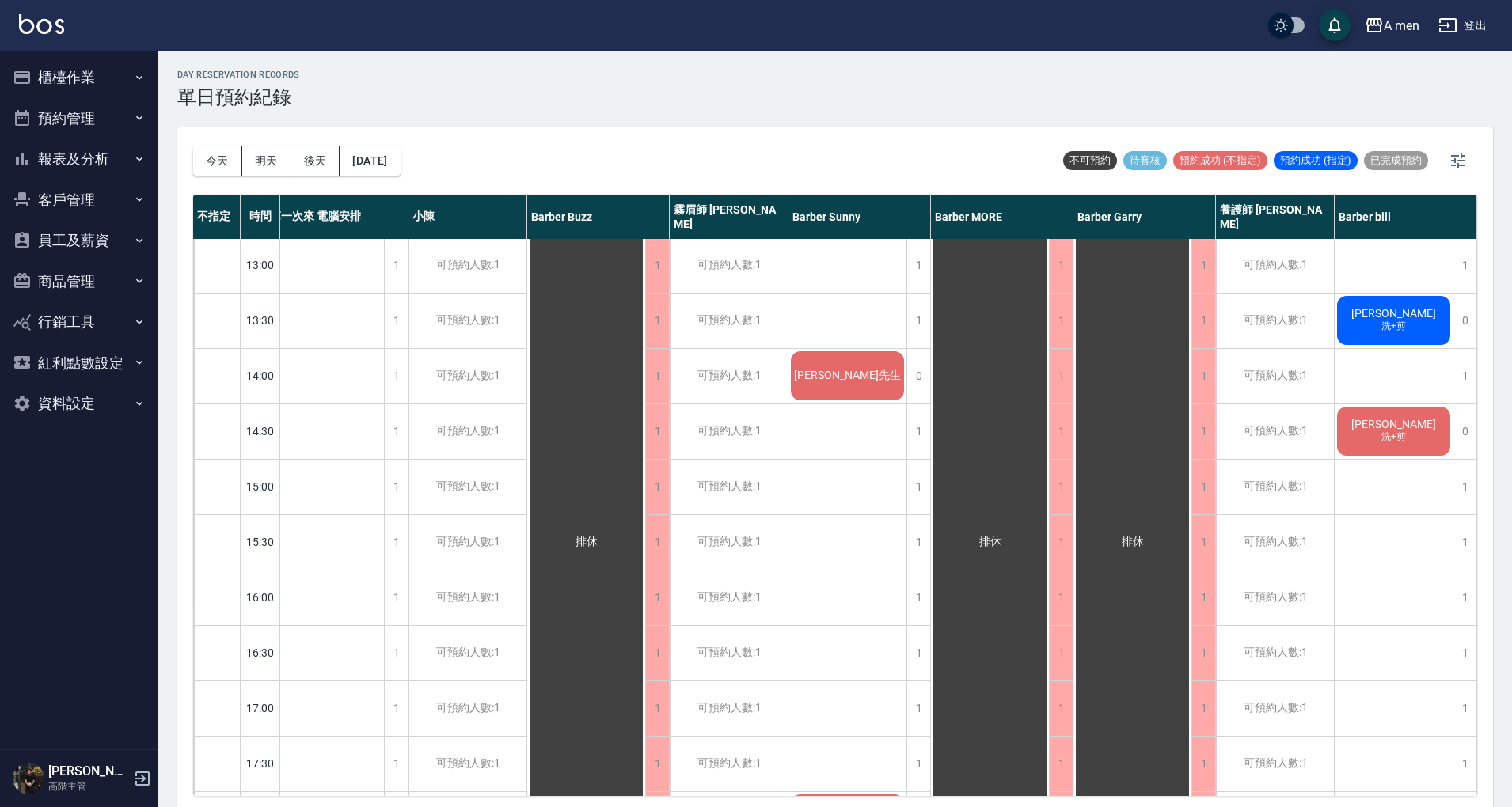
scroll to position [106, 23]
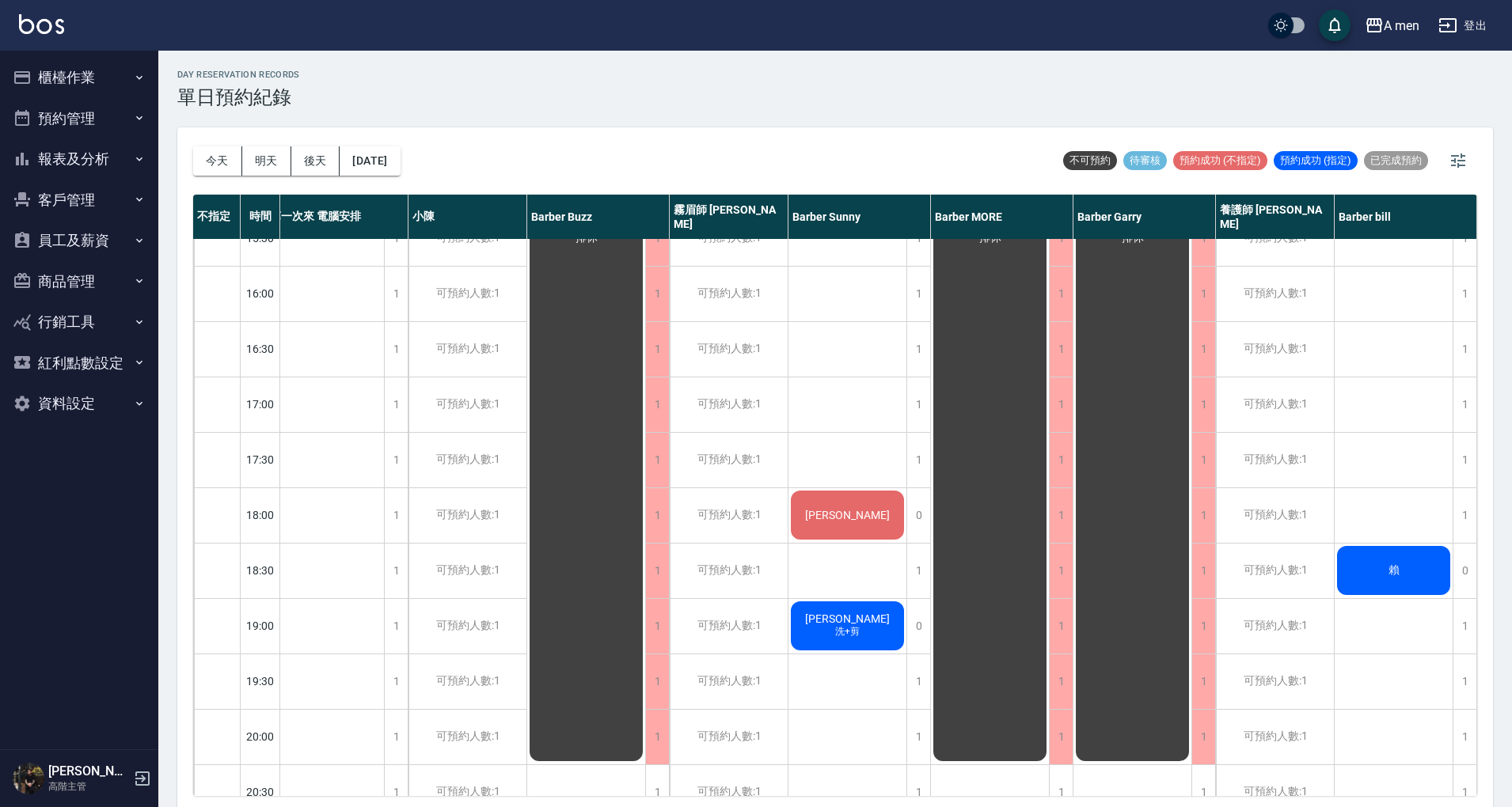
scroll to position [421, 23]
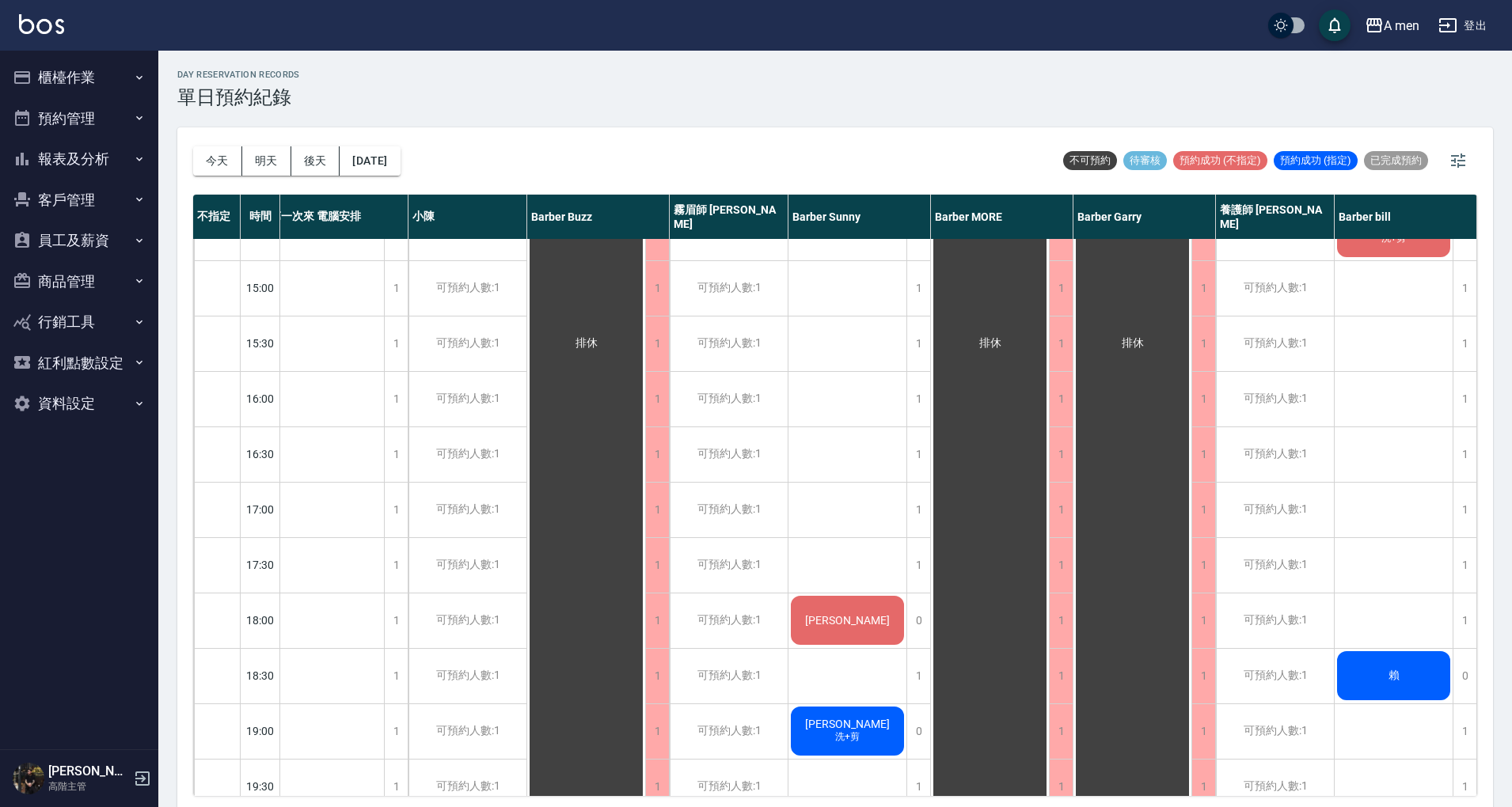
click at [611, 156] on div "[DATE] [DATE] [DATE] [DATE] 不可預約 待審核 預約成功 (不指定) 預約成功 (指定) 已完成預約" at bounding box center [836, 160] width 1285 height 67
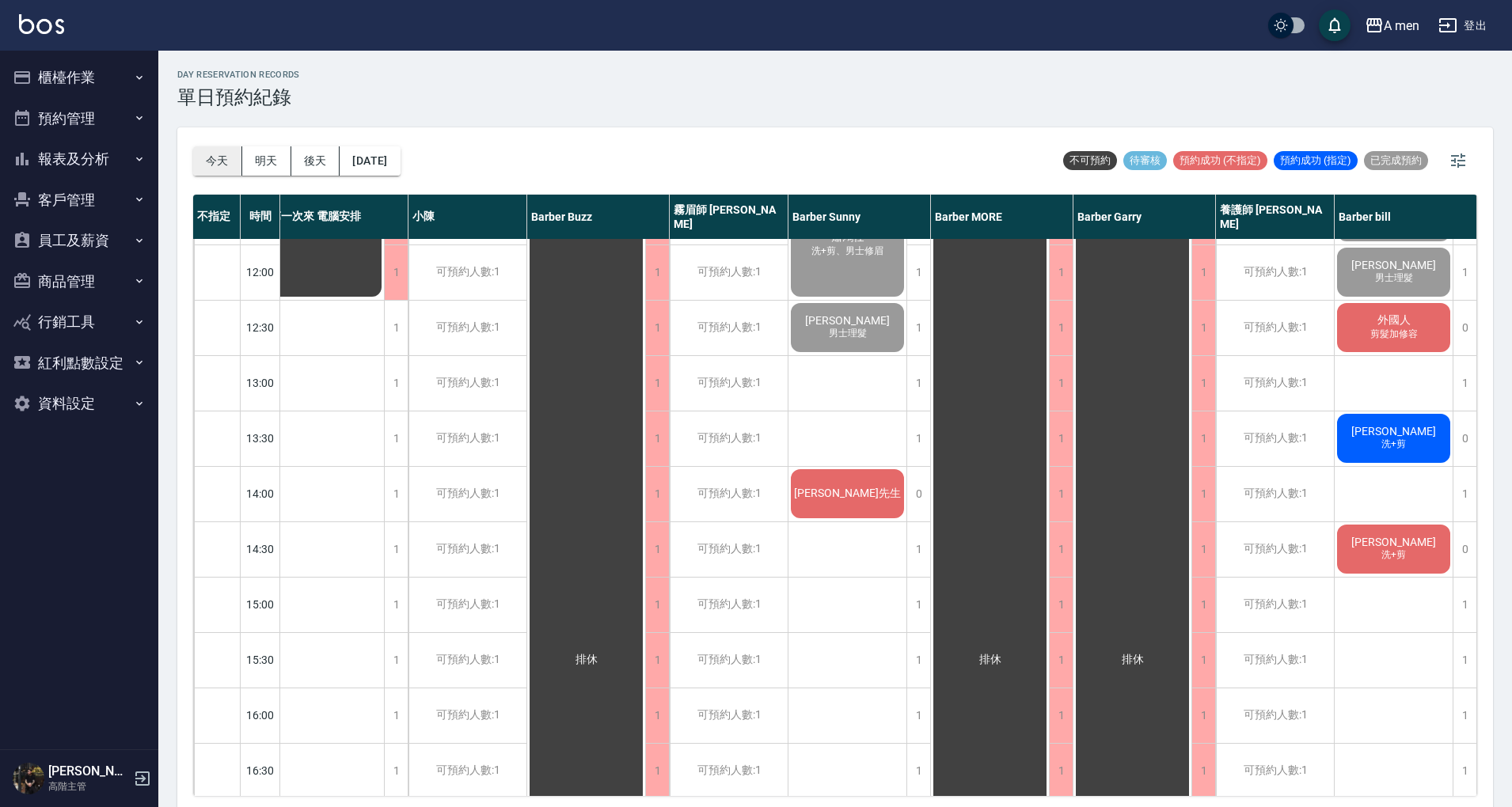
click at [202, 151] on button "今天" at bounding box center [218, 160] width 49 height 29
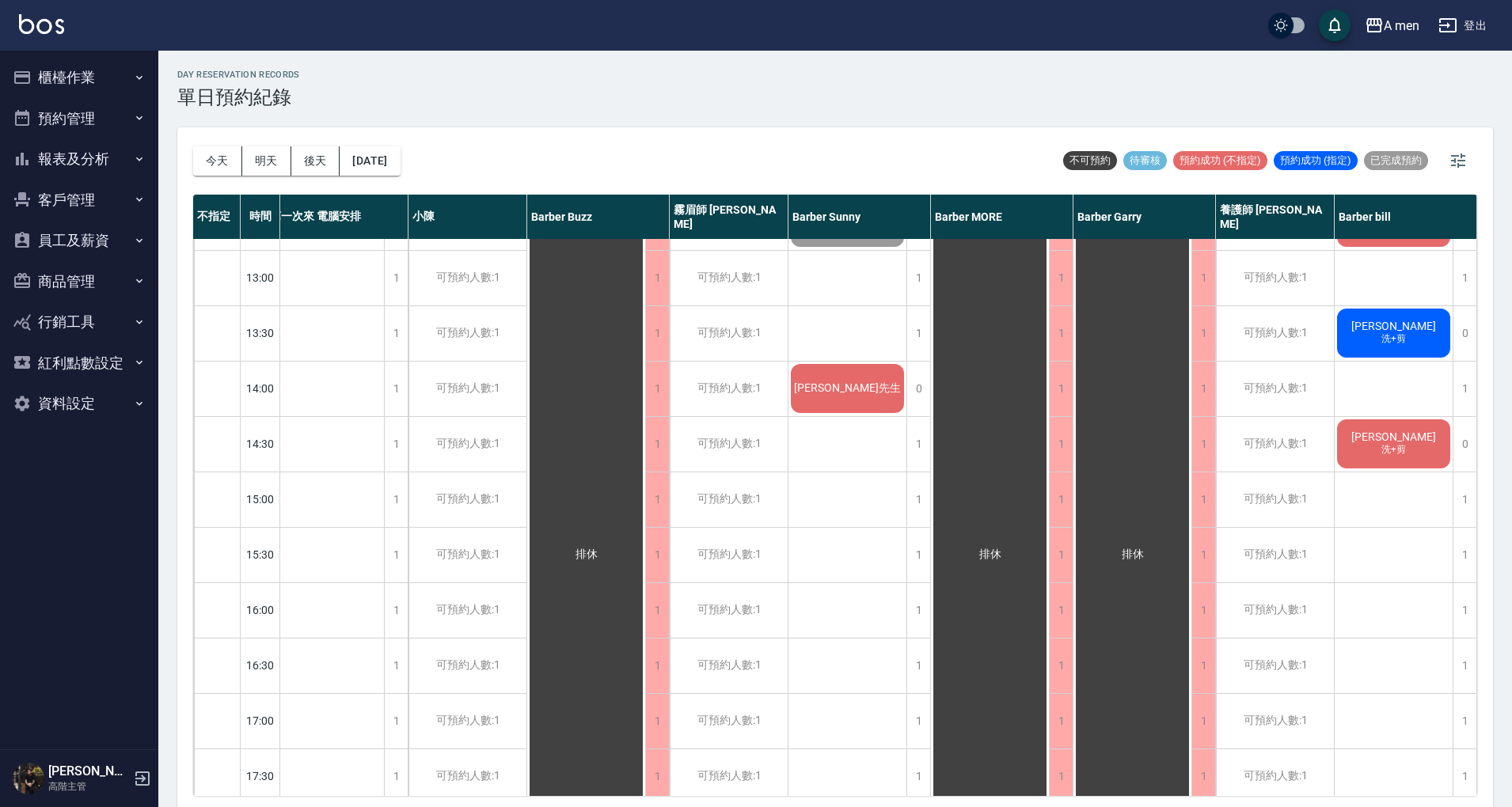
scroll to position [0, 23]
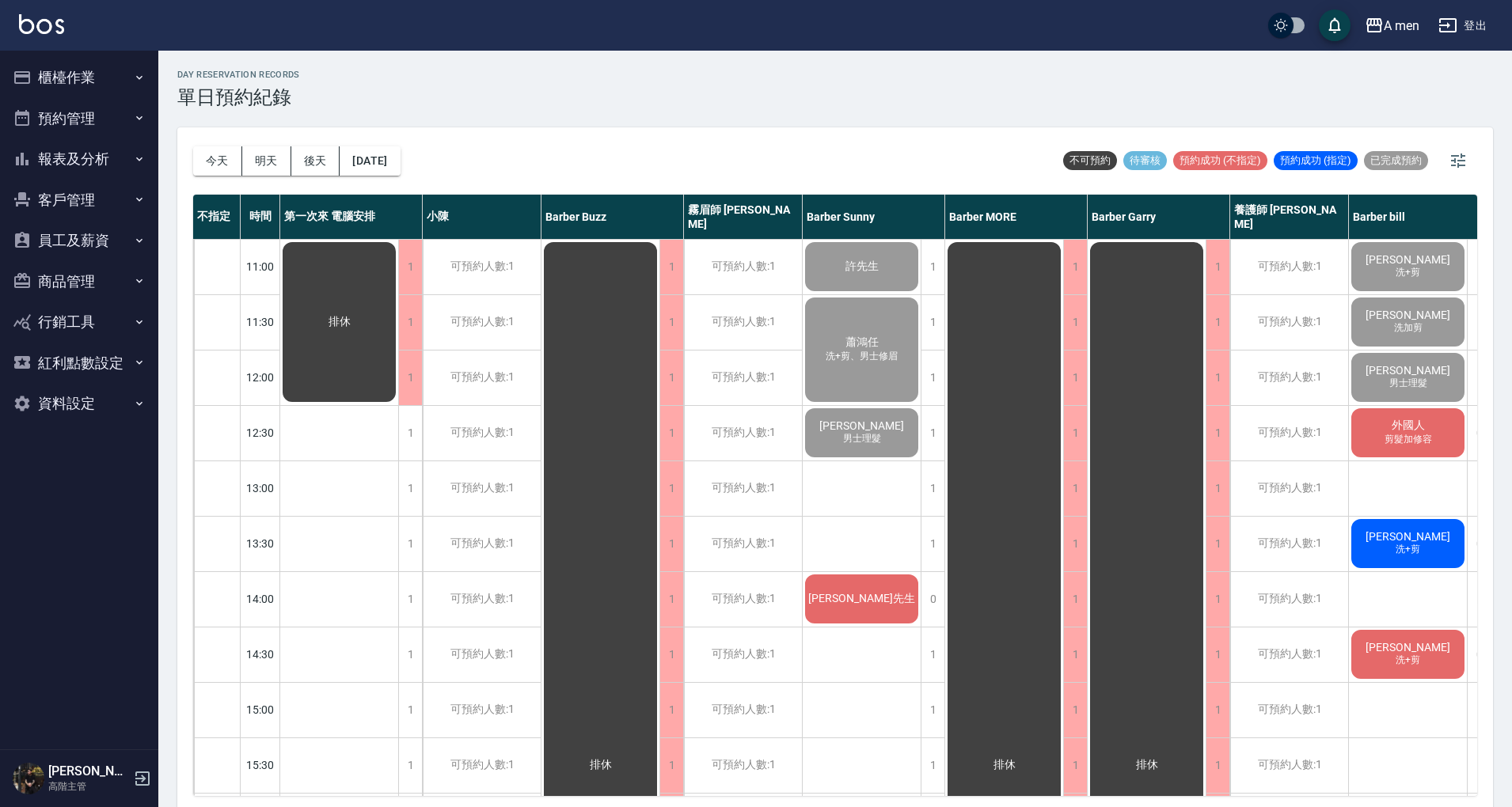
click at [125, 184] on button "客戶管理" at bounding box center [79, 201] width 145 height 41
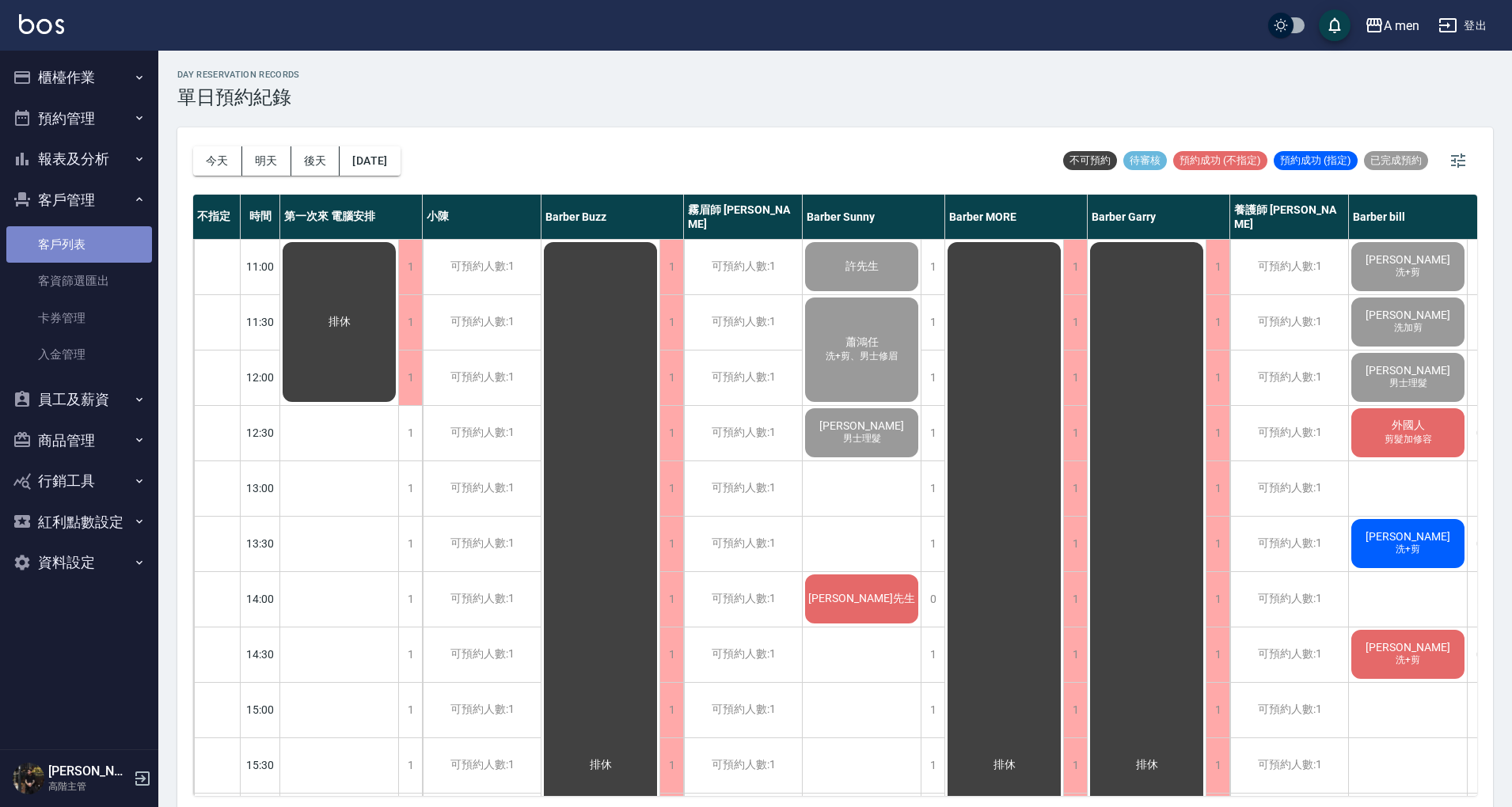
click at [89, 255] on link "客戶列表" at bounding box center [79, 244] width 145 height 37
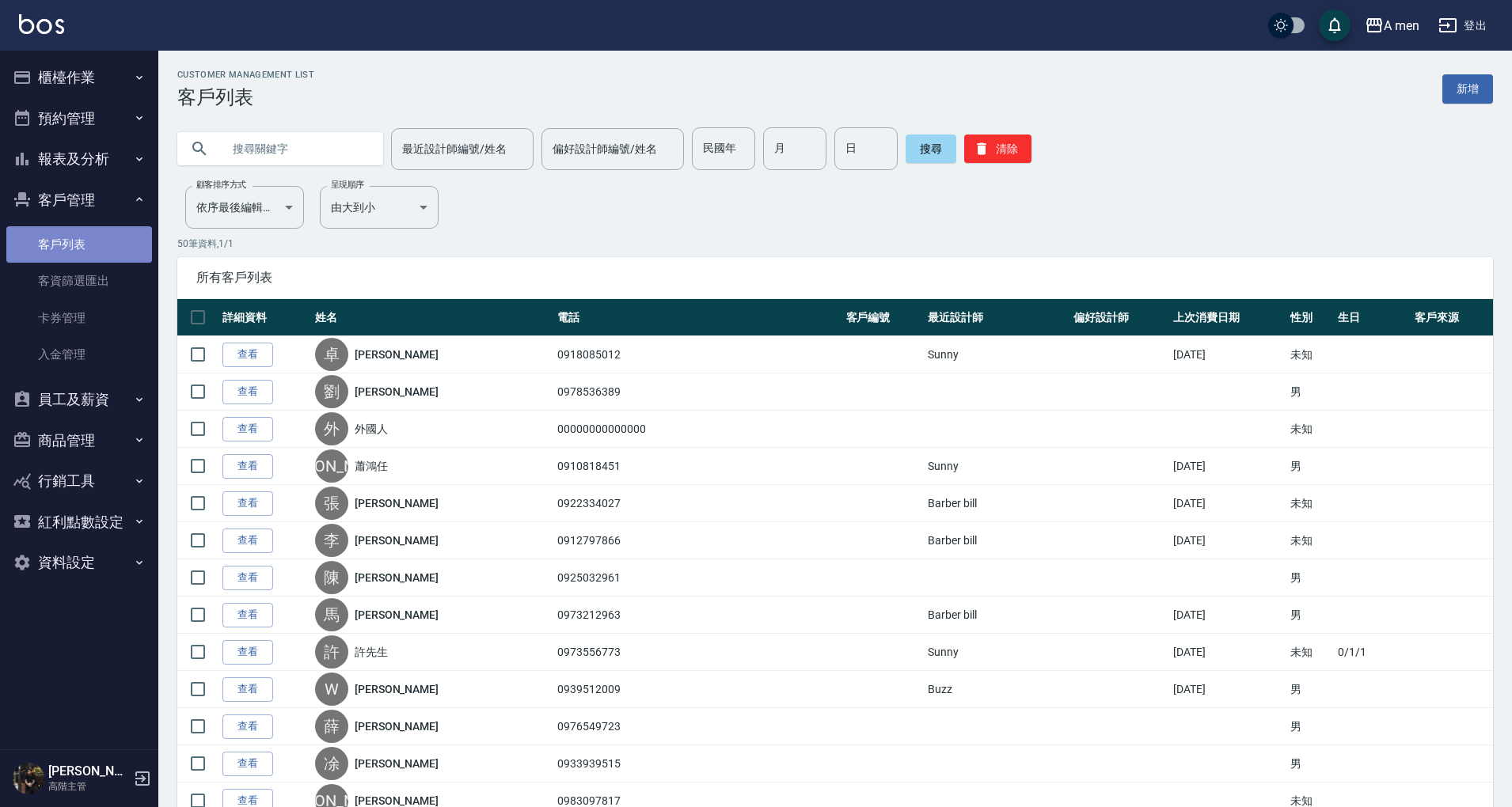
click at [97, 238] on link "客戶列表" at bounding box center [79, 244] width 145 height 37
click at [96, 213] on button "客戶管理" at bounding box center [79, 201] width 145 height 41
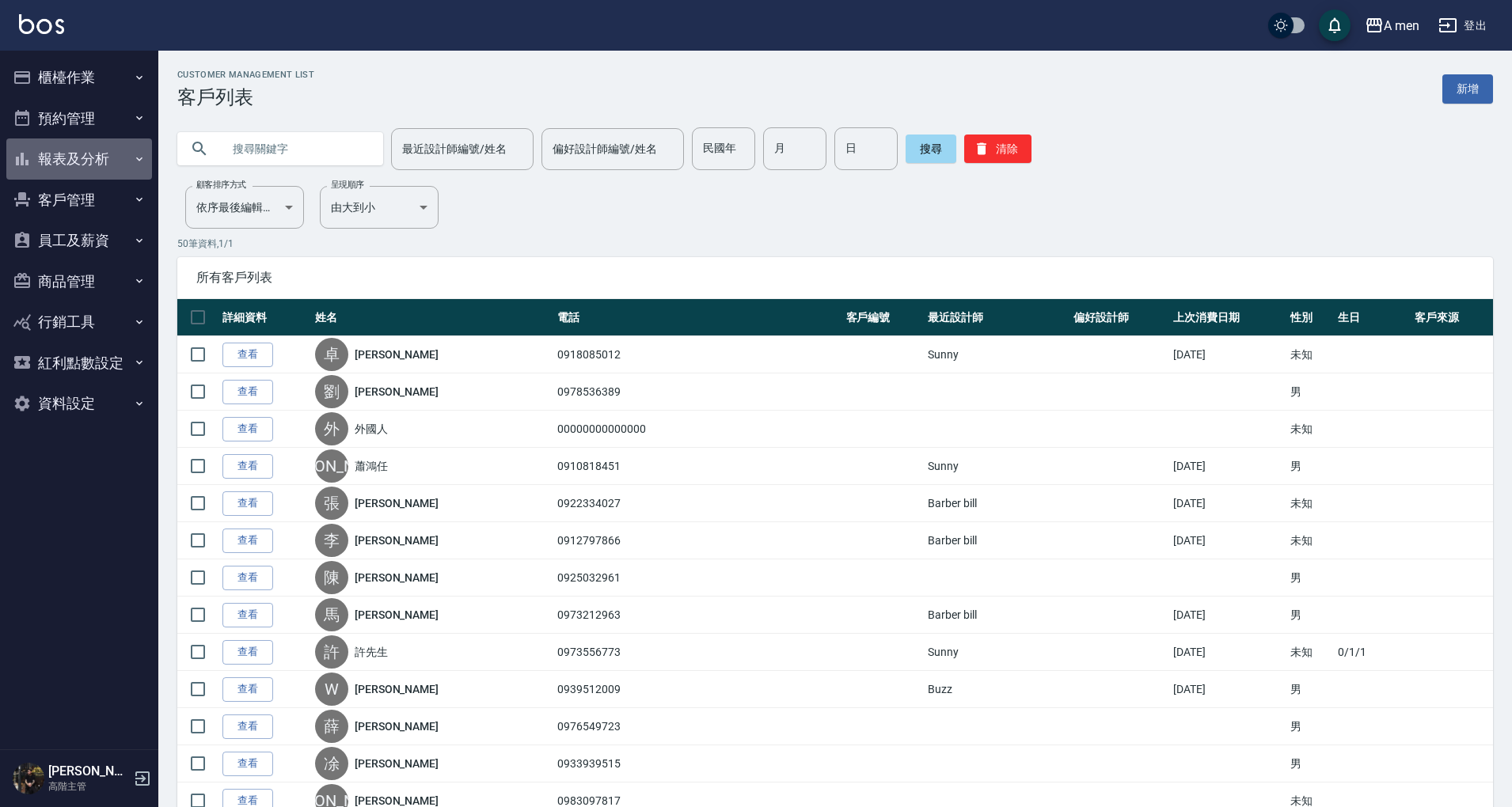
drag, startPoint x: 101, startPoint y: 163, endPoint x: 107, endPoint y: 189, distance: 26.7
click at [101, 162] on button "報表及分析" at bounding box center [79, 159] width 145 height 41
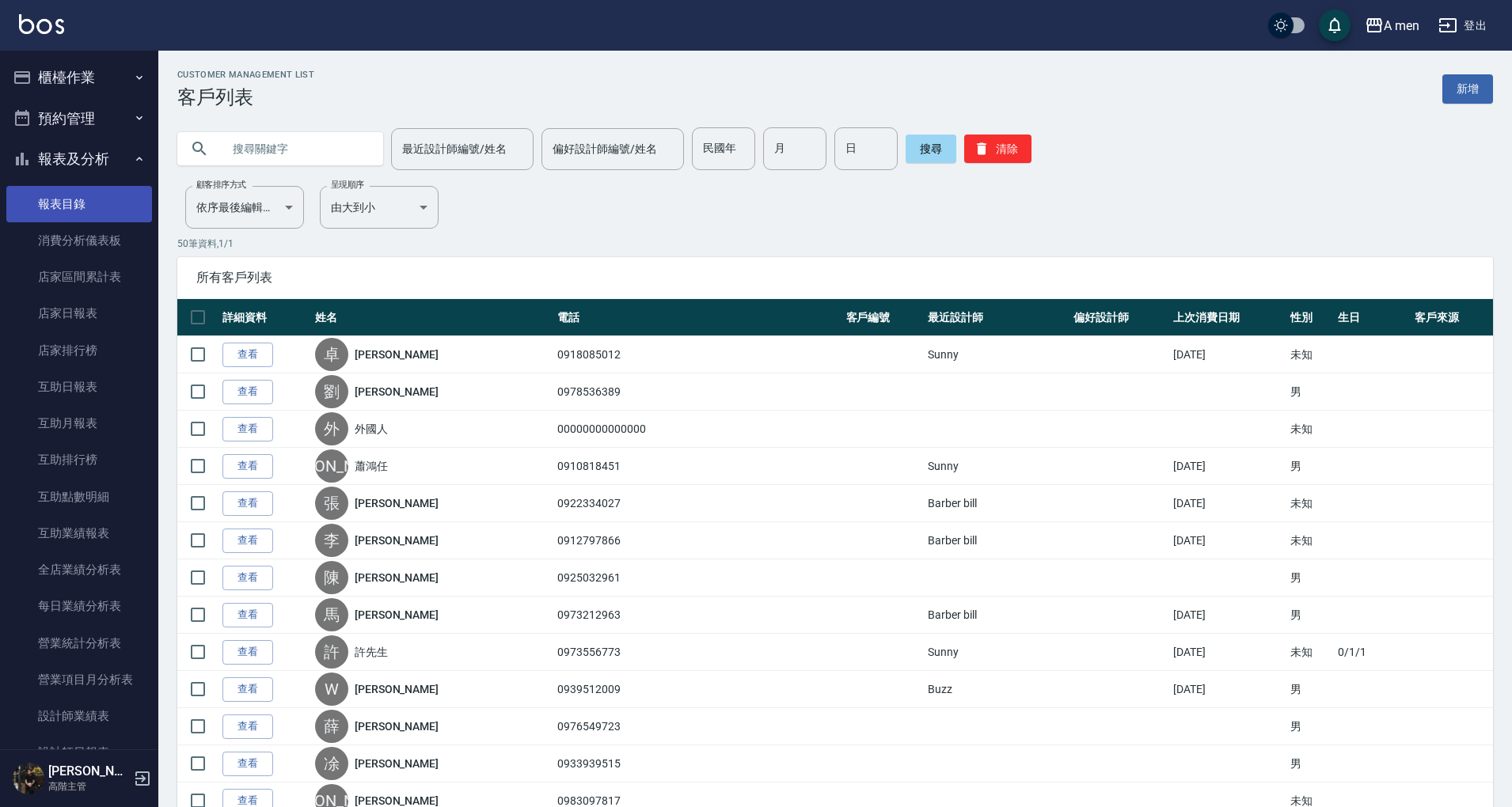
click at [107, 201] on link "報表目錄" at bounding box center [79, 204] width 145 height 37
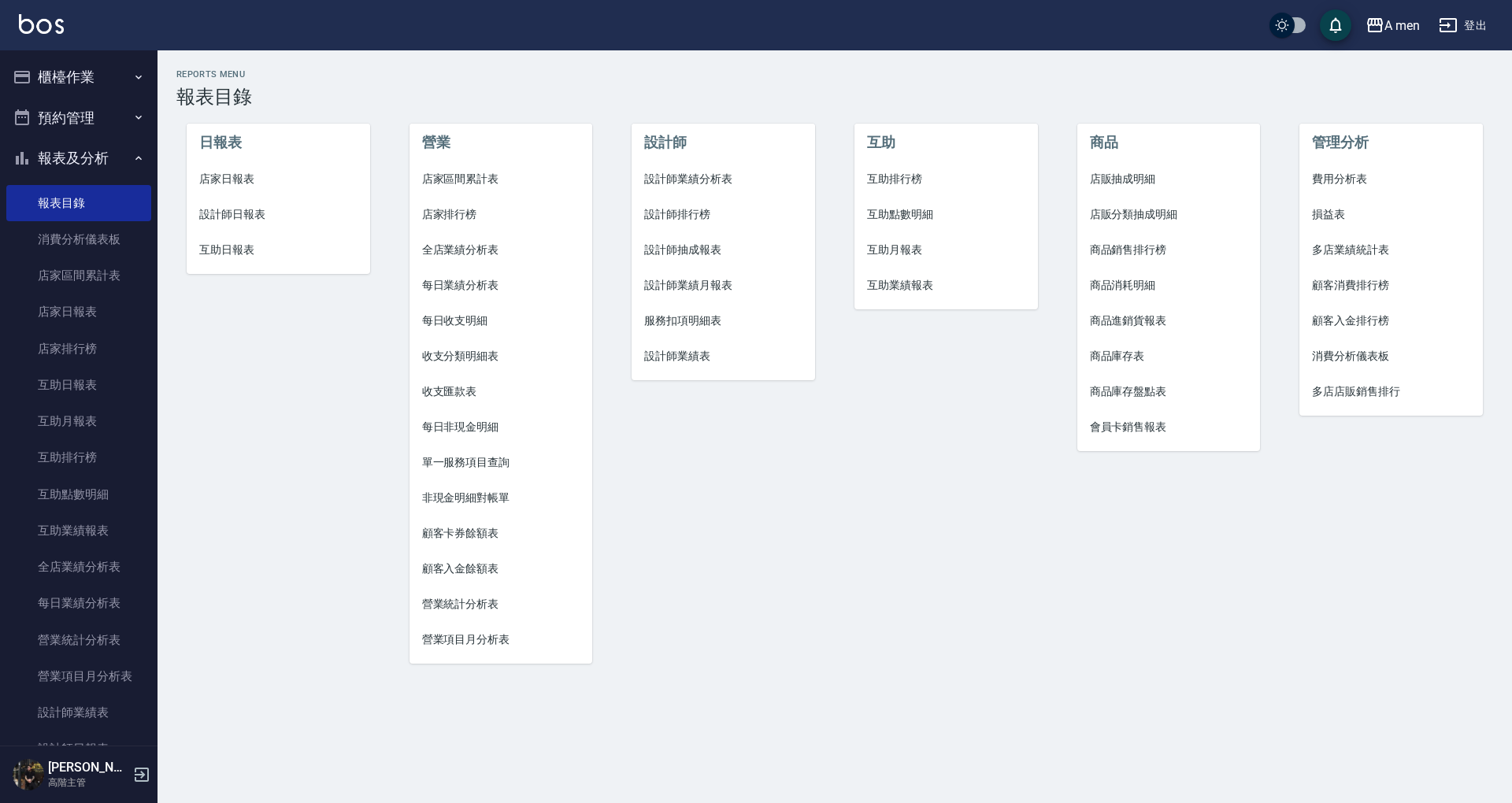
click at [484, 174] on span "店家區間累計表" at bounding box center [501, 179] width 159 height 17
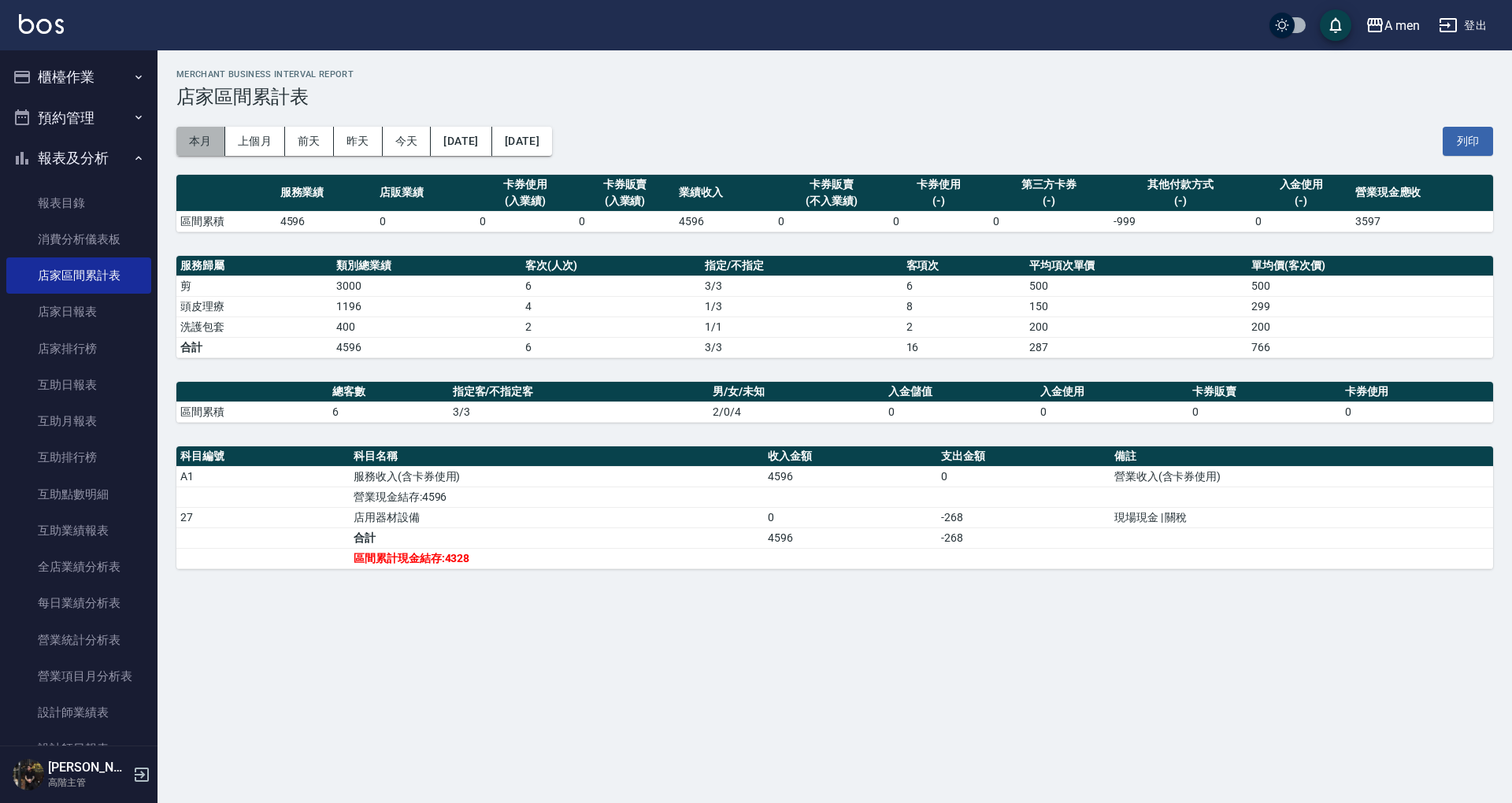
click at [201, 147] on button "本月" at bounding box center [201, 141] width 49 height 29
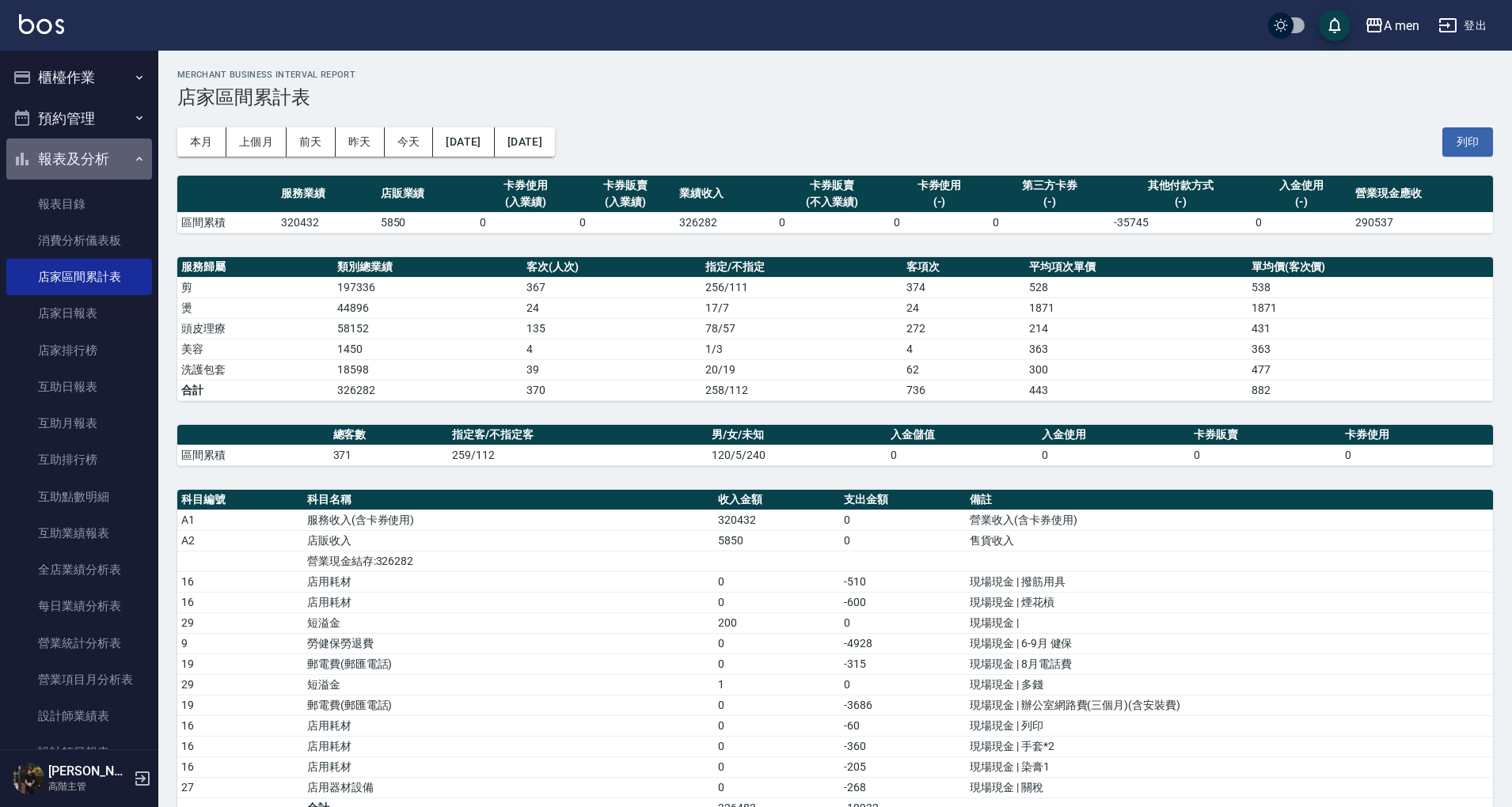
click at [79, 151] on button "報表及分析" at bounding box center [79, 159] width 145 height 41
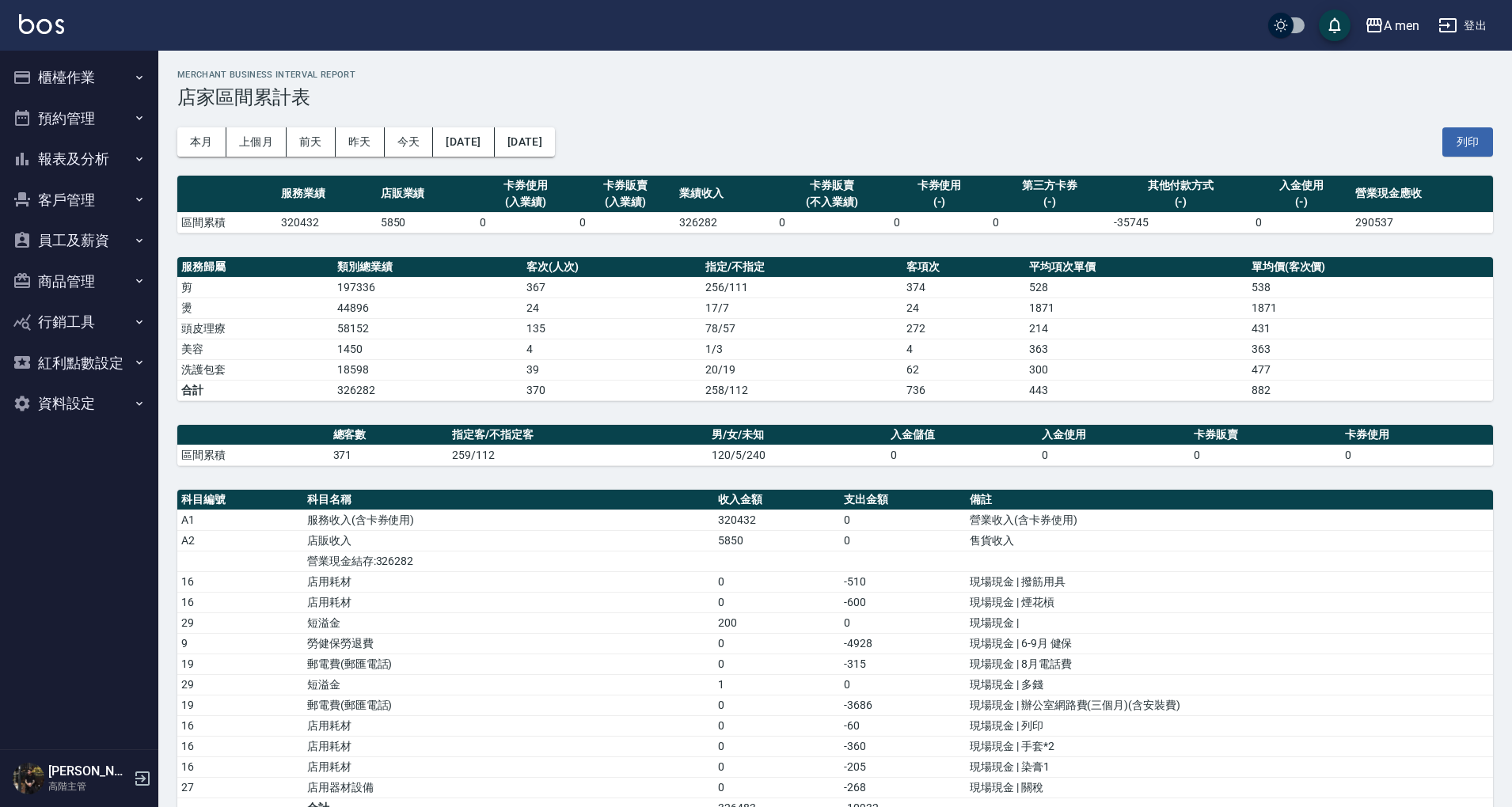
drag, startPoint x: 119, startPoint y: 119, endPoint x: 116, endPoint y: 151, distance: 32.1
click at [119, 118] on button "預約管理" at bounding box center [79, 119] width 145 height 41
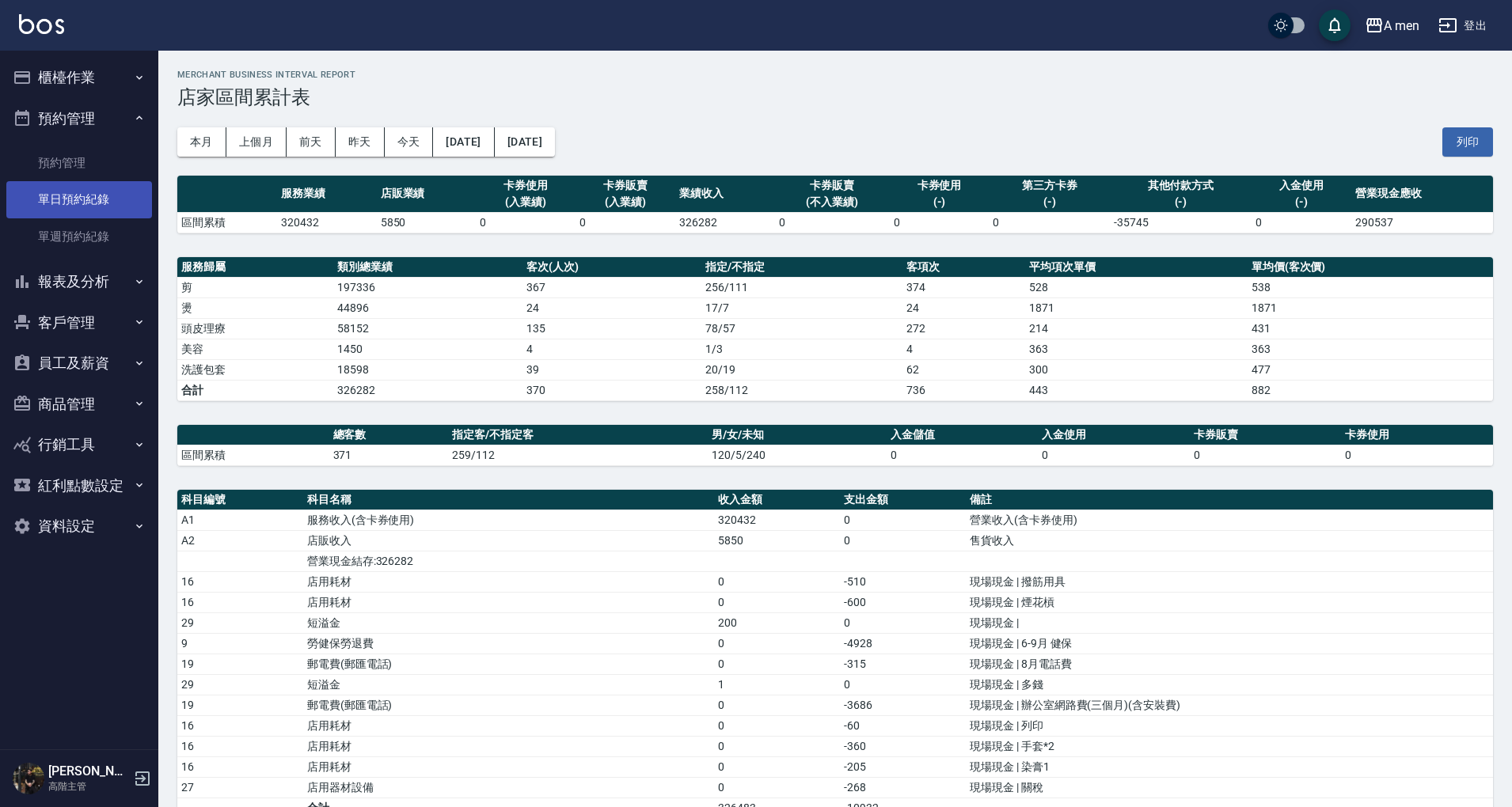
click at [106, 185] on link "單日預約紀錄" at bounding box center [79, 199] width 145 height 37
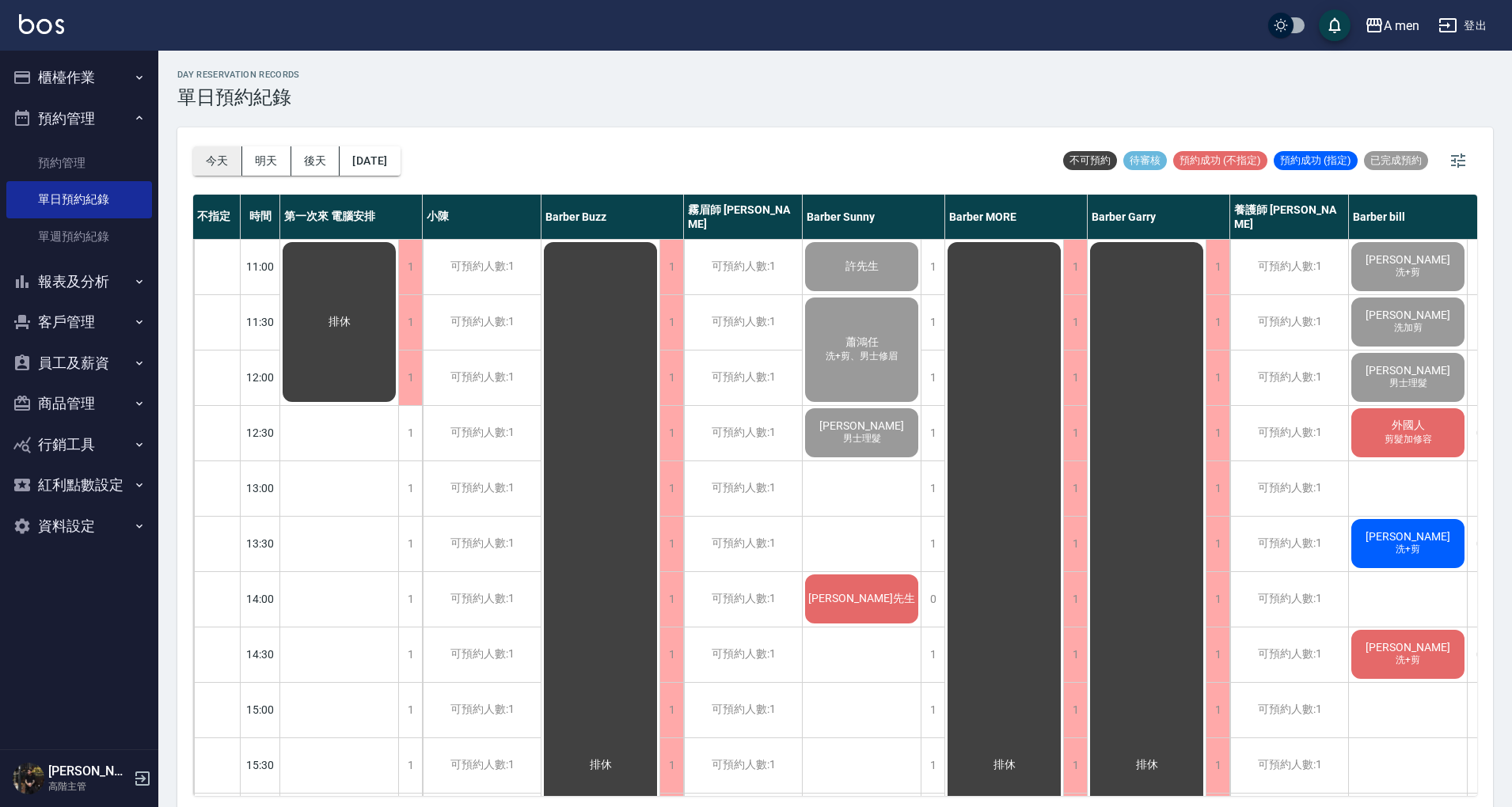
click at [215, 161] on button "今天" at bounding box center [218, 160] width 49 height 29
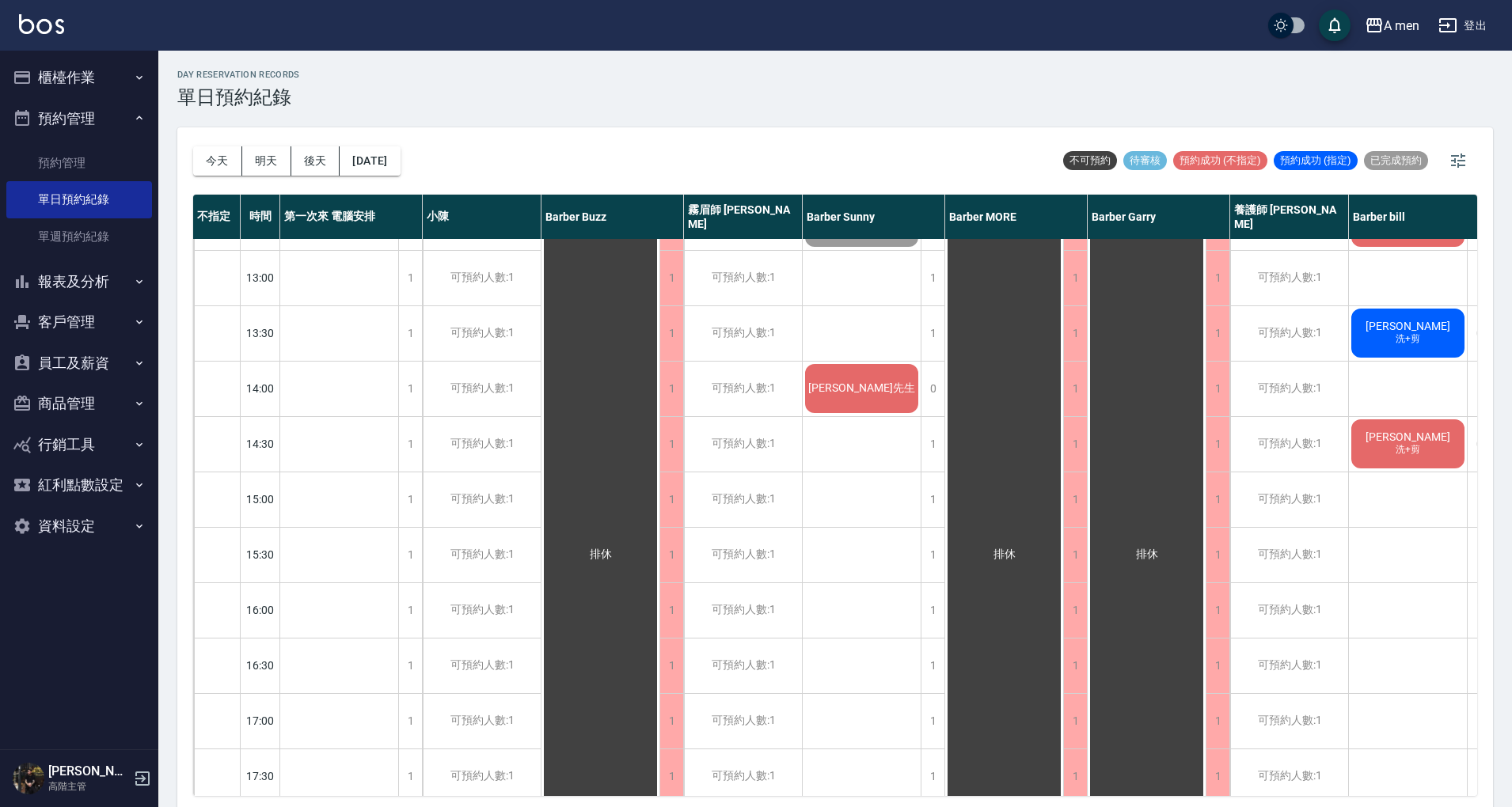
scroll to position [317, 0]
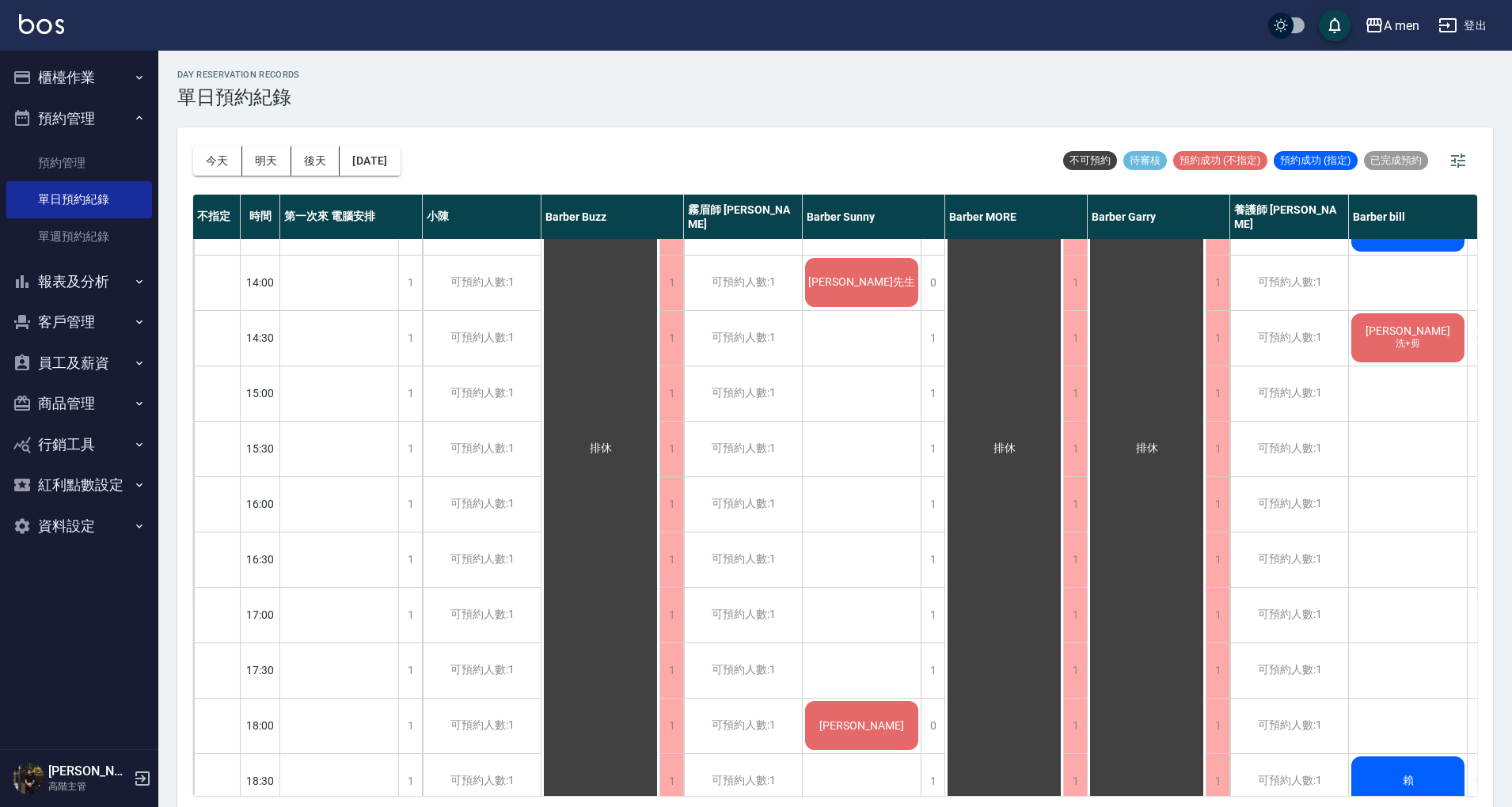
click at [892, 413] on div "許先生 蕭鴻任 洗+剪、男士修眉 卓兆麒 男士理髮 黃先生 Bruce 薛德仲 洗+剪" at bounding box center [862, 615] width 119 height 1385
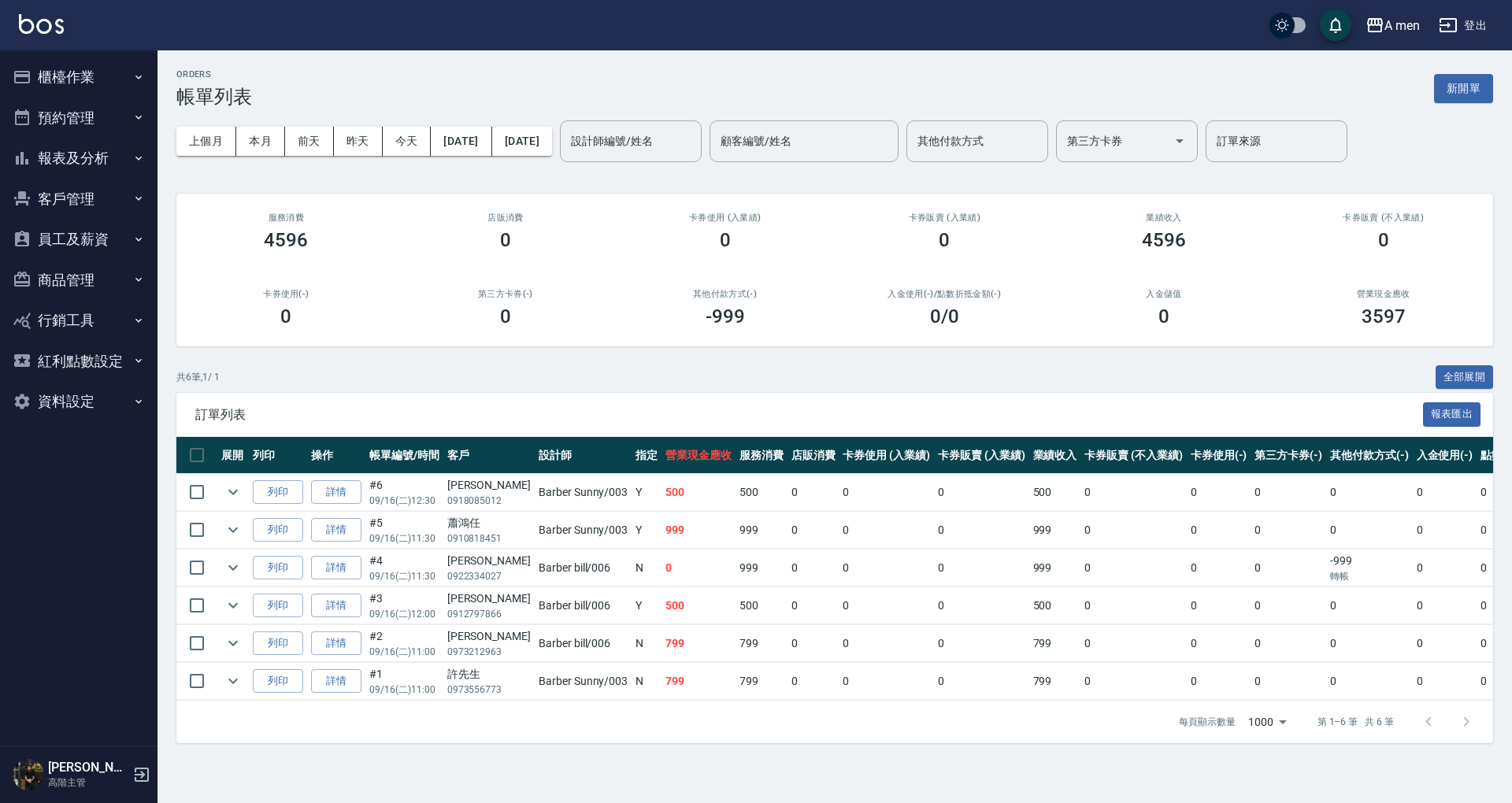
click at [100, 114] on button "預約管理" at bounding box center [79, 118] width 144 height 41
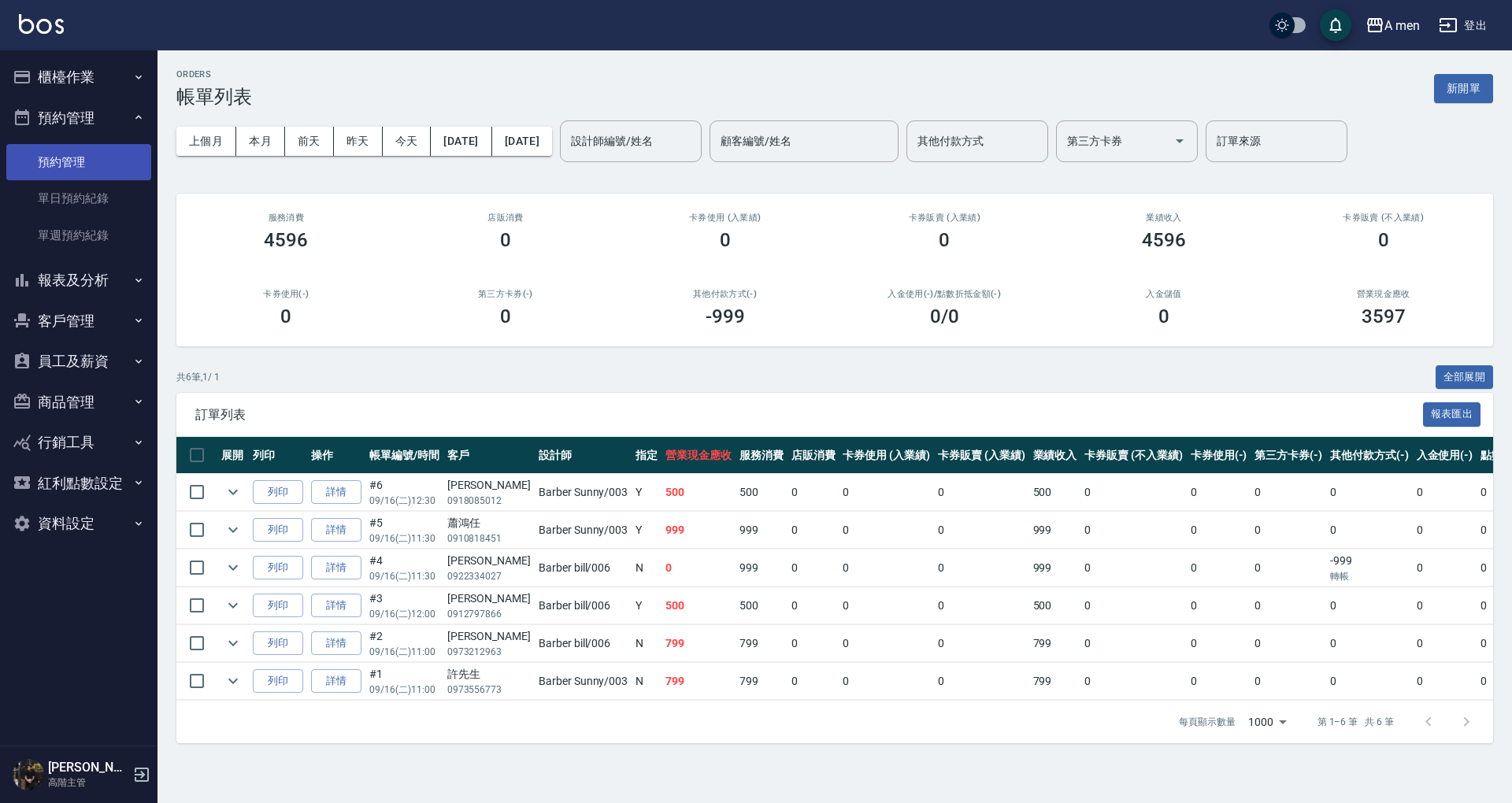
click at [105, 174] on link "預約管理" at bounding box center [79, 162] width 144 height 37
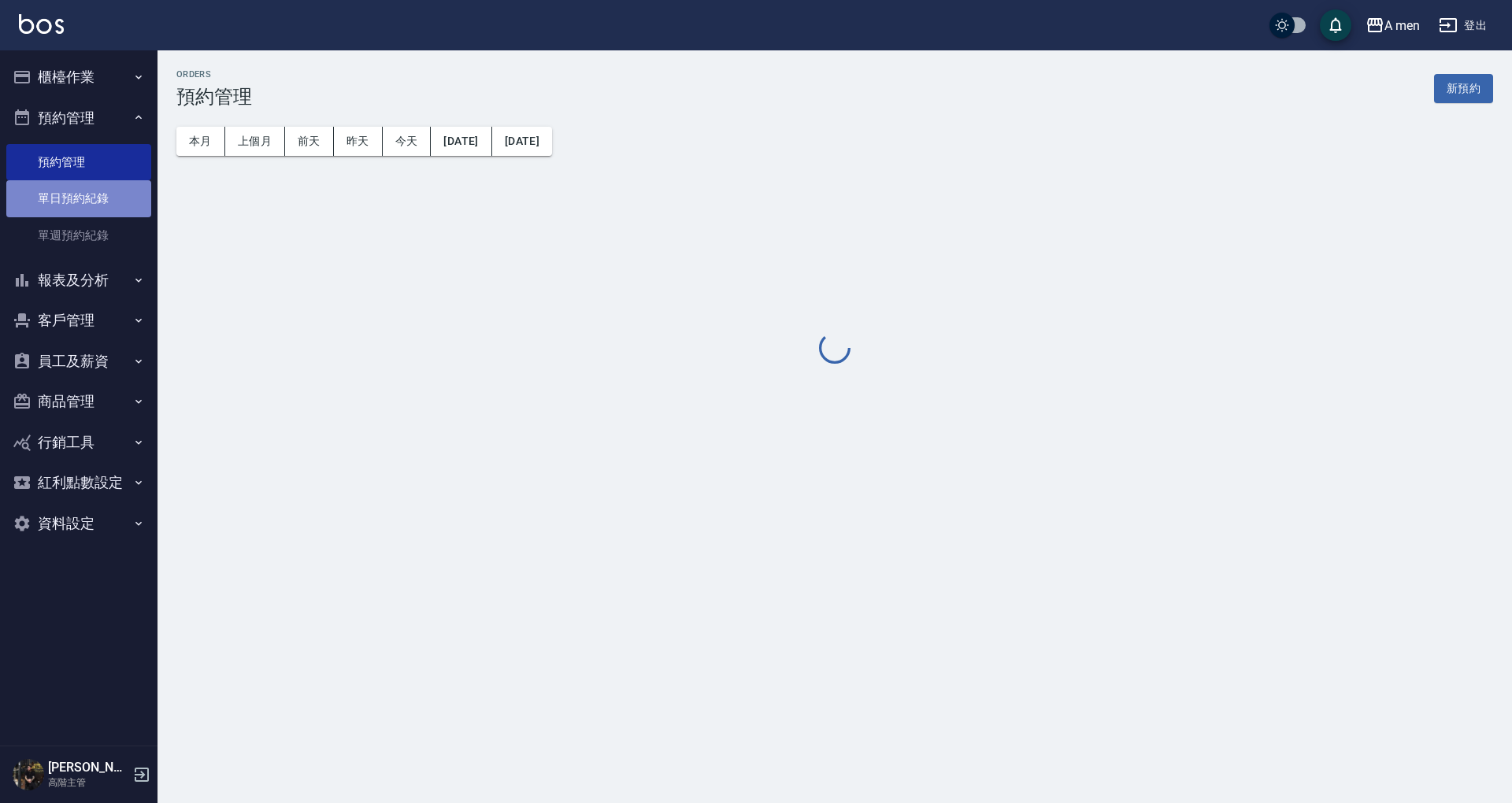
click at [107, 189] on link "單日預約紀錄" at bounding box center [79, 198] width 144 height 37
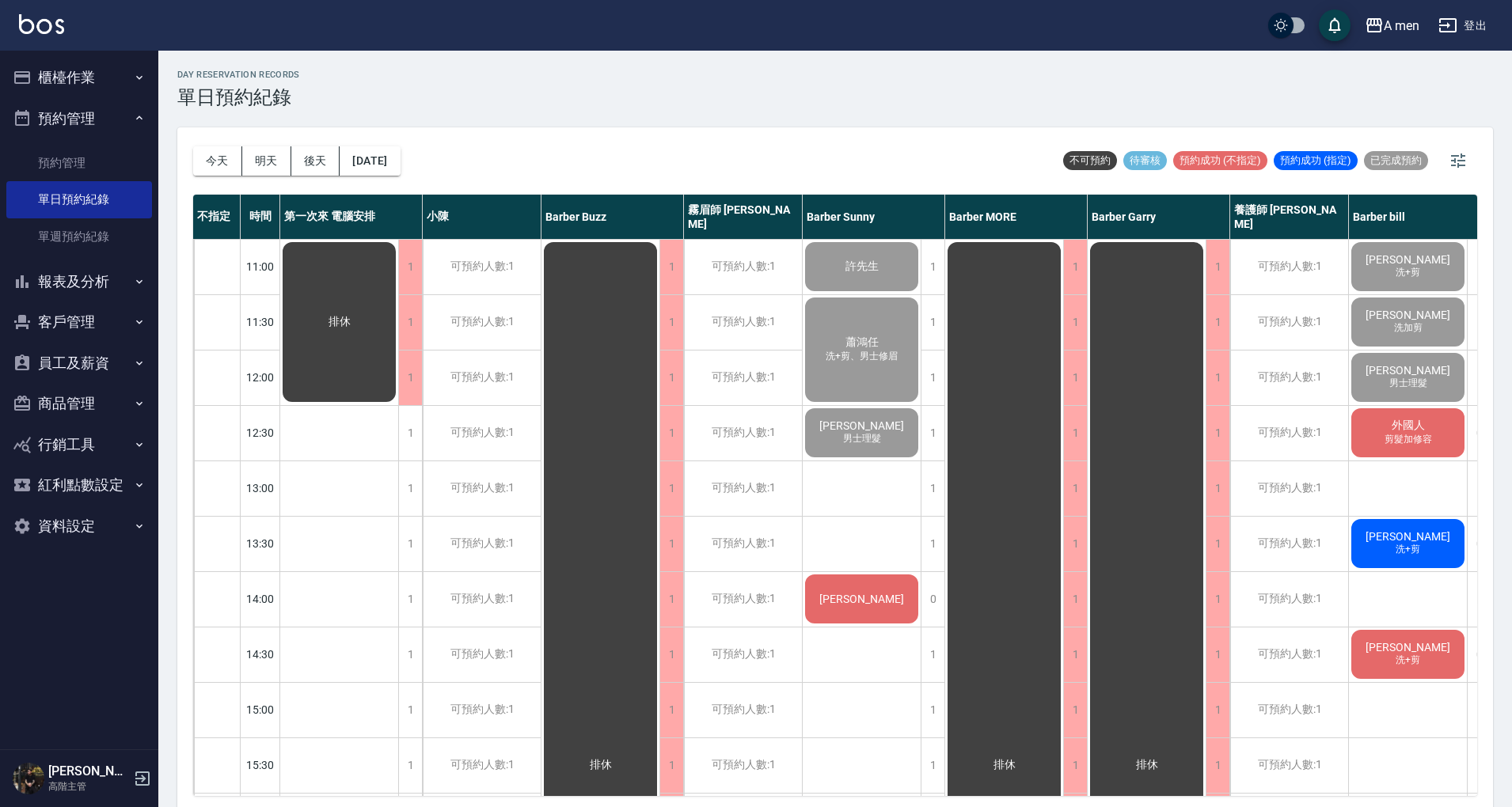
click at [210, 156] on button "今天" at bounding box center [218, 160] width 49 height 29
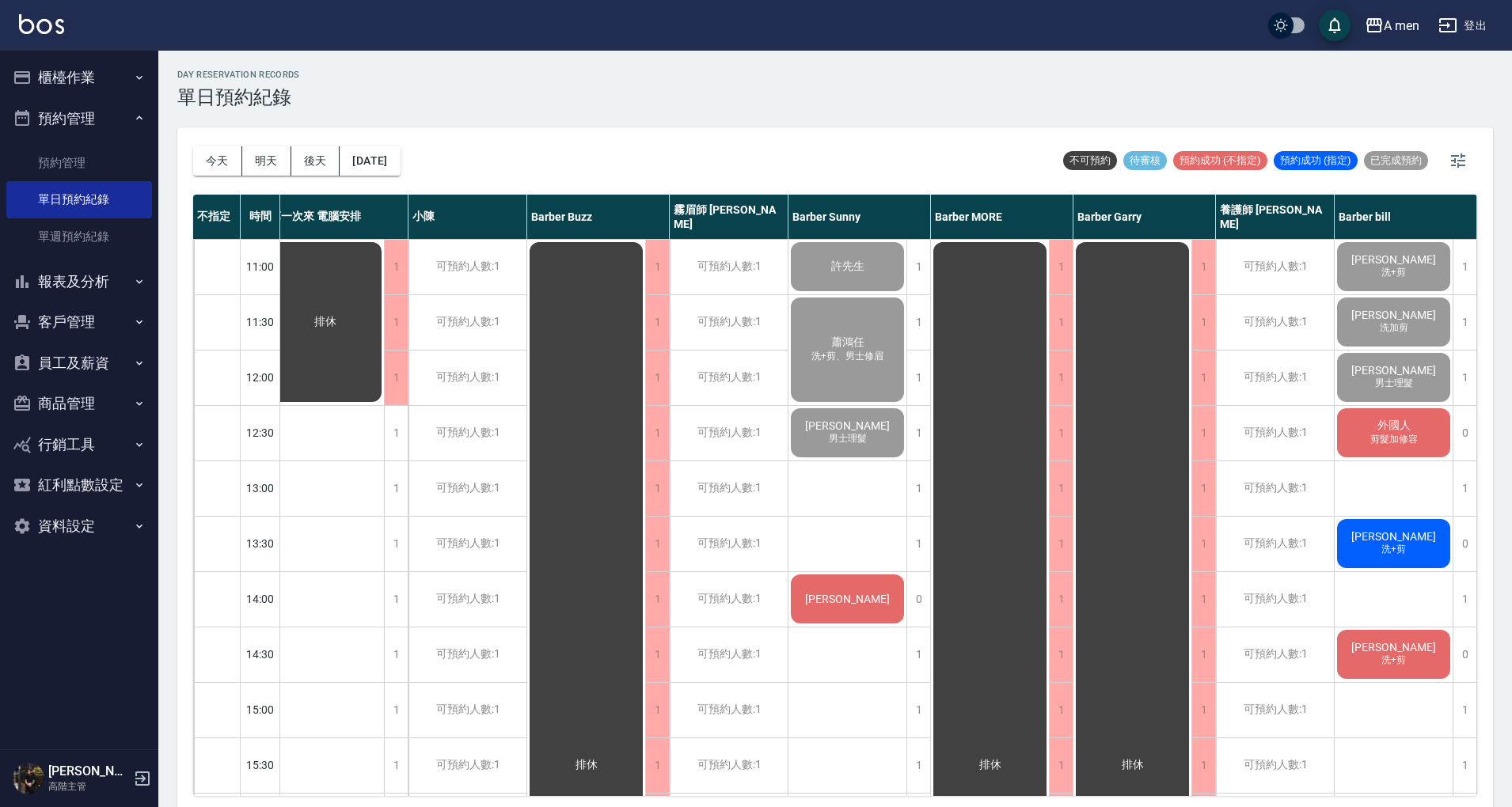
click at [1389, 436] on span "剪髮加修容" at bounding box center [1394, 439] width 54 height 13
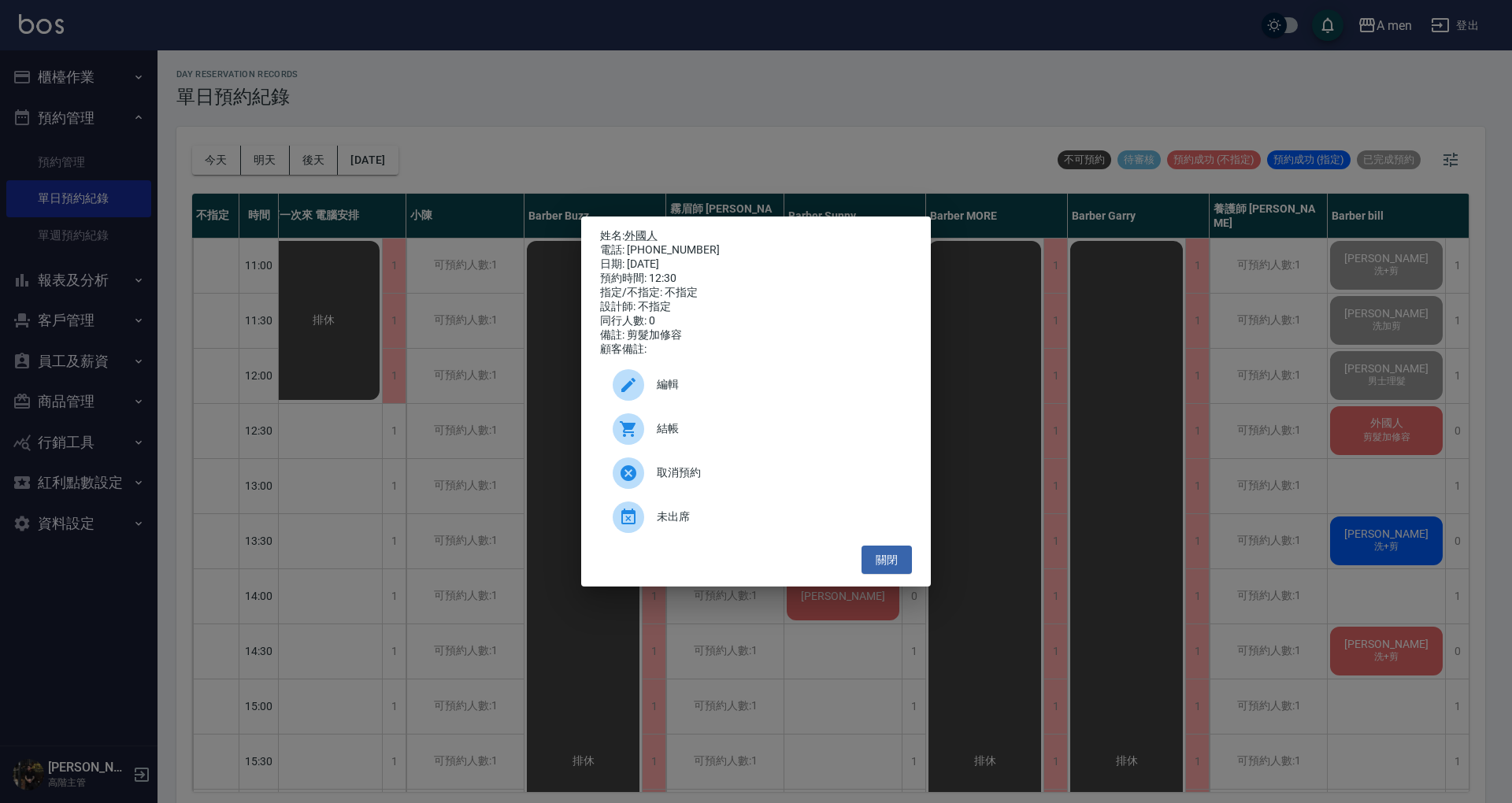
click at [751, 437] on span "結帳" at bounding box center [778, 429] width 243 height 17
click at [891, 575] on button "關閉" at bounding box center [886, 560] width 51 height 29
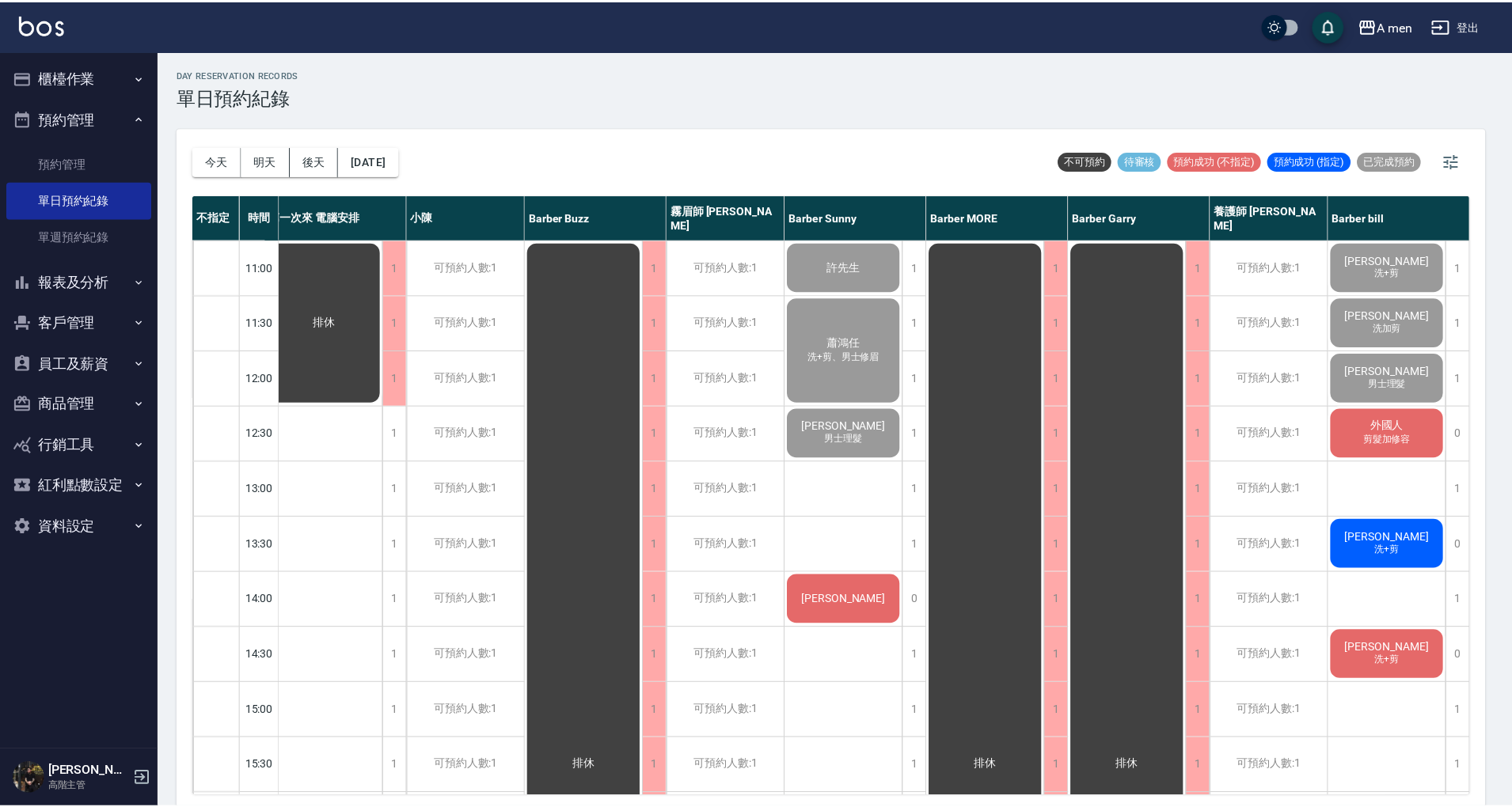
scroll to position [0, 14]
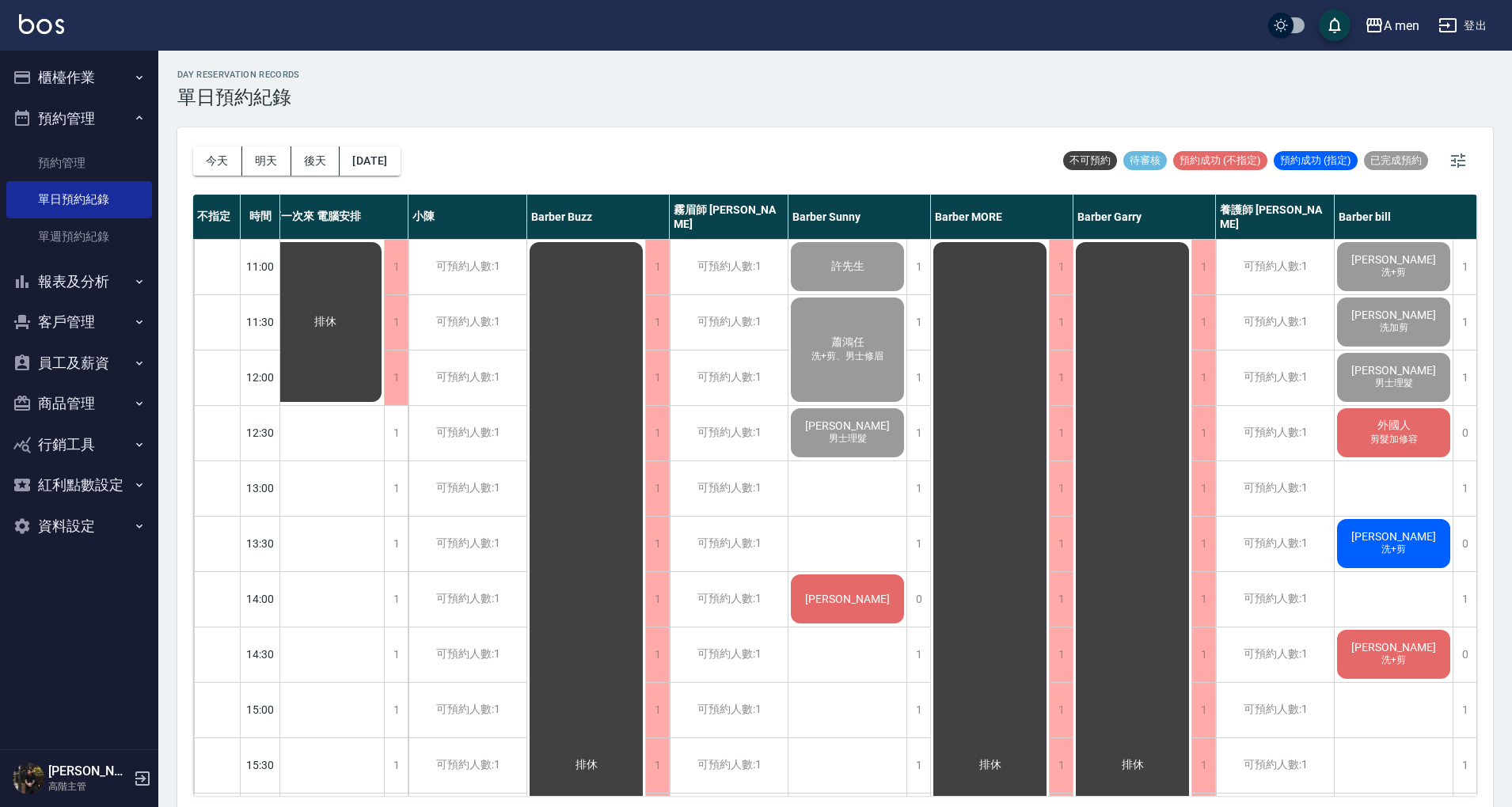
click at [827, 116] on div "day Reservation records 單日預約紀錄 [DATE] [DATE] [DATE] [DATE] 不可預約 待審核 預約成功 (不指定) …" at bounding box center [836, 432] width 1354 height 762
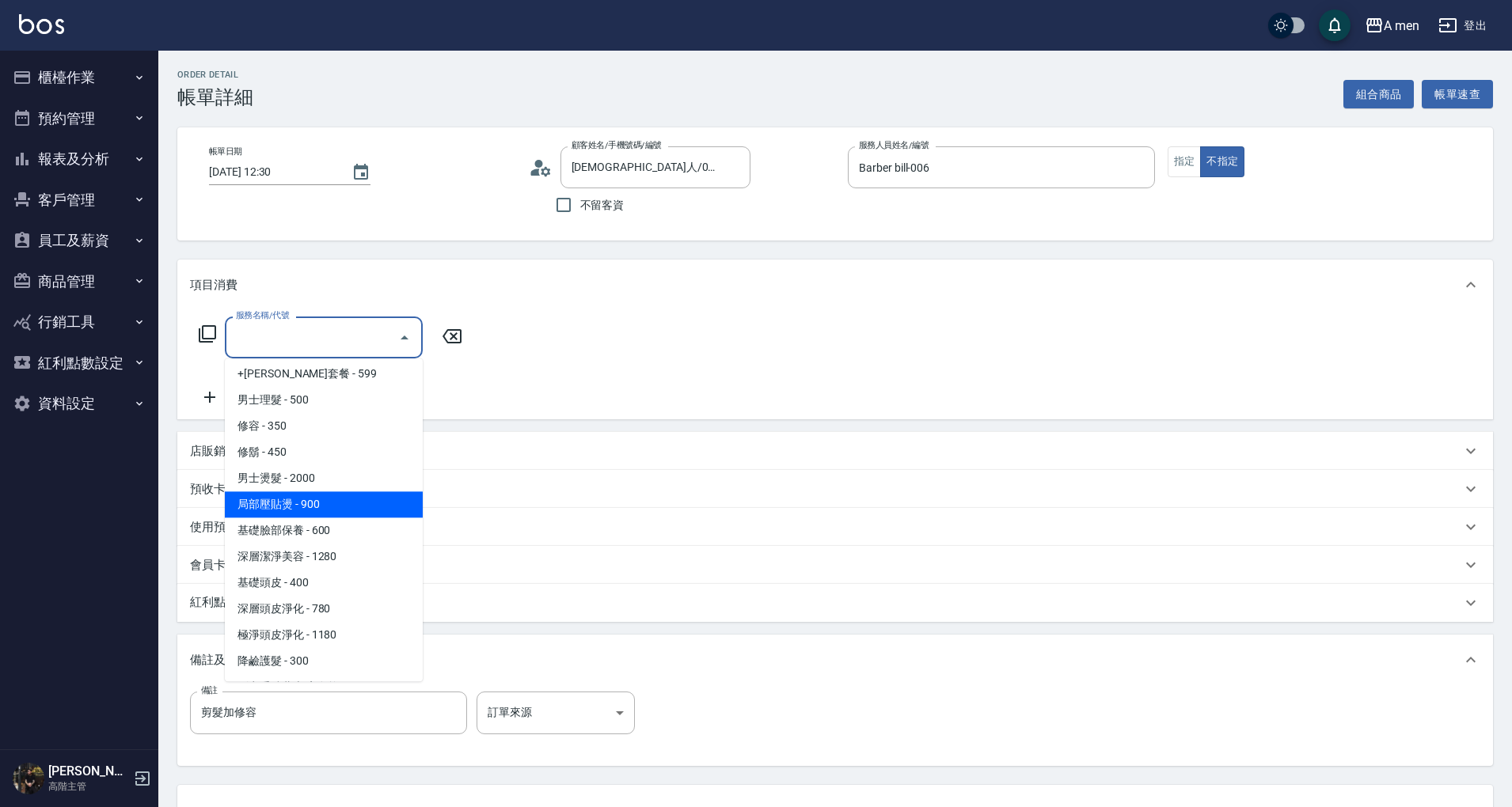
scroll to position [447, 0]
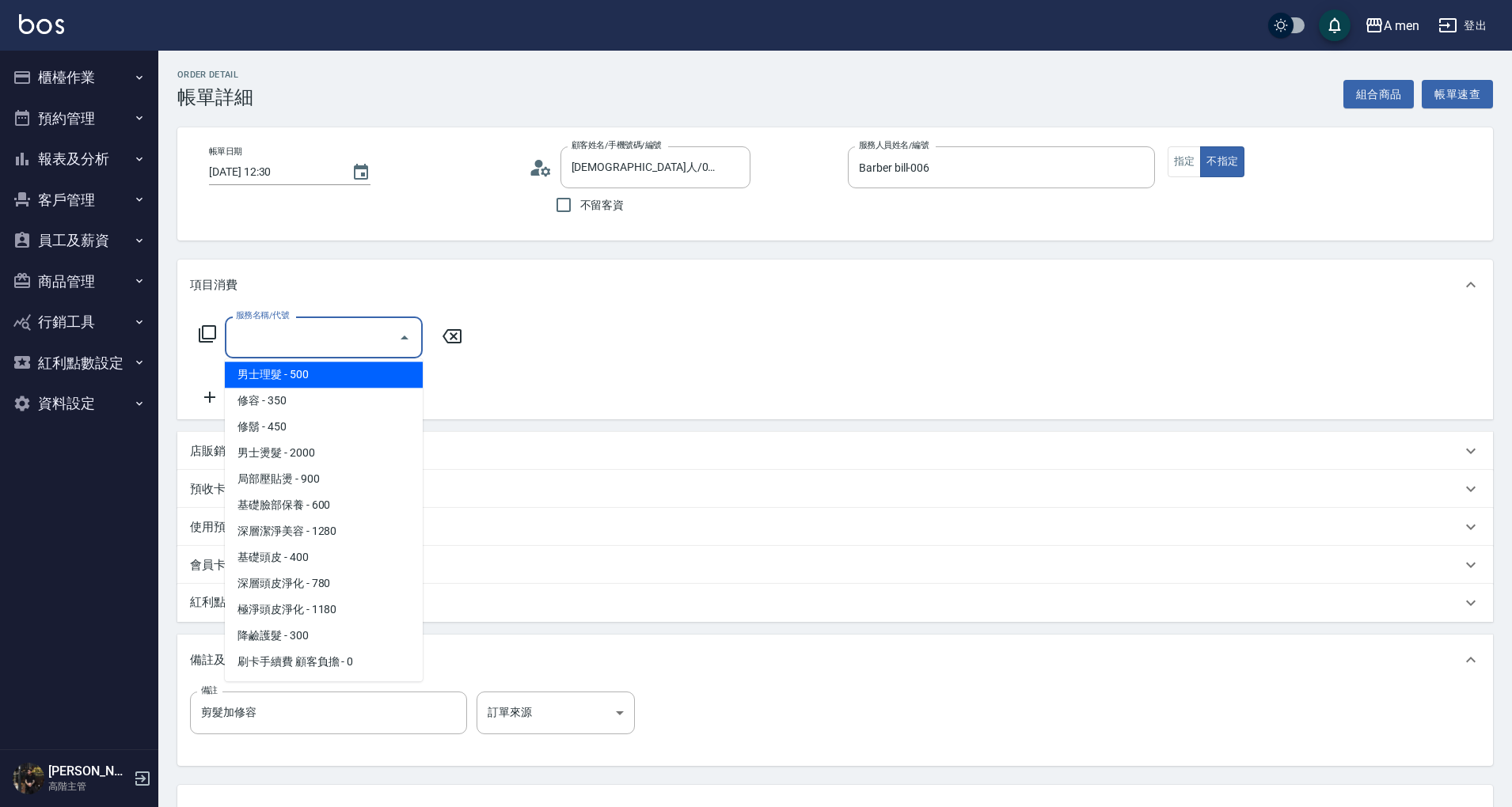
click at [343, 373] on span "男士理髮 - 500" at bounding box center [324, 375] width 198 height 26
type input "男士理髮(A01)"
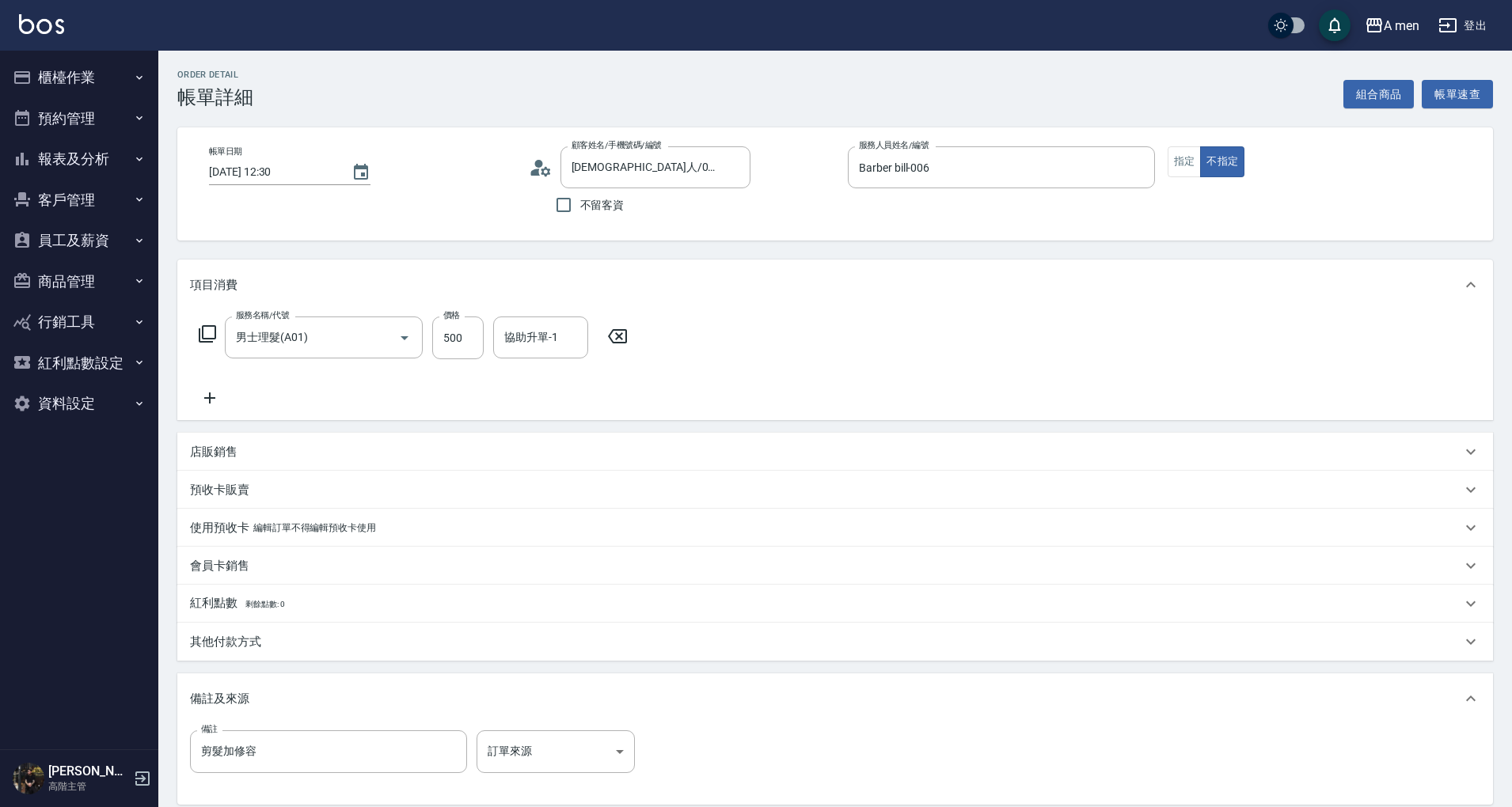
click at [215, 397] on icon at bounding box center [209, 398] width 40 height 19
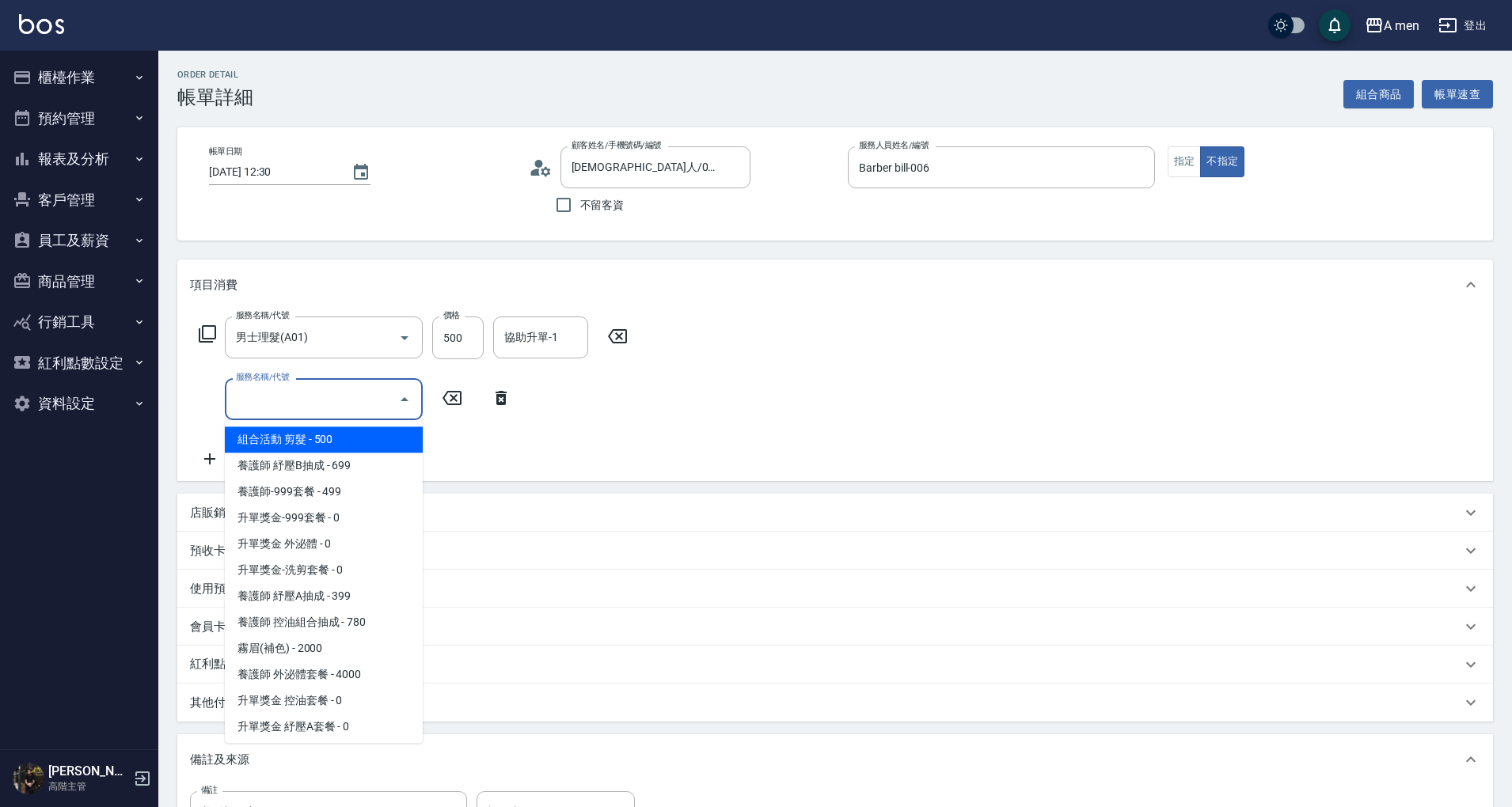
click at [311, 410] on input "服務名稱/代號" at bounding box center [312, 399] width 160 height 27
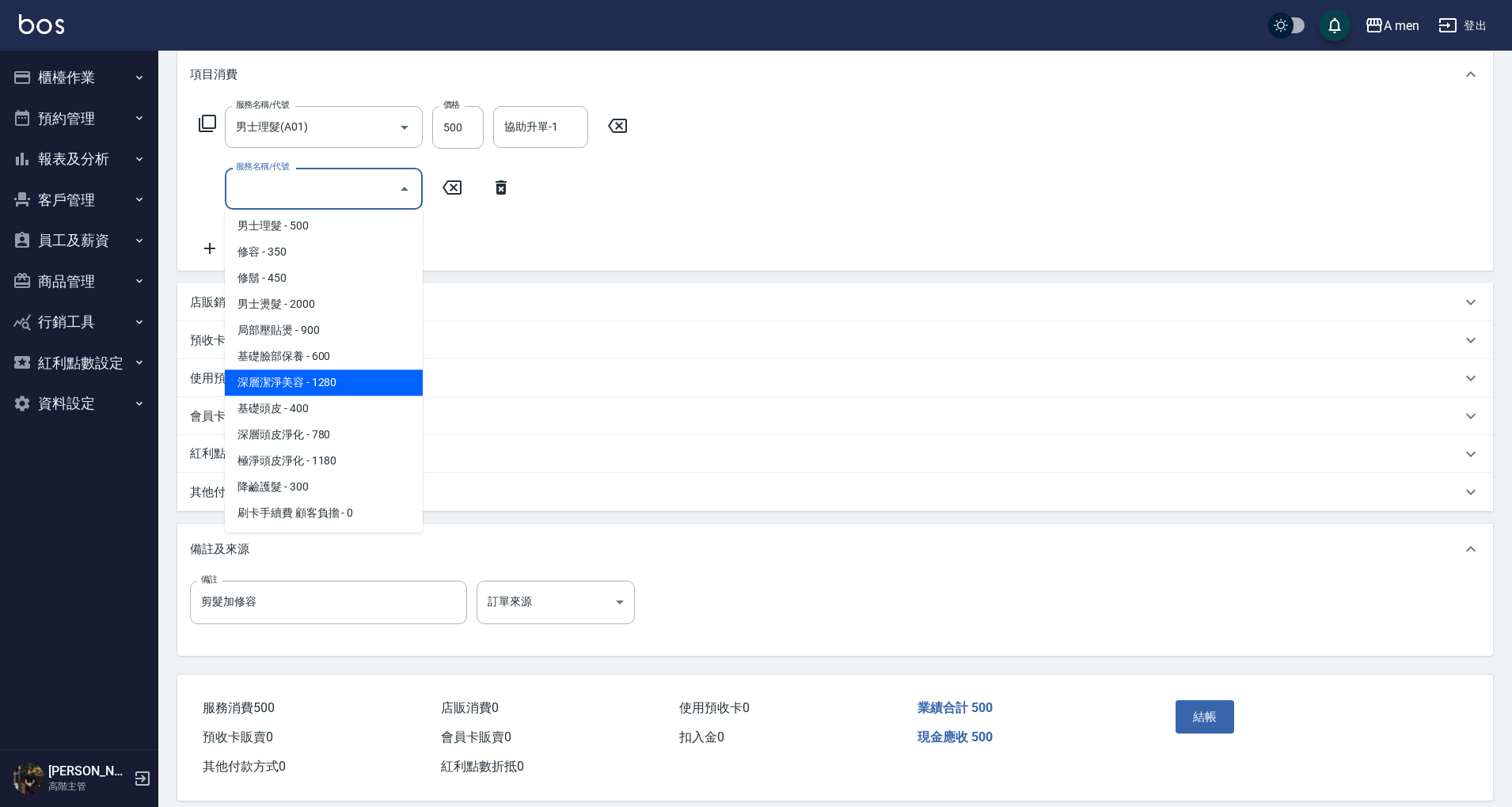
scroll to position [342, 0]
click at [352, 371] on span "修鬍 - 450" at bounding box center [324, 384] width 198 height 26
type input "修鬍(A03)"
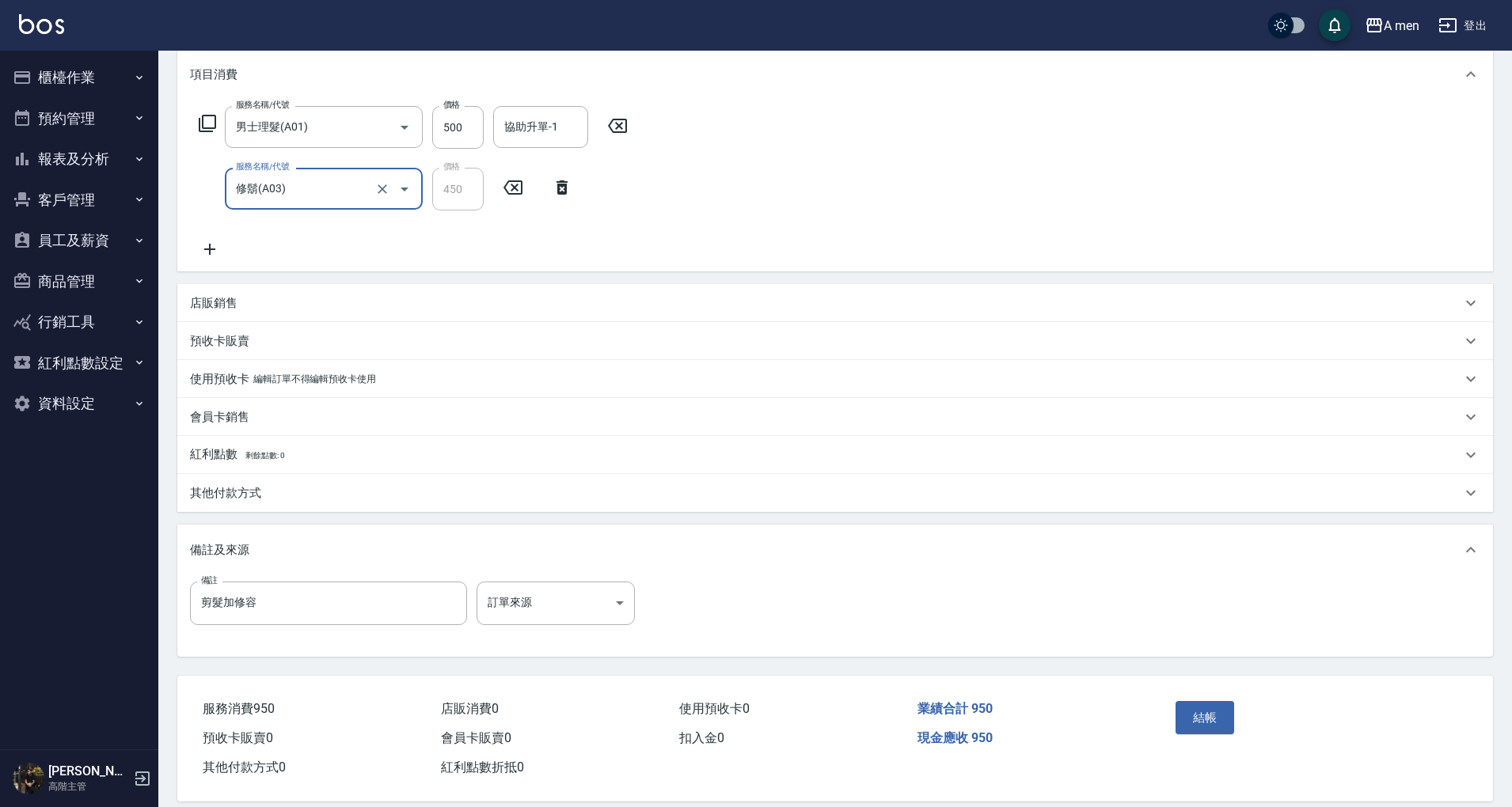
click at [589, 239] on div "服務名稱/代號 男士理髮(A01) 服務名稱/代號 價格 500 價格 協助升單-1 協助升單-1 服務名稱/代號 修鬍(A03) 服務名稱/代號 價格 45…" at bounding box center [413, 182] width 447 height 153
click at [815, 227] on div "服務名稱/代號 男士理髮(A01) 服務名稱/代號 價格 500 價格 協助升單-1 協助升單-1 服務名稱/代號 修鬍(A03) 服務名稱/代號 價格 45…" at bounding box center [835, 186] width 1316 height 172
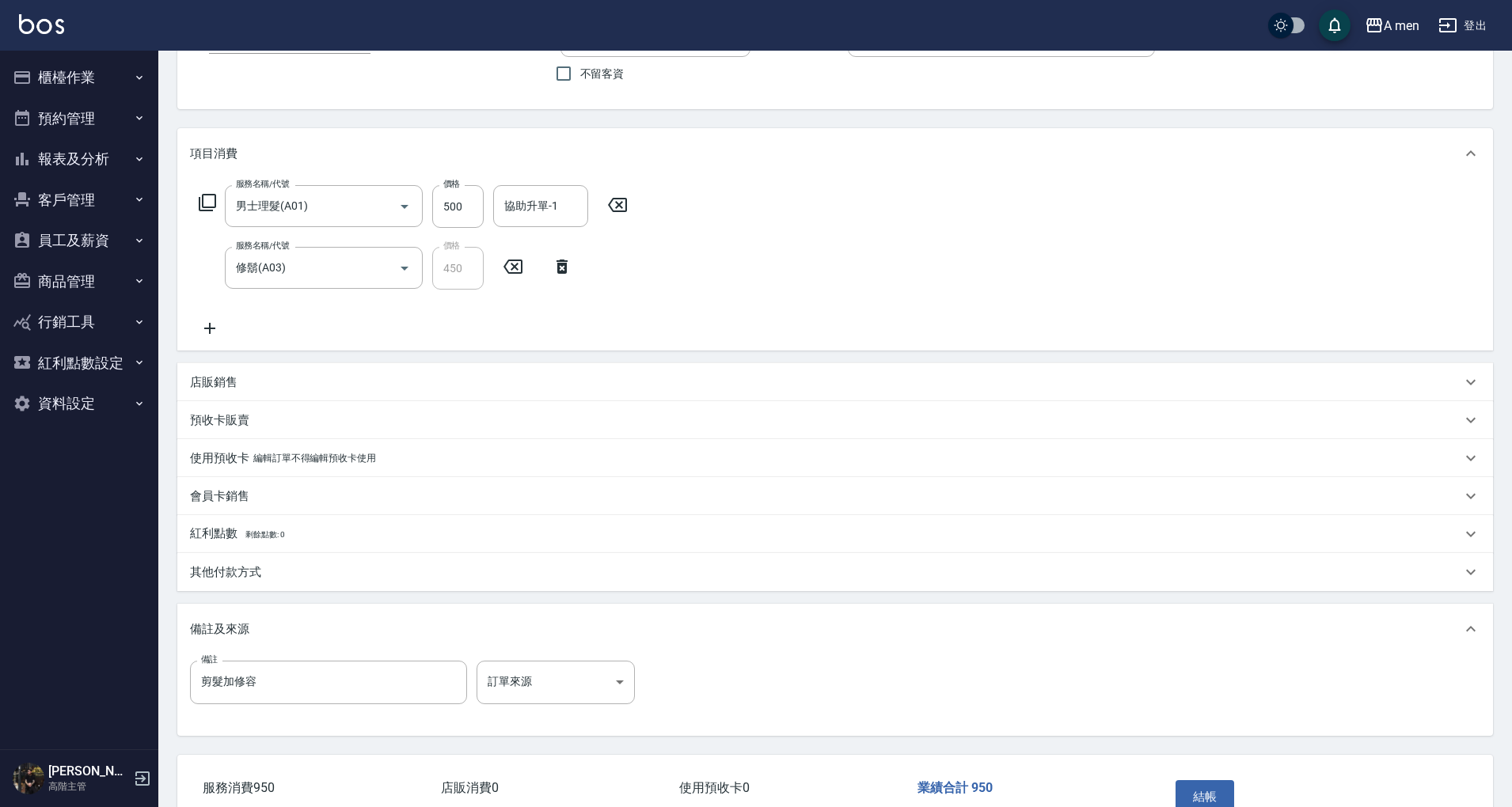
scroll to position [0, 0]
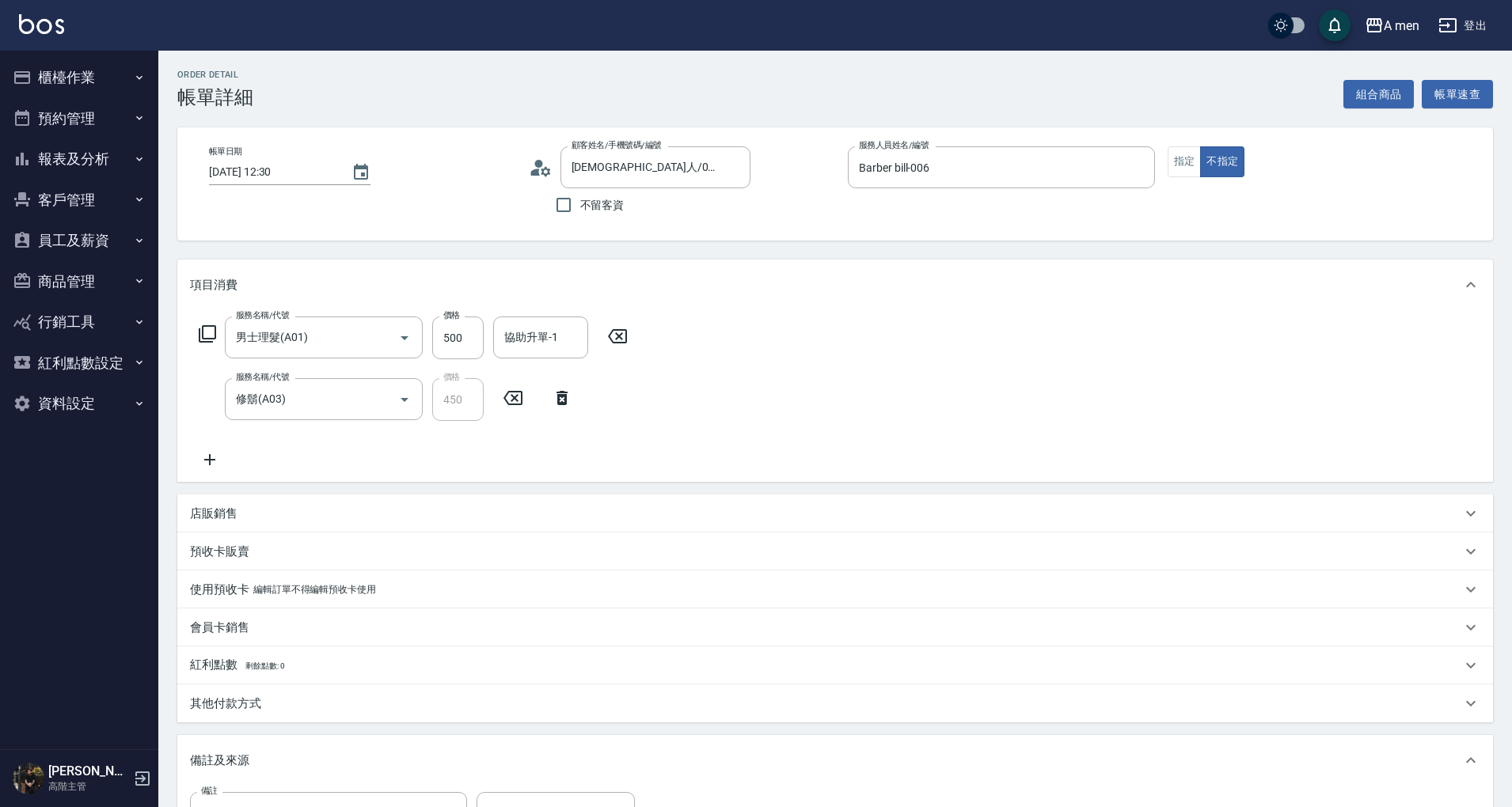
click at [787, 426] on div "服務名稱/代號 男士理髮(A01) 服務名稱/代號 價格 500 價格 協助升單-1 協助升單-1 服務名稱/代號 修鬍(A03) 服務名稱/代號 價格 45…" at bounding box center [835, 396] width 1316 height 172
drag, startPoint x: 570, startPoint y: 392, endPoint x: 559, endPoint y: 397, distance: 12.1
click at [567, 392] on icon at bounding box center [562, 398] width 40 height 19
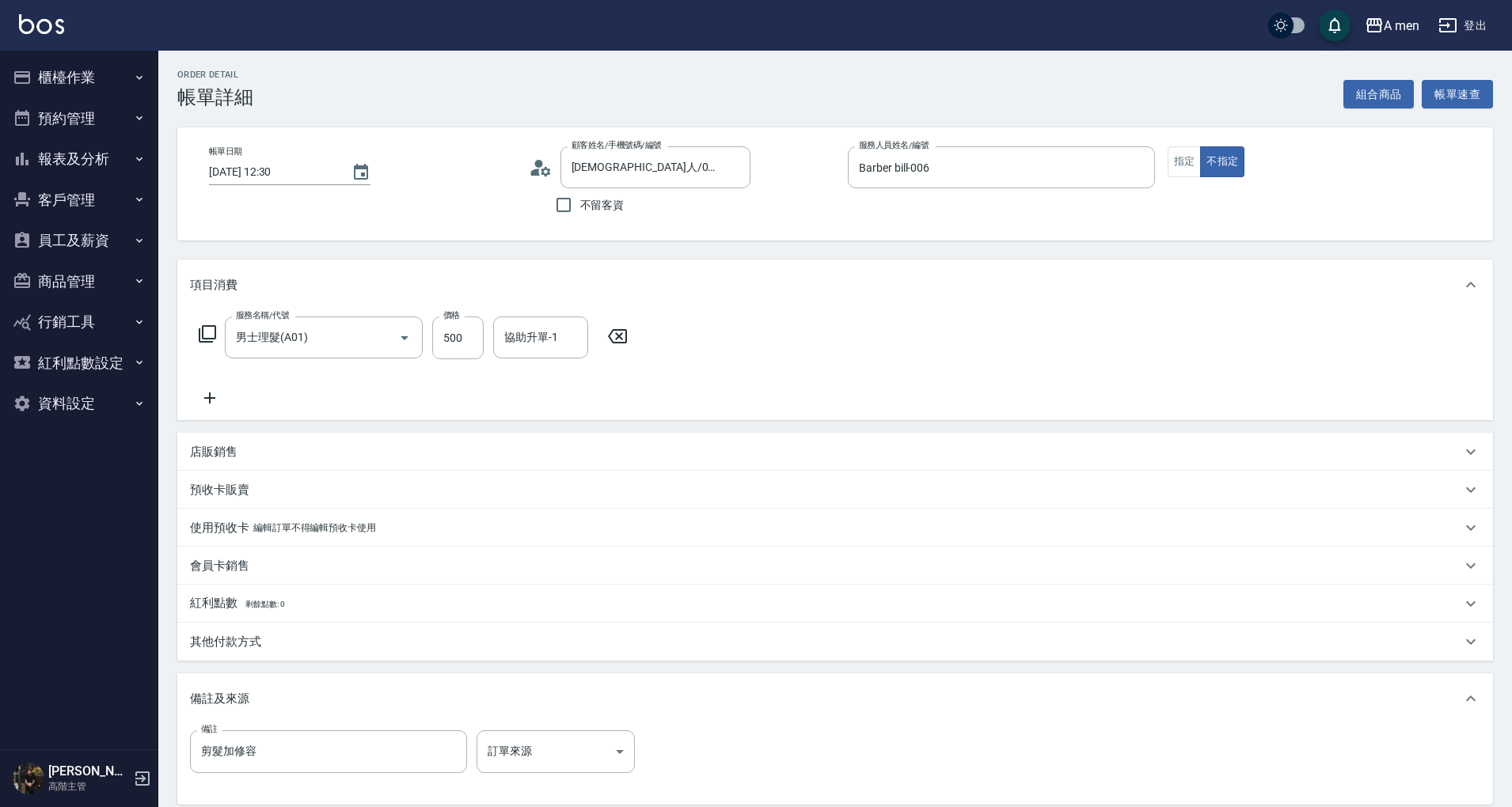
click at [203, 404] on icon at bounding box center [209, 398] width 40 height 19
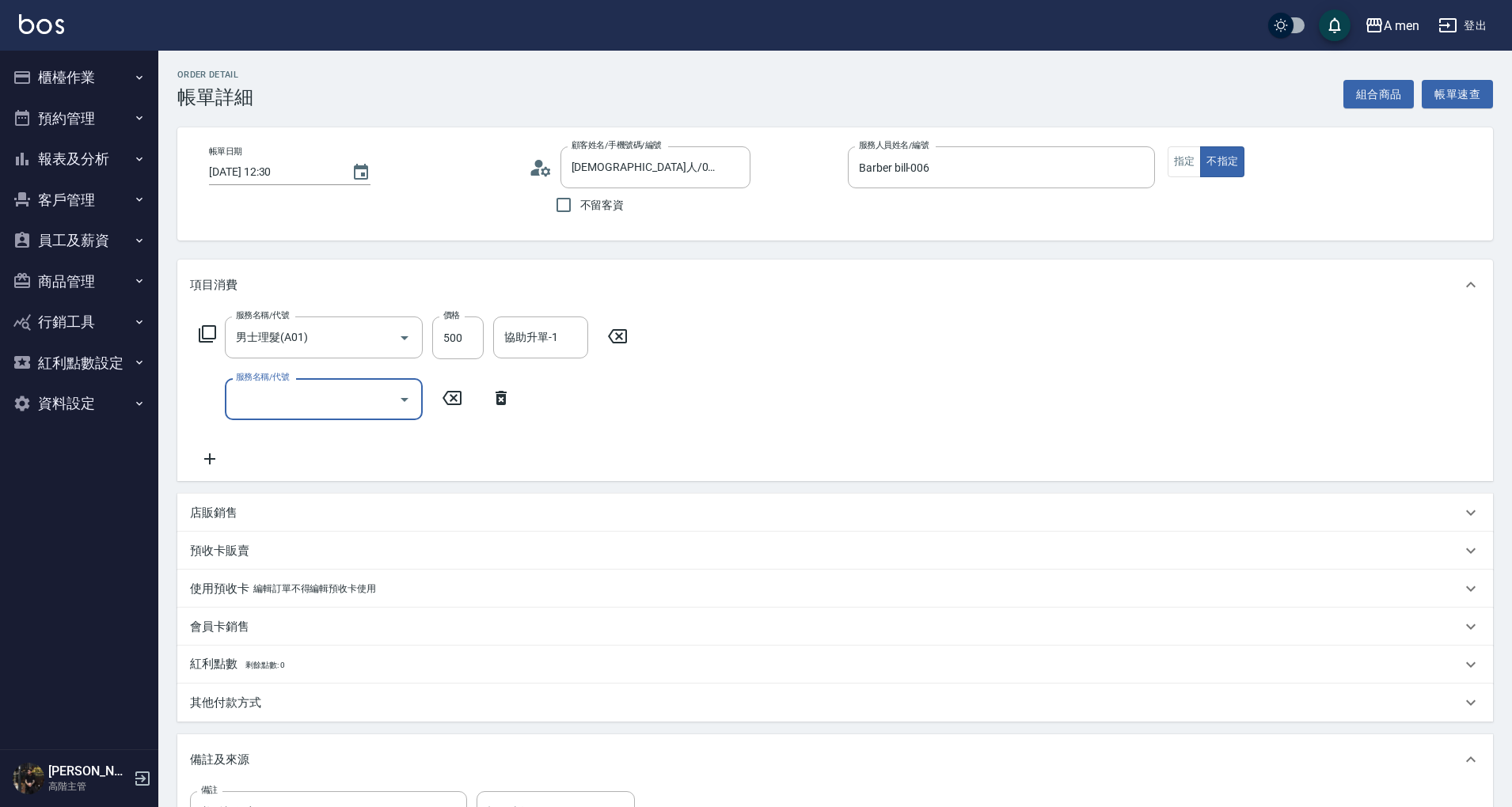
click at [389, 416] on div "服務名稱/代號" at bounding box center [324, 399] width 198 height 41
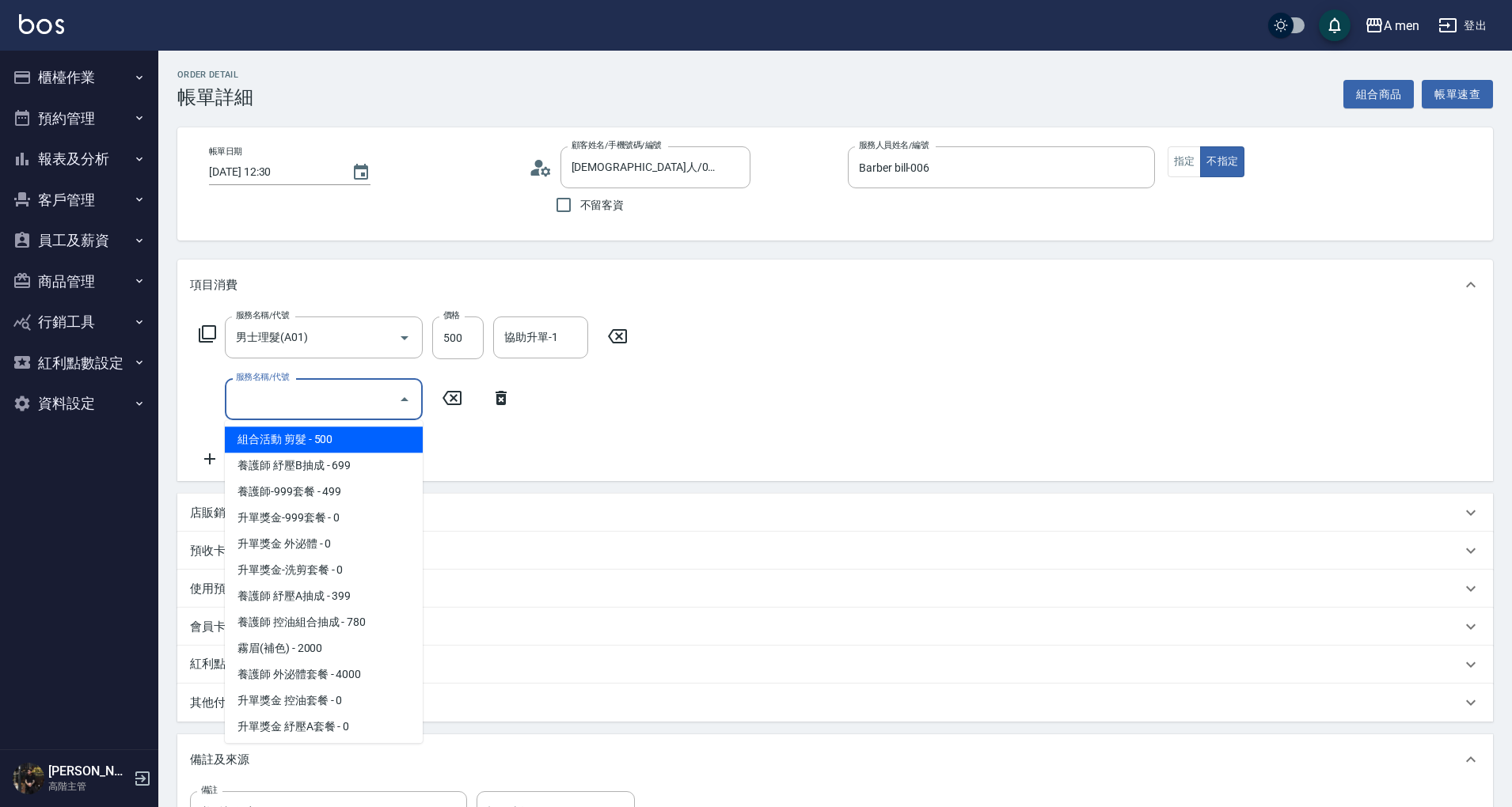
drag, startPoint x: 389, startPoint y: 416, endPoint x: 378, endPoint y: 422, distance: 12.5
click at [388, 412] on div "服務名稱/代號" at bounding box center [324, 399] width 198 height 41
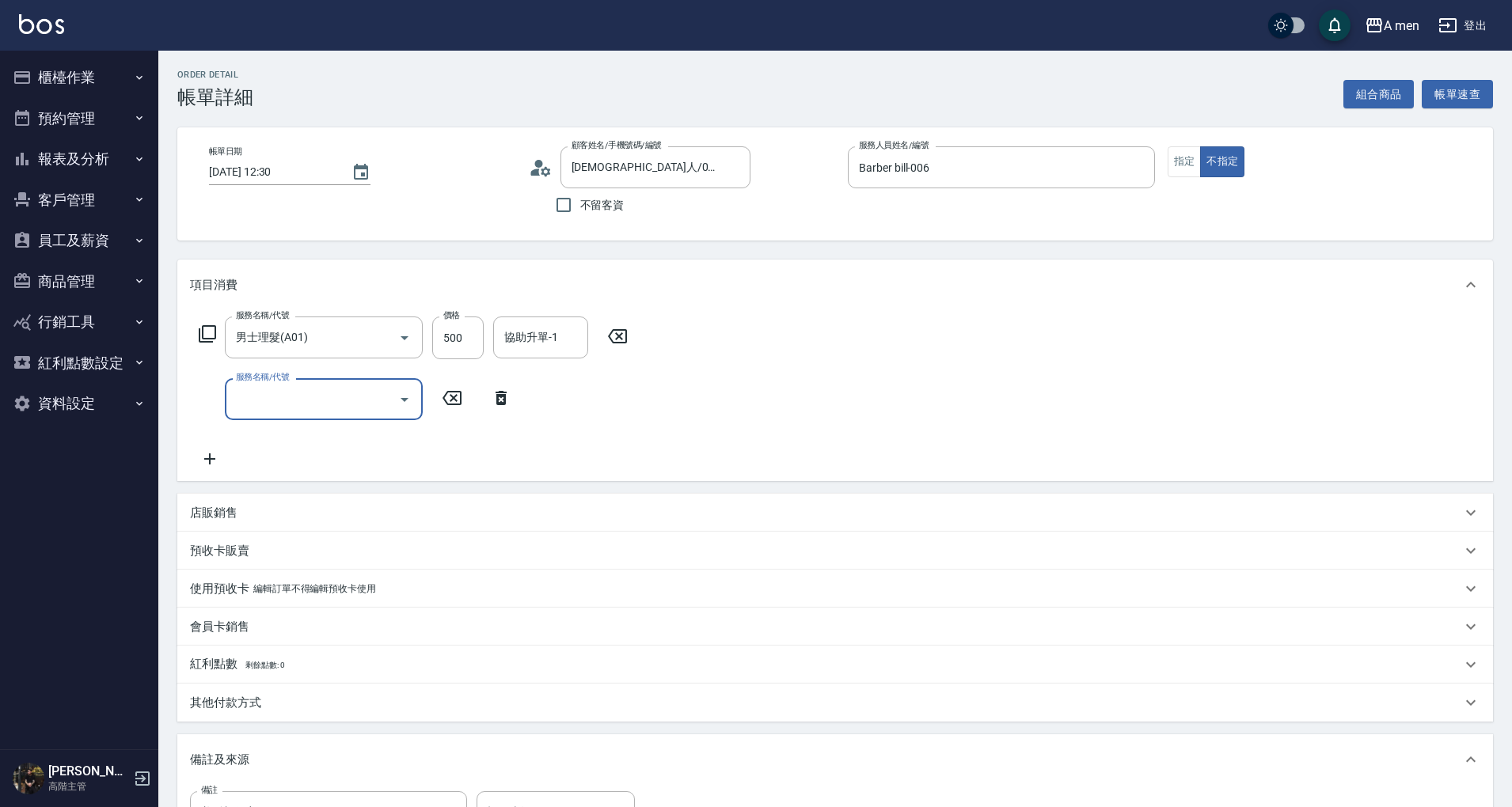
click at [353, 405] on input "服務名稱/代號" at bounding box center [312, 399] width 160 height 27
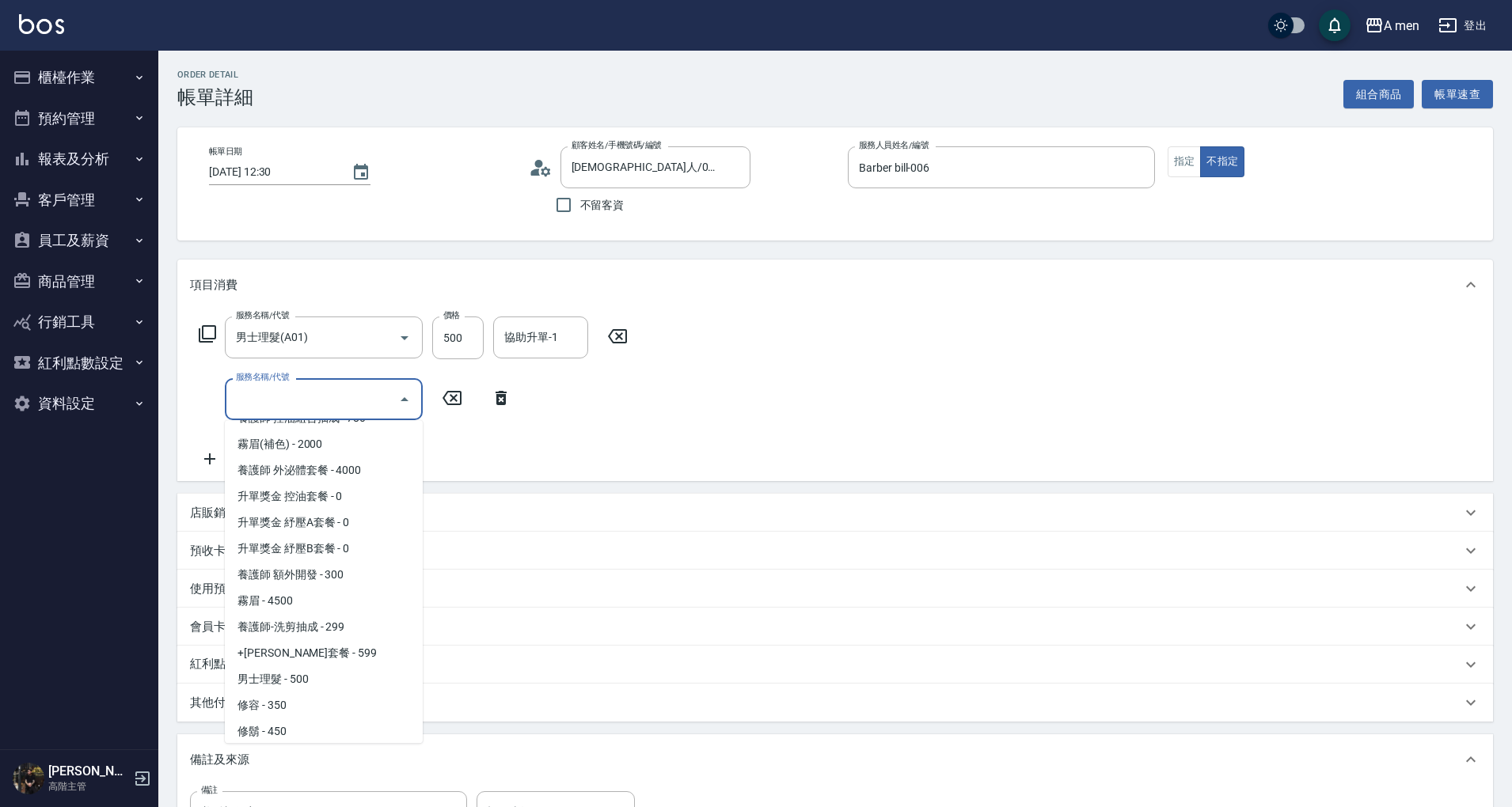
scroll to position [447, 0]
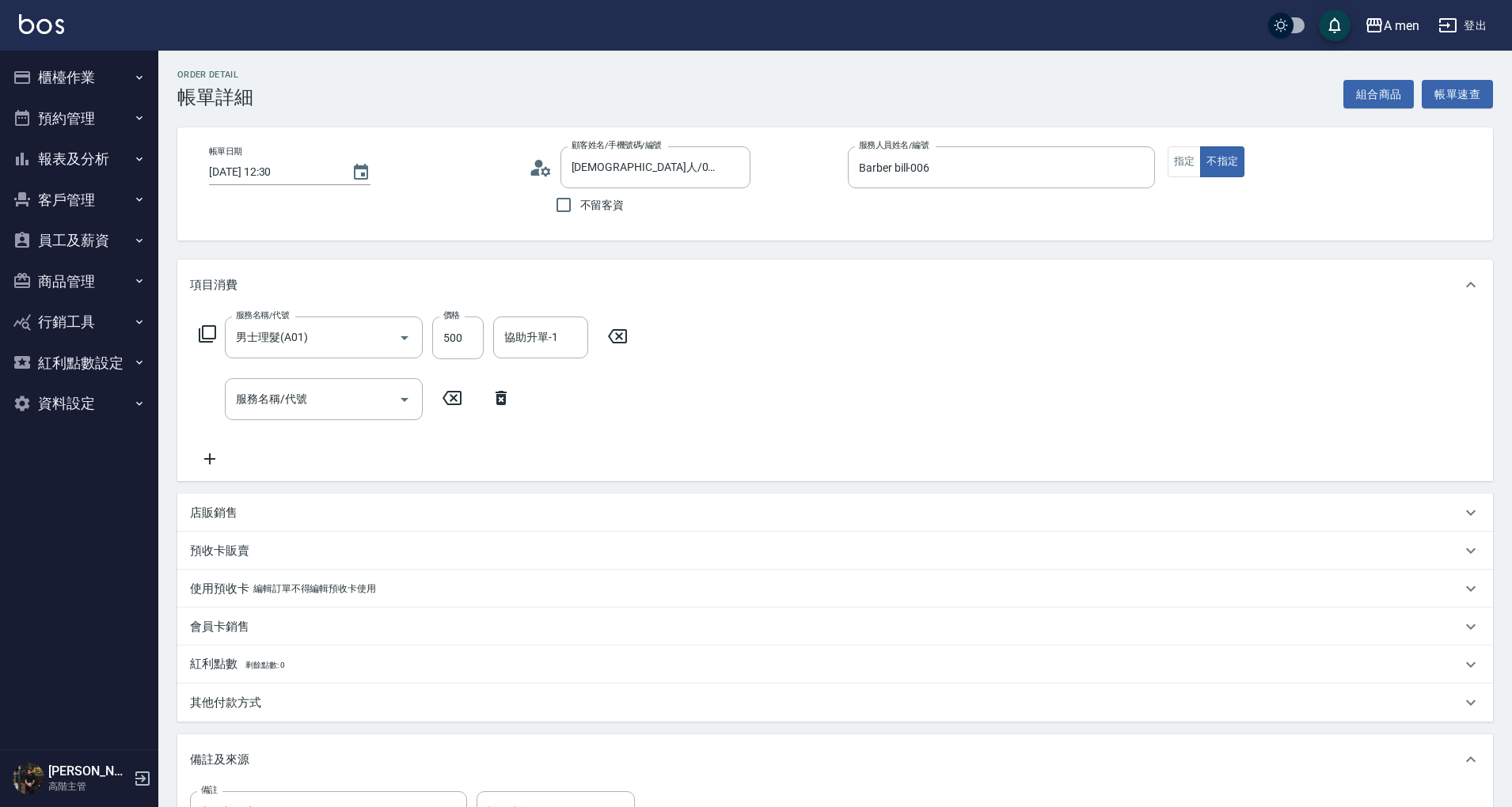
click at [505, 403] on icon at bounding box center [502, 398] width 11 height 14
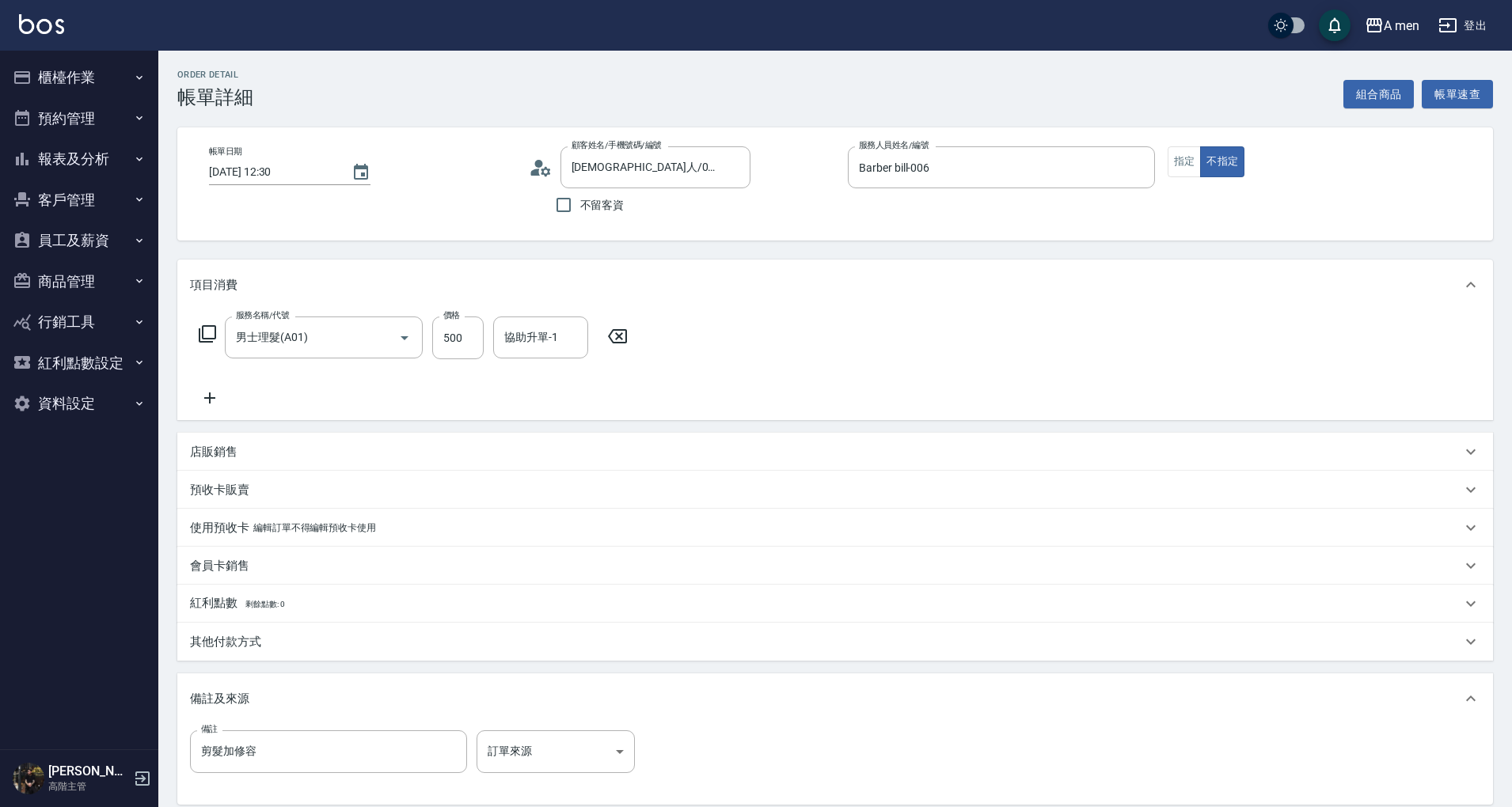
click at [217, 399] on icon at bounding box center [209, 398] width 40 height 19
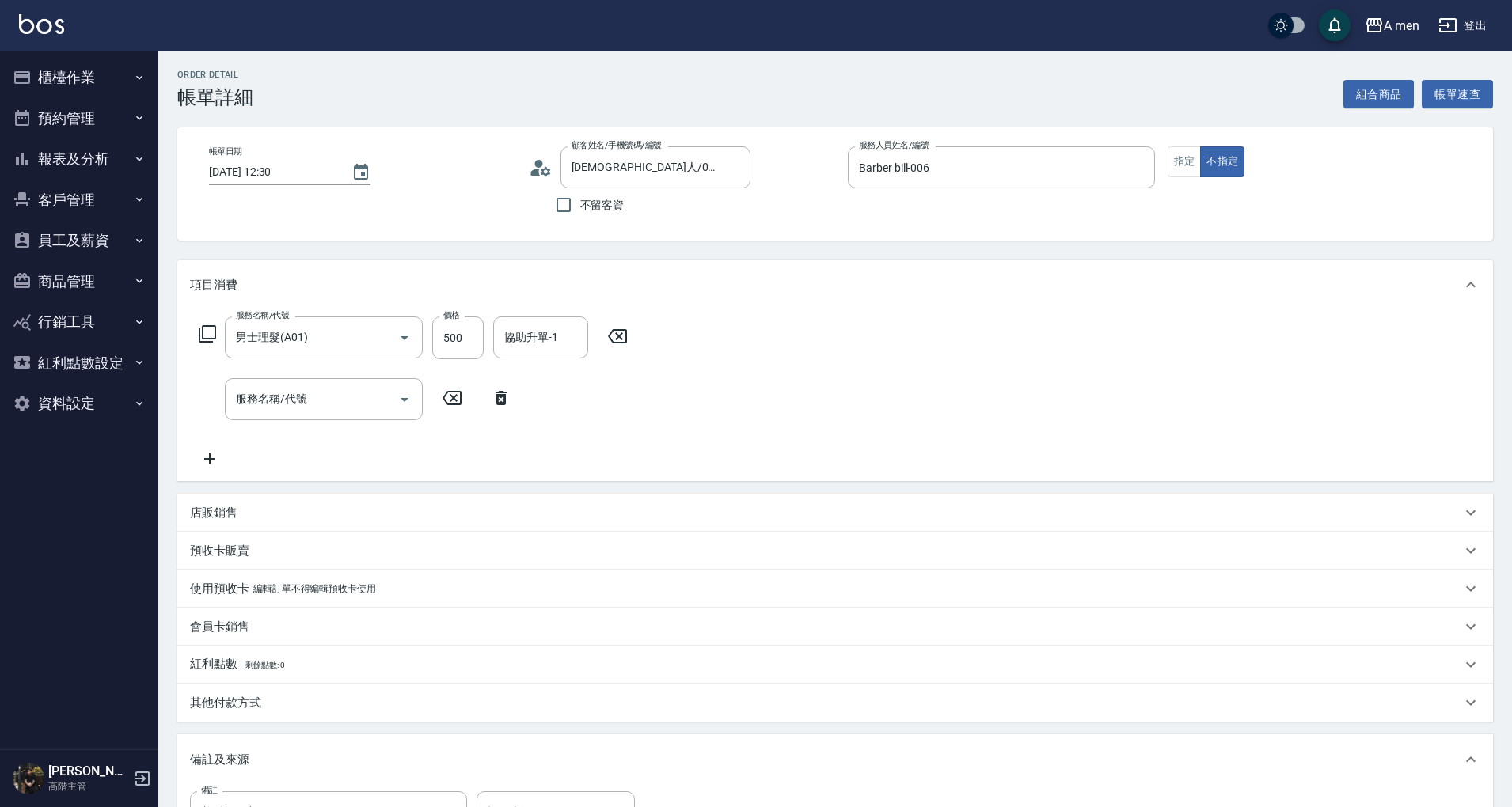
click at [274, 432] on div "服務名稱/代號 男士理髮(A01) 服務名稱/代號 價格 500 價格 協助升單-1 協助升單-1 服務名稱/代號 服務名稱/代號" at bounding box center [413, 392] width 447 height 152
click at [299, 408] on input "服務名稱/代號" at bounding box center [312, 399] width 160 height 27
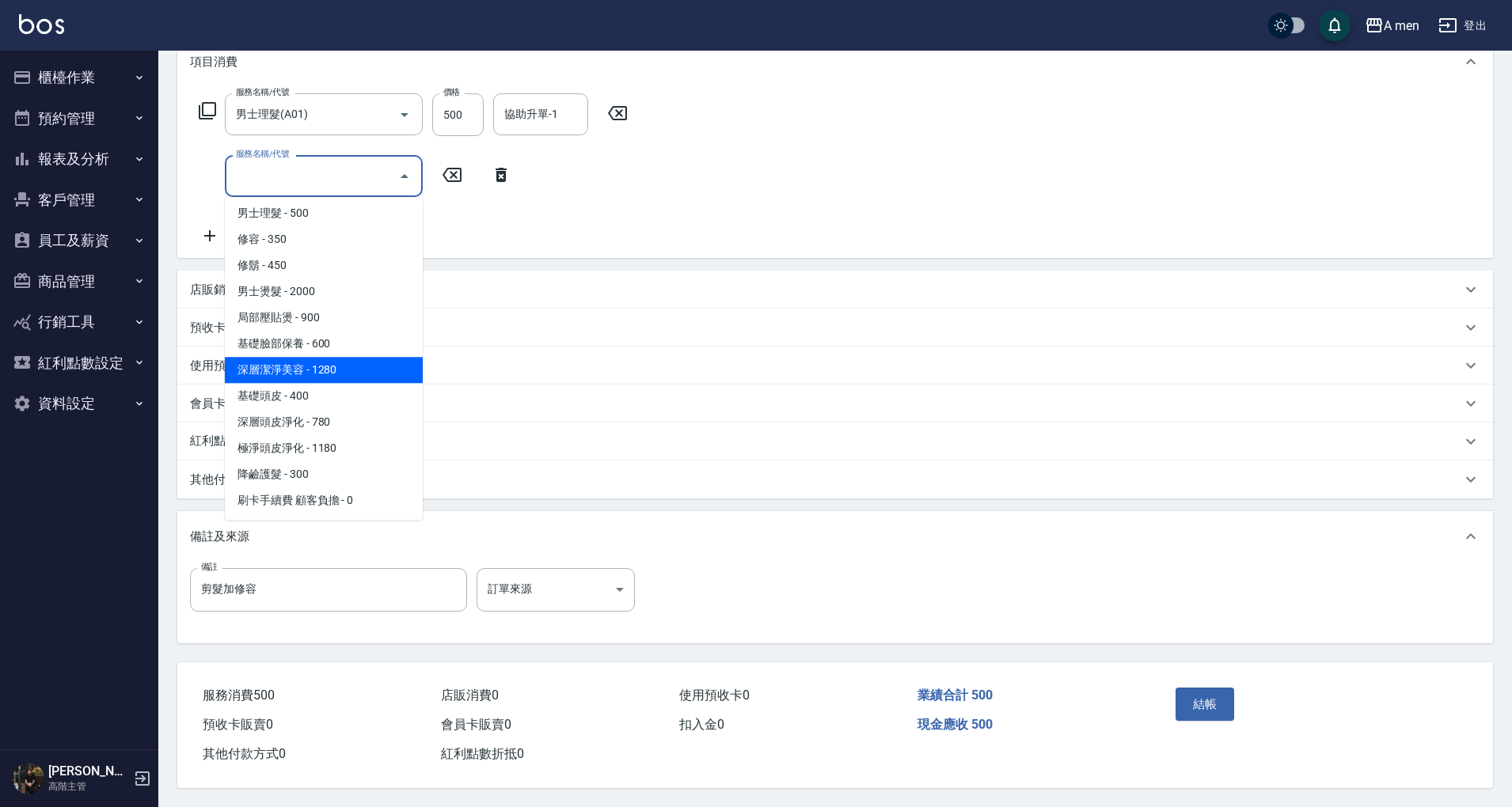
scroll to position [342, 0]
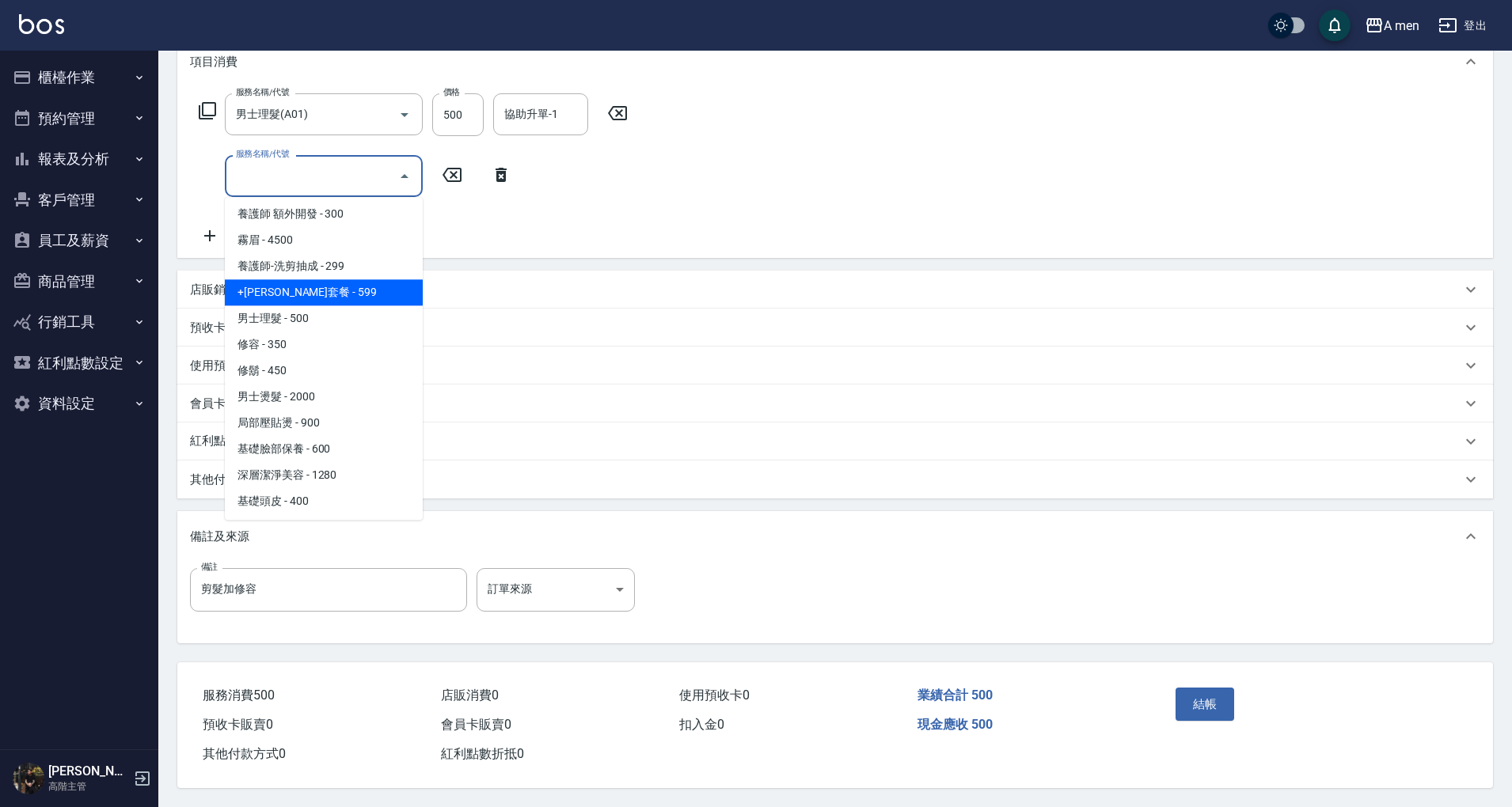
click at [341, 279] on span "+容光煥發套餐 - 599" at bounding box center [324, 292] width 198 height 26
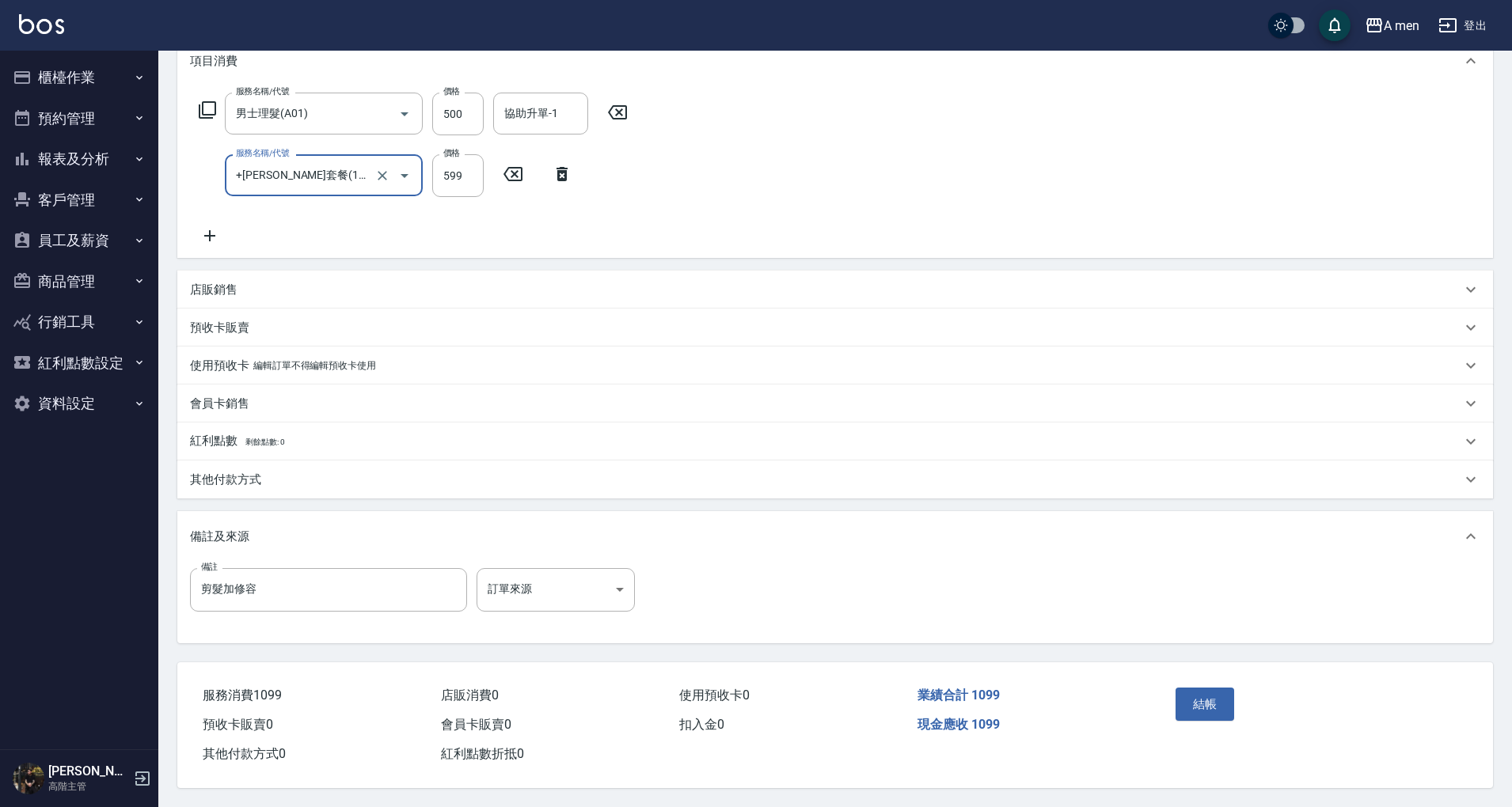
type input "+容光煥發套餐(101)"
click at [594, 209] on div "服務名稱/代號 男士理髮(A01) 服務名稱/代號 價格 500 價格 協助升單-1 協助升單-1 服務名稱/代號 +容光煥發套餐(101) 服務名稱/代號 …" at bounding box center [413, 169] width 447 height 153
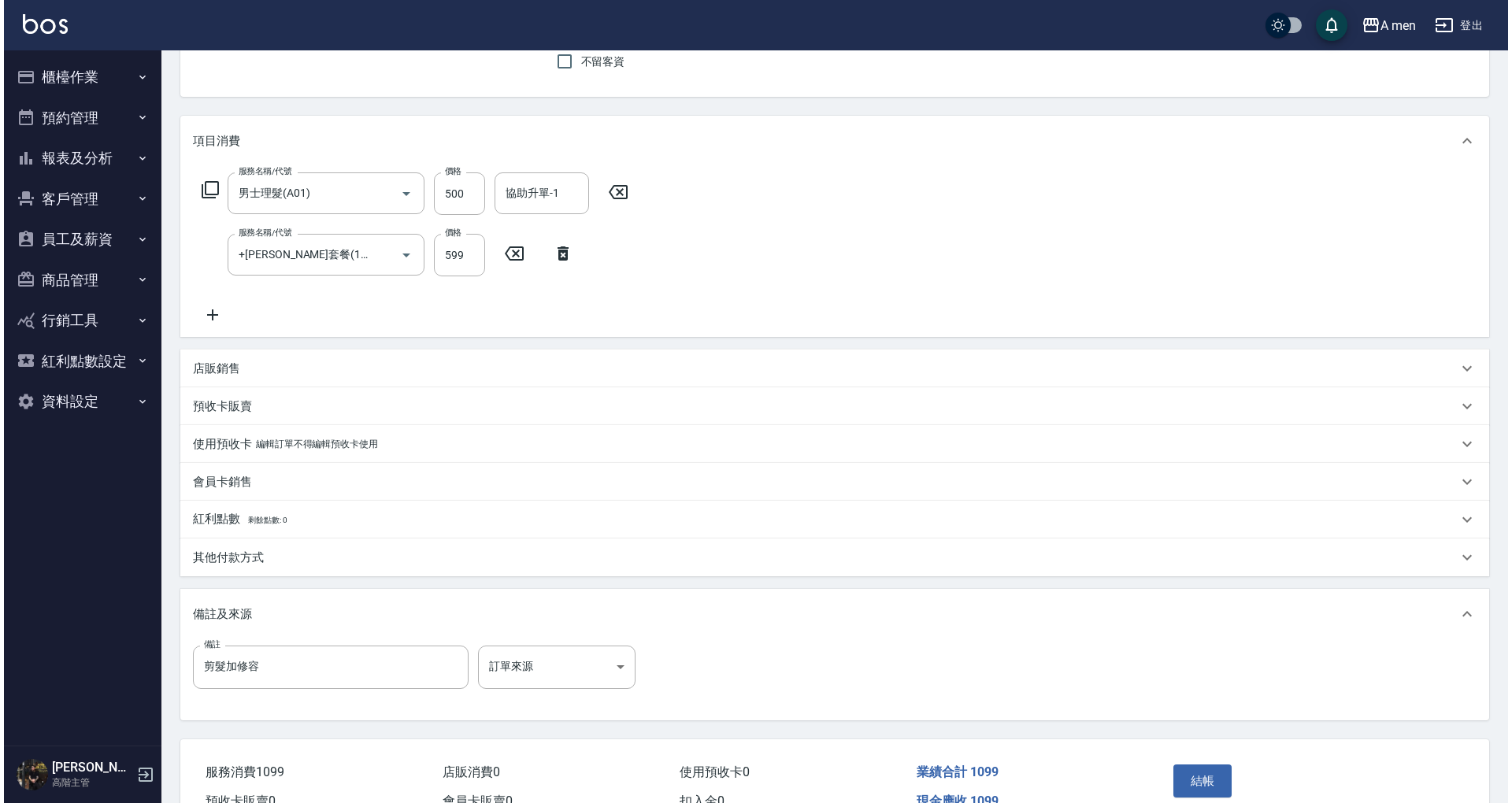
scroll to position [228, 0]
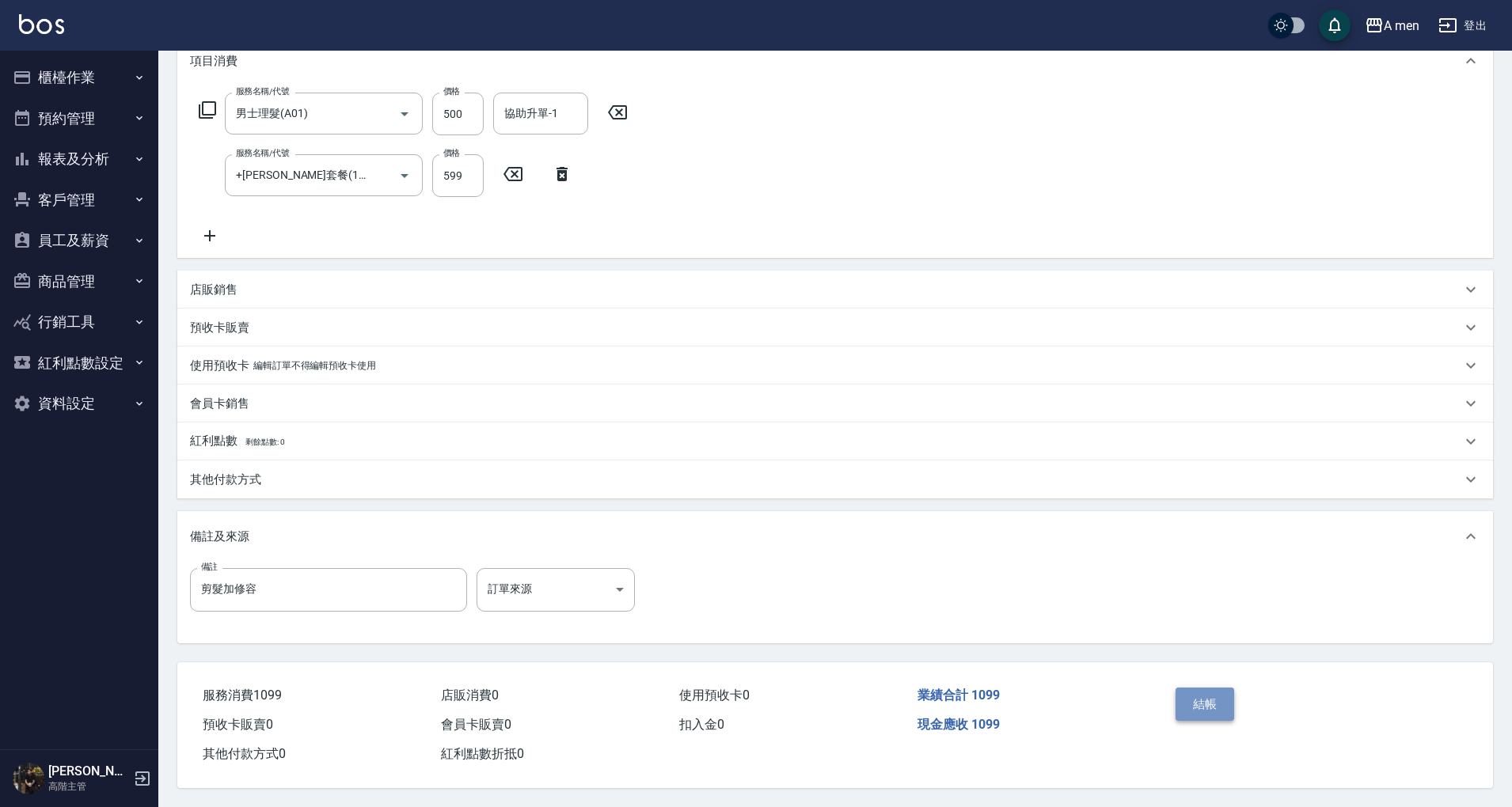
click at [1212, 702] on button "結帳" at bounding box center [1205, 704] width 59 height 33
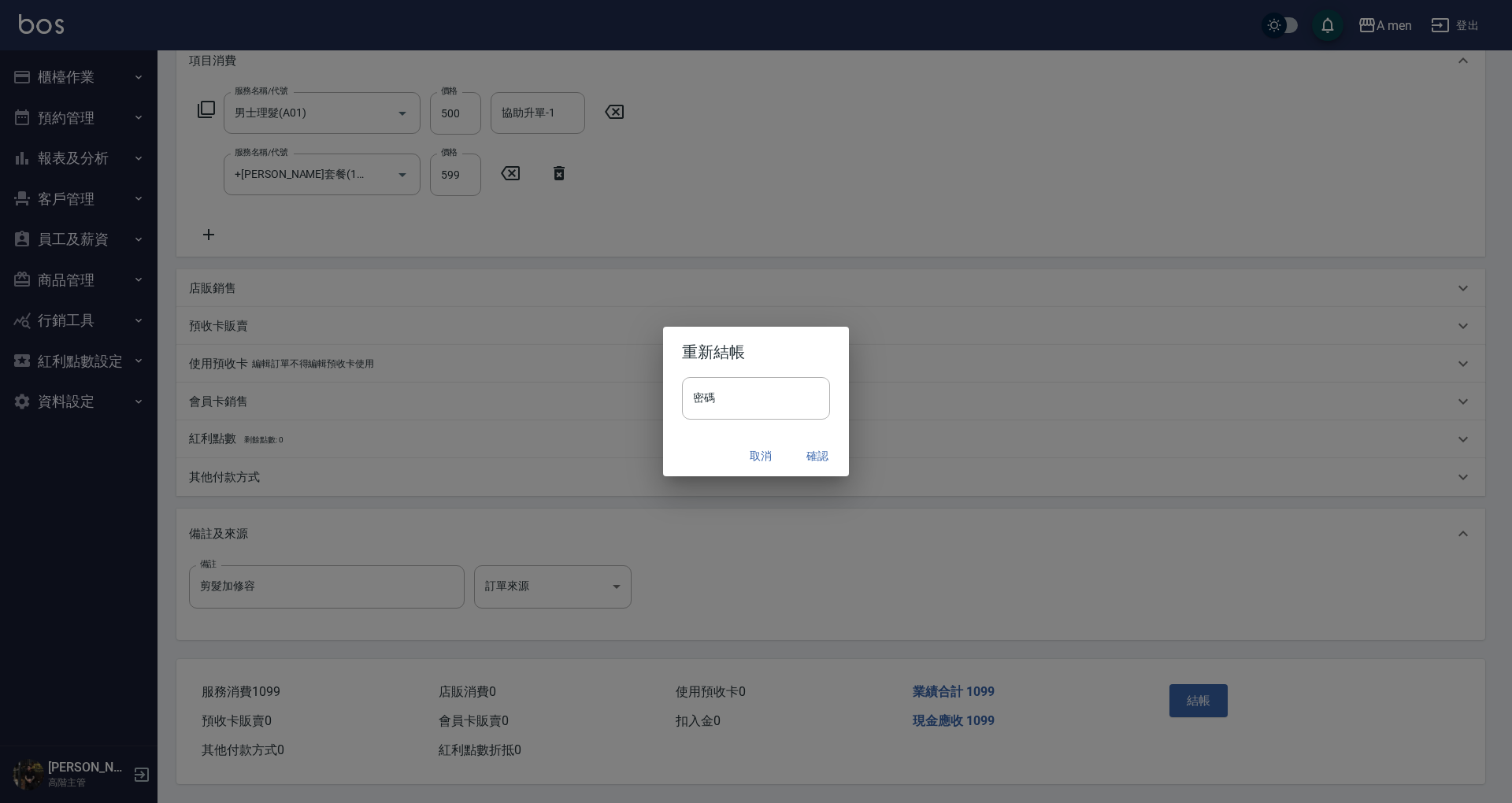
click at [819, 449] on button "確認" at bounding box center [818, 456] width 51 height 29
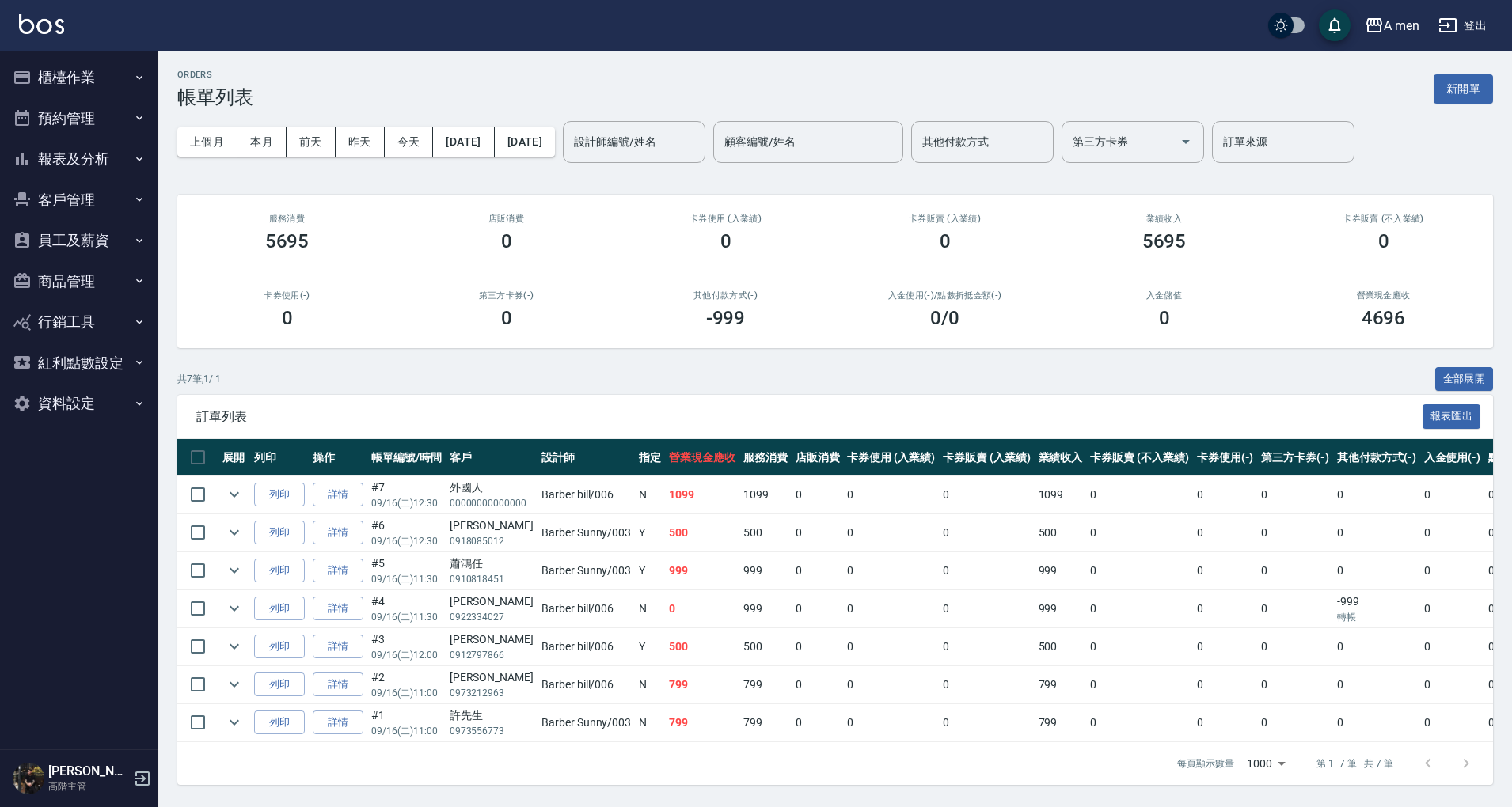
click at [103, 124] on button "預約管理" at bounding box center [79, 119] width 145 height 41
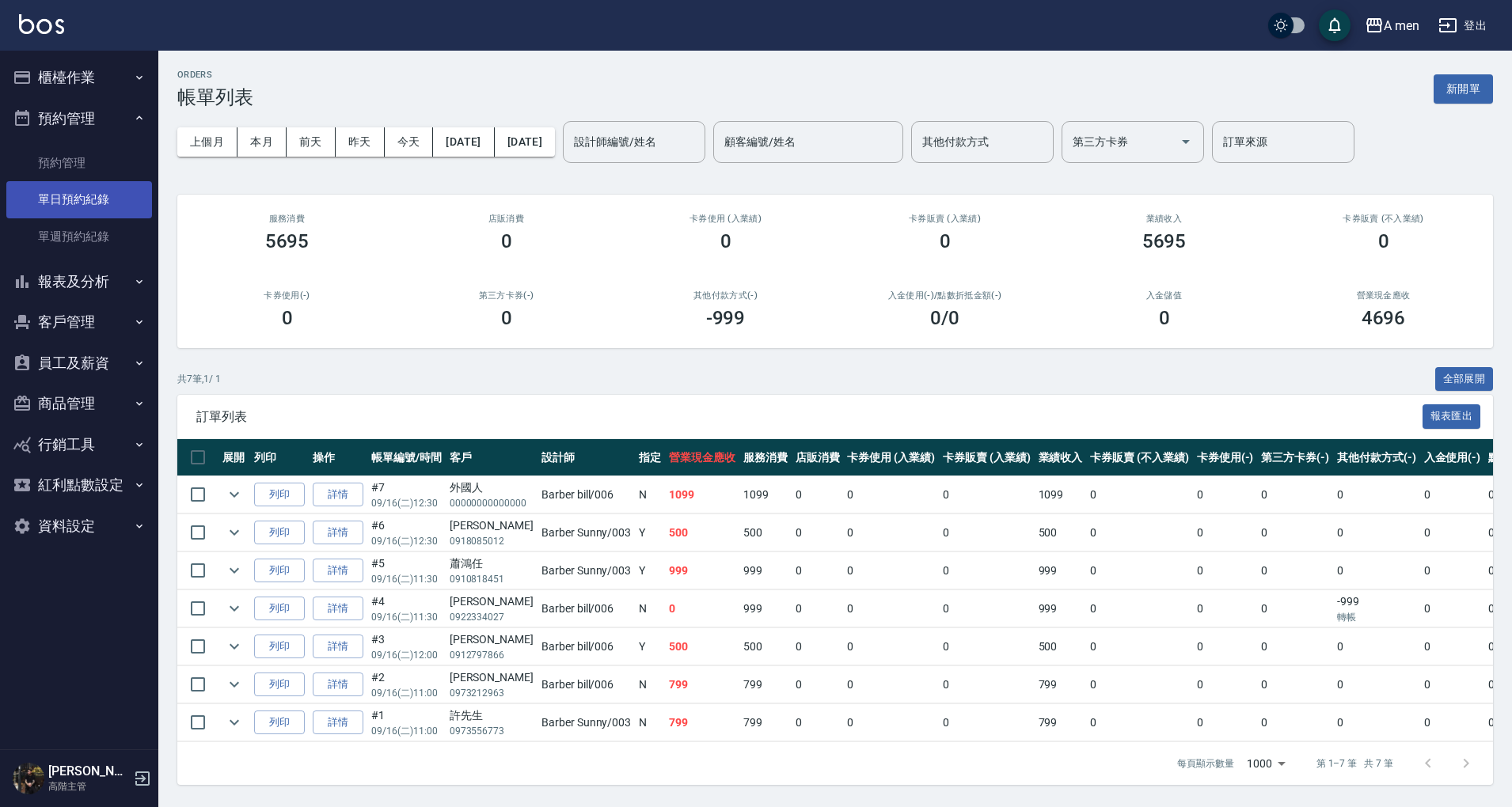
click at [104, 209] on link "單日預約紀錄" at bounding box center [79, 199] width 145 height 37
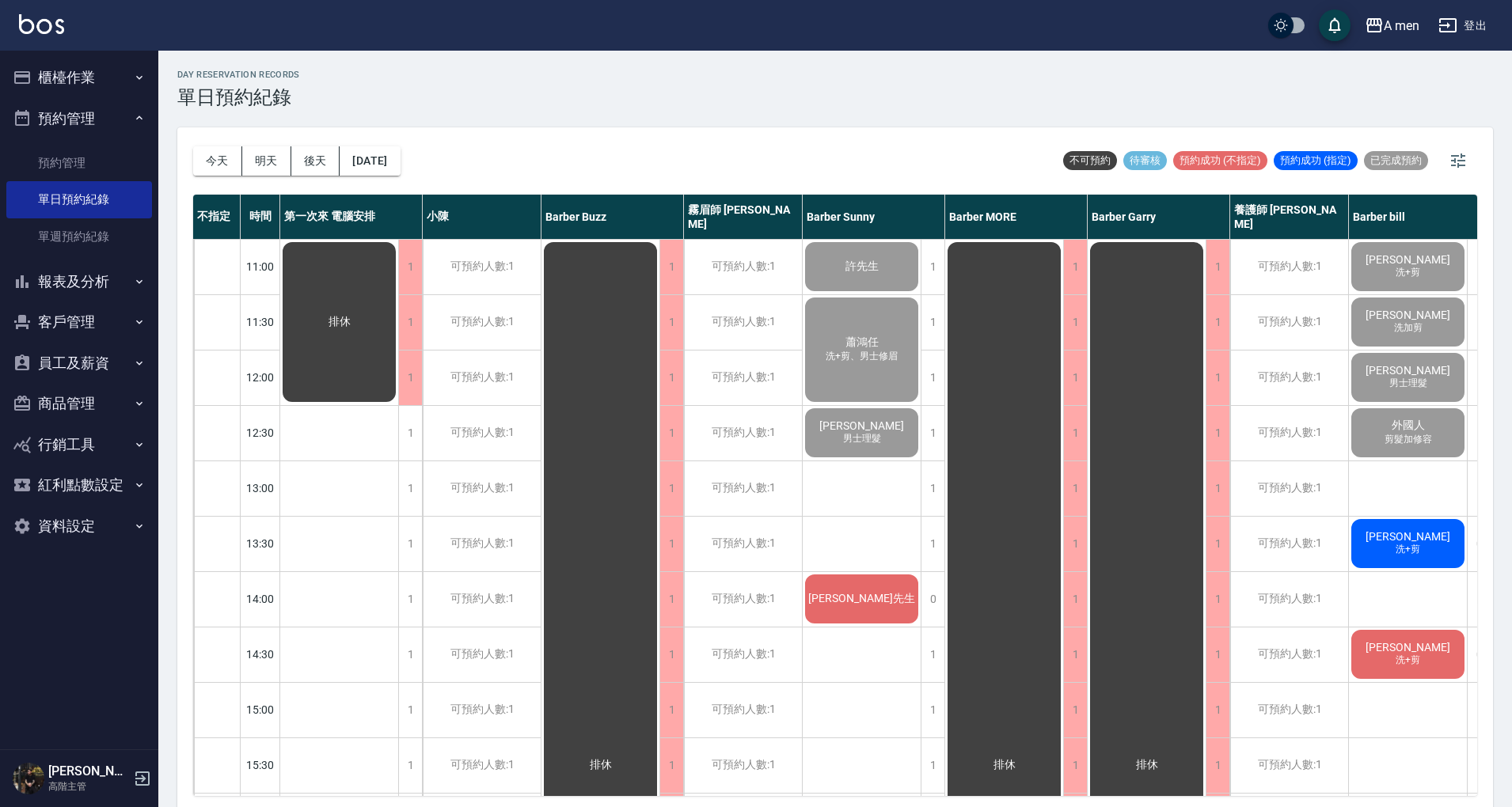
drag, startPoint x: 224, startPoint y: 164, endPoint x: 330, endPoint y: 200, distance: 111.9
click at [223, 164] on button "今天" at bounding box center [218, 160] width 49 height 29
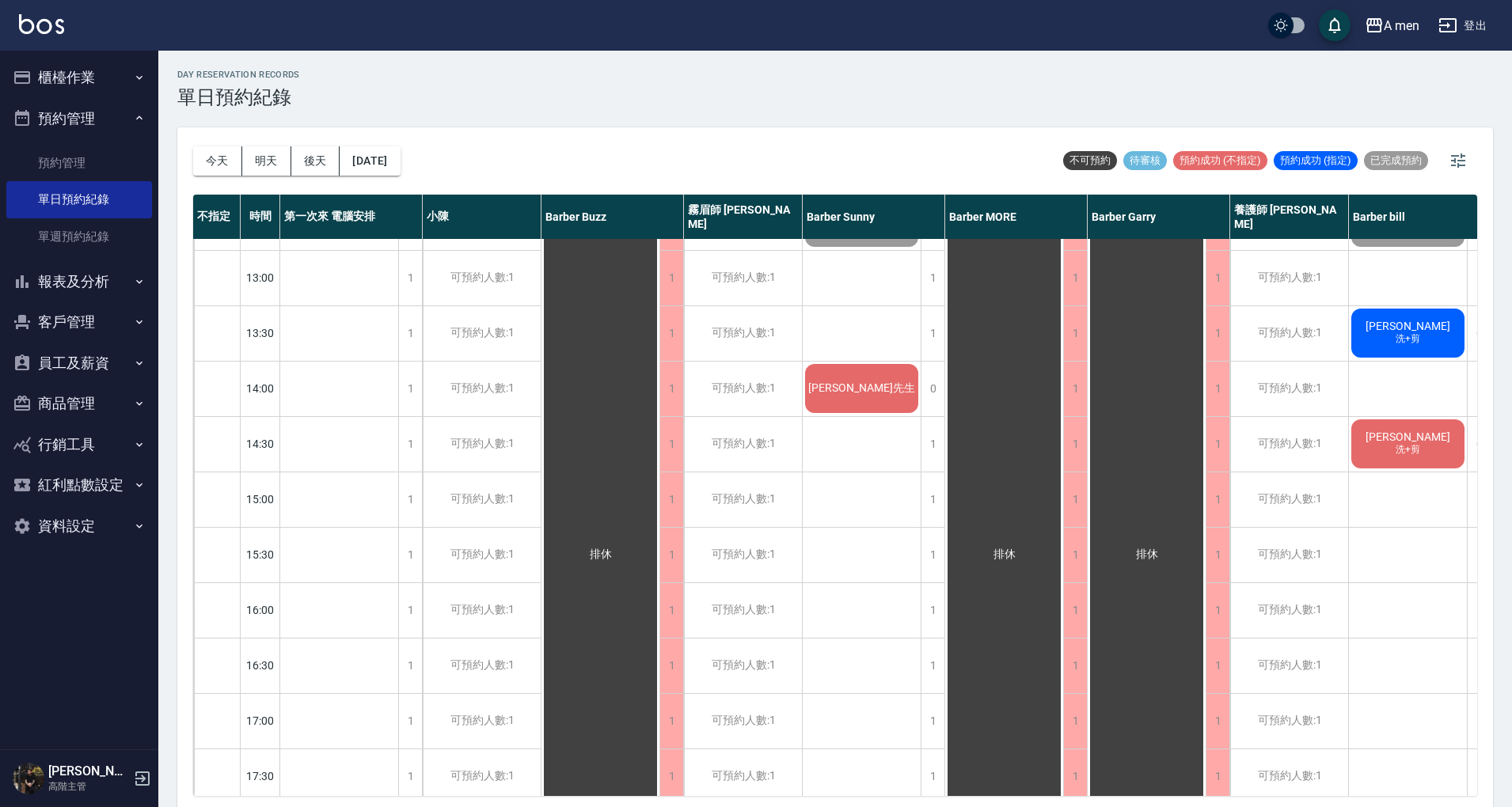
scroll to position [210, 23]
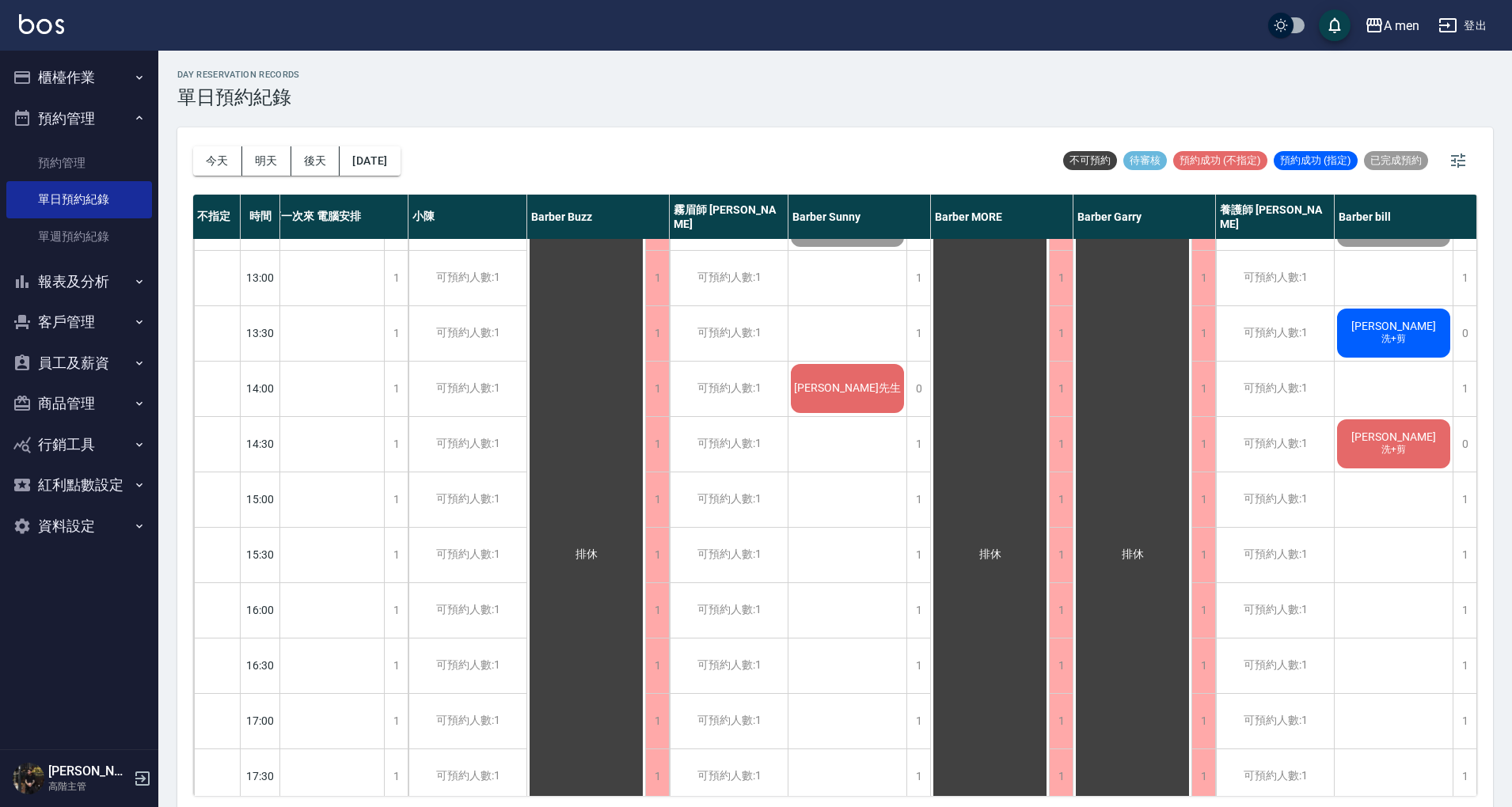
click at [706, 142] on div "[DATE] [DATE] [DATE] [DATE] 不可預約 待審核 預約成功 (不指定) 預約成功 (指定) 已完成預約" at bounding box center [836, 160] width 1285 height 67
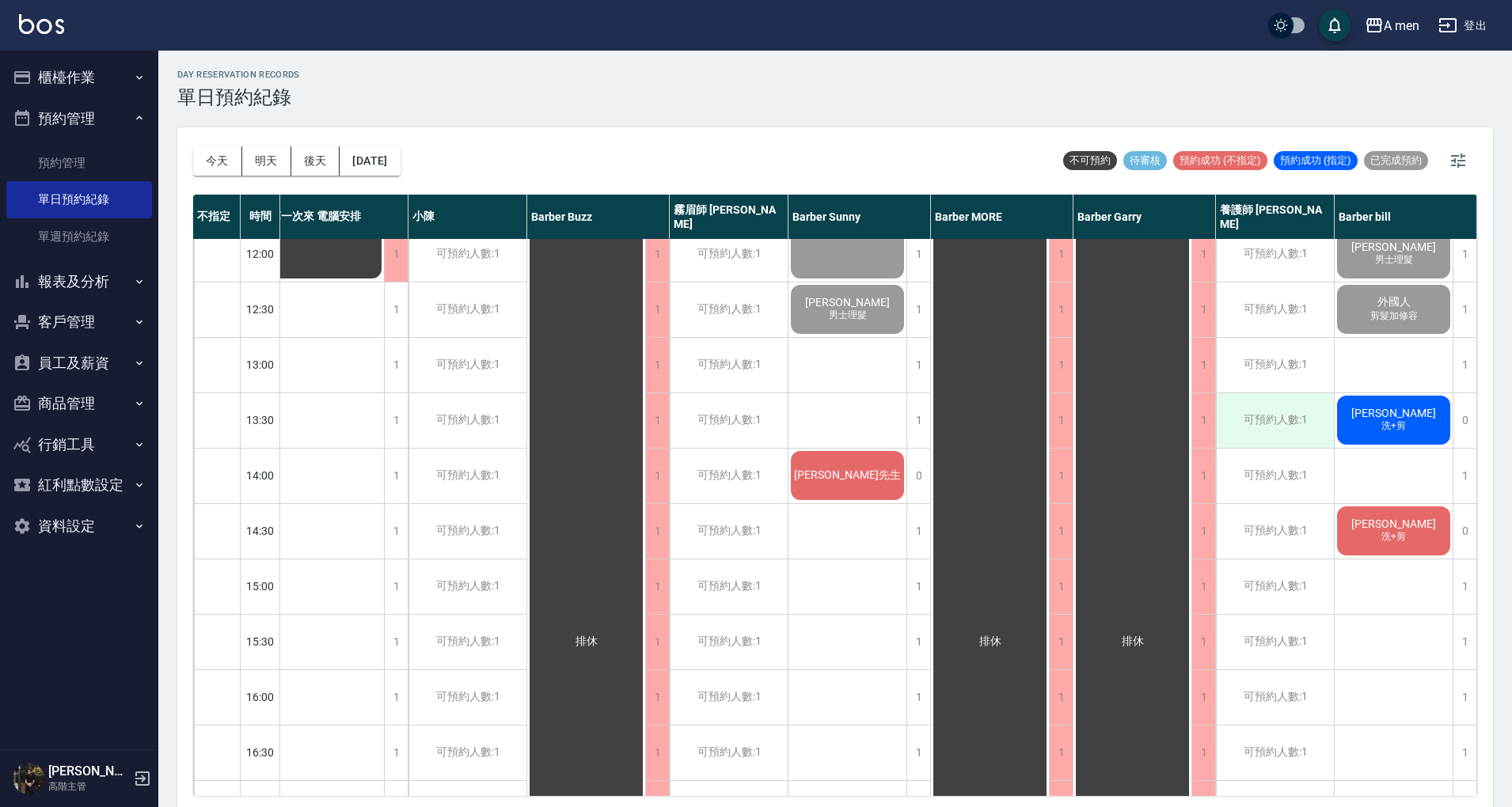
scroll to position [0, 23]
